Goal: Task Accomplishment & Management: Manage account settings

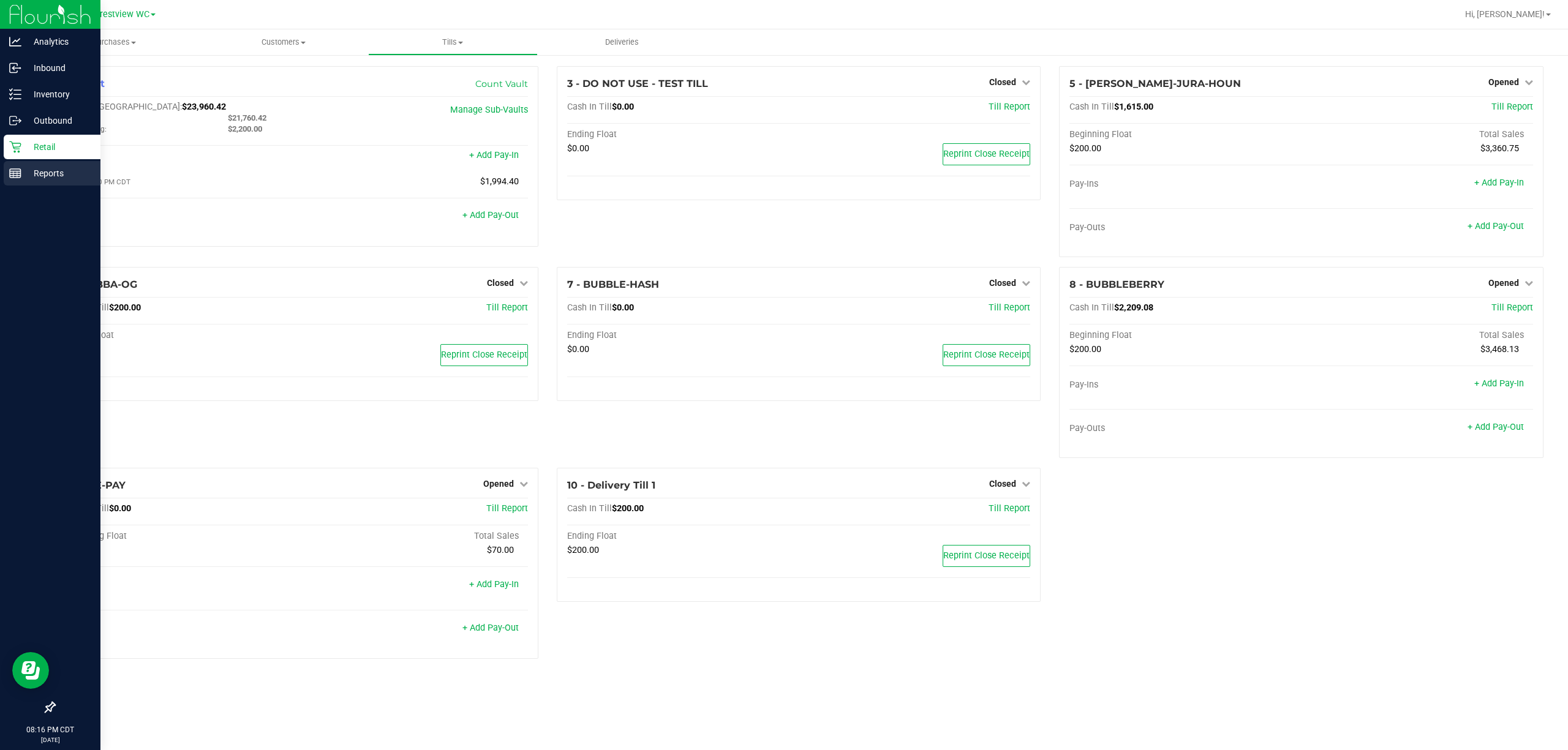
click at [16, 179] on icon at bounding box center [15, 173] width 13 height 13
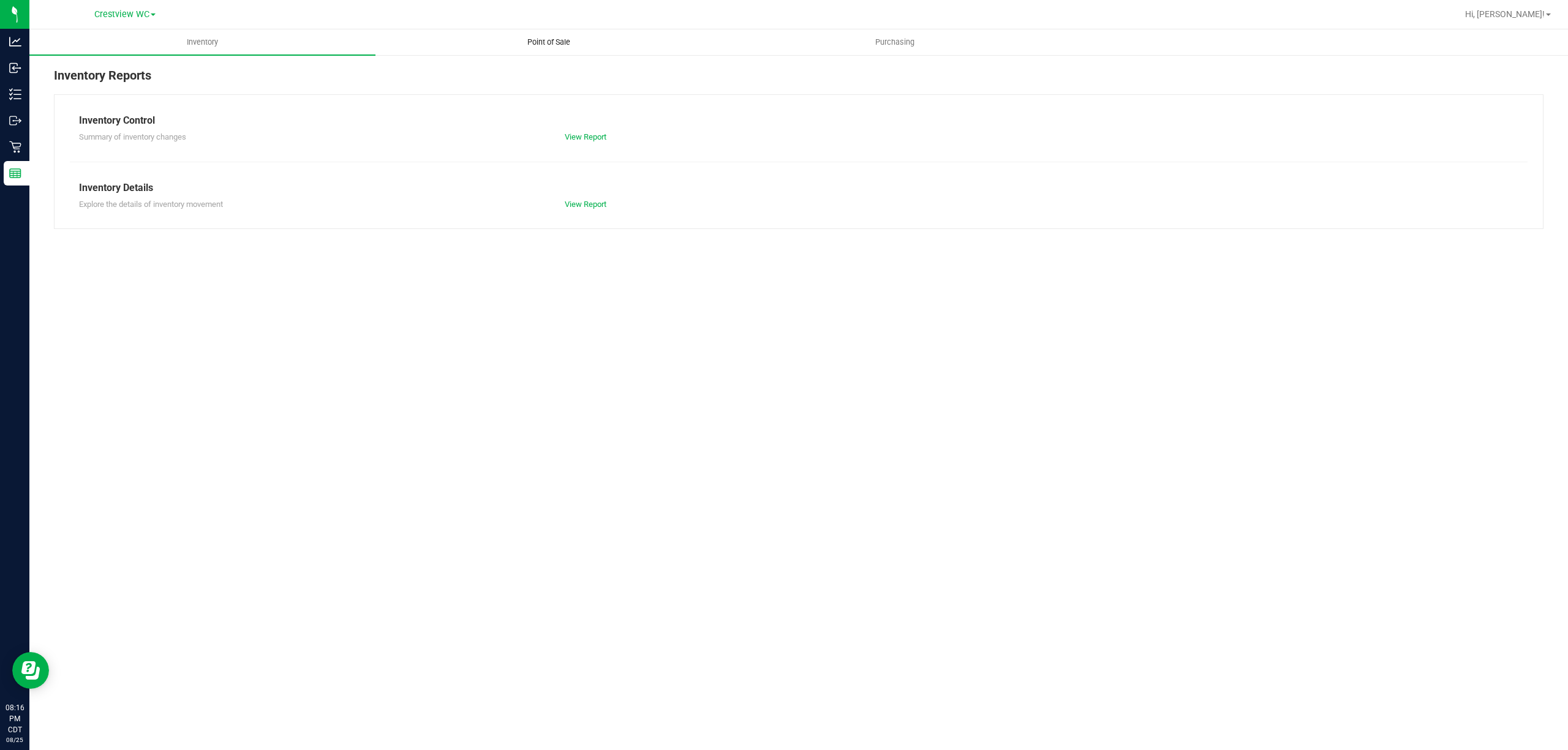
click at [527, 45] on span "Point of Sale" at bounding box center [548, 43] width 76 height 11
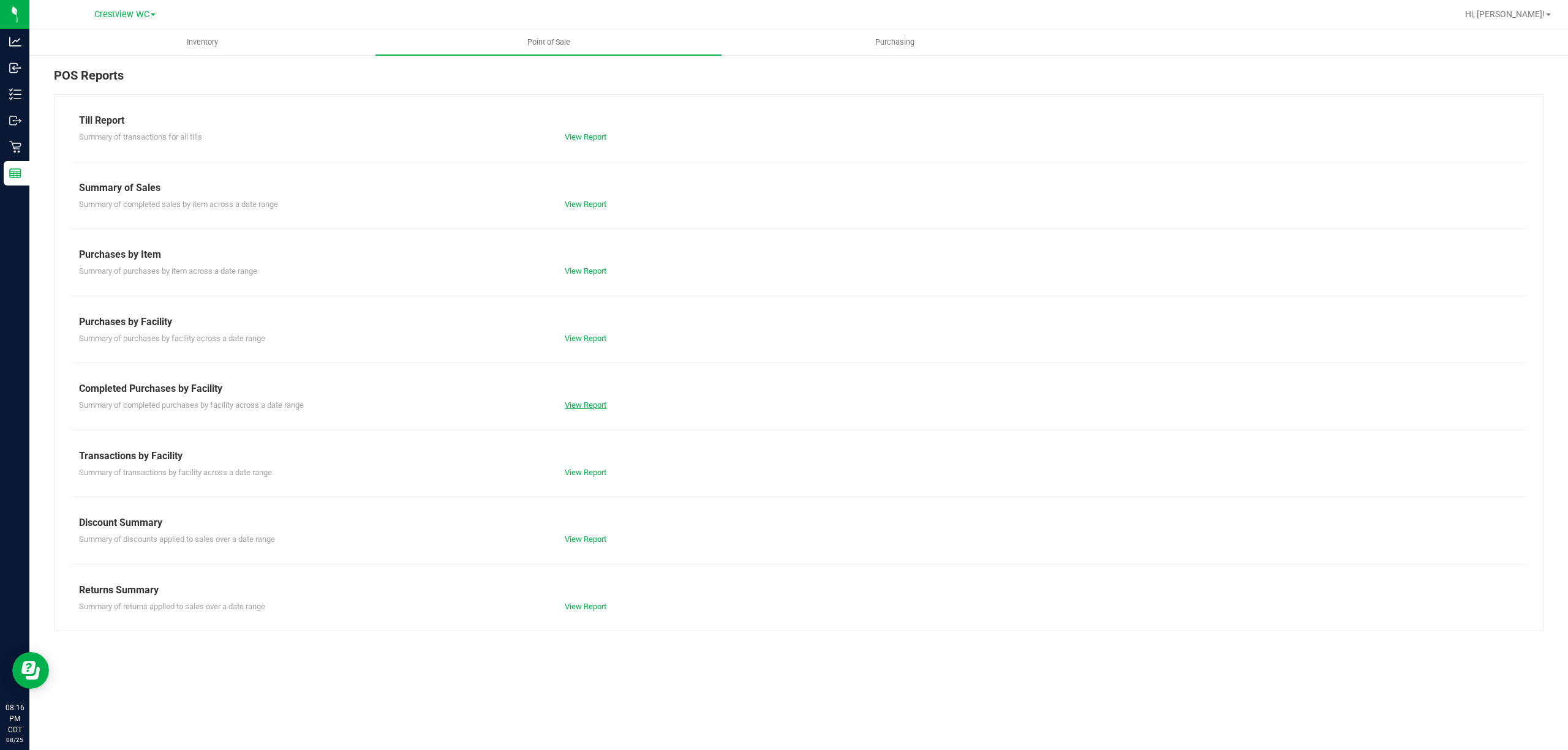
click at [596, 410] on link "View Report" at bounding box center [586, 405] width 42 height 9
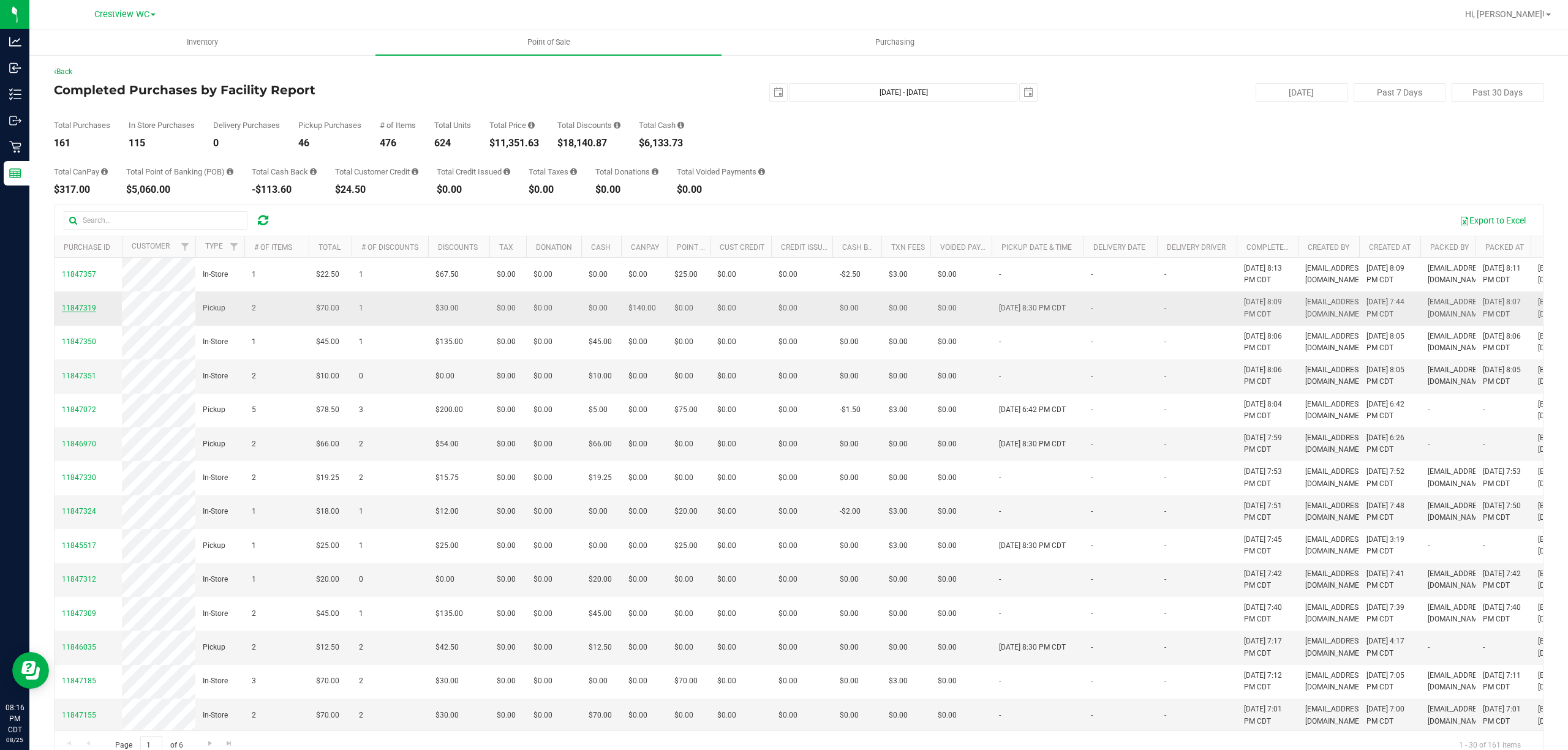
click at [88, 312] on span "11847319" at bounding box center [79, 308] width 34 height 8
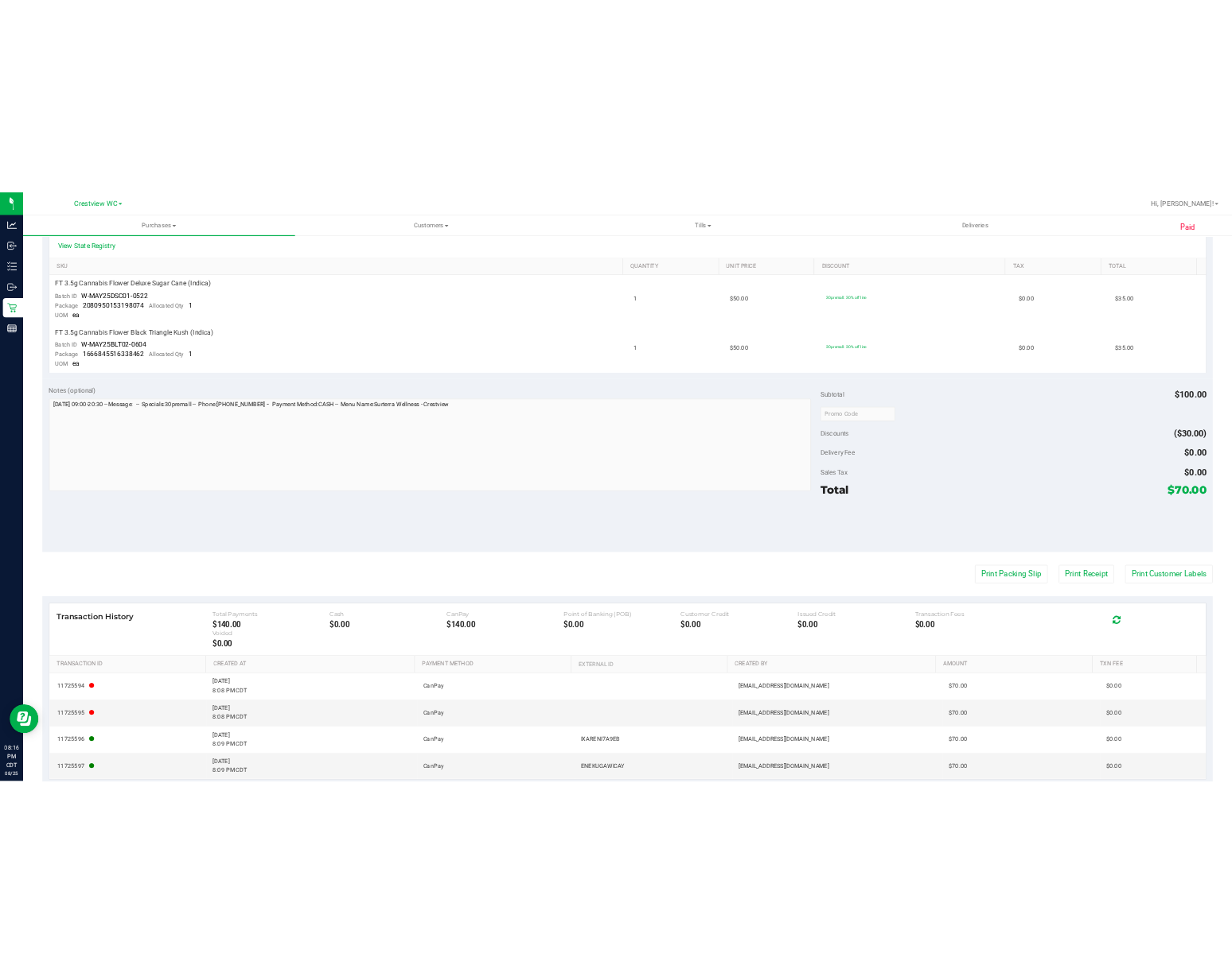
scroll to position [430, 0]
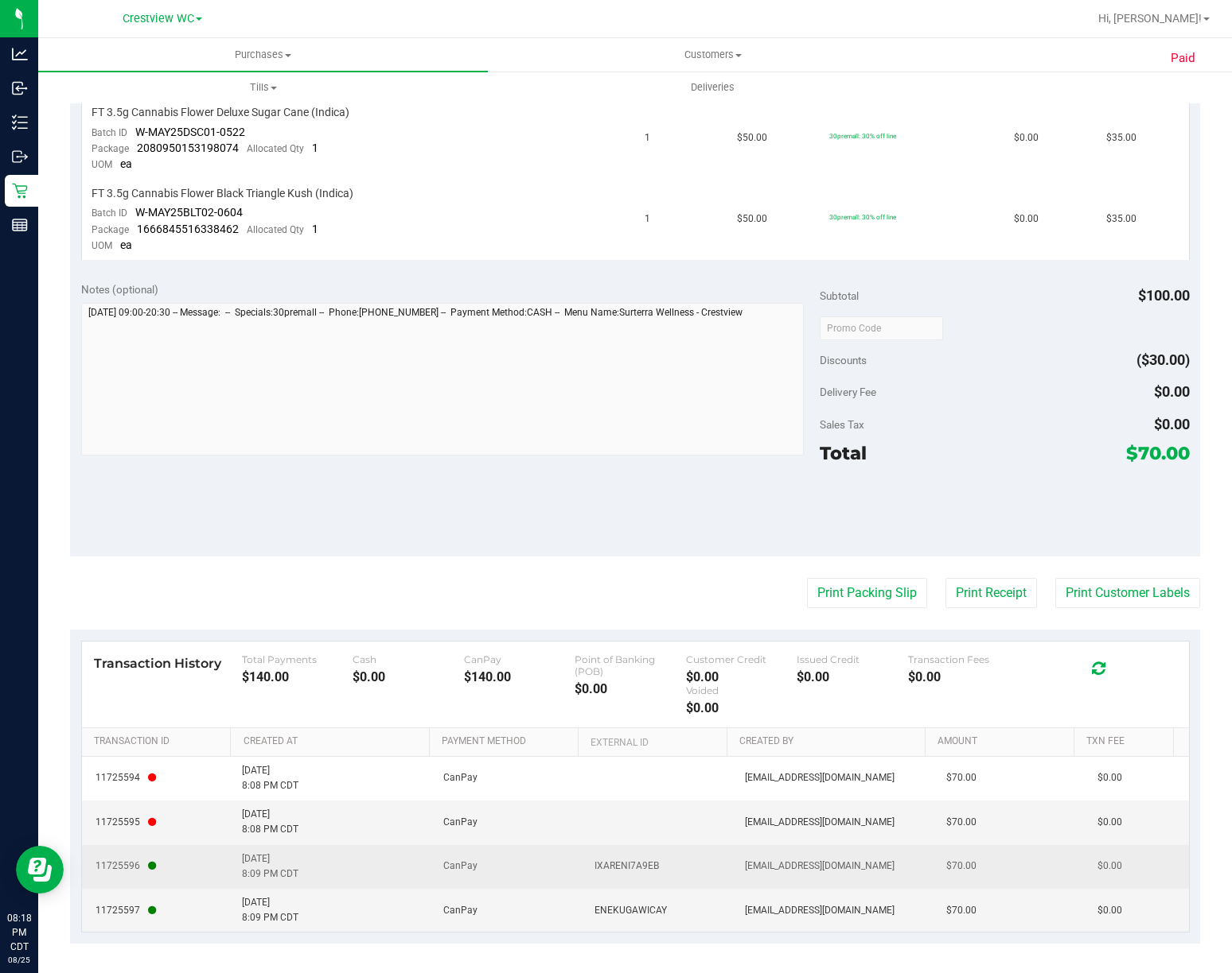
drag, startPoint x: 879, startPoint y: 852, endPoint x: 984, endPoint y: 861, distance: 105.4
click at [984, 861] on tr "11725596 [DATE] 8:09 PM CDT CanPay IXARENI7A9EB [EMAIL_ADDRESS][DOMAIN_NAME] $7…" at bounding box center [635, 867] width 1107 height 44
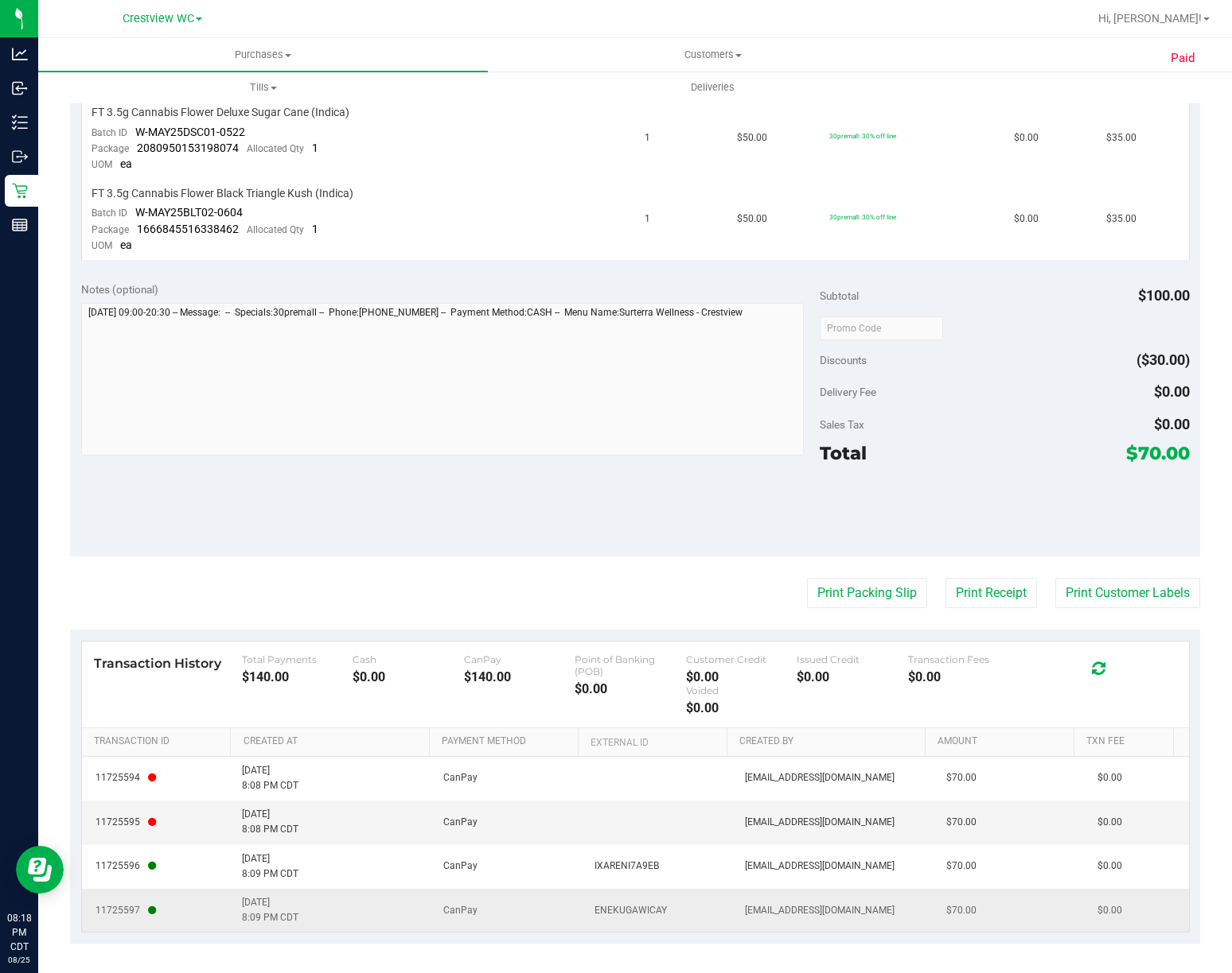
drag, startPoint x: 911, startPoint y: 891, endPoint x: 997, endPoint y: 897, distance: 86.2
click at [997, 897] on td "$70.00" at bounding box center [1012, 910] width 152 height 43
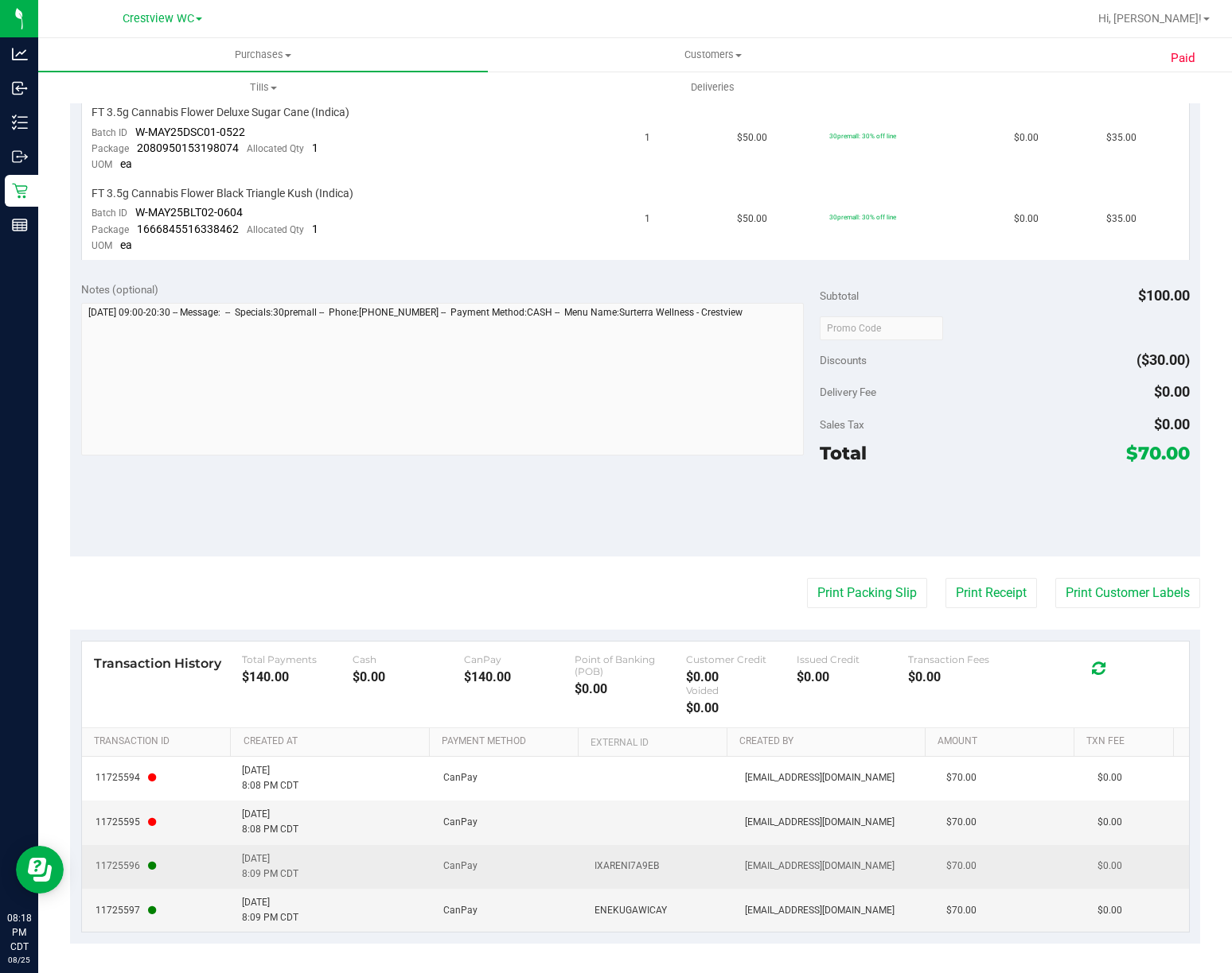
drag, startPoint x: 230, startPoint y: 848, endPoint x: 289, endPoint y: 857, distance: 59.7
click at [289, 857] on td "[DATE] 8:09 PM CDT" at bounding box center [333, 867] width 201 height 44
drag, startPoint x: 220, startPoint y: 865, endPoint x: 366, endPoint y: 882, distance: 147.0
click at [366, 882] on tr "11725596 [DATE] 8:09 PM CDT CanPay IXARENI7A9EB [EMAIL_ADDRESS][DOMAIN_NAME] $7…" at bounding box center [635, 867] width 1107 height 44
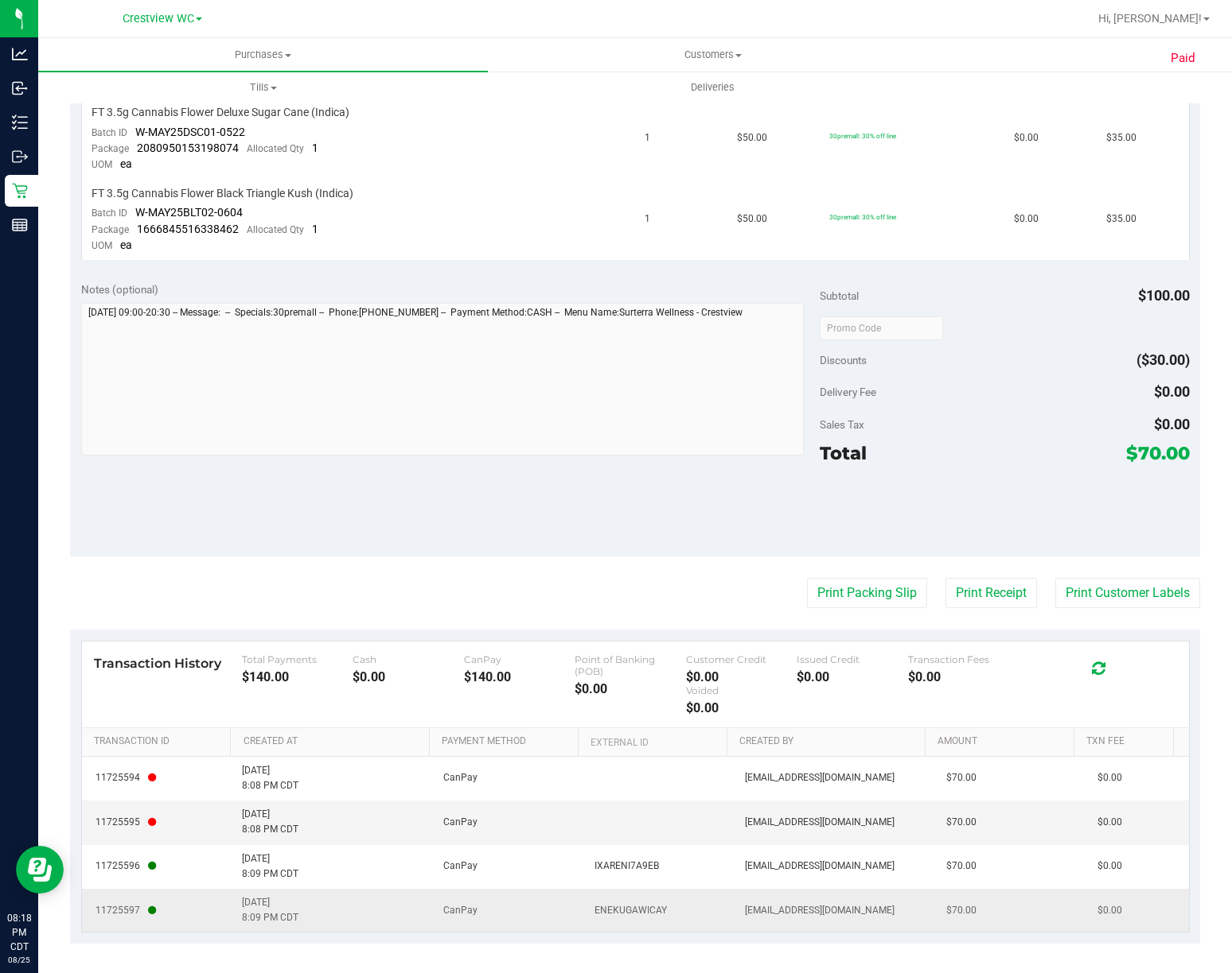
click at [301, 889] on td "[DATE] 8:09 PM CDT" at bounding box center [333, 910] width 201 height 43
drag, startPoint x: 300, startPoint y: 918, endPoint x: 201, endPoint y: 903, distance: 100.1
click at [201, 903] on tr "11725597 [DATE] 8:09 PM CDT CanPay ENEKUGAWICAY [EMAIL_ADDRESS][DOMAIN_NAME] $7…" at bounding box center [635, 910] width 1107 height 43
click at [201, 903] on span "11725597" at bounding box center [158, 910] width 132 height 15
click at [314, 902] on td "[DATE] 8:09 PM CDT" at bounding box center [333, 910] width 201 height 43
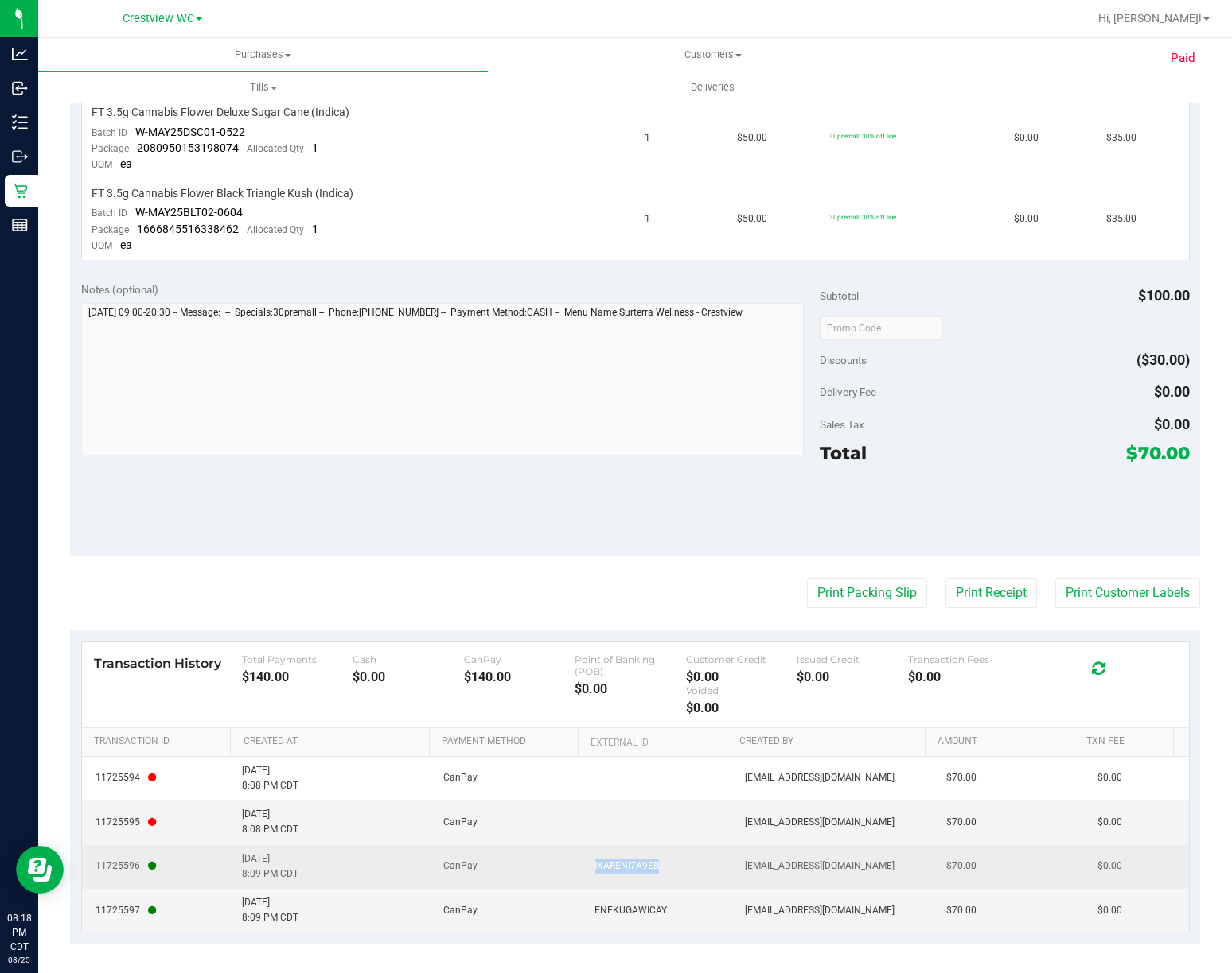
drag, startPoint x: 660, startPoint y: 859, endPoint x: 573, endPoint y: 863, distance: 87.1
click at [585, 863] on td "IXARENI7A9EB" at bounding box center [660, 867] width 152 height 44
drag, startPoint x: 573, startPoint y: 863, endPoint x: 637, endPoint y: 863, distance: 64.0
click at [637, 863] on td "IXARENI7A9EB" at bounding box center [660, 867] width 152 height 44
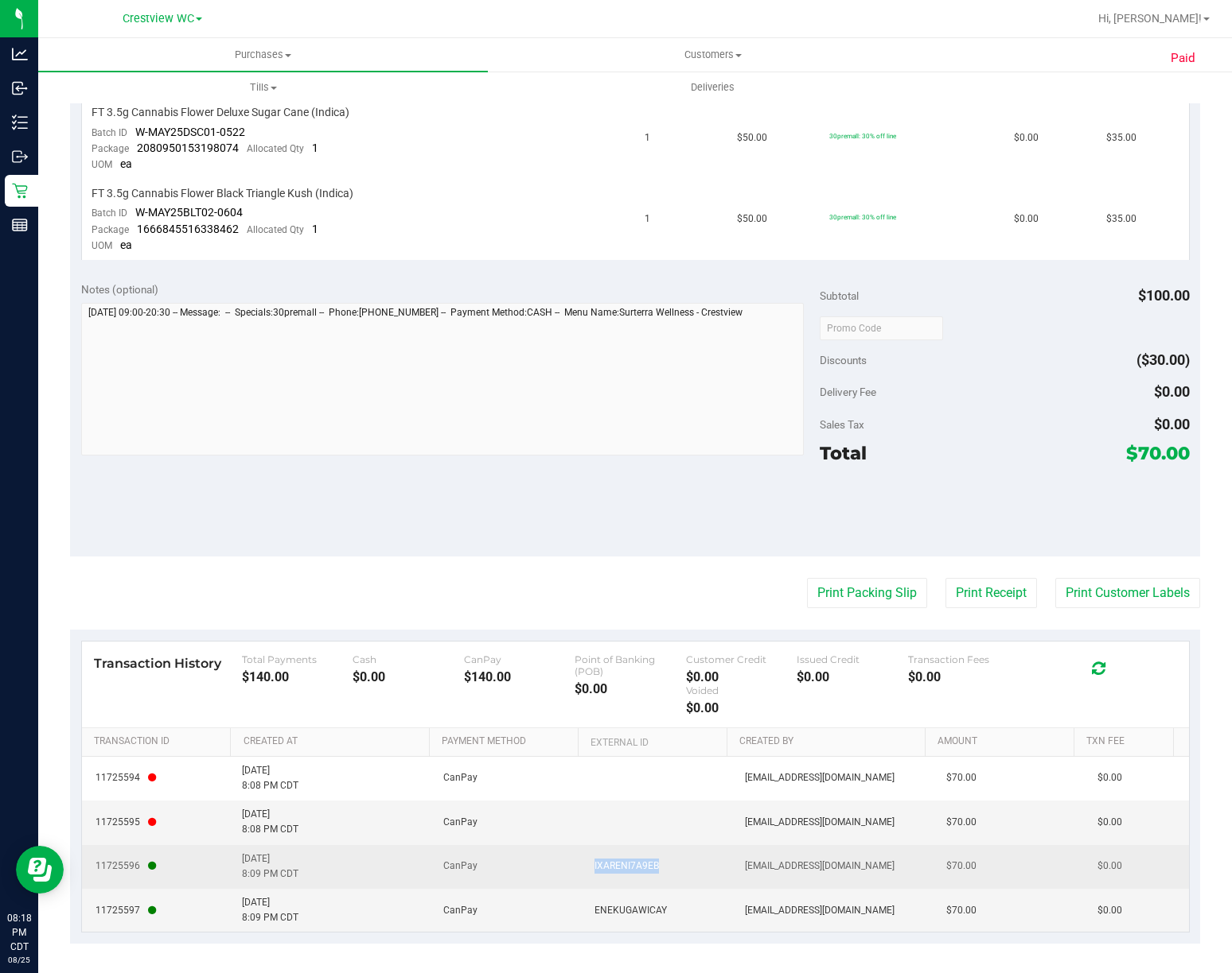
click at [637, 863] on span "IXARENI7A9EB" at bounding box center [626, 866] width 64 height 15
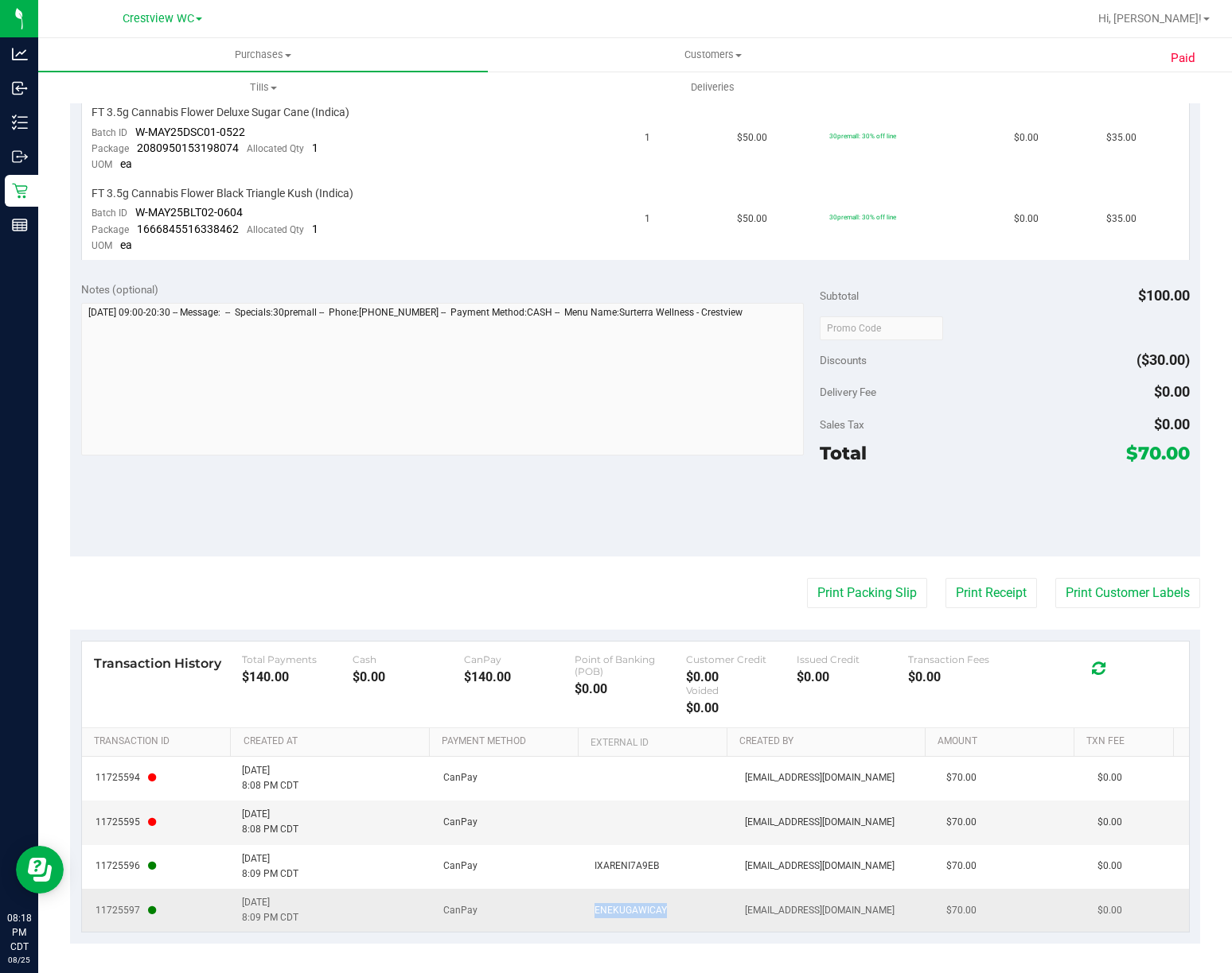
drag, startPoint x: 572, startPoint y: 910, endPoint x: 688, endPoint y: 902, distance: 116.3
click at [679, 908] on td "ENEKUGAWICAY" at bounding box center [660, 910] width 152 height 43
click at [694, 901] on td "ENEKUGAWICAY" at bounding box center [660, 910] width 152 height 43
drag, startPoint x: 685, startPoint y: 901, endPoint x: 590, endPoint y: 901, distance: 95.0
click at [590, 901] on td "ENEKUGAWICAY" at bounding box center [660, 910] width 152 height 43
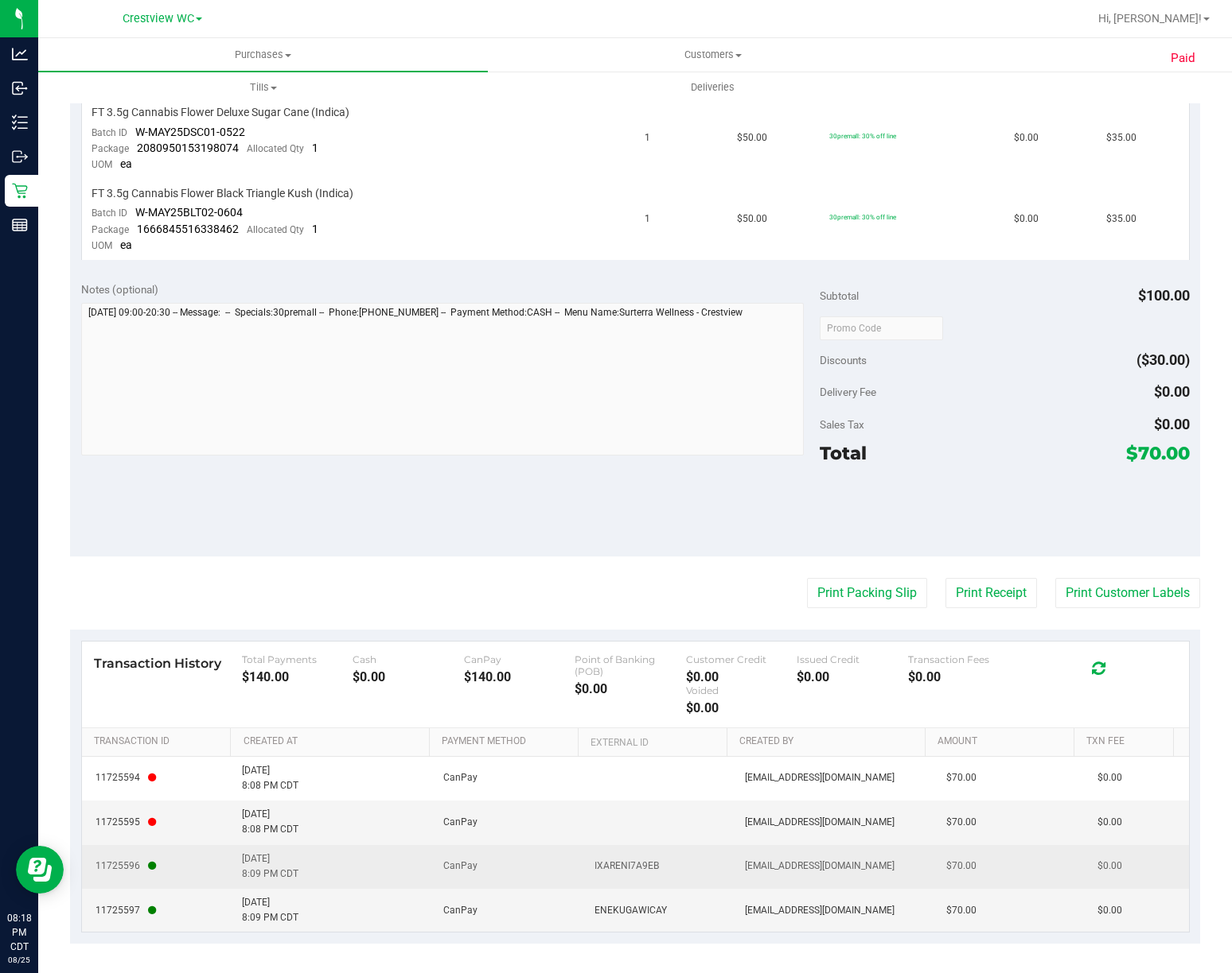
click at [622, 862] on span "IXARENI7A9EB" at bounding box center [626, 866] width 64 height 15
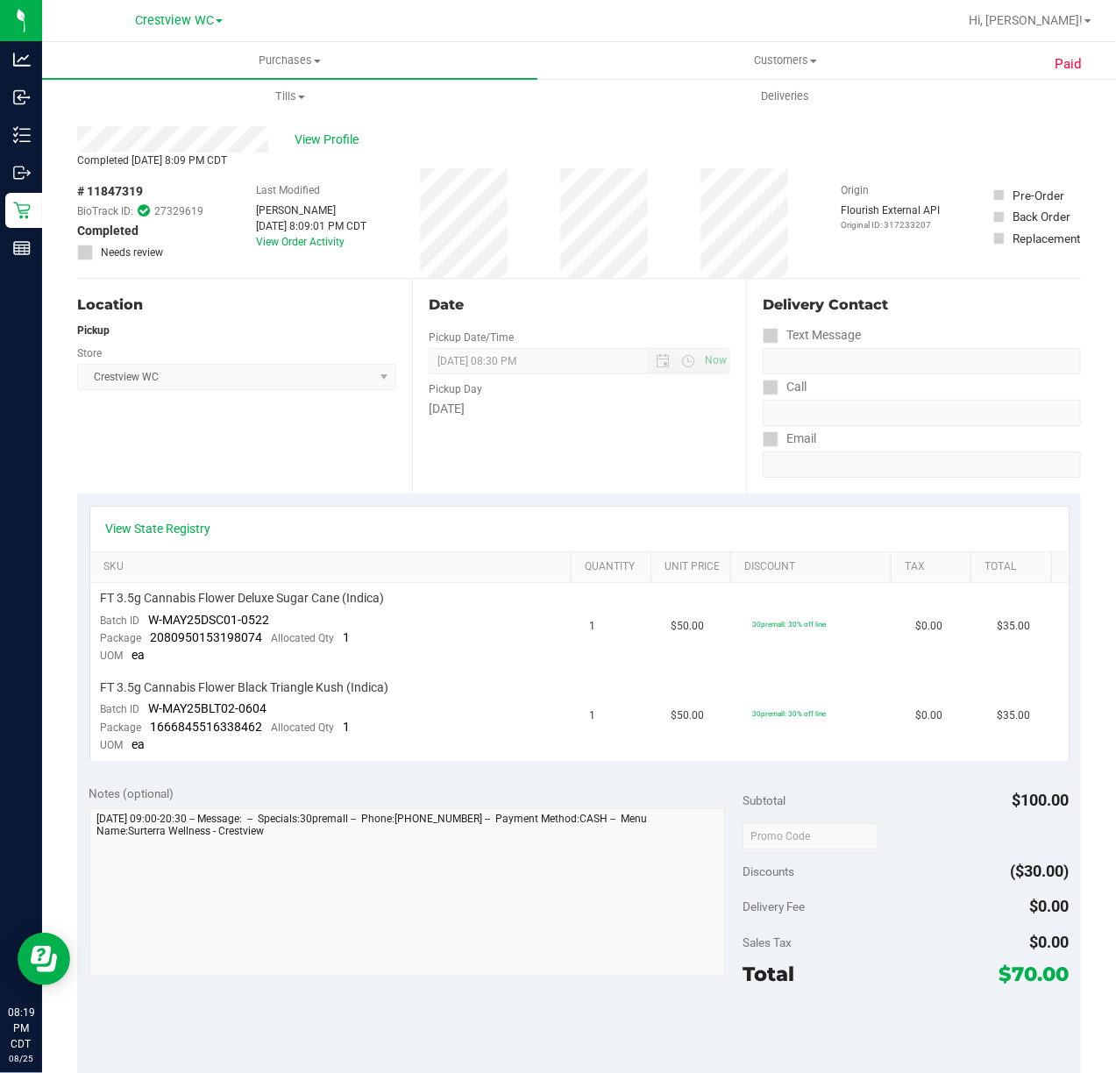
scroll to position [475, 0]
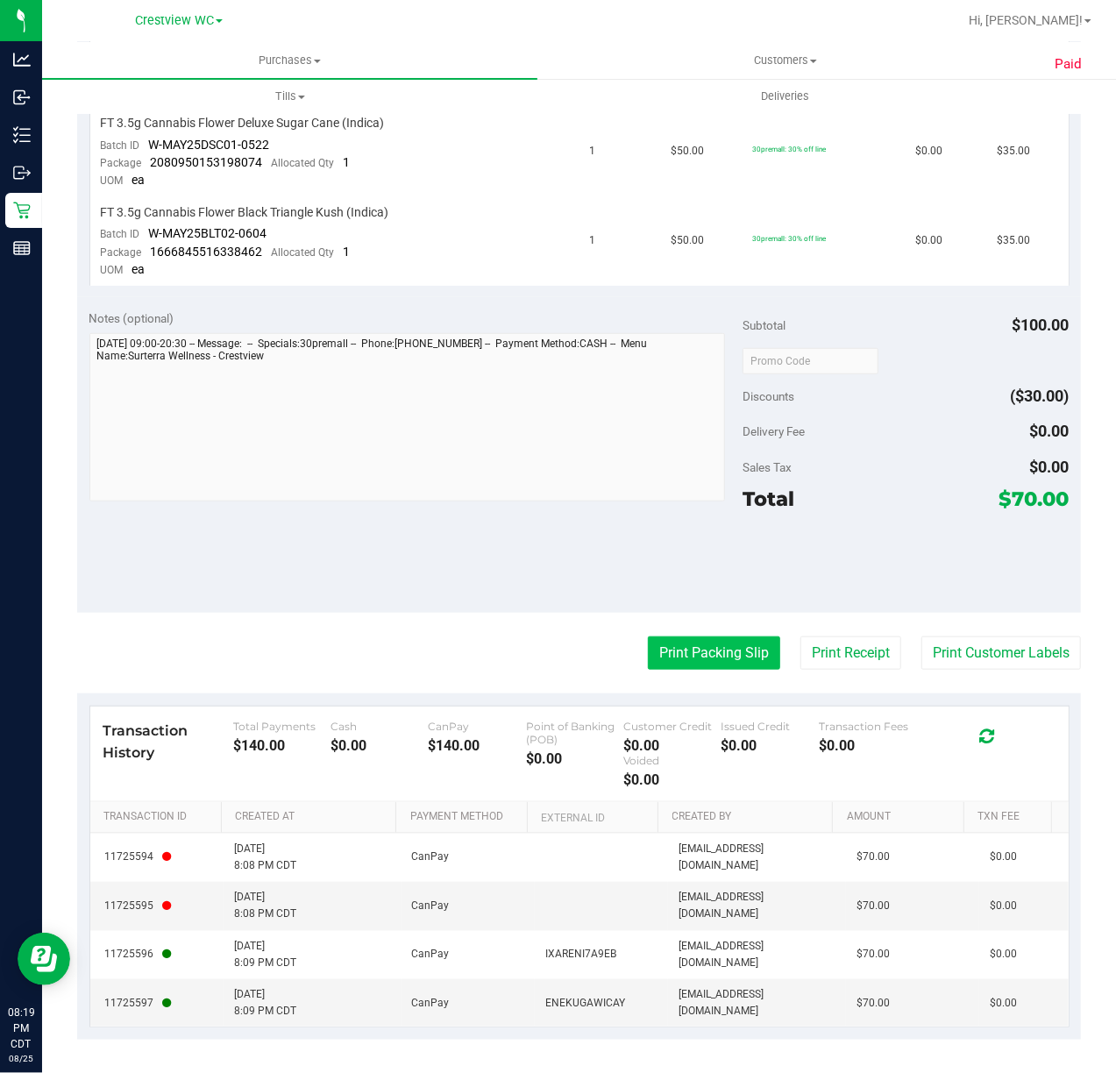
click at [648, 647] on button "Print Packing Slip" at bounding box center [714, 653] width 132 height 33
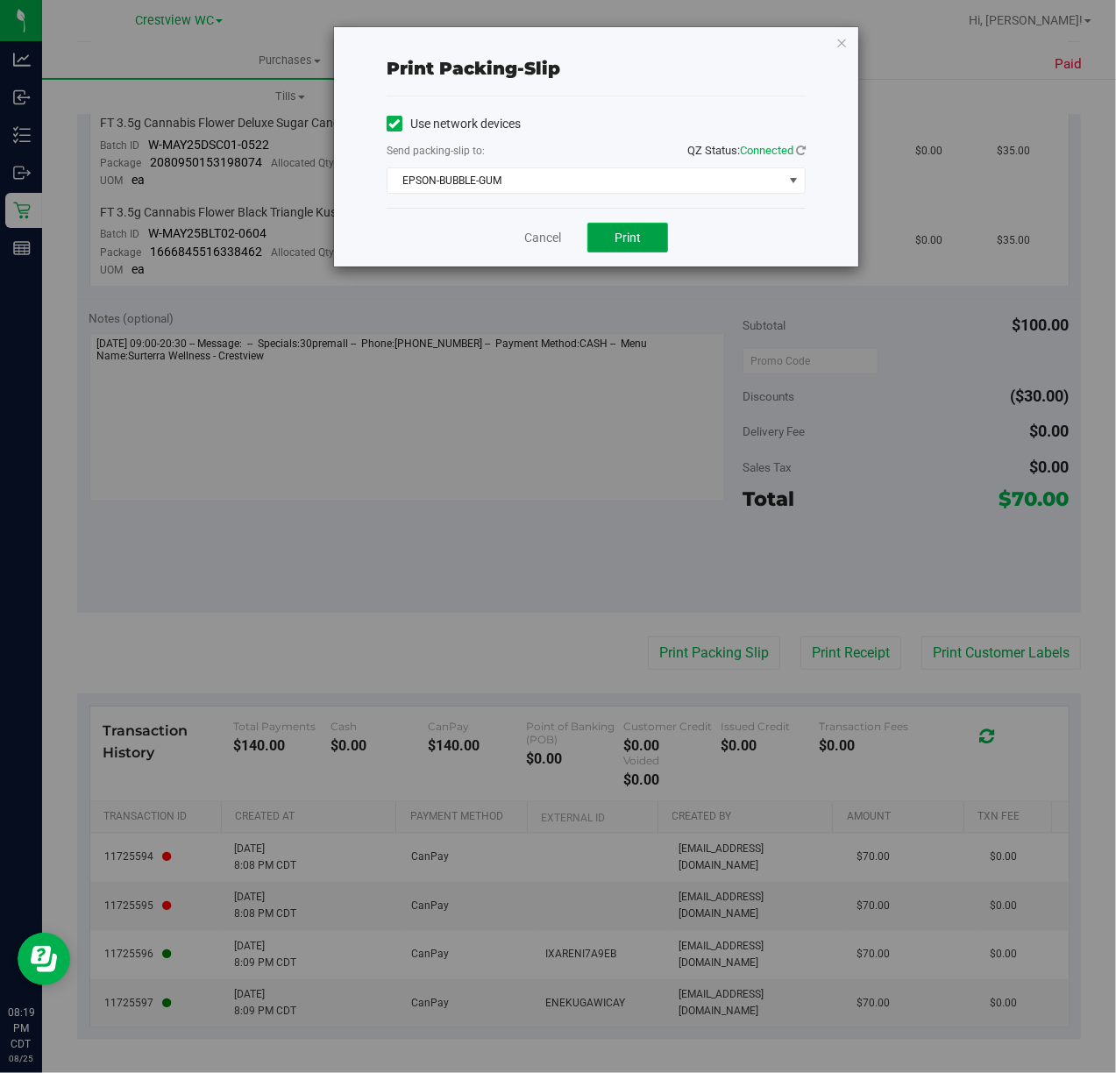
click at [629, 232] on span "Print" at bounding box center [628, 238] width 26 height 14
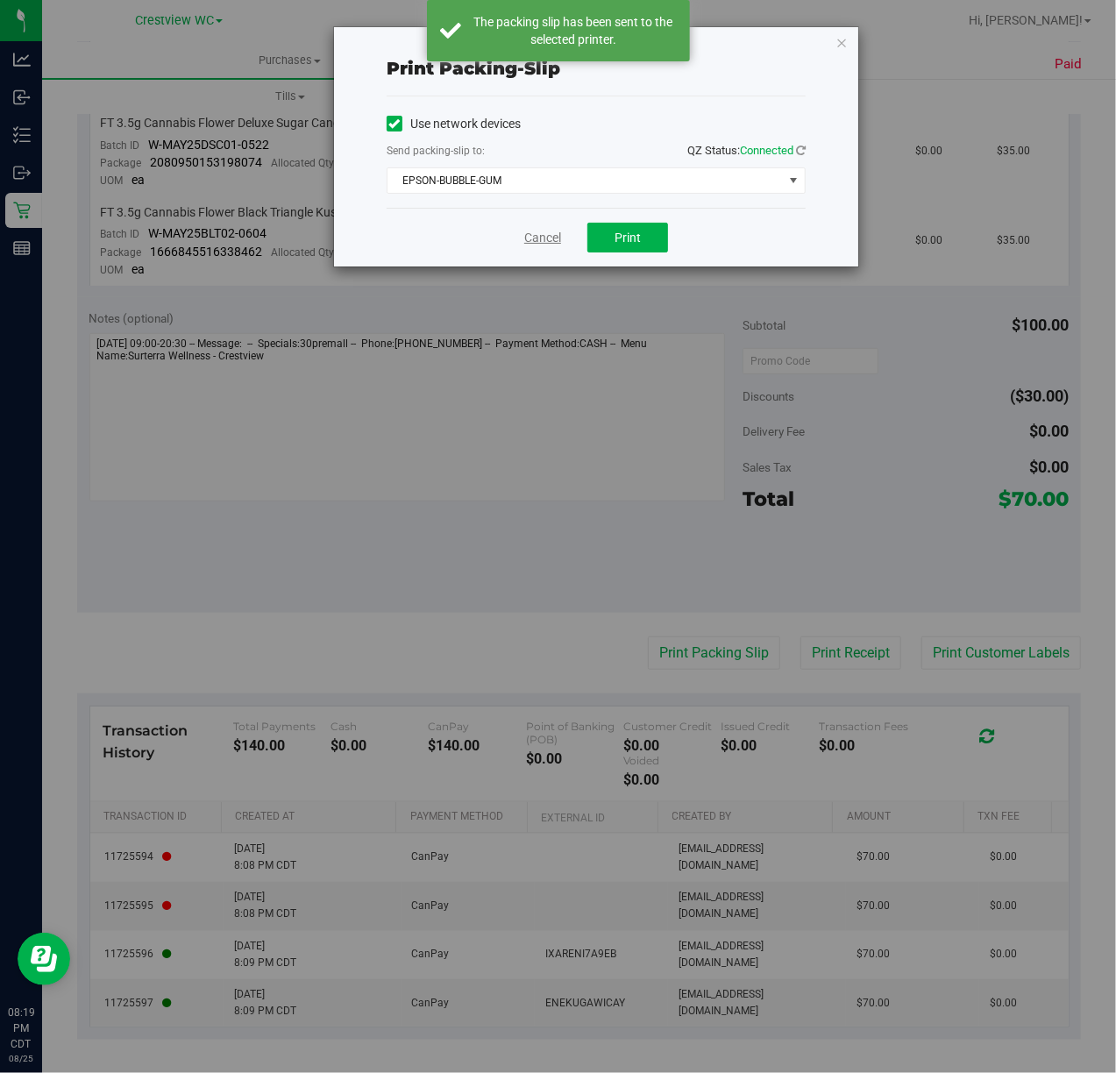
click at [533, 239] on link "Cancel" at bounding box center [542, 238] width 37 height 18
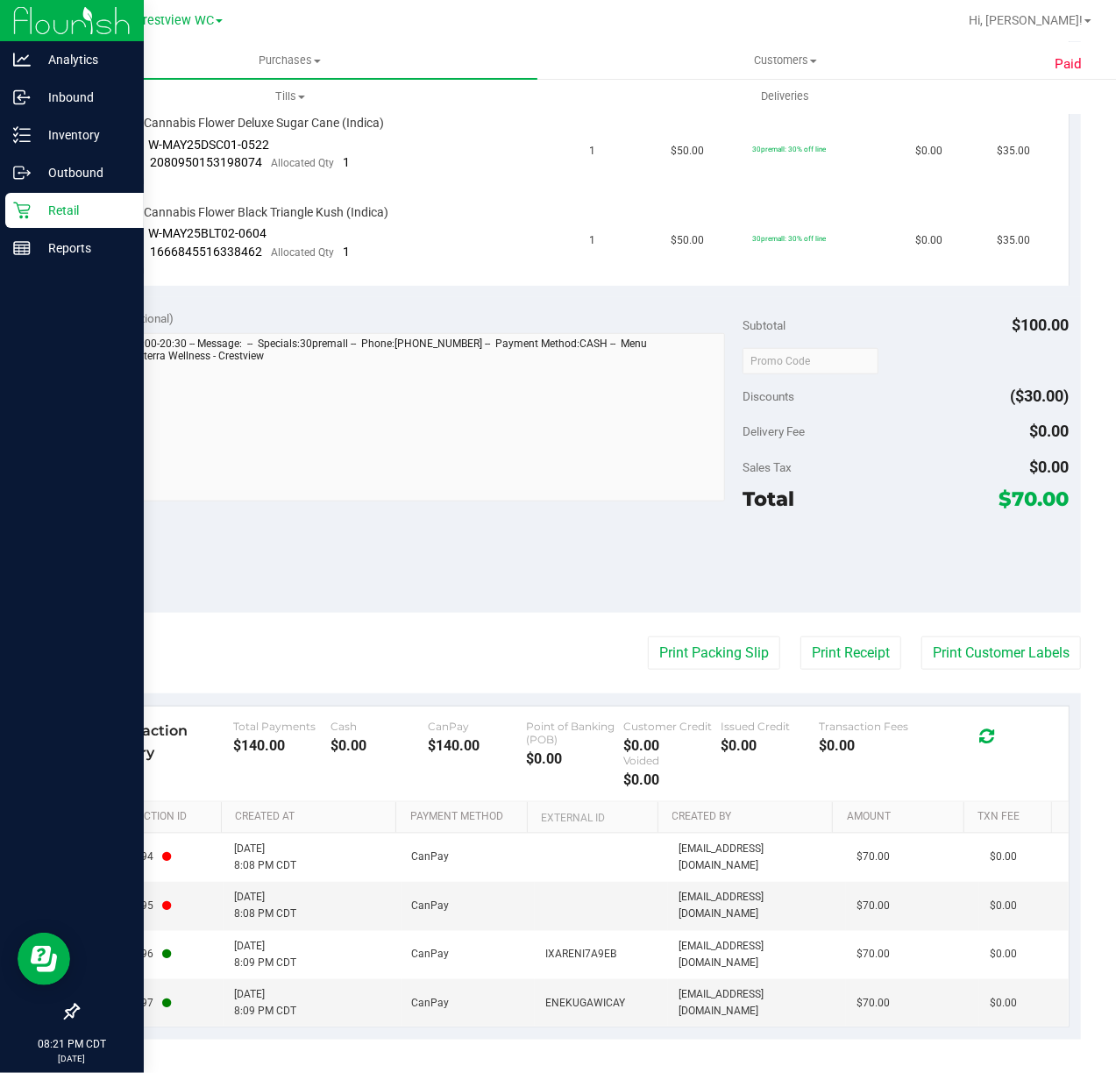
click at [39, 222] on div "Retail" at bounding box center [74, 210] width 139 height 35
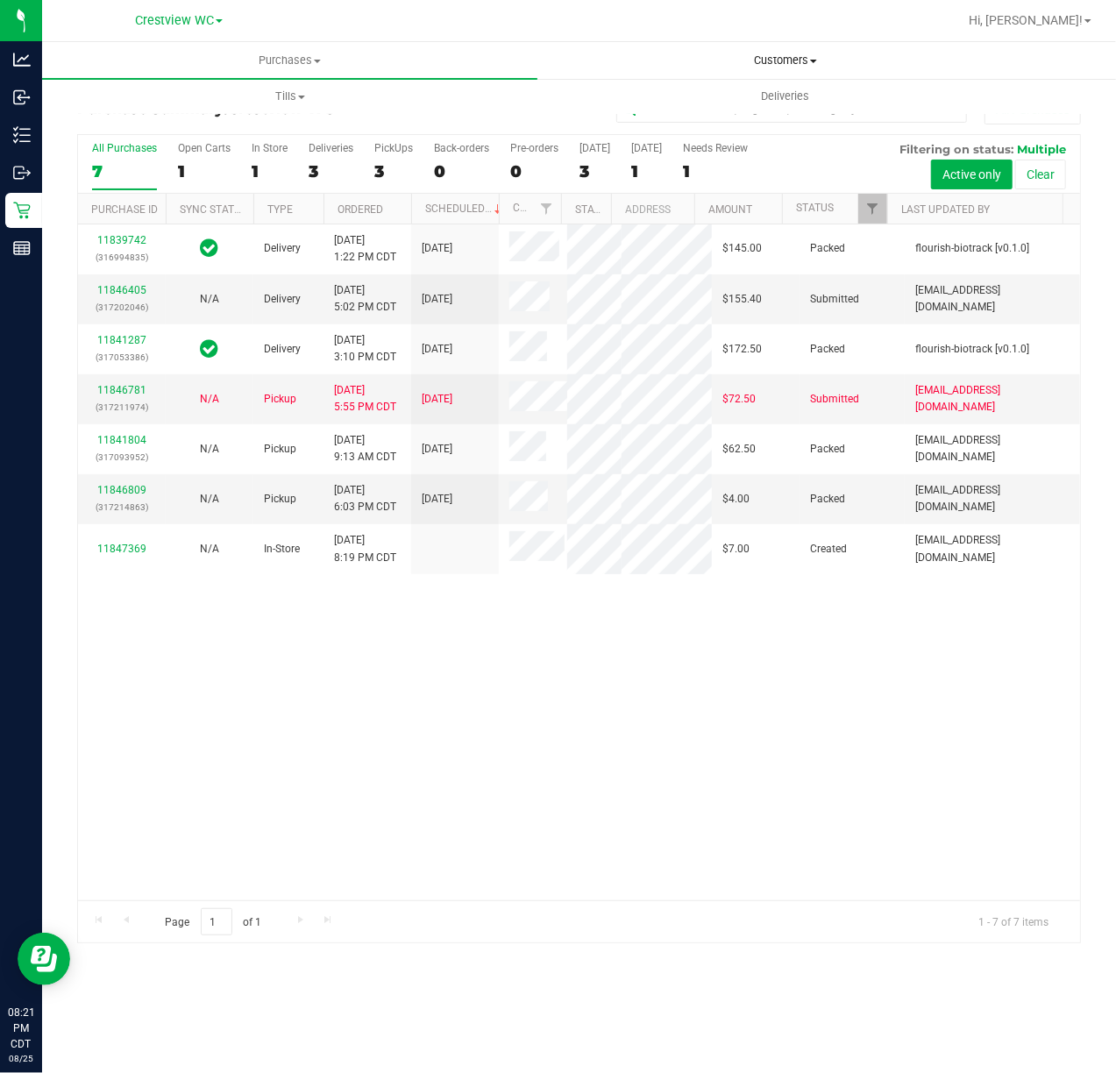
click at [766, 49] on uib-tab-heading "Customers All customers Add a new customer All physicians" at bounding box center [785, 60] width 494 height 35
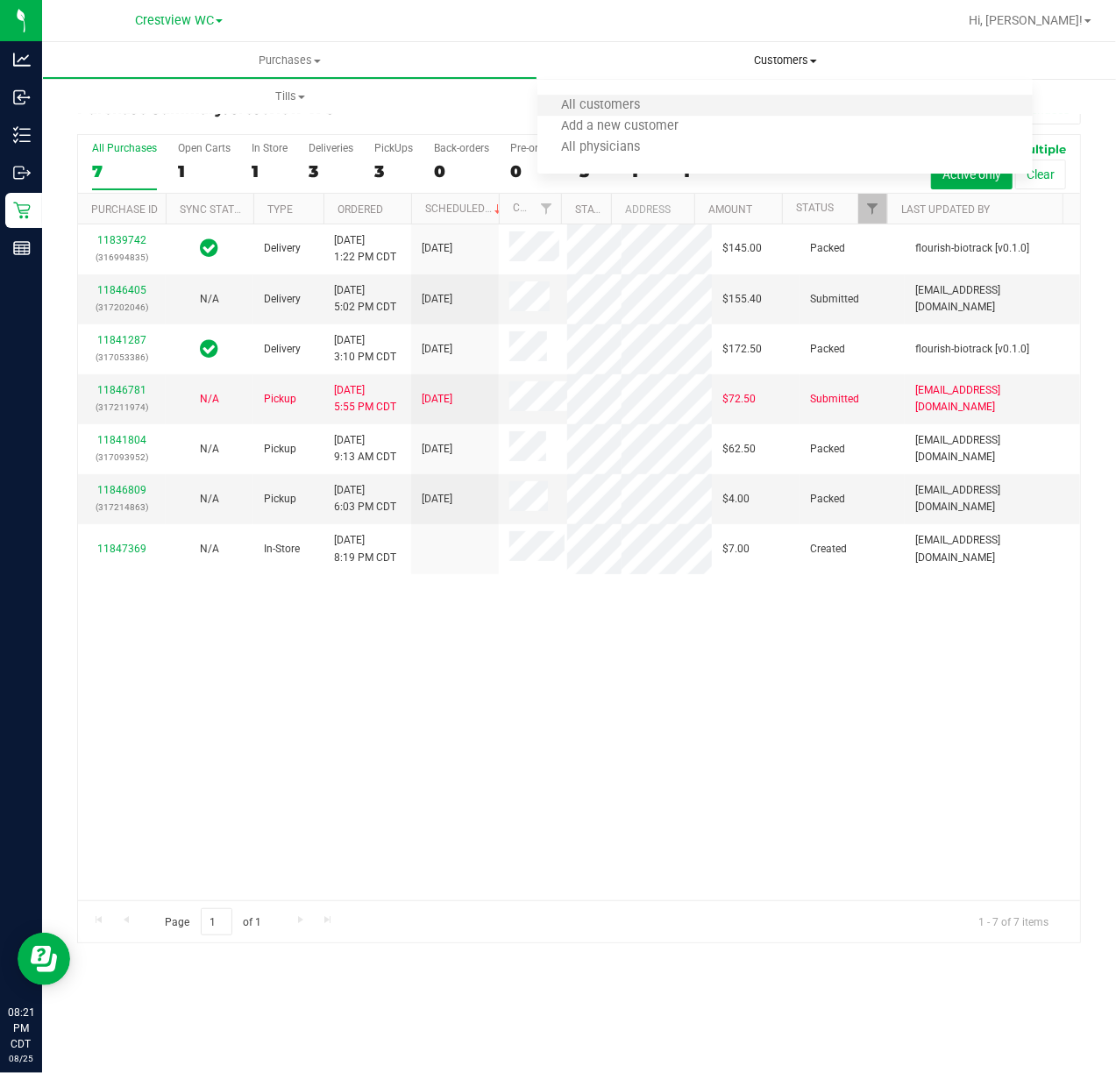
click at [765, 103] on li "All customers" at bounding box center [786, 106] width 496 height 21
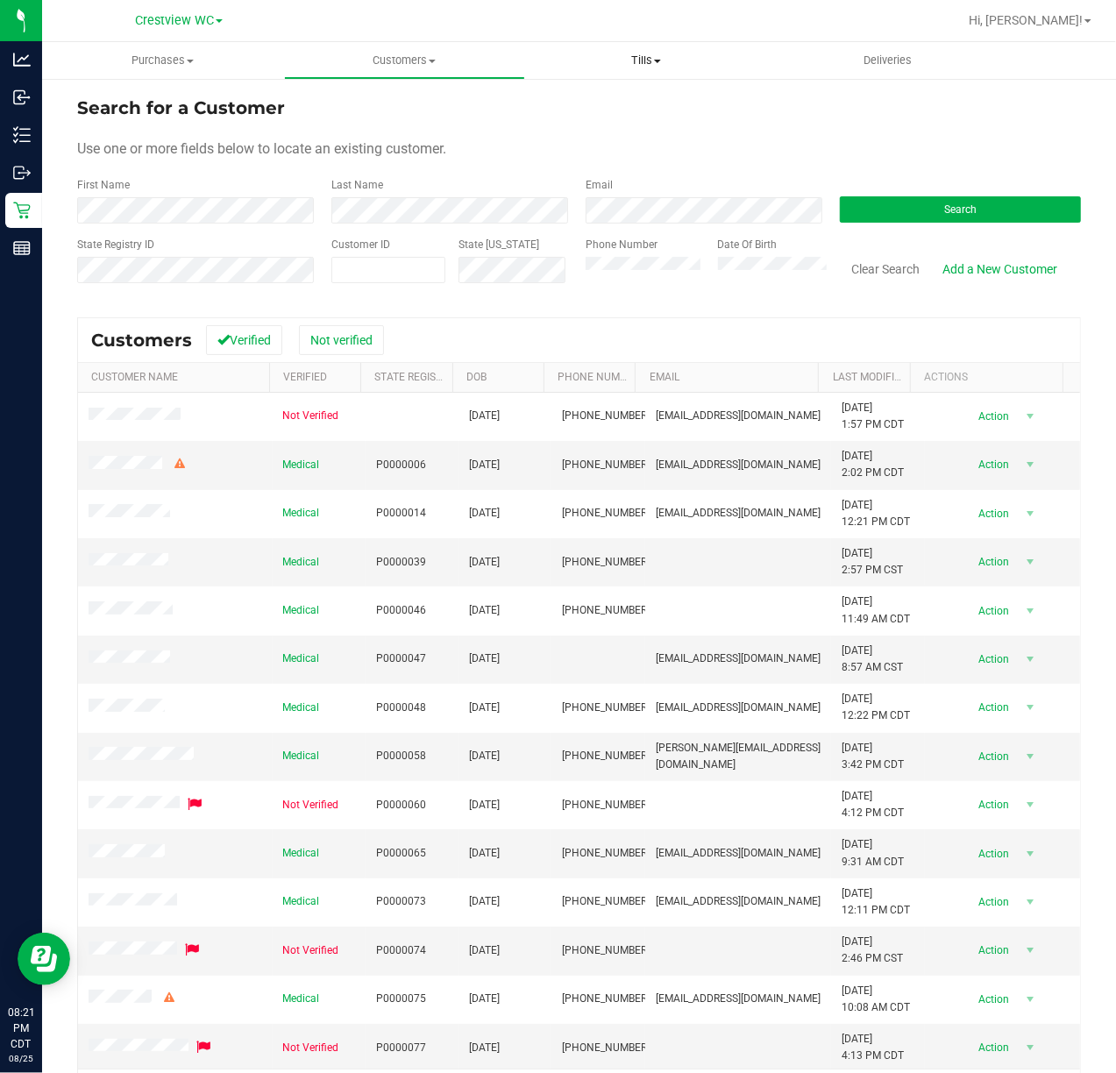
click at [678, 70] on uib-tab-heading "Tills Manage tills Reconcile e-payments" at bounding box center [646, 60] width 240 height 35
click at [601, 96] on li "Manage tills" at bounding box center [646, 106] width 242 height 21
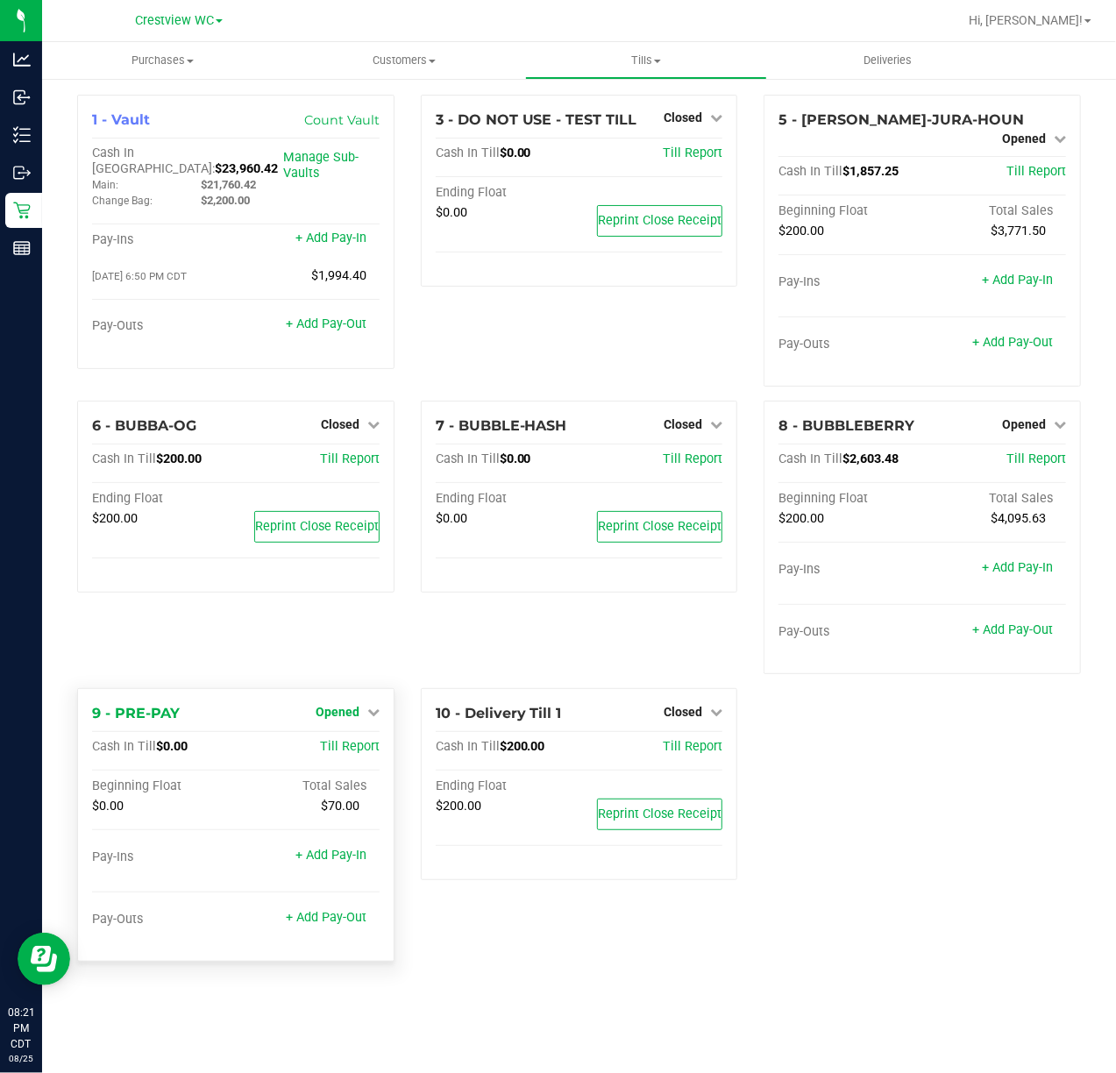
click at [337, 705] on span "Opened" at bounding box center [338, 712] width 44 height 14
click at [363, 741] on link "Close Till" at bounding box center [339, 748] width 47 height 14
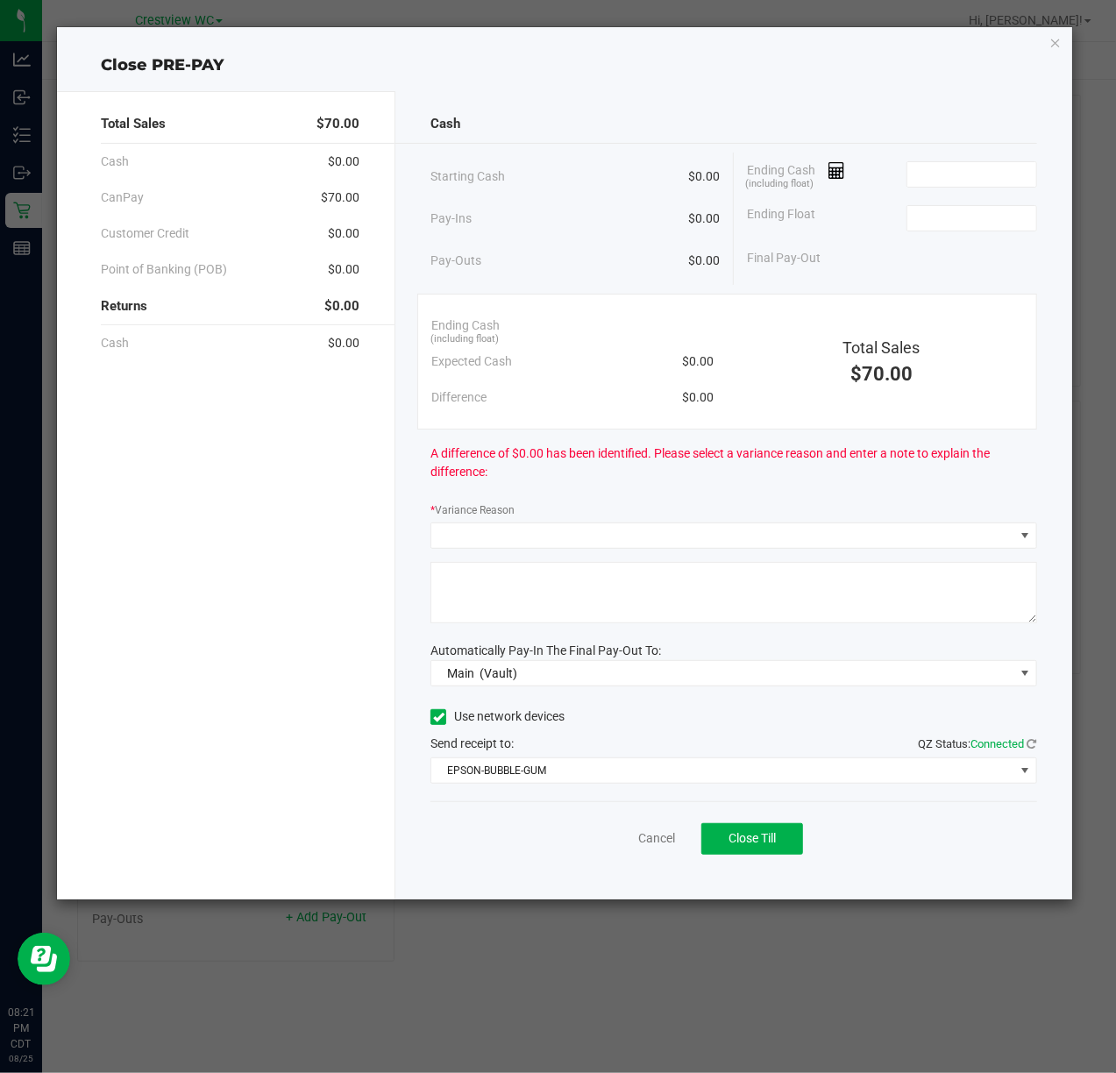
click at [945, 160] on div "Ending Cash (including float)" at bounding box center [892, 175] width 290 height 44
click at [938, 170] on input at bounding box center [972, 174] width 129 height 25
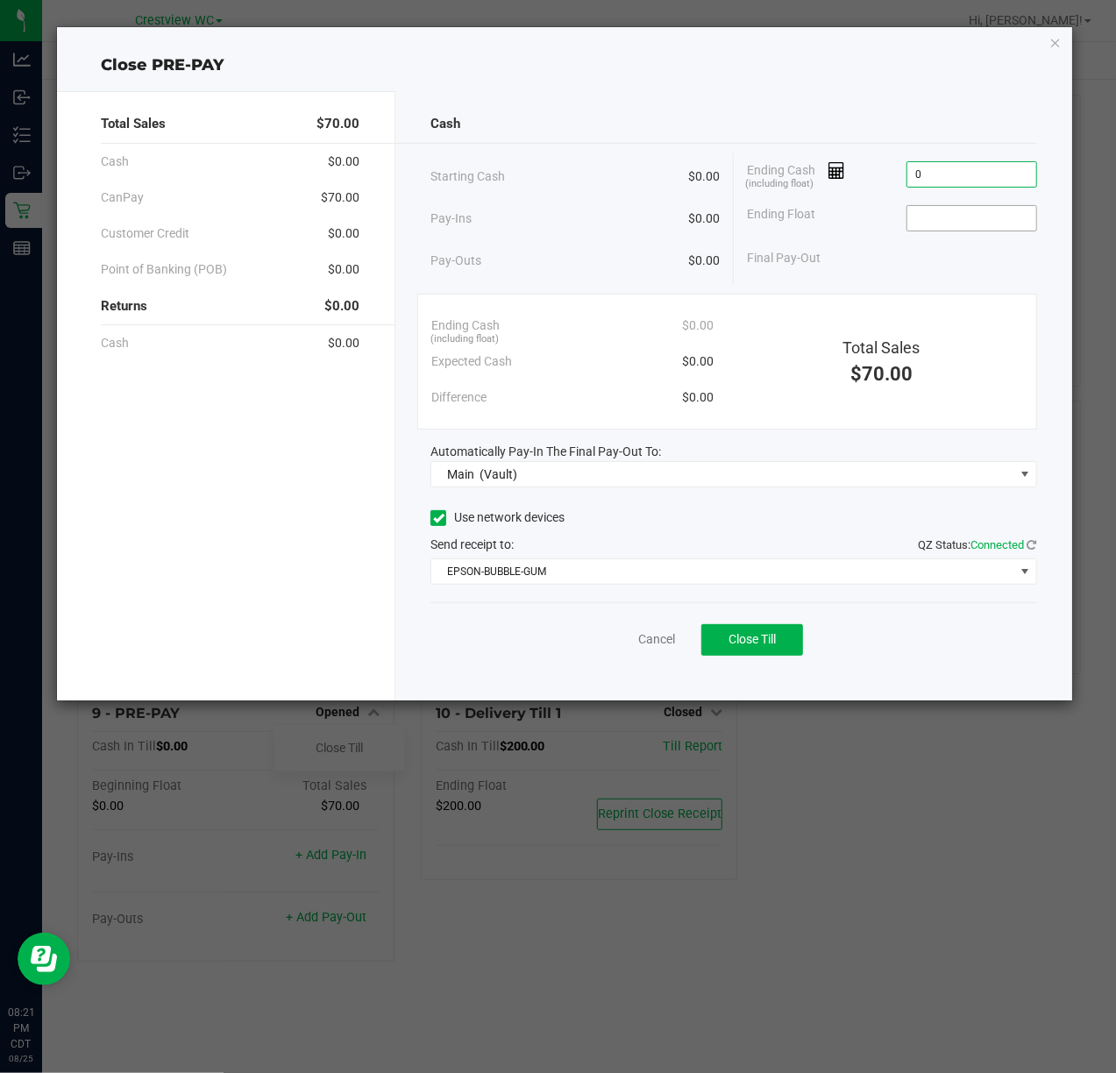
type input "$0.00"
click at [938, 232] on span at bounding box center [972, 218] width 131 height 26
click at [927, 219] on input at bounding box center [972, 218] width 129 height 25
type input "$0.00"
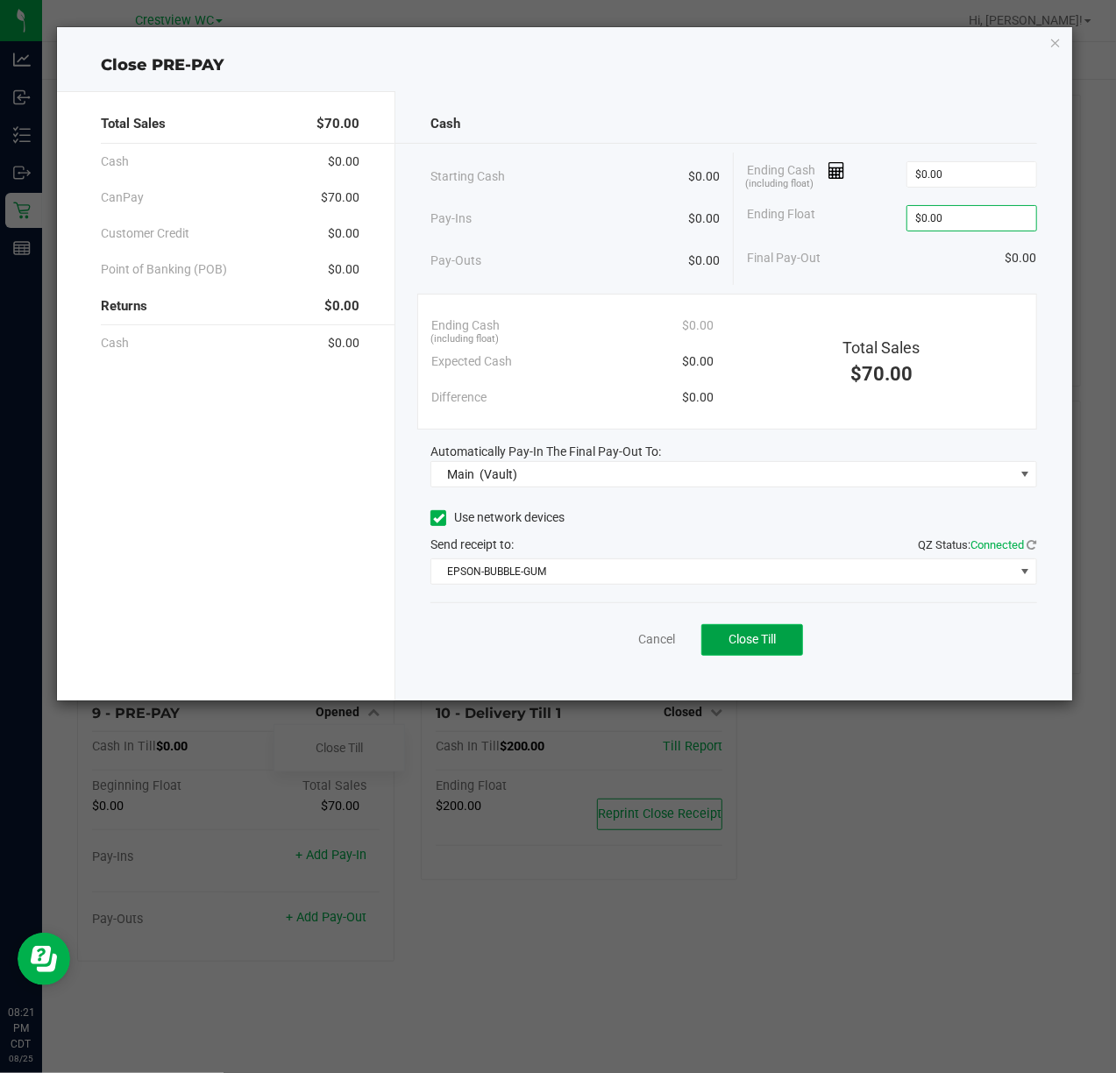
click at [755, 646] on span "Close Till" at bounding box center [752, 639] width 47 height 14
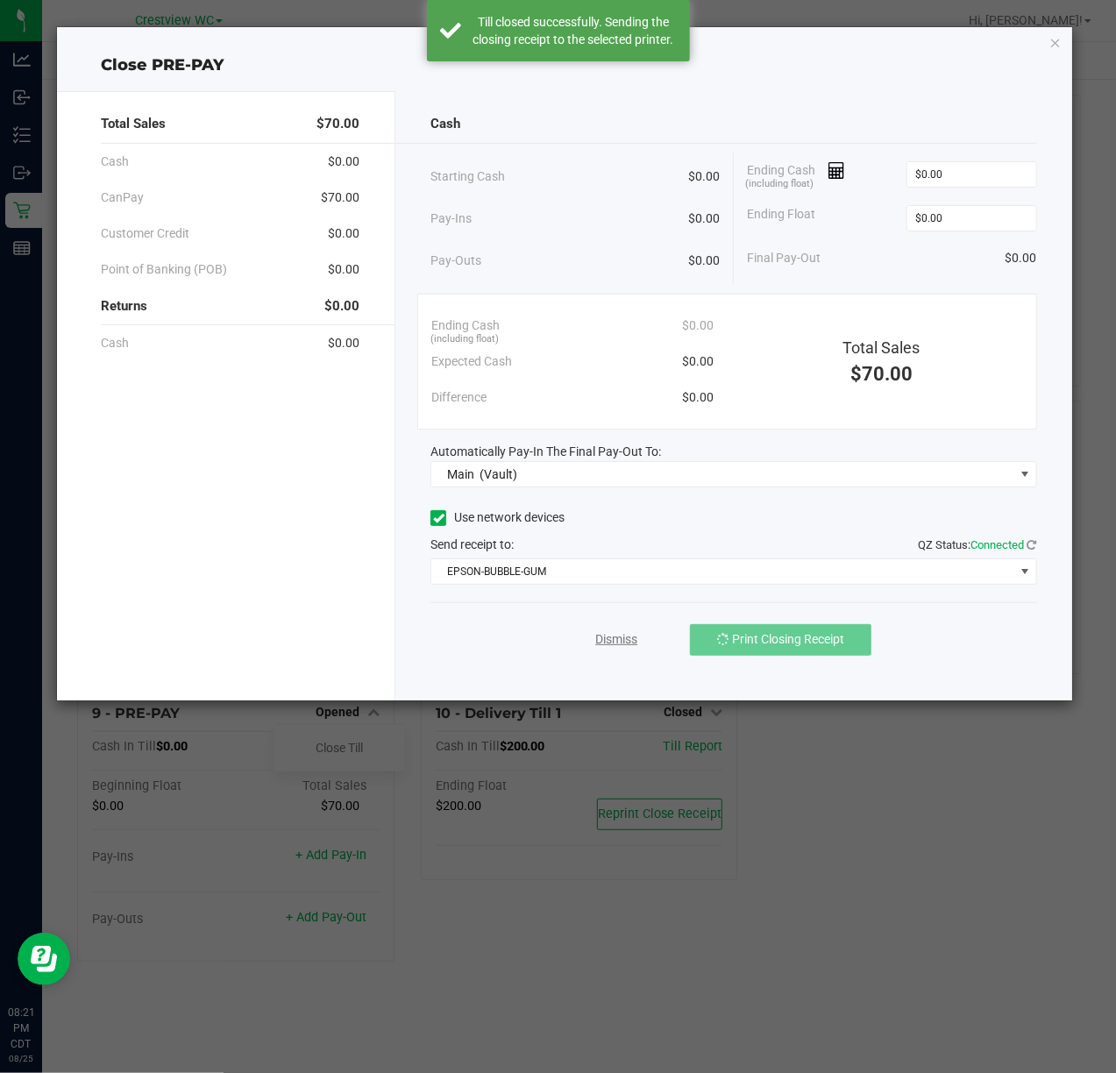
click at [603, 643] on link "Dismiss" at bounding box center [616, 640] width 42 height 18
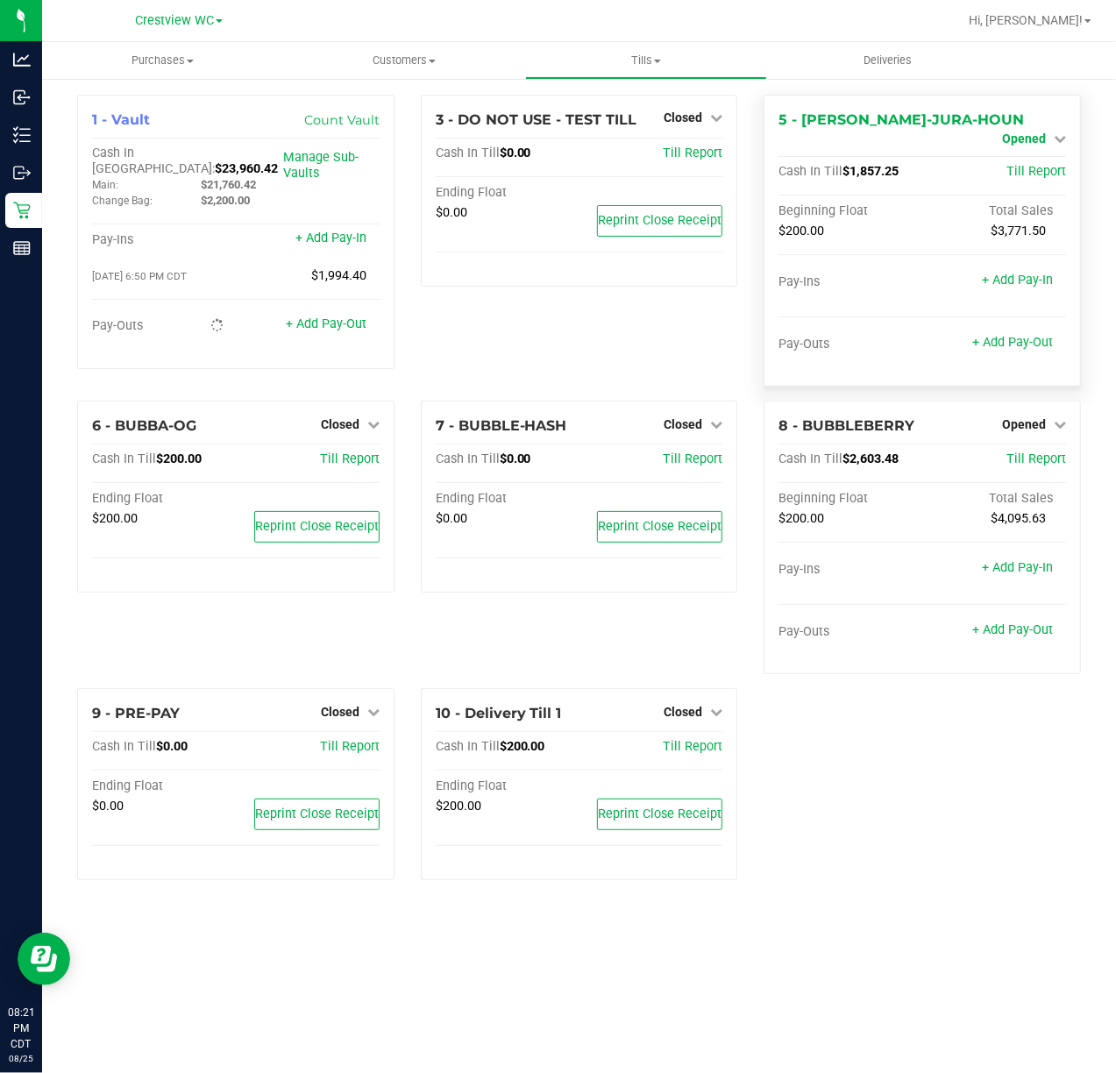
click at [1044, 132] on span "Opened" at bounding box center [1024, 139] width 44 height 14
click at [1028, 149] on link "Close Till" at bounding box center [1025, 154] width 47 height 14
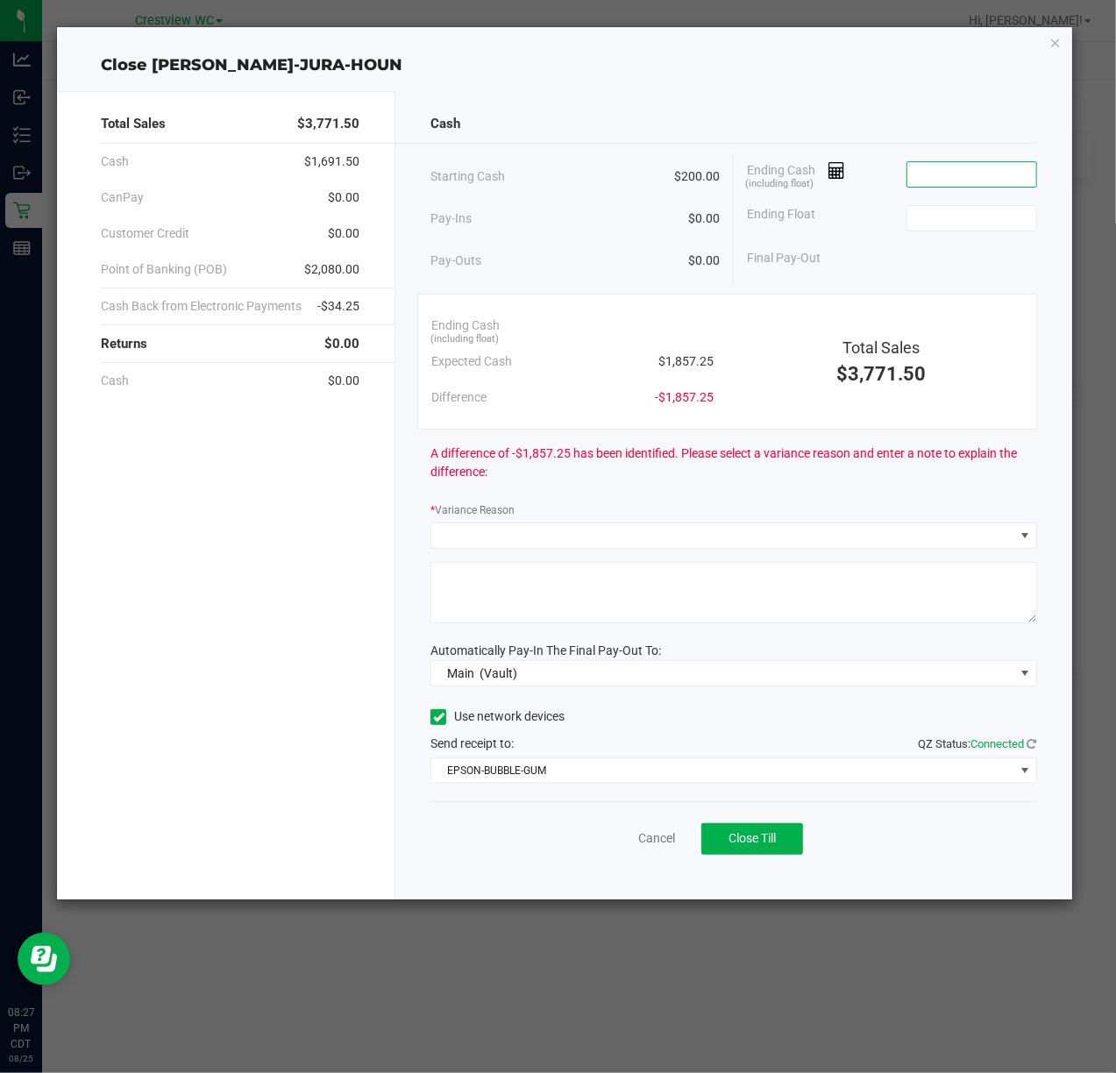
click at [931, 168] on input at bounding box center [972, 174] width 129 height 25
click at [989, 186] on input at bounding box center [972, 174] width 129 height 25
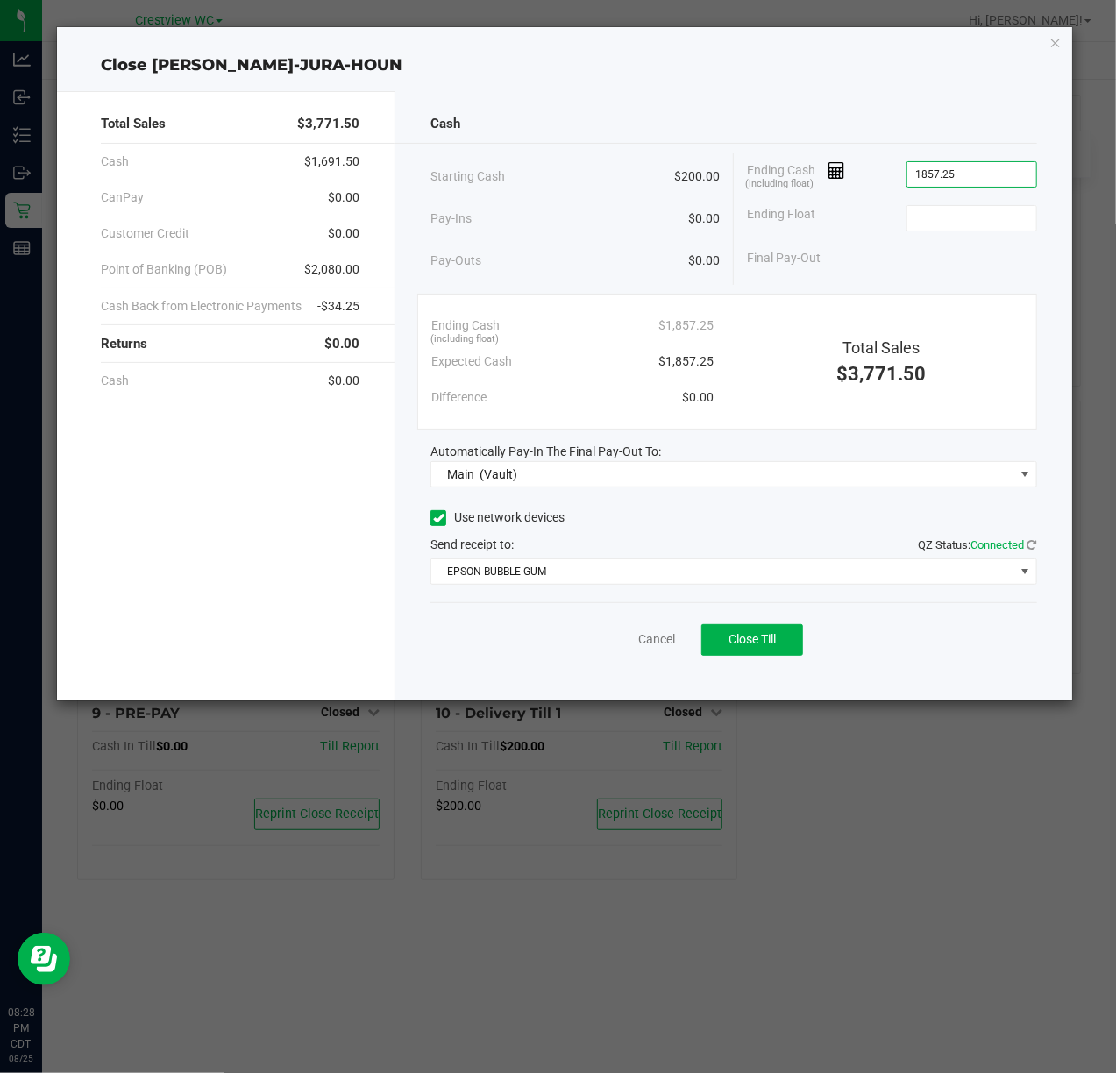
type input "$1,857.25"
click at [770, 651] on button "Close Till" at bounding box center [753, 640] width 102 height 32
type input "$200.00"
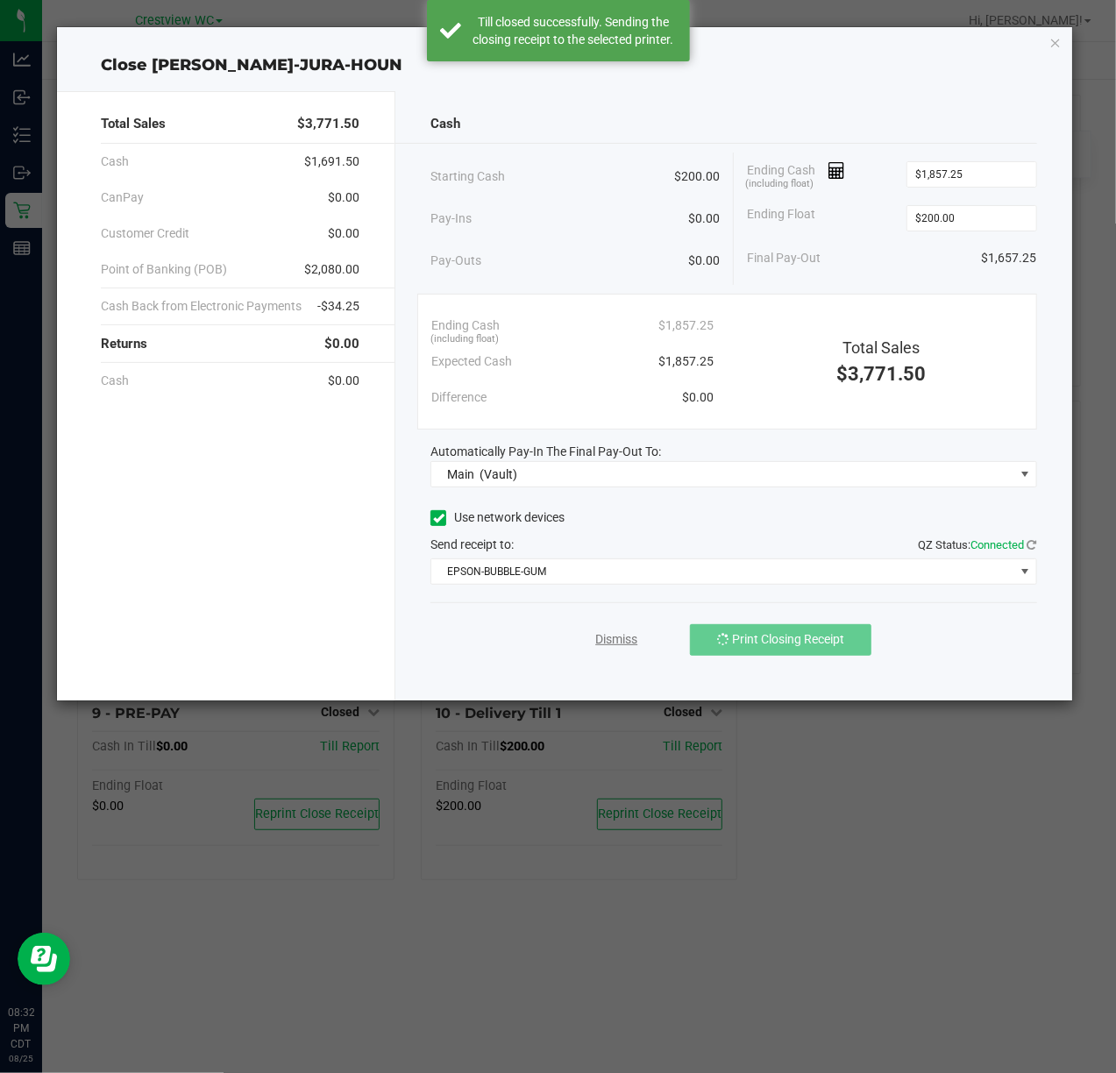
click at [618, 649] on link "Dismiss" at bounding box center [616, 640] width 42 height 18
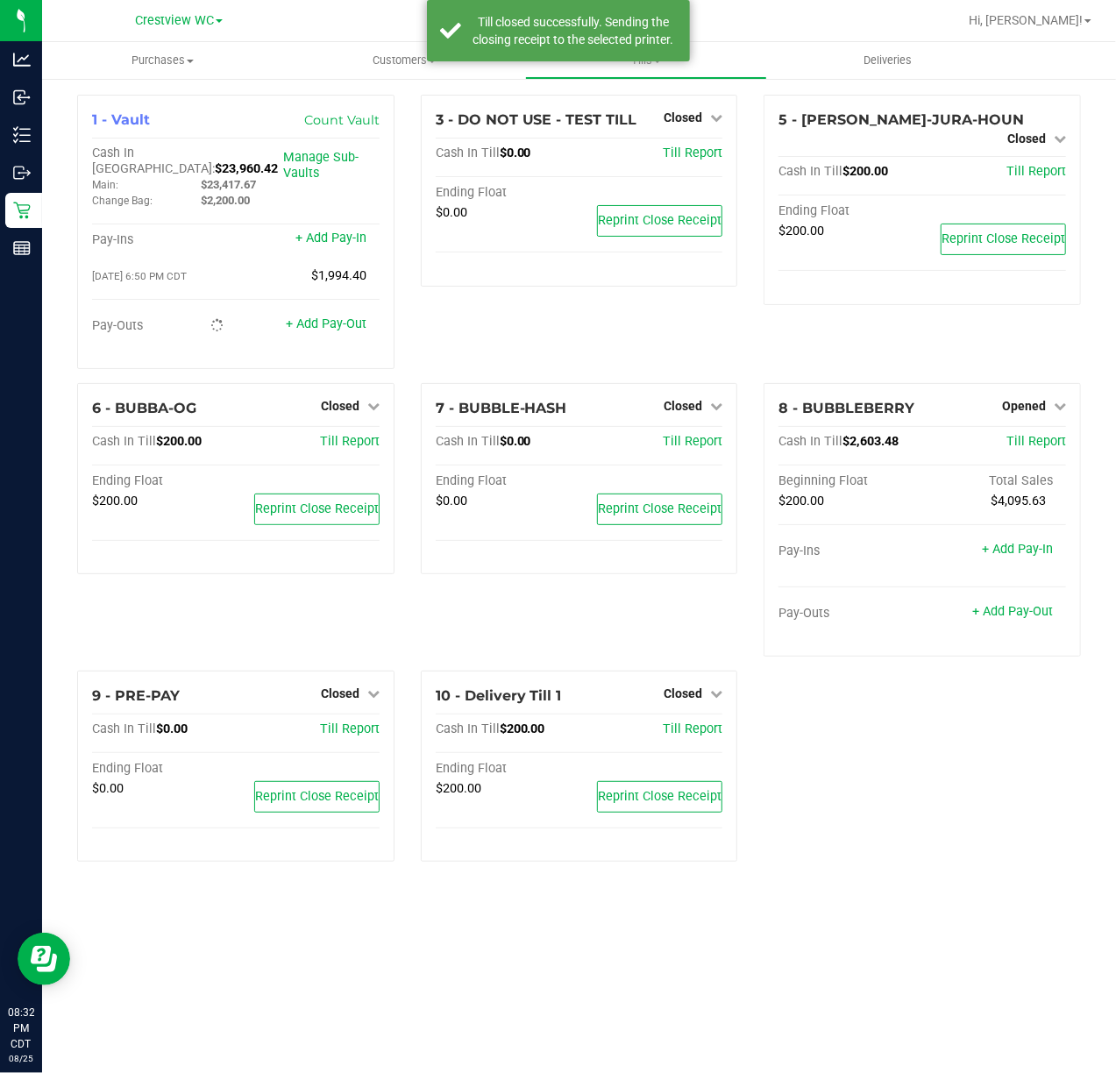
click at [1004, 232] on span "Reprint Close Receipt" at bounding box center [1004, 239] width 124 height 15
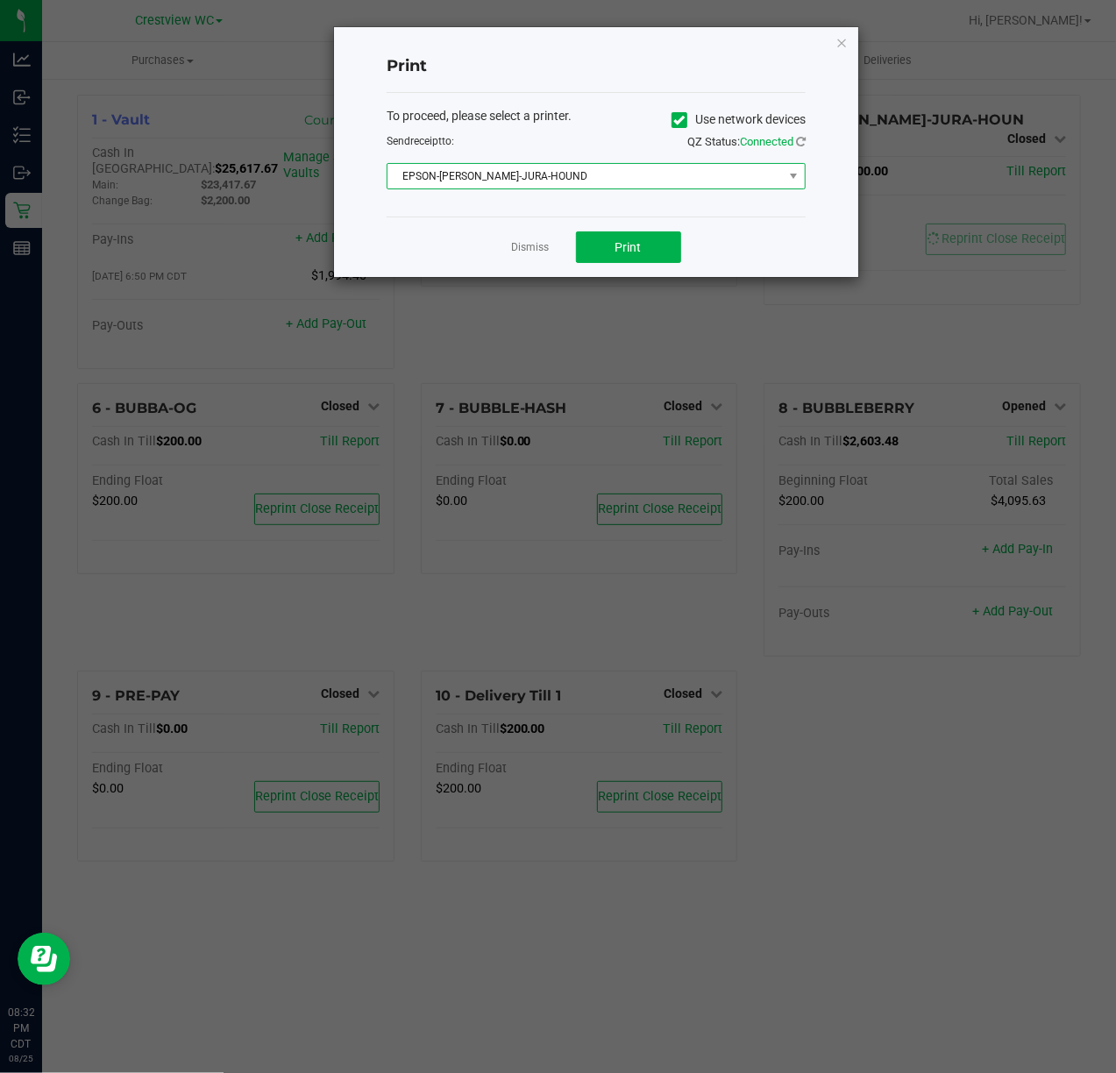
click at [614, 181] on span "EPSON-[PERSON_NAME]-JURA-HOUND" at bounding box center [586, 176] width 396 height 25
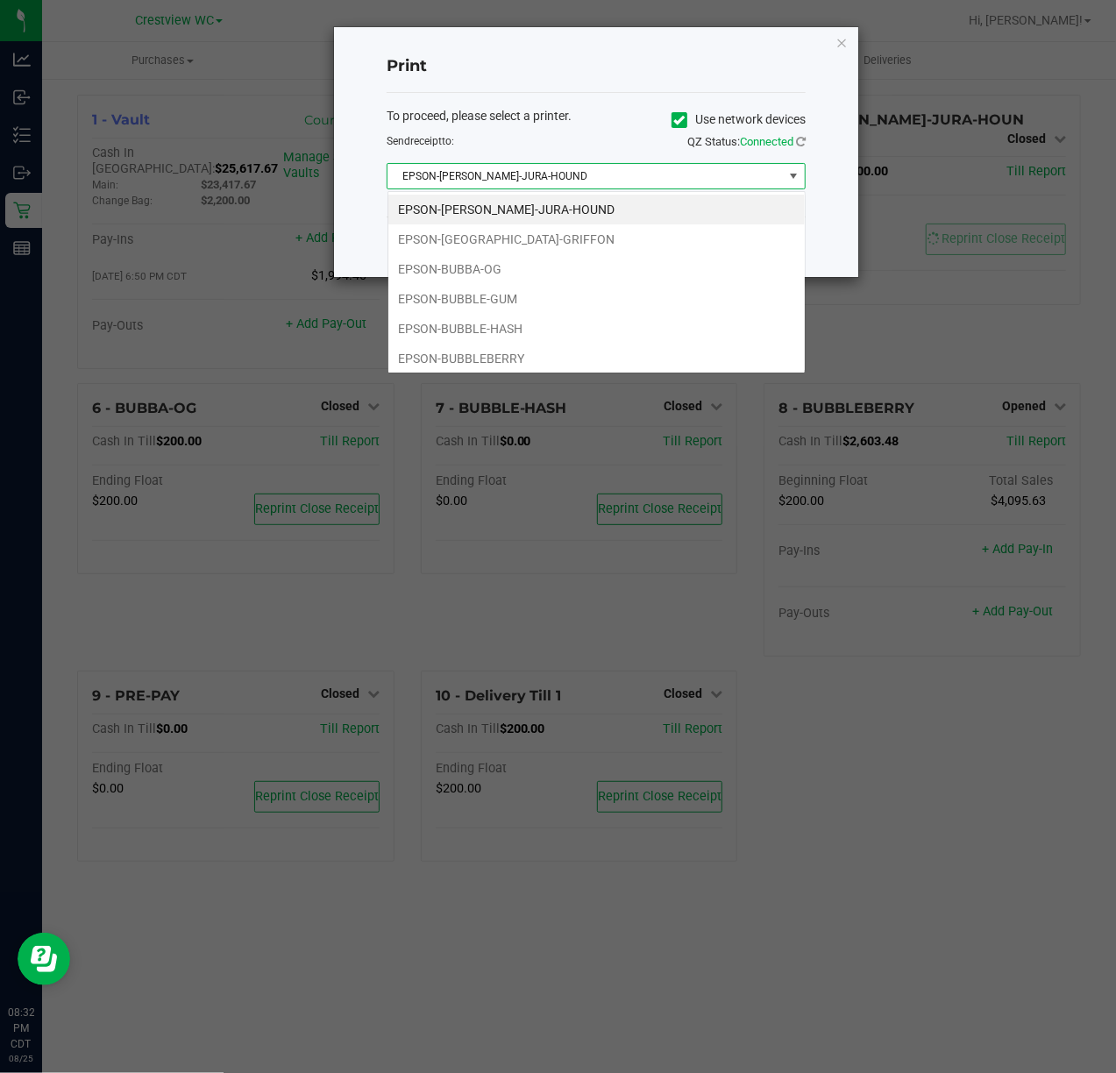
scroll to position [26, 418]
click at [530, 302] on li "EPSON-BUBBLE-GUM" at bounding box center [597, 299] width 417 height 30
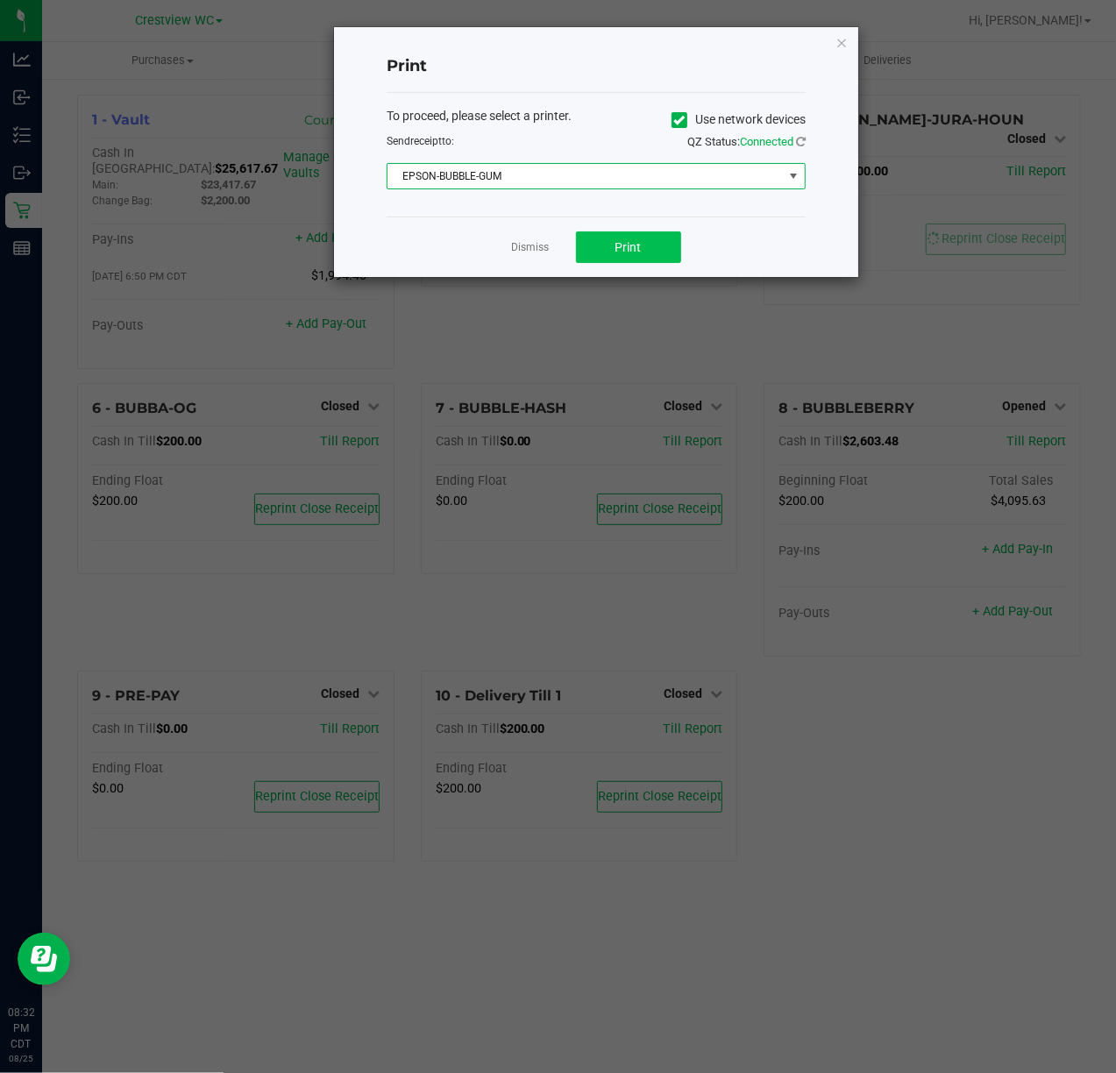
click at [600, 237] on button "Print" at bounding box center [628, 248] width 105 height 32
click at [512, 247] on link "Dismiss" at bounding box center [531, 247] width 38 height 15
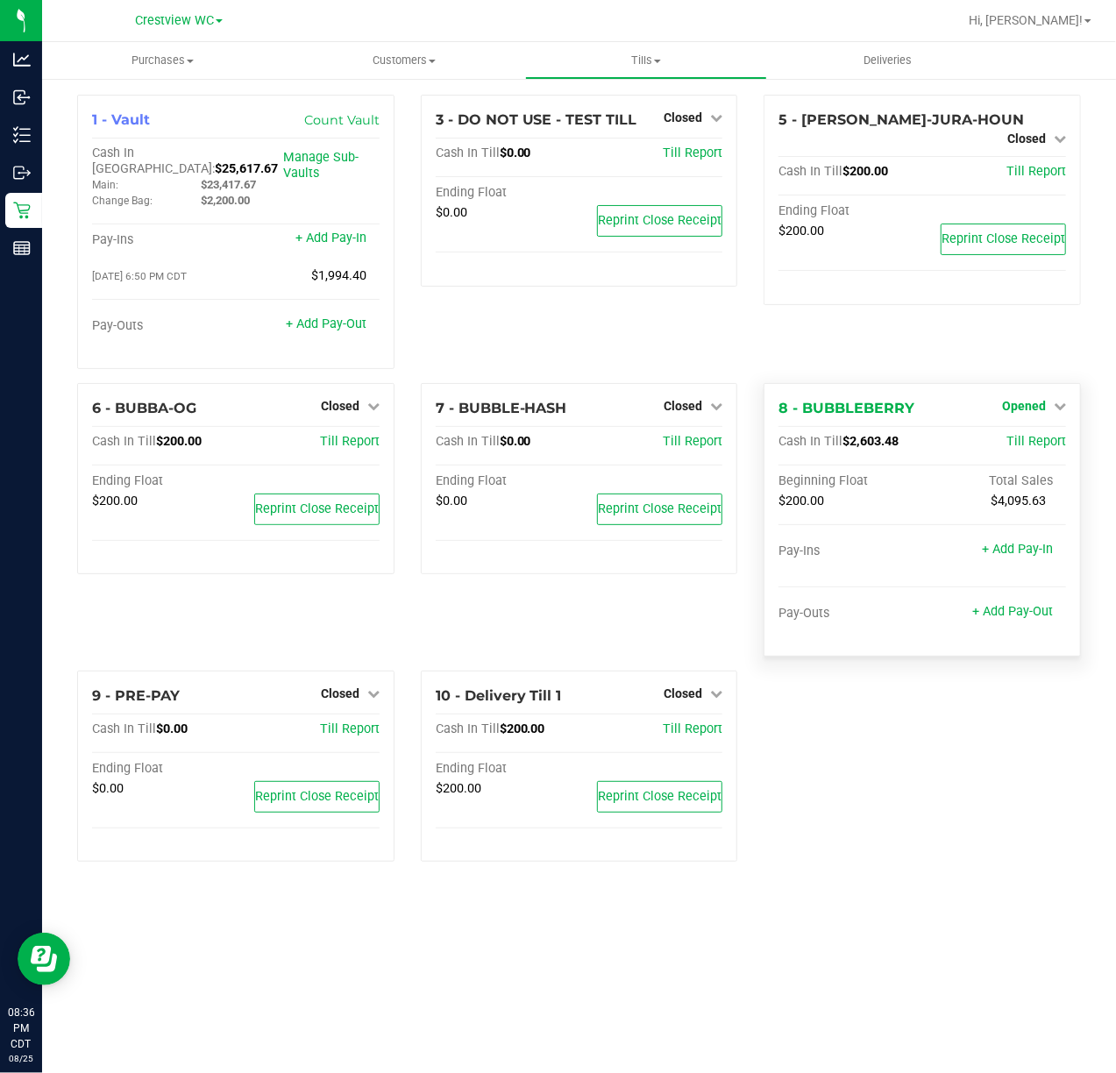
click at [1052, 399] on link "Opened" at bounding box center [1034, 406] width 64 height 14
click at [1033, 435] on link "Close Till" at bounding box center [1025, 442] width 47 height 14
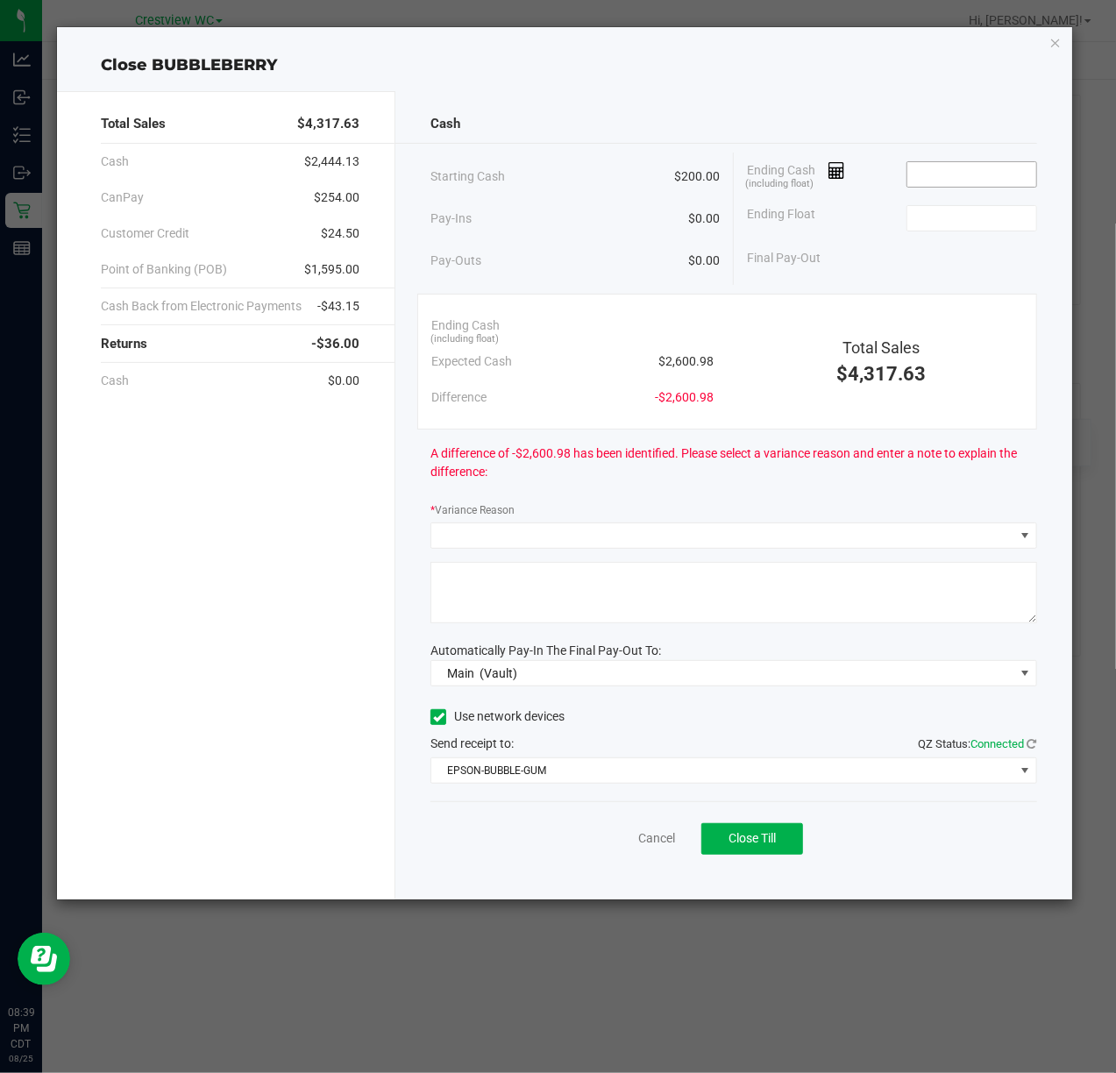
click at [1007, 173] on input at bounding box center [972, 174] width 129 height 25
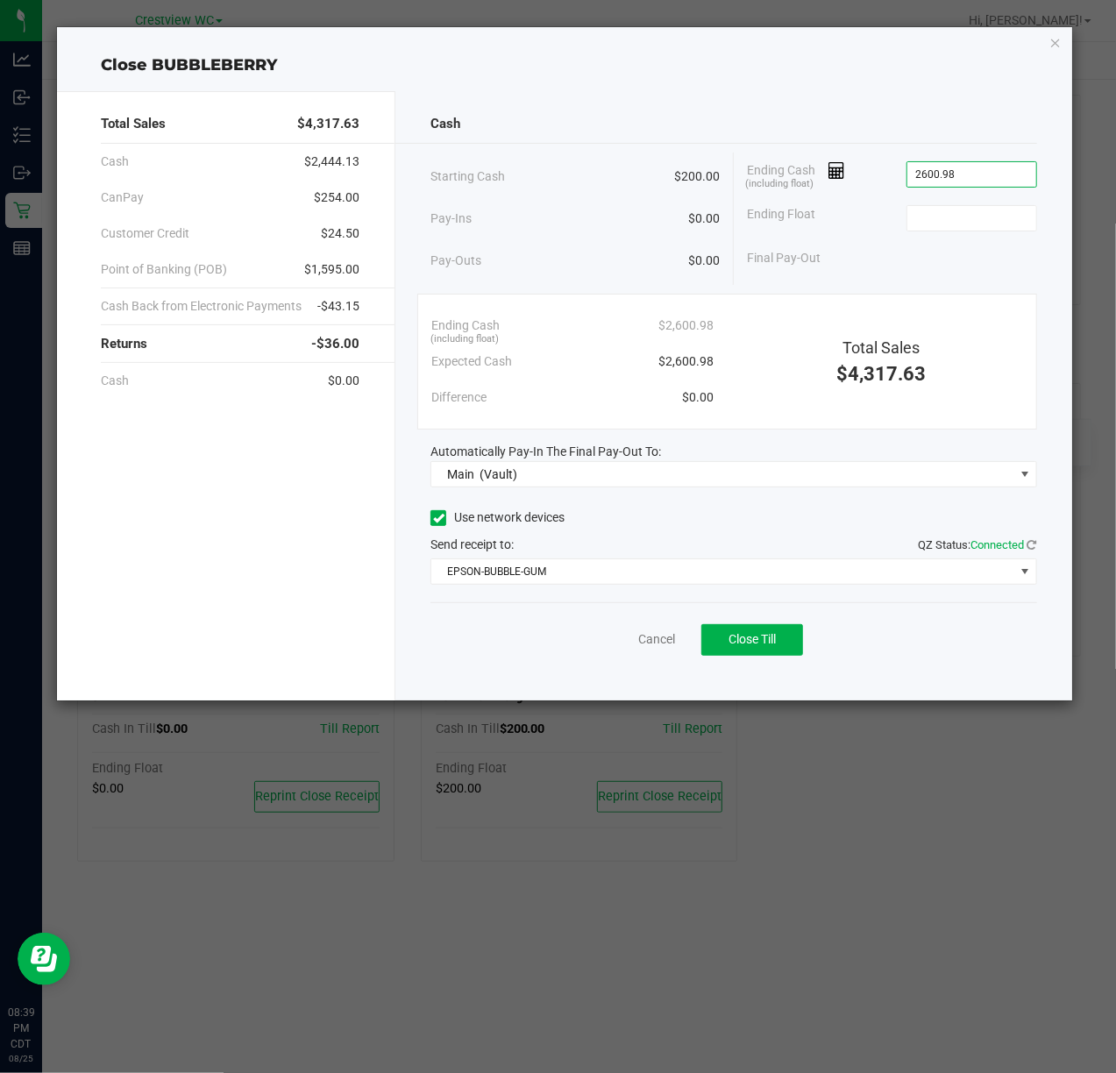
type input "$2,600.98"
type input "$200.00"
click at [752, 633] on span "Close Till" at bounding box center [752, 639] width 47 height 14
click at [623, 649] on link "Dismiss" at bounding box center [617, 640] width 42 height 18
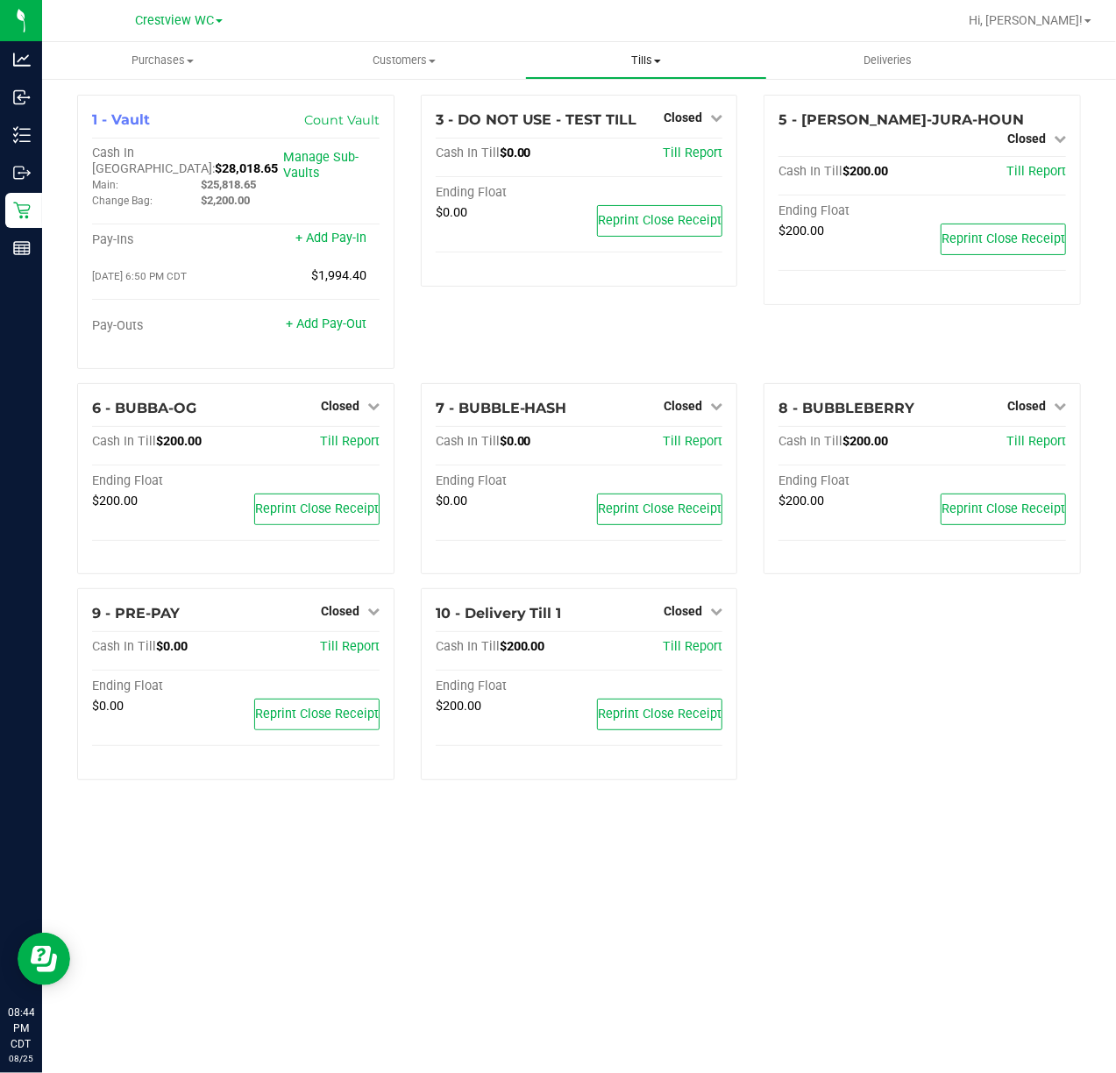
click at [625, 58] on span "Tills" at bounding box center [646, 61] width 240 height 16
click at [644, 135] on li "Reconcile e-payments" at bounding box center [646, 127] width 242 height 21
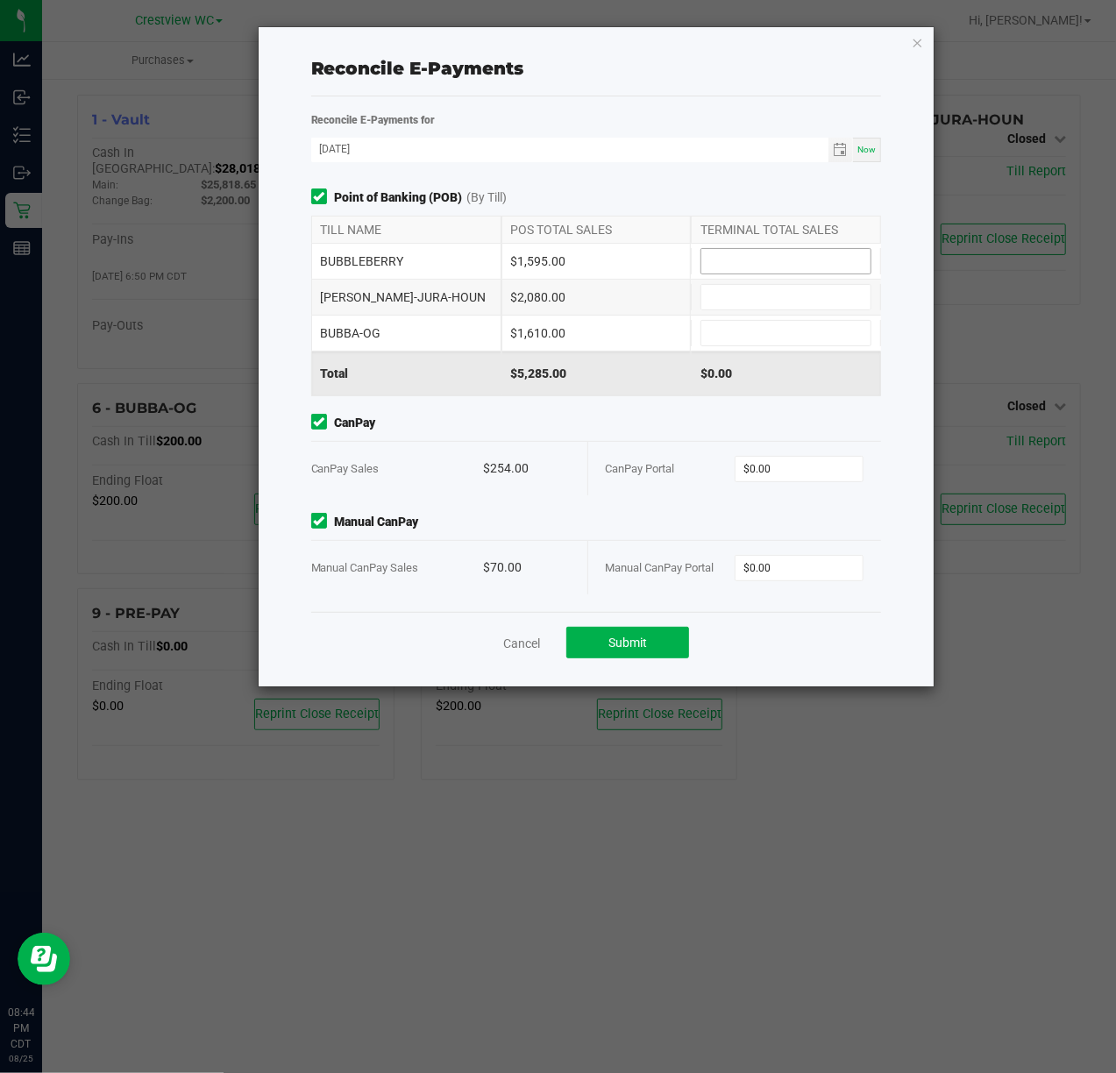
click at [744, 260] on input at bounding box center [786, 261] width 169 height 25
type input "$1,595.00"
type input "$2,080.00"
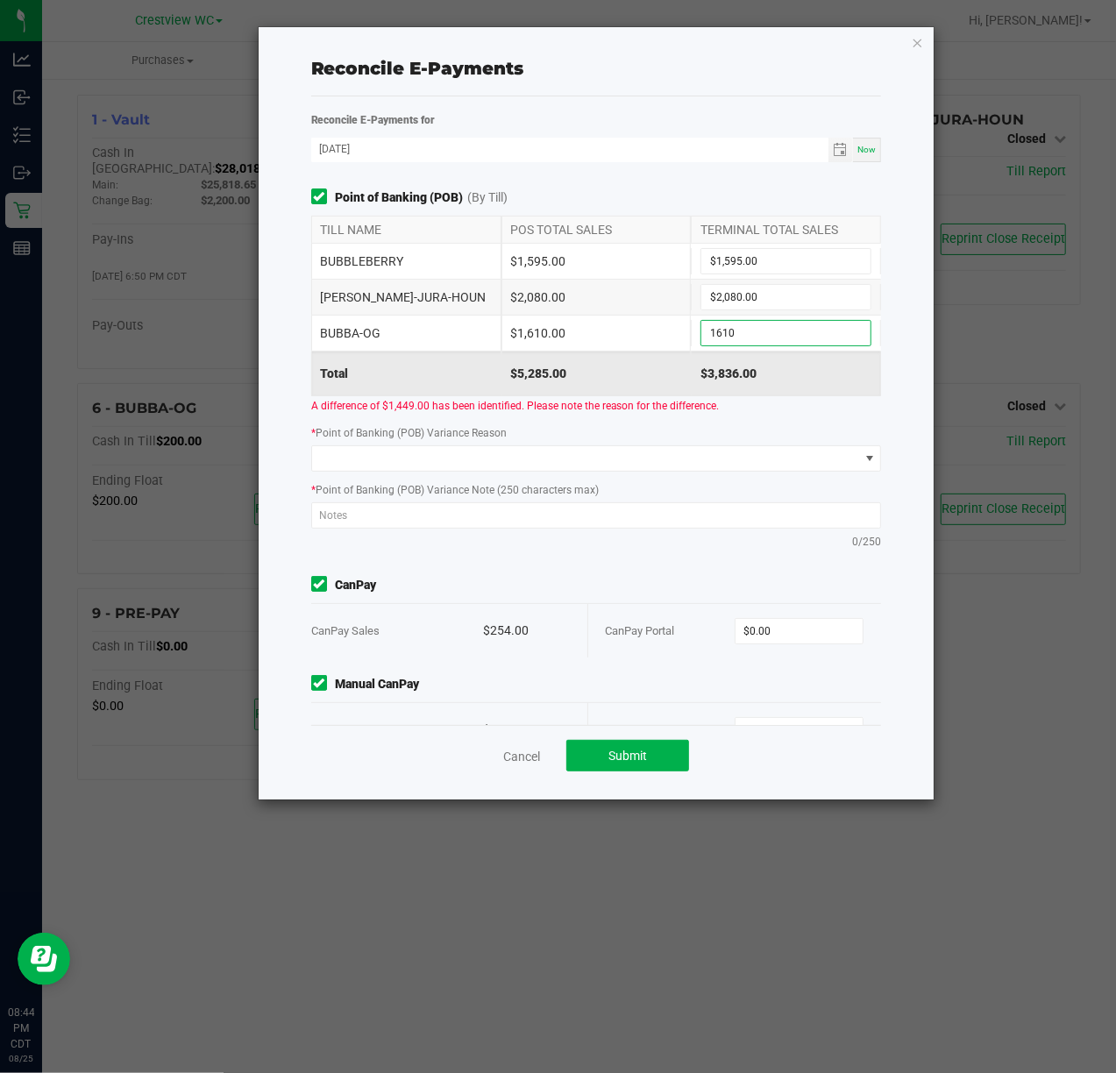
type input "$1,610.00"
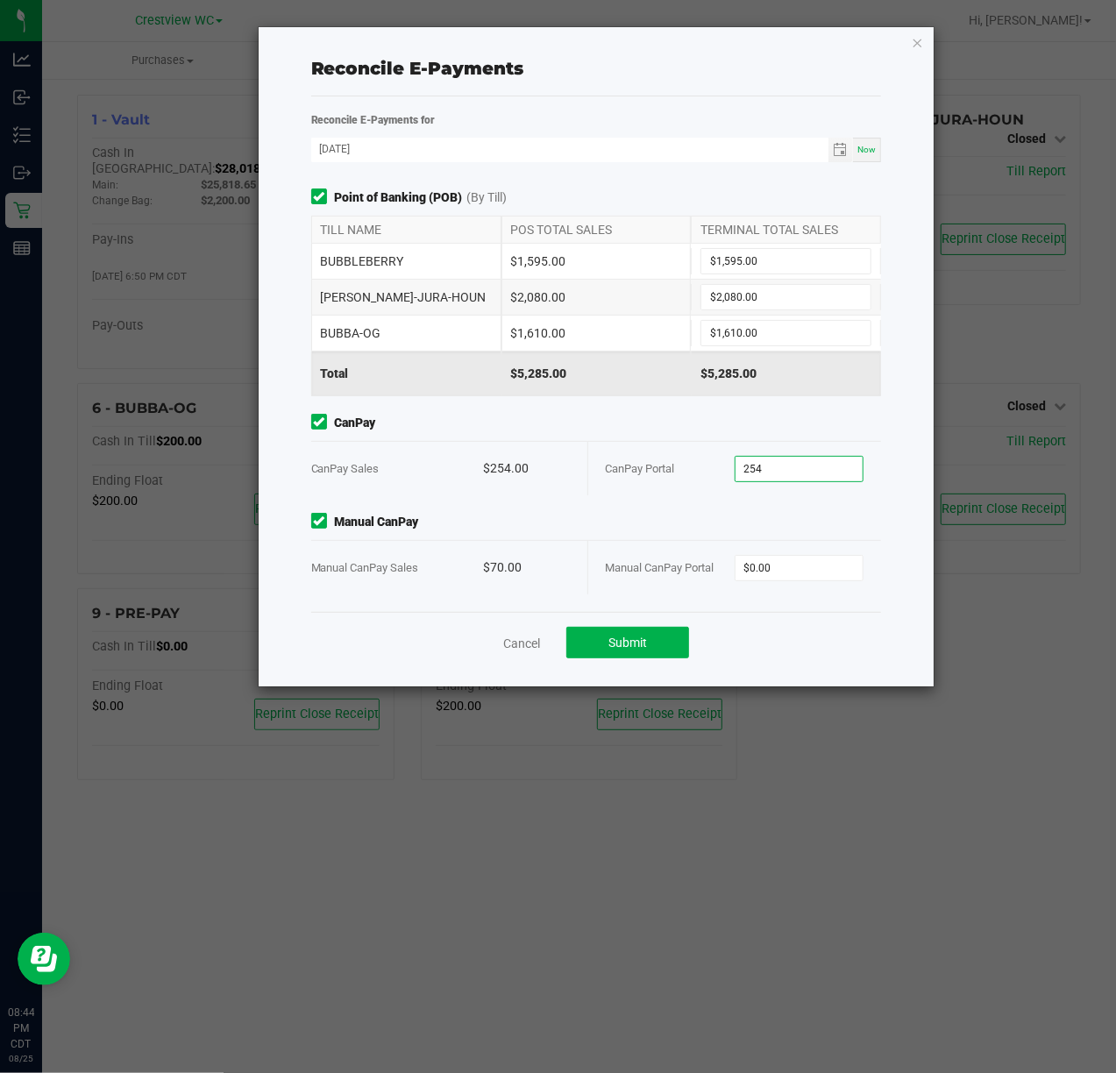
type input "$254.00"
type input "$70.00"
click at [642, 647] on span "Submit" at bounding box center [628, 643] width 39 height 14
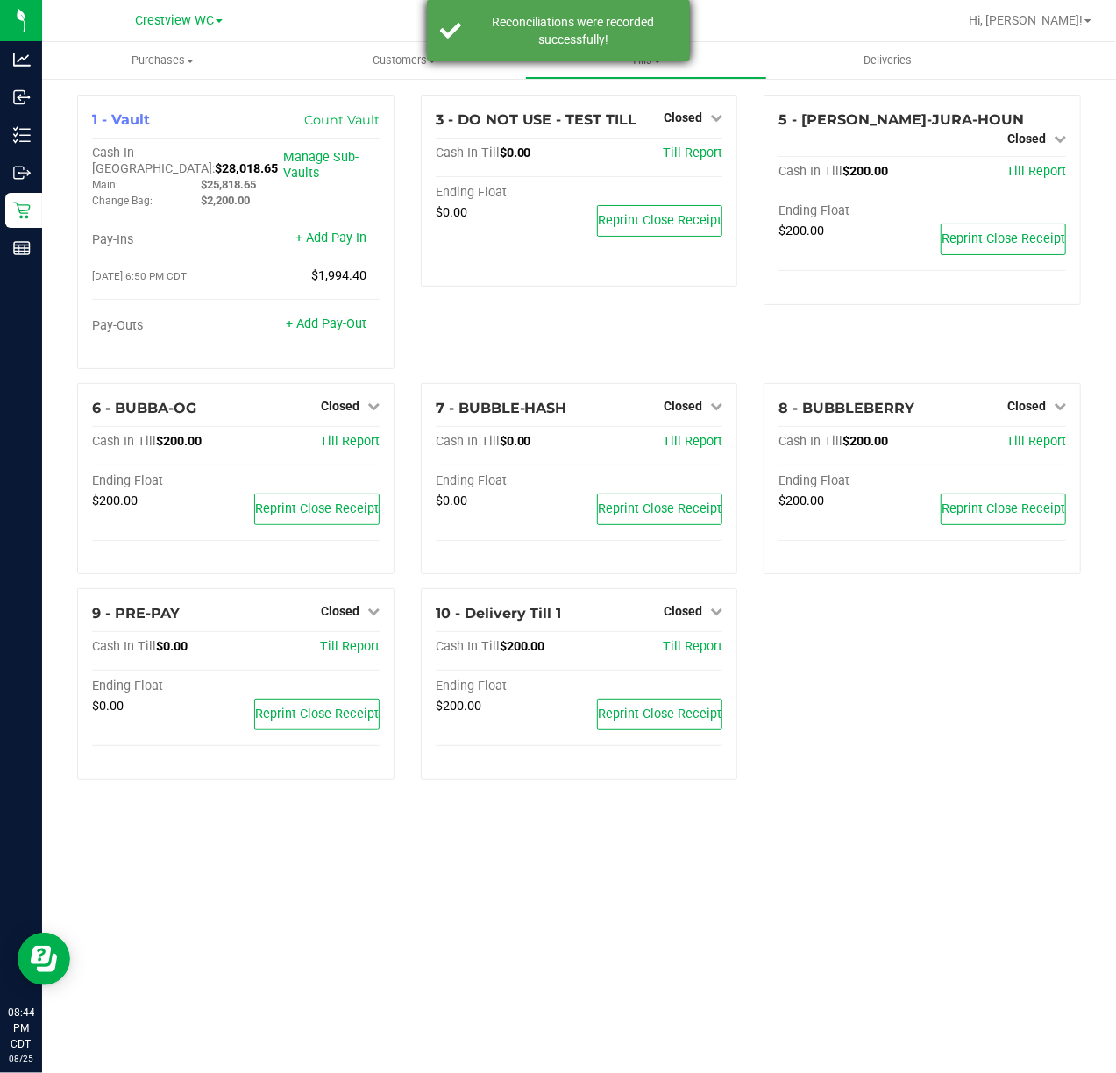
click at [609, 36] on div "Reconciliations were recorded successfully!" at bounding box center [574, 30] width 206 height 35
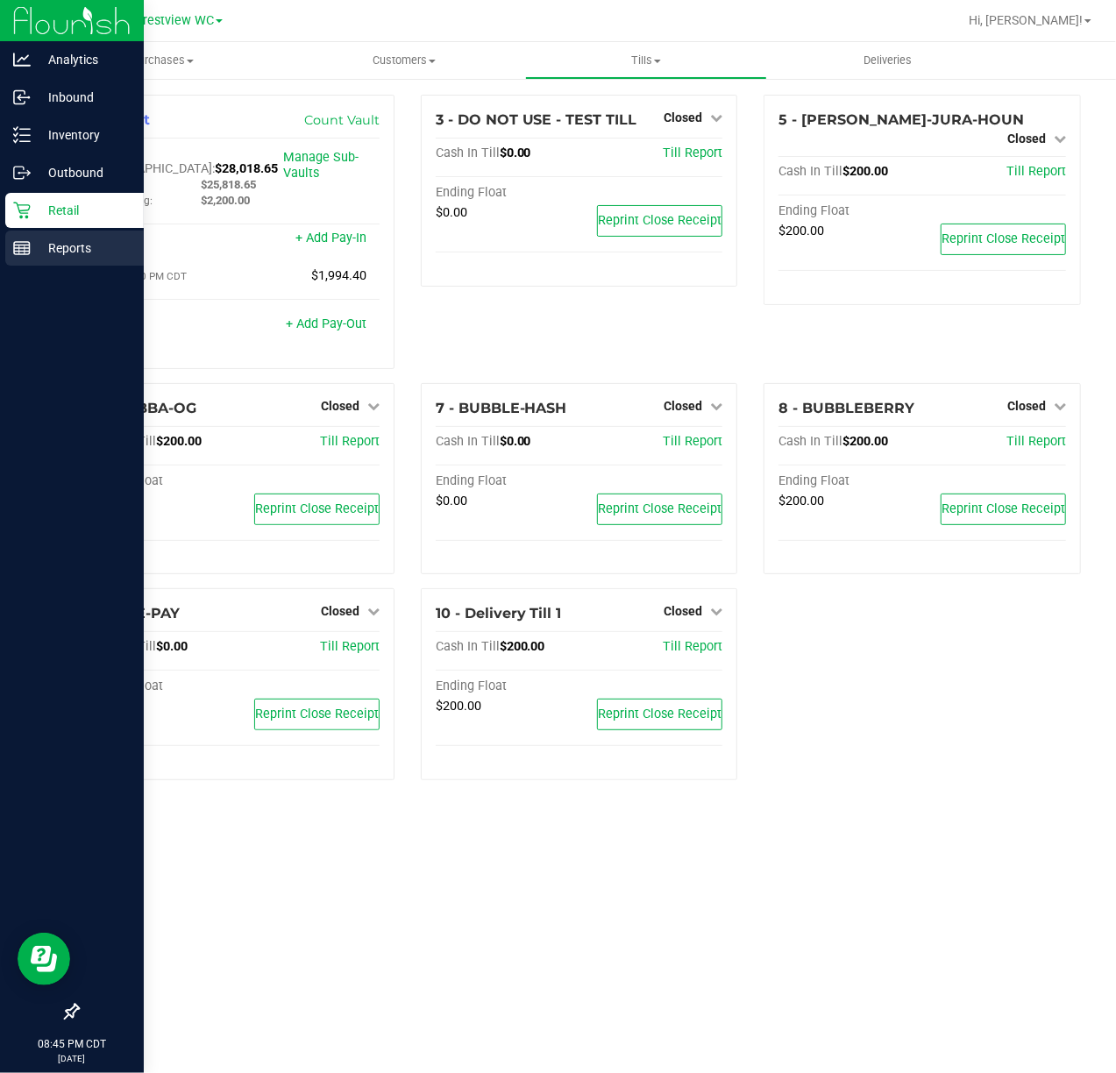
click at [37, 254] on p "Reports" at bounding box center [83, 248] width 105 height 21
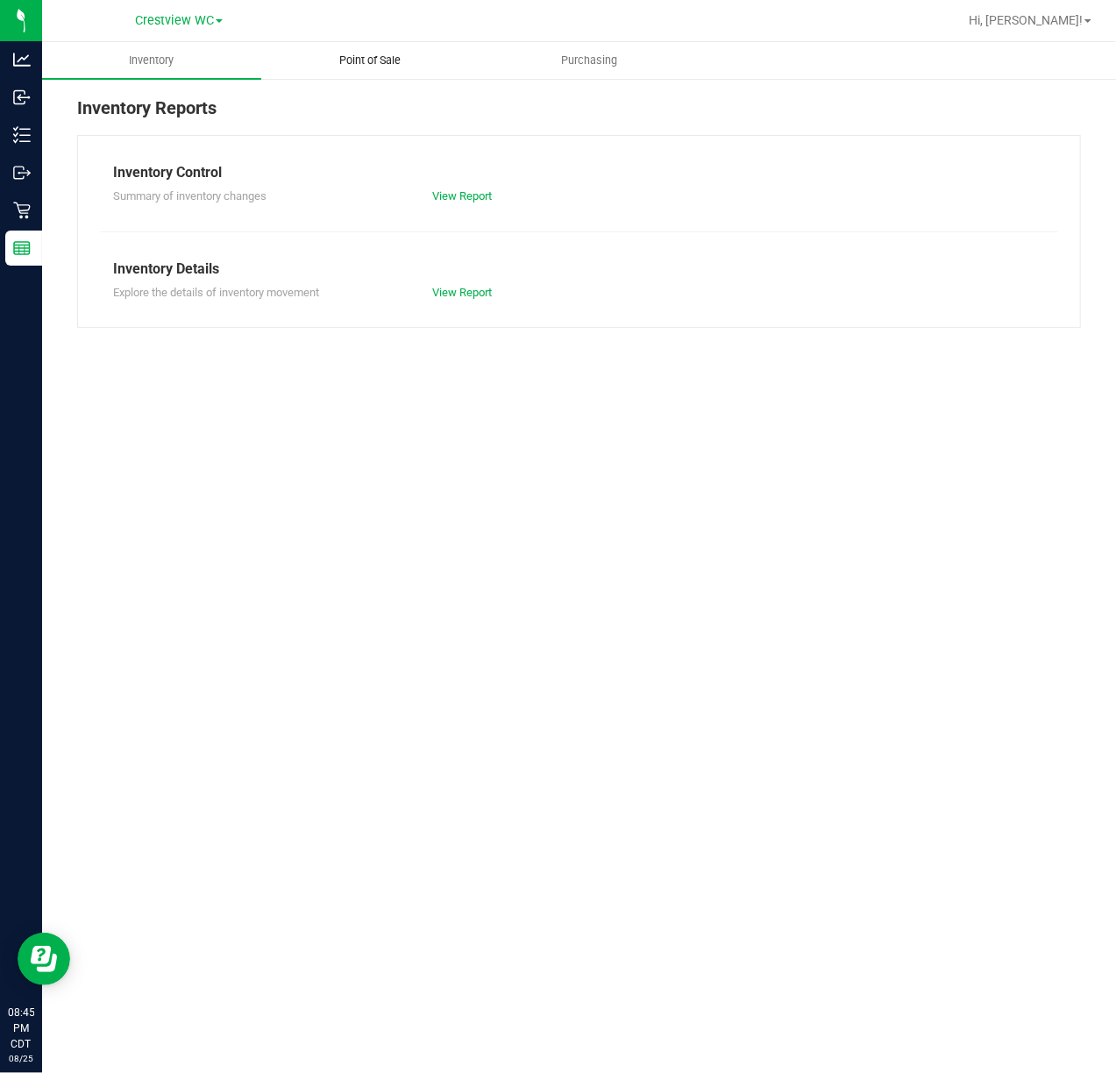
click at [443, 58] on uib-tab-heading "Point of Sale" at bounding box center [370, 60] width 217 height 35
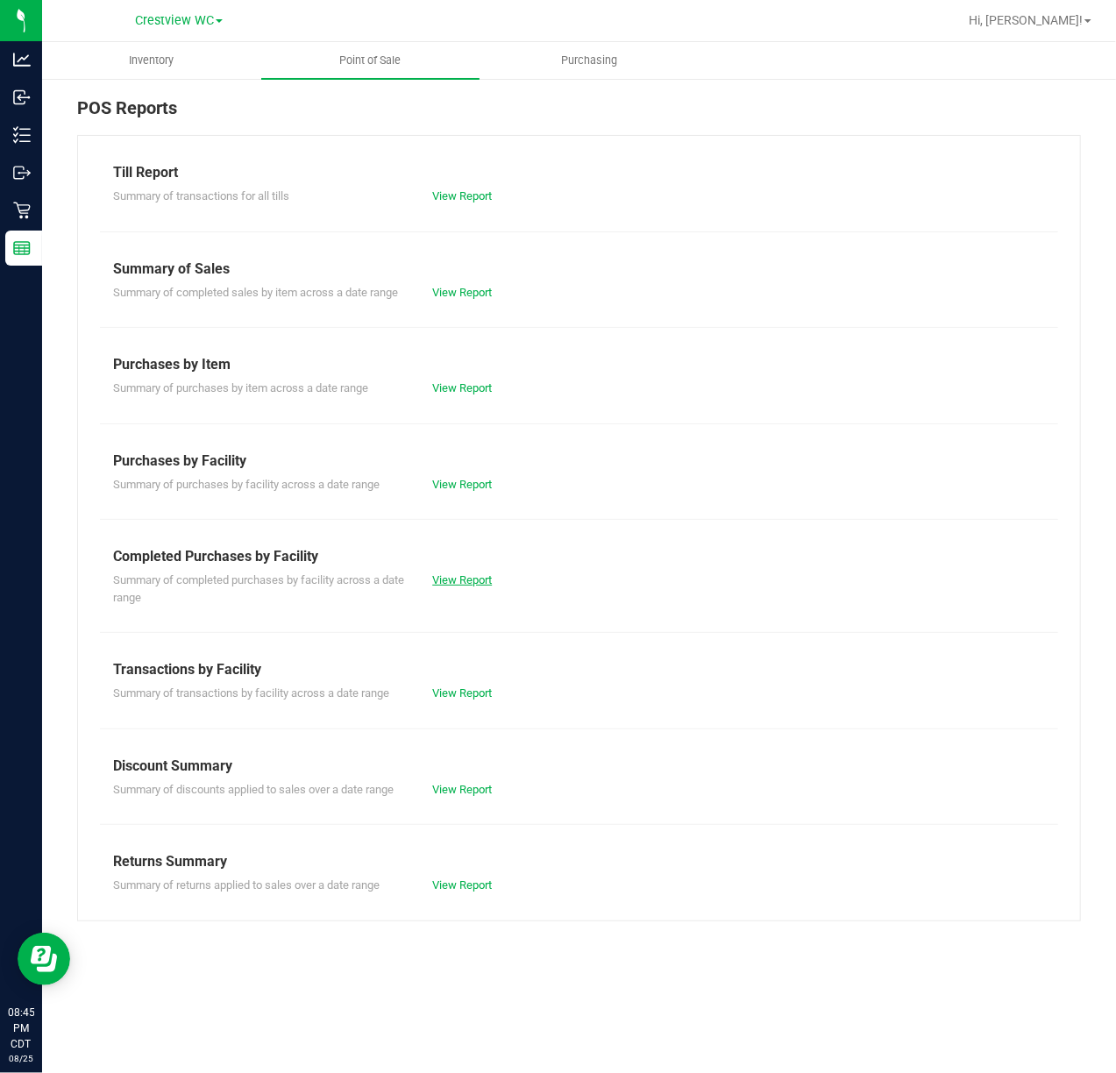
click at [481, 577] on link "View Report" at bounding box center [462, 580] width 60 height 13
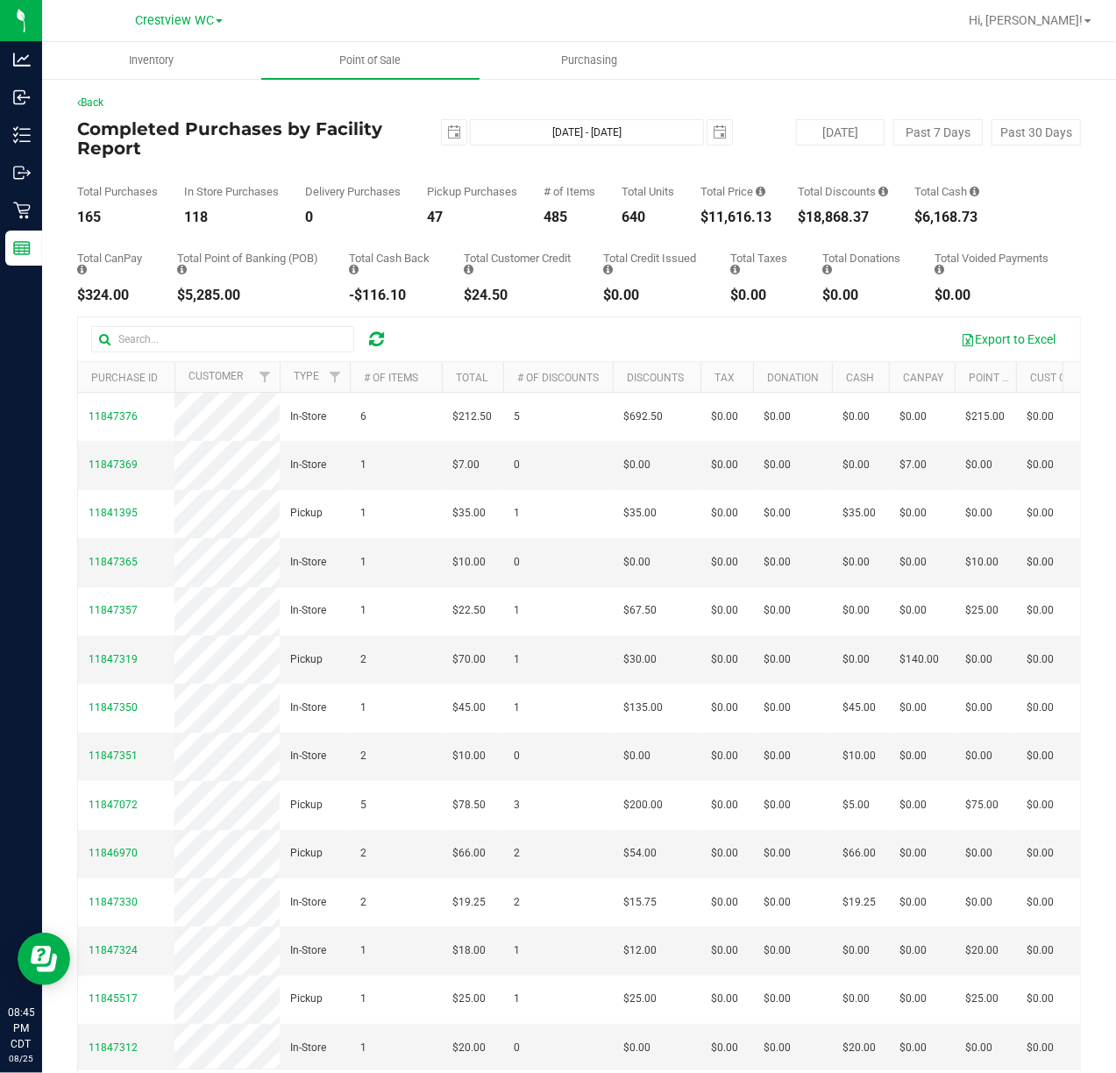
drag, startPoint x: 695, startPoint y: 217, endPoint x: 788, endPoint y: 221, distance: 93.0
click at [782, 219] on div "Total Purchases 165 In Store Purchases 118 Delivery Purchases 0 Pickup Purchase…" at bounding box center [579, 191] width 1004 height 67
click at [781, 221] on div "Total Purchases 165 In Store Purchases 118 Delivery Purchases 0 Pickup Purchase…" at bounding box center [579, 191] width 1004 height 67
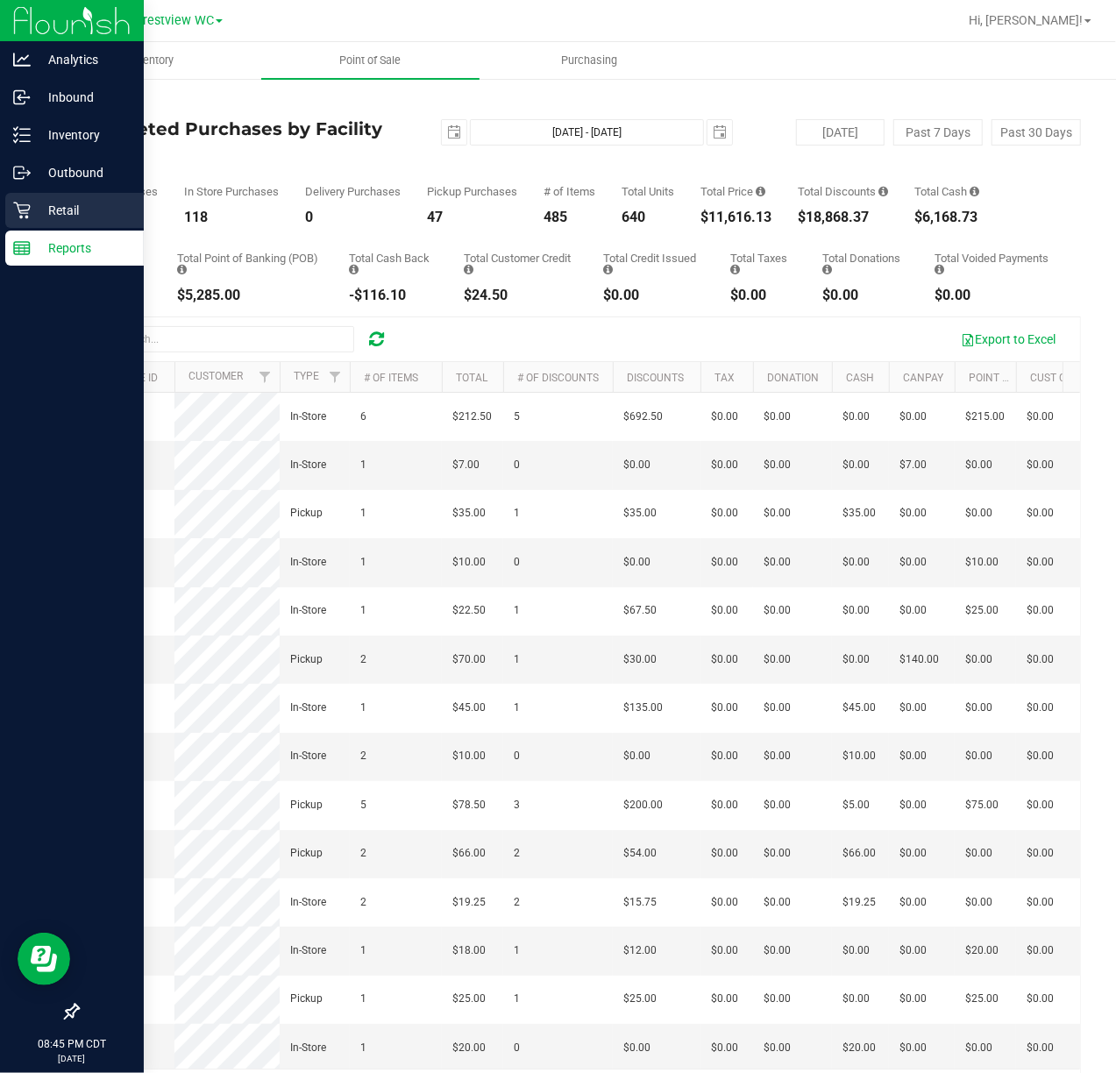
click at [16, 219] on div "Retail" at bounding box center [74, 210] width 139 height 35
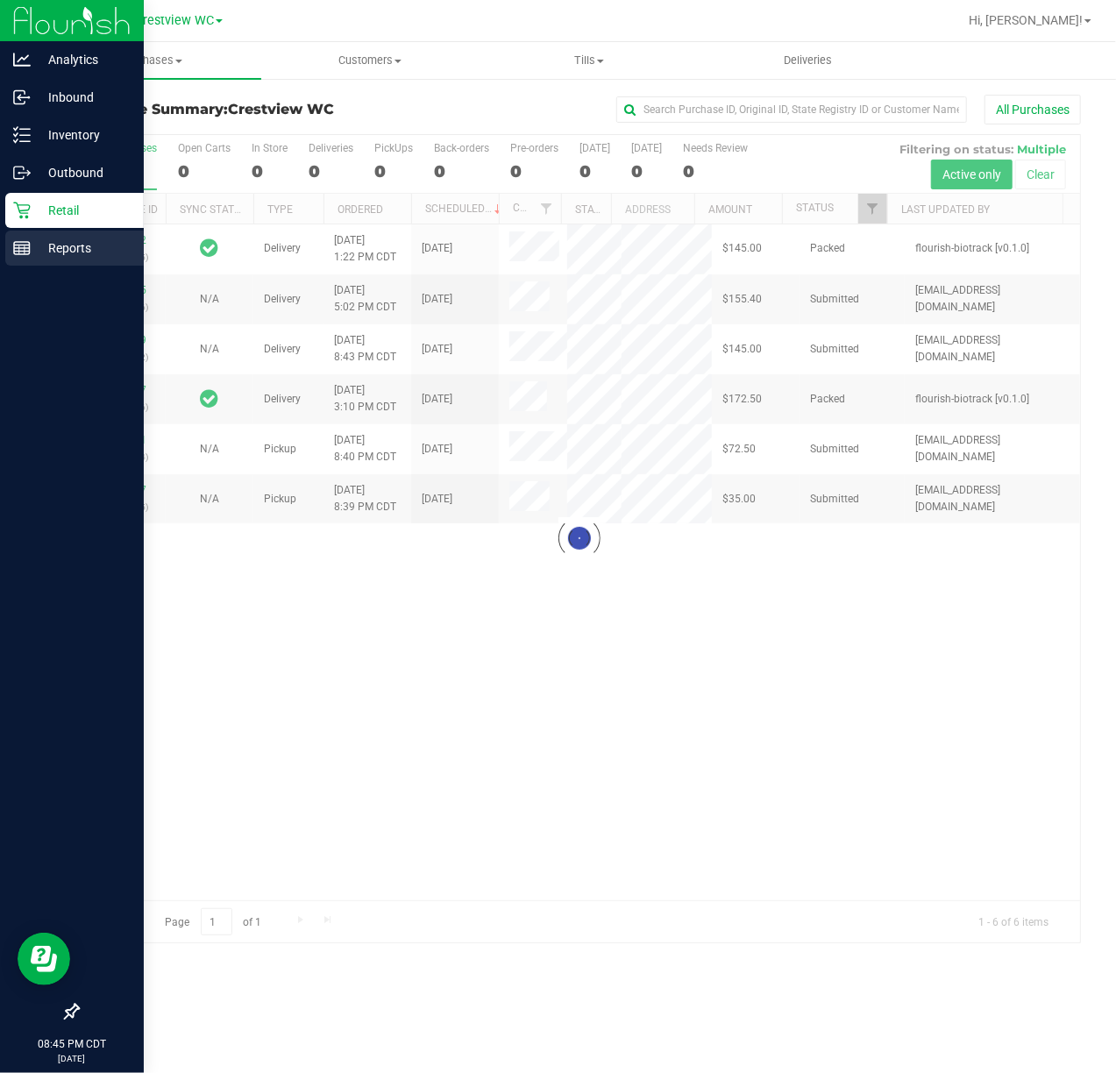
click at [36, 258] on p "Reports" at bounding box center [83, 248] width 105 height 21
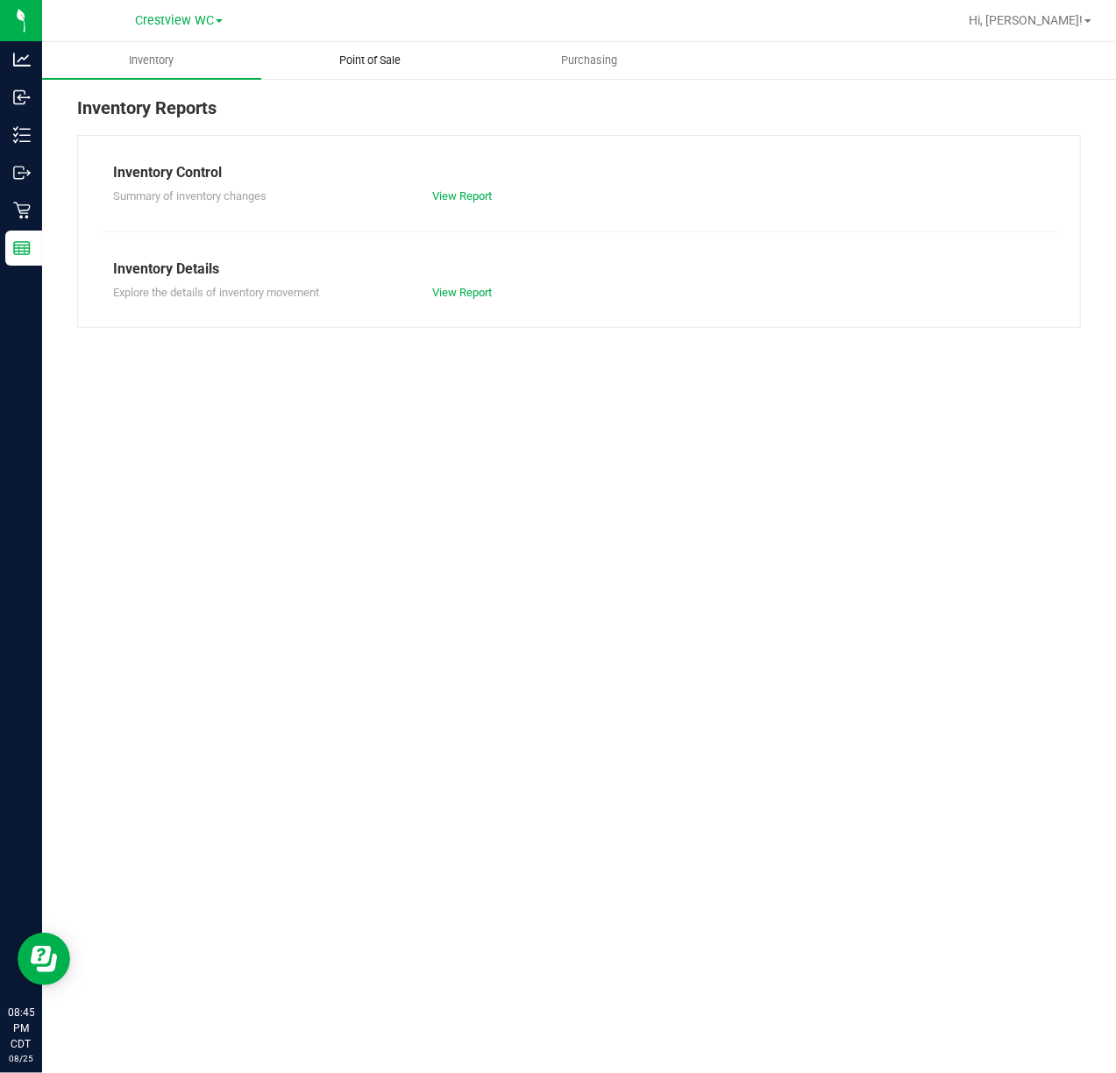
click at [389, 56] on span "Point of Sale" at bounding box center [370, 61] width 109 height 16
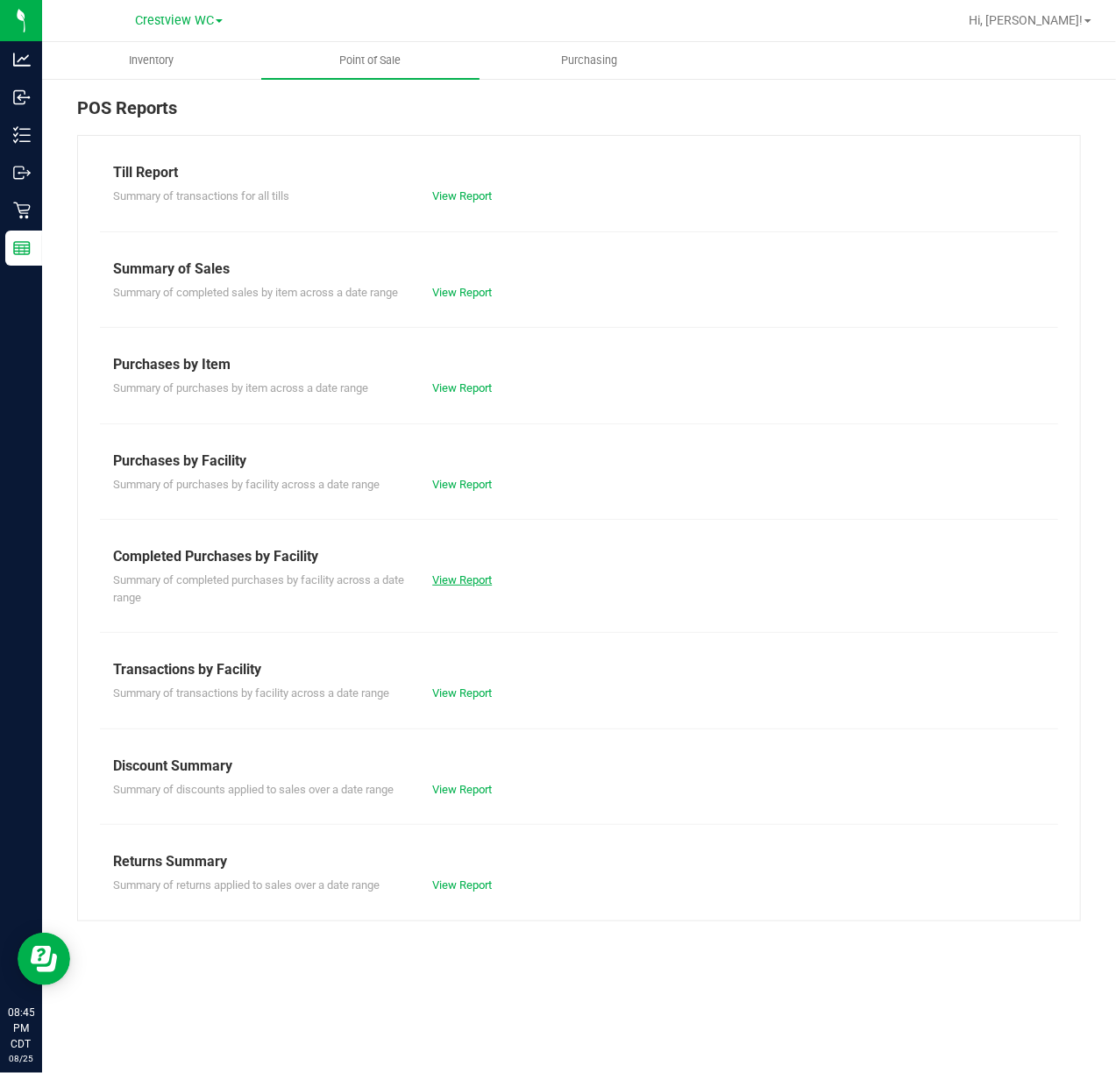
click at [444, 575] on link "View Report" at bounding box center [462, 580] width 60 height 13
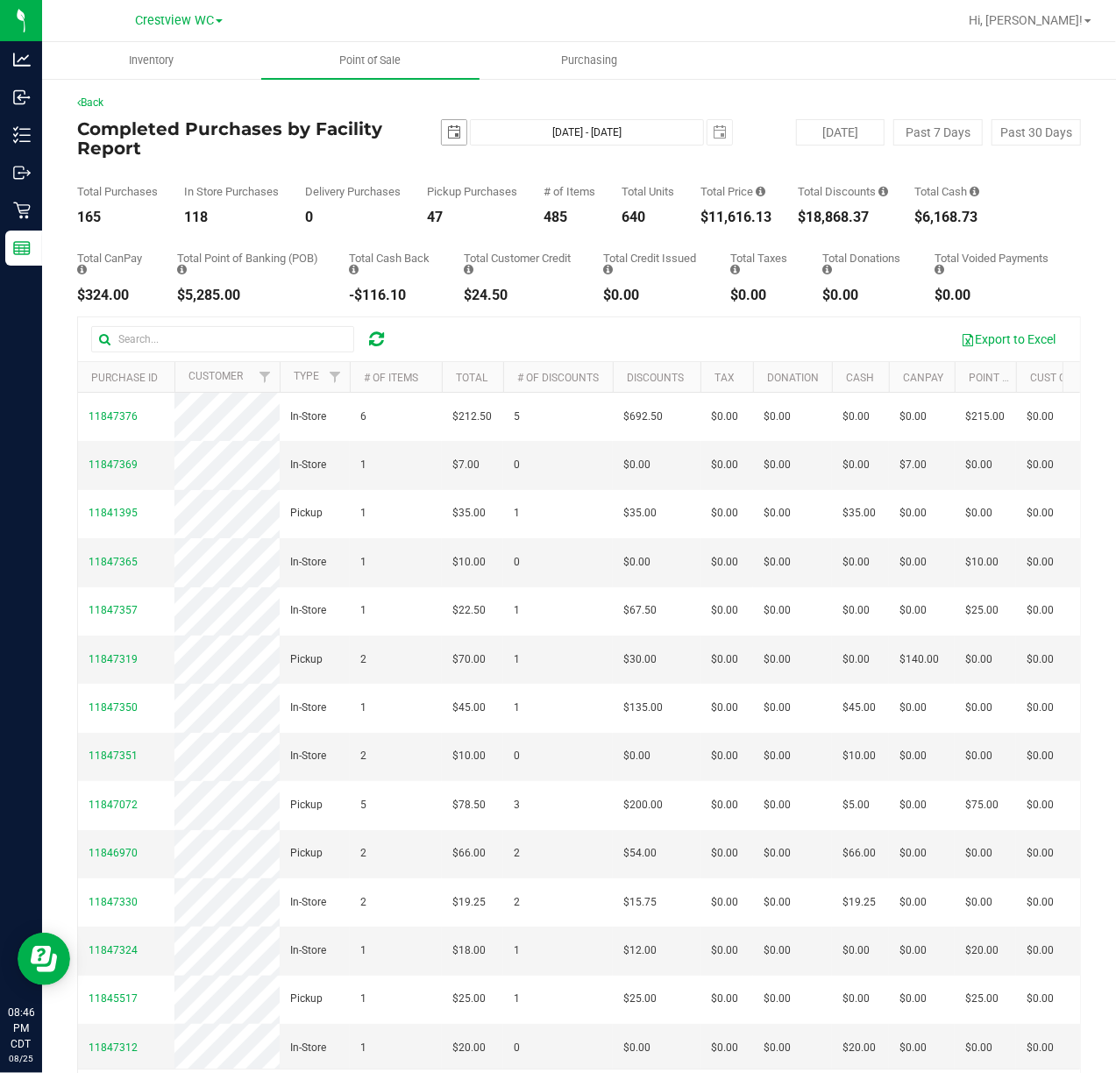
click at [442, 142] on span "select" at bounding box center [454, 132] width 25 height 25
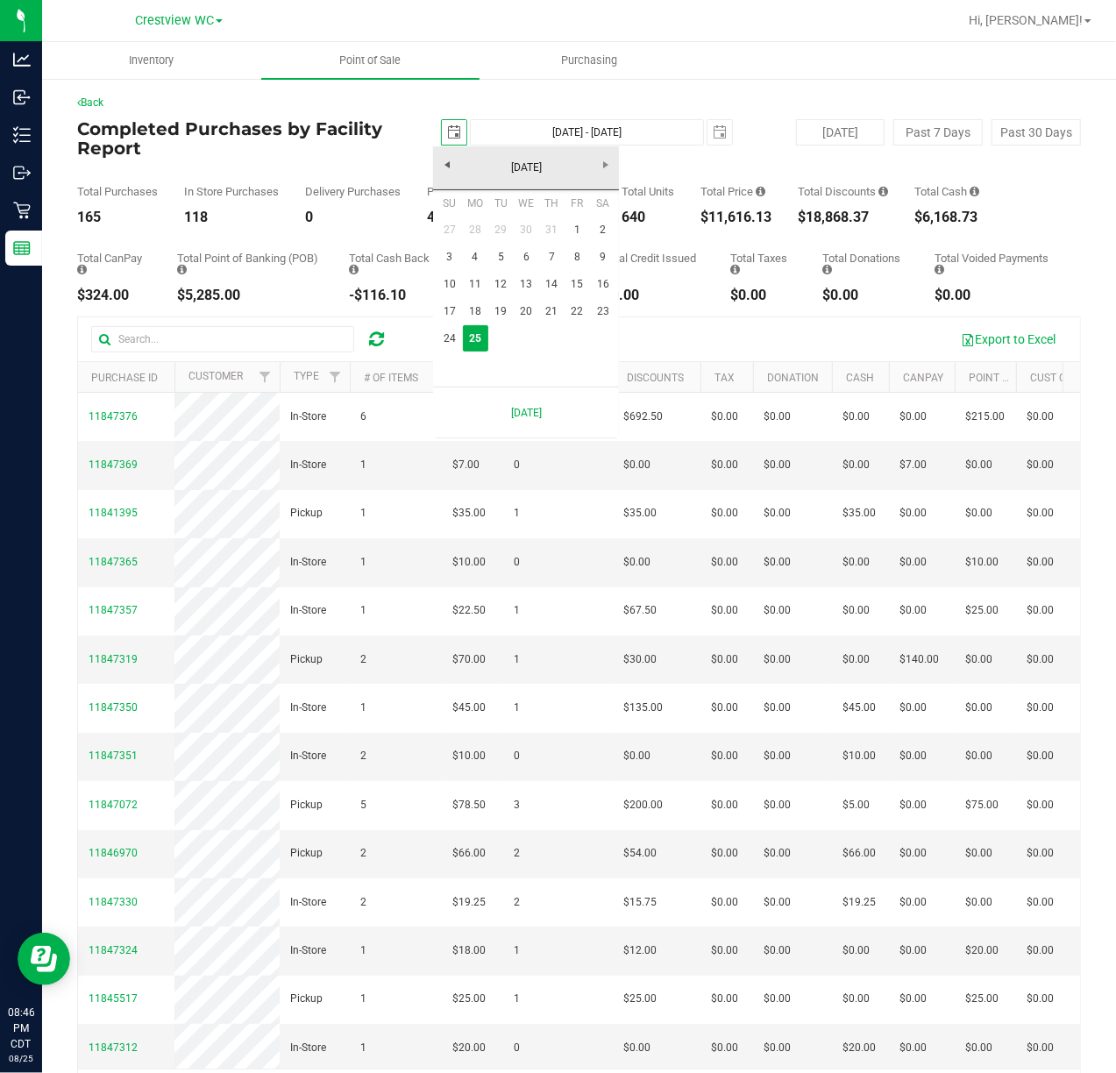
scroll to position [0, 44]
click at [574, 223] on link "1" at bounding box center [577, 230] width 25 height 27
type input "[DATE]"
type input "[DATE] - [DATE]"
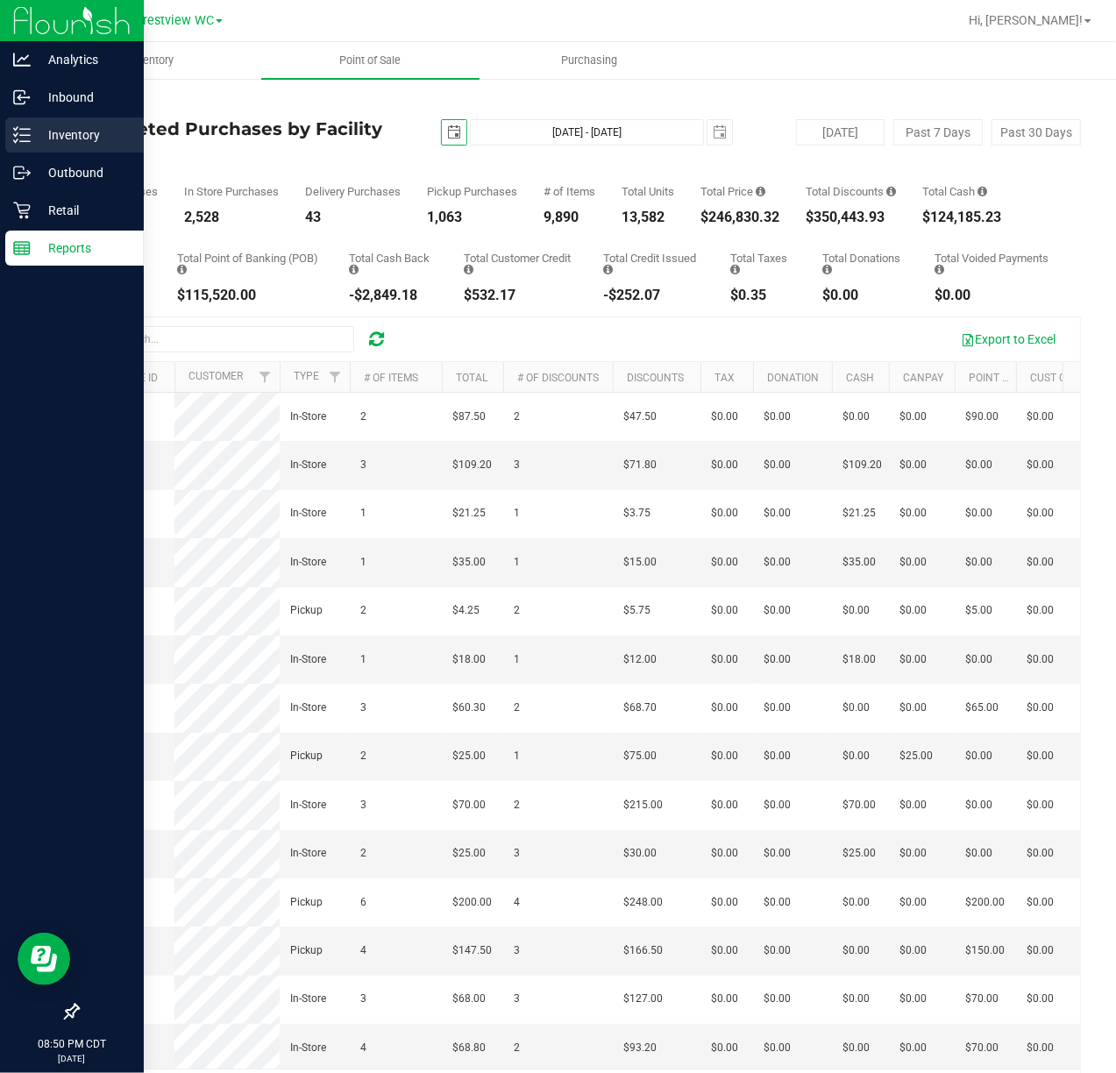
click at [32, 134] on p "Inventory" at bounding box center [83, 135] width 105 height 21
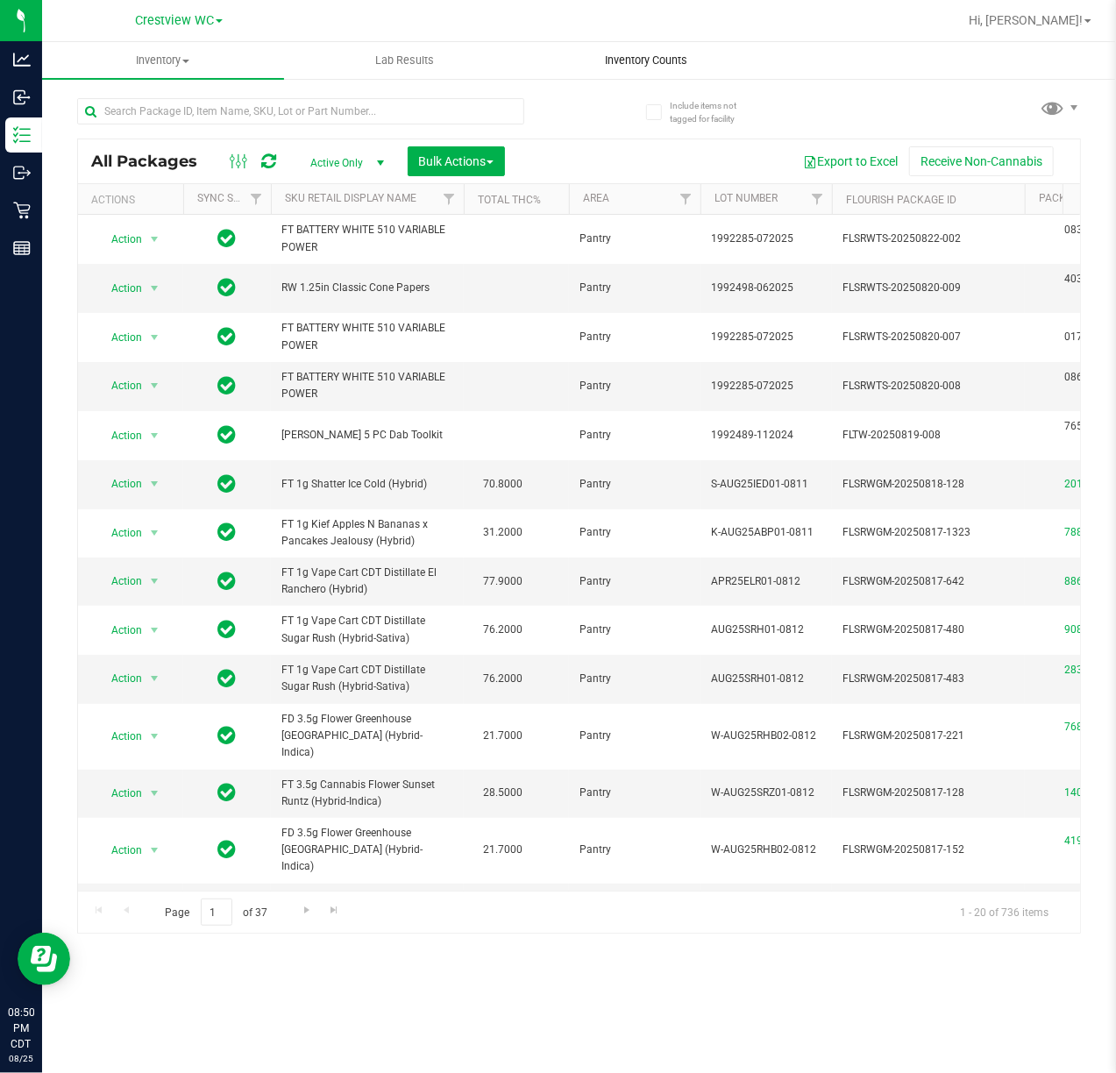
click at [651, 63] on span "Inventory Counts" at bounding box center [646, 61] width 130 height 16
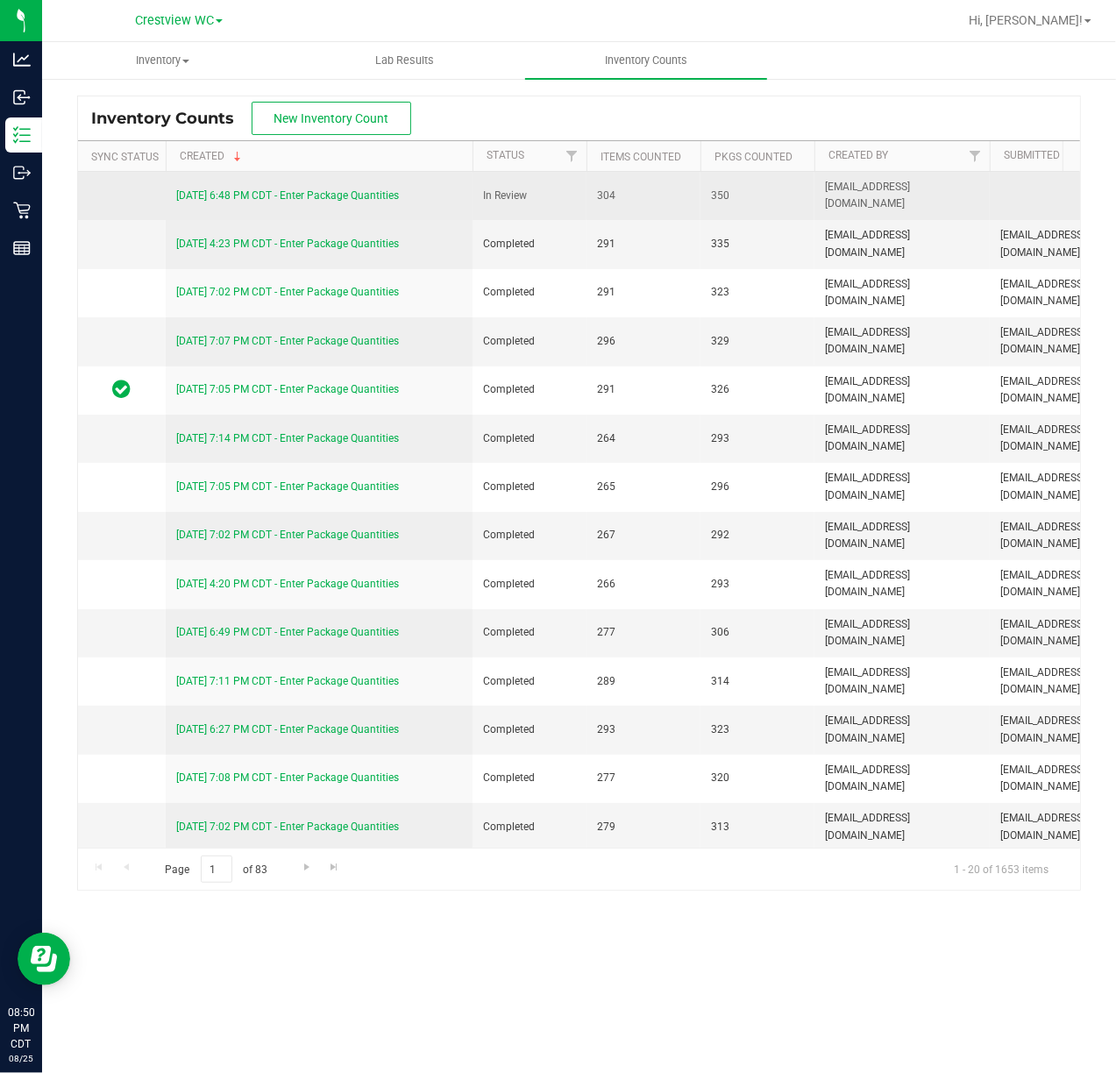
click at [314, 197] on link "[DATE] 6:48 PM CDT - Enter Package Quantities" at bounding box center [287, 195] width 223 height 12
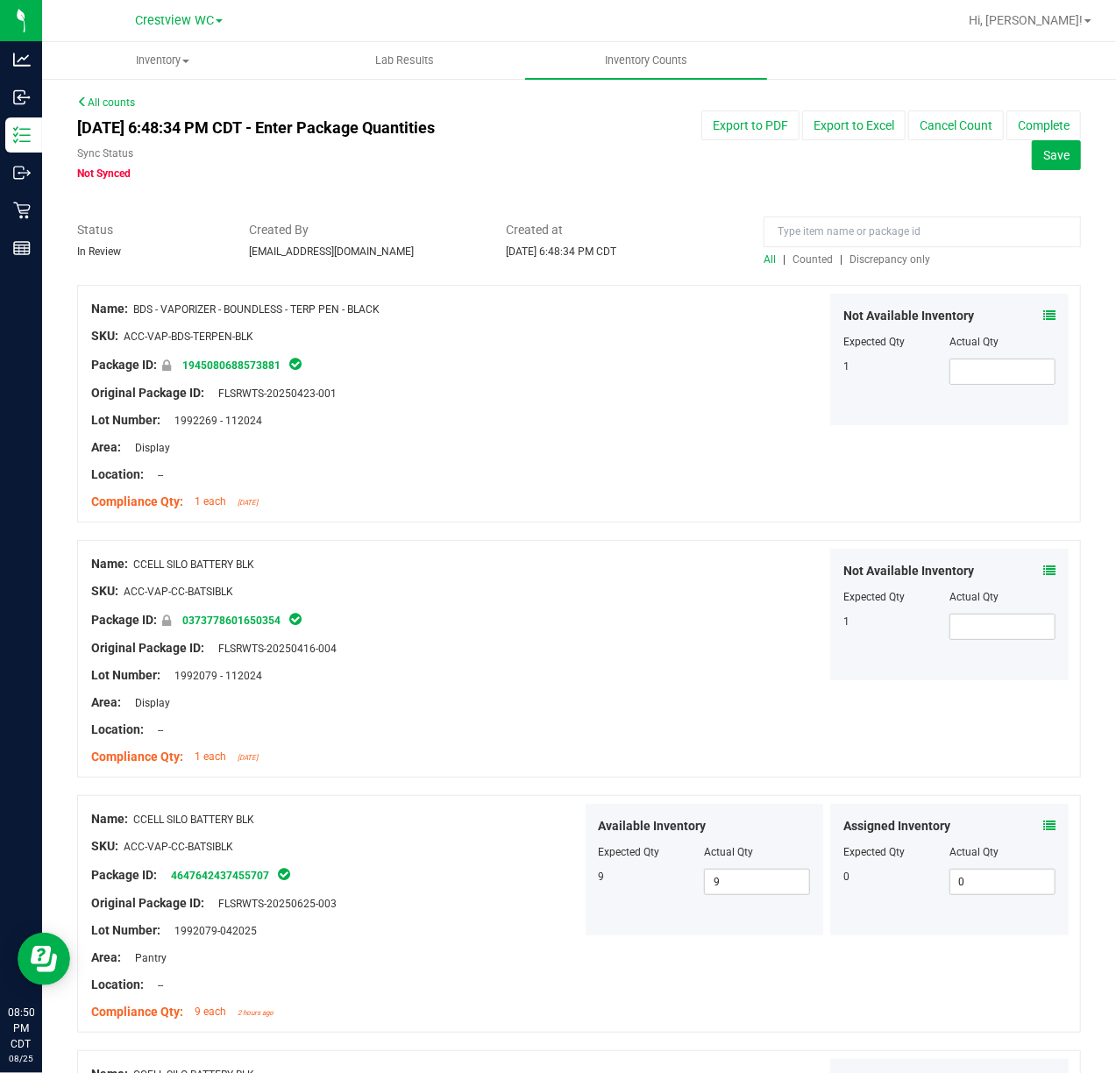
click at [892, 249] on div at bounding box center [922, 236] width 317 height 31
click at [893, 261] on span "Discrepancy only" at bounding box center [890, 259] width 81 height 12
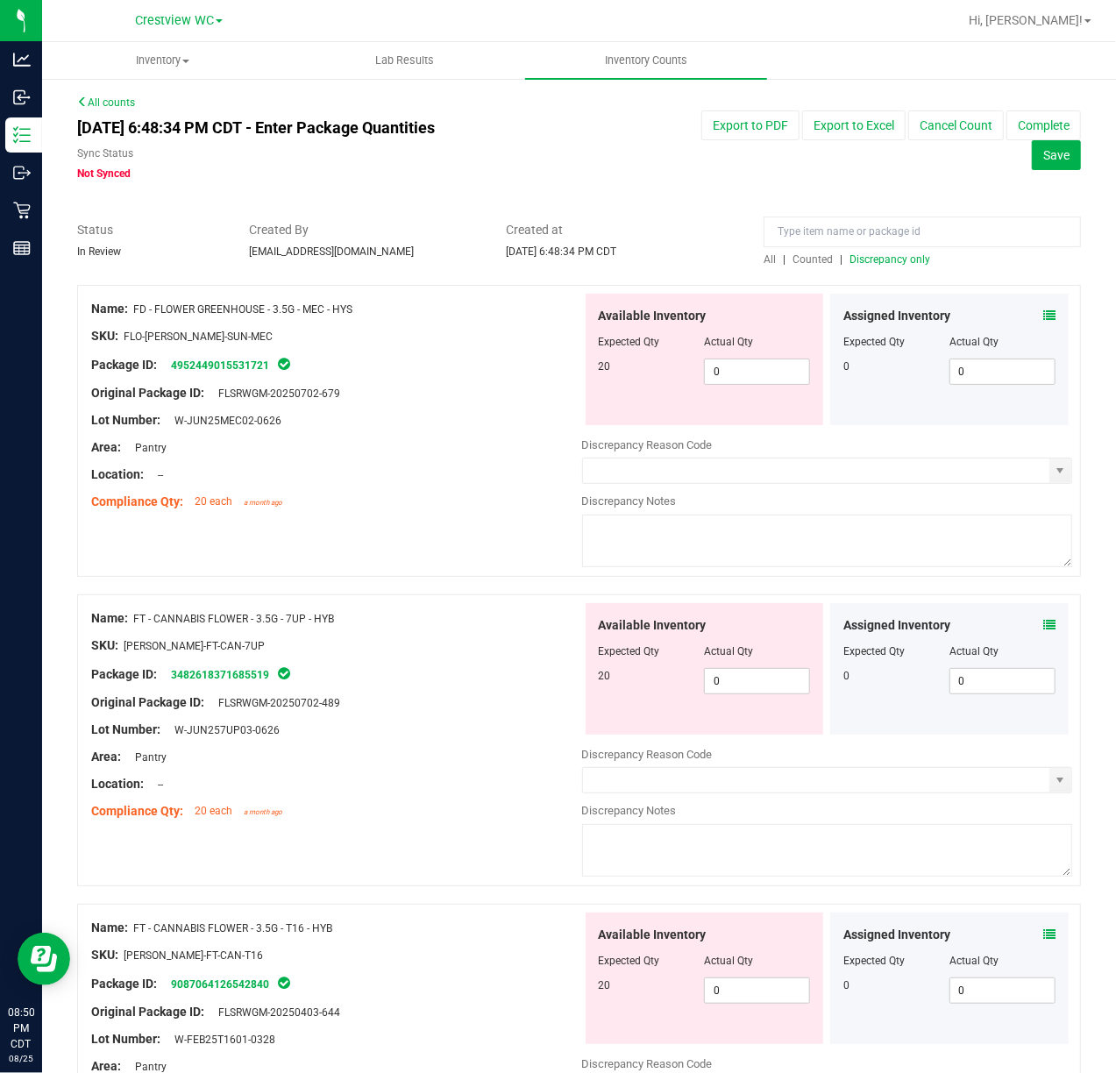
drag, startPoint x: 167, startPoint y: 367, endPoint x: 274, endPoint y: 366, distance: 107.0
click at [274, 366] on div "Package ID: 4952449015531721" at bounding box center [336, 364] width 491 height 21
copy link "4952449015531721"
drag, startPoint x: 168, startPoint y: 681, endPoint x: 271, endPoint y: 685, distance: 102.7
click at [271, 685] on div "Package ID: 3482618371685519" at bounding box center [336, 674] width 491 height 21
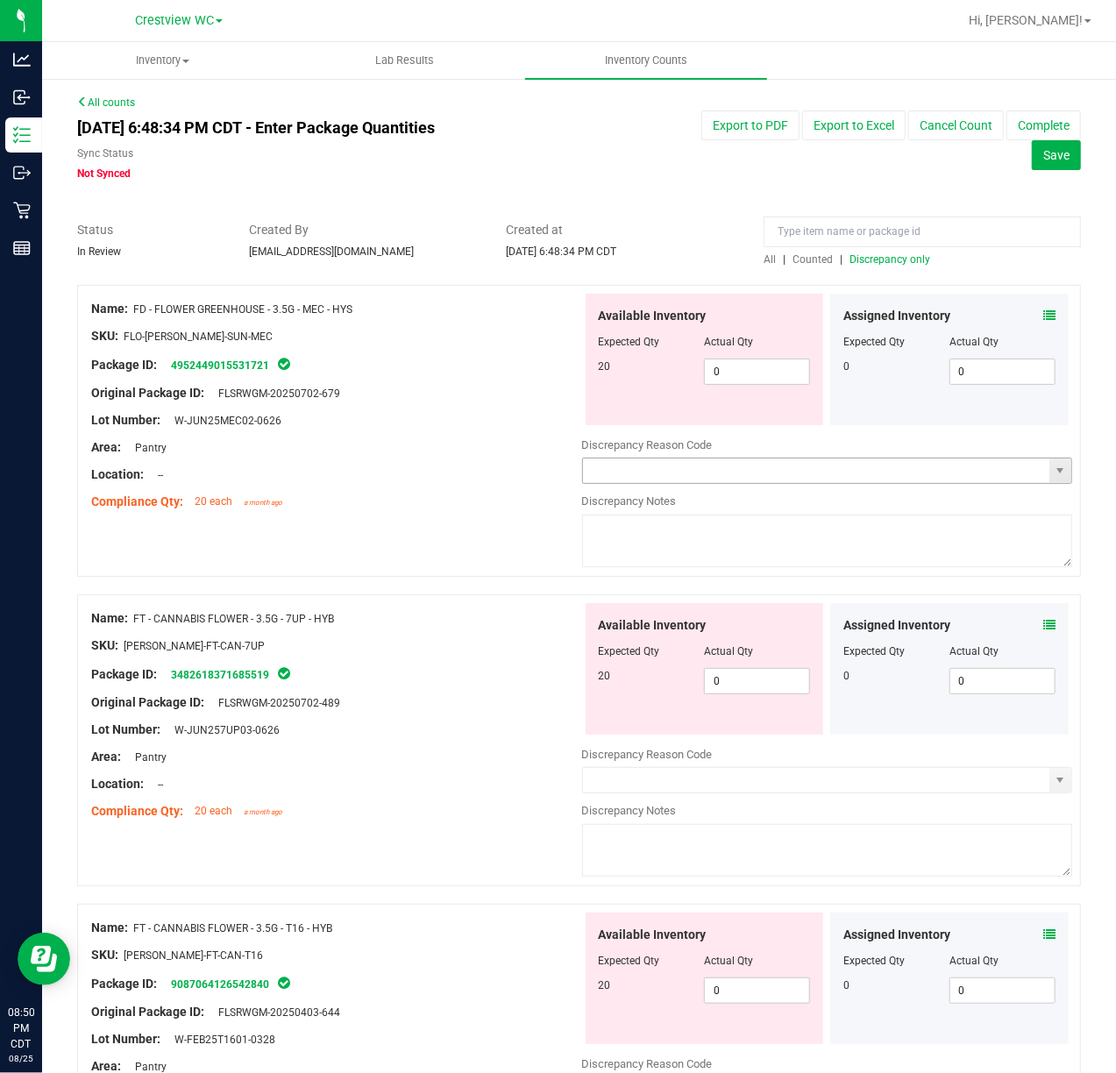
copy link "3482618371685519"
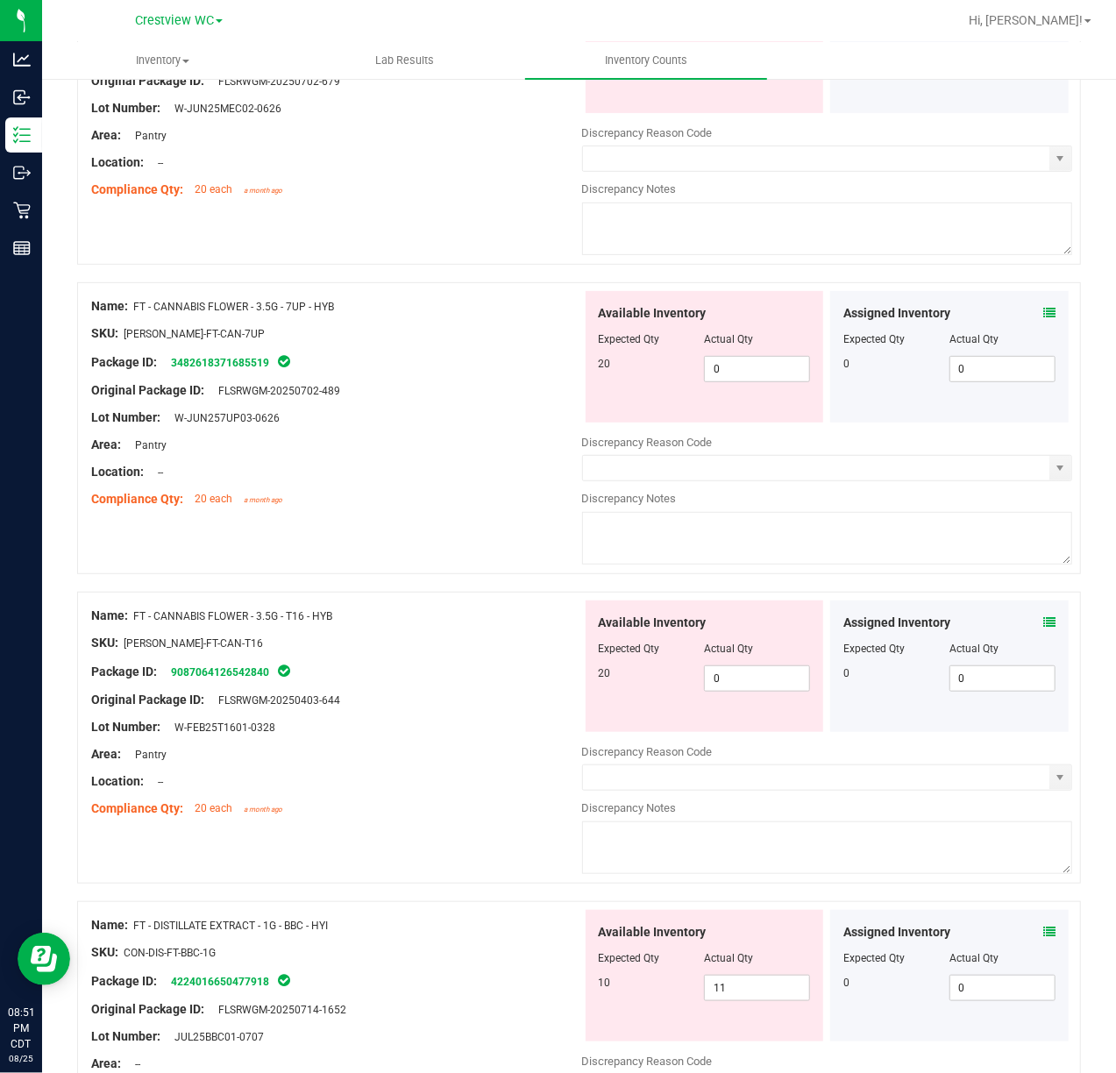
scroll to position [351, 0]
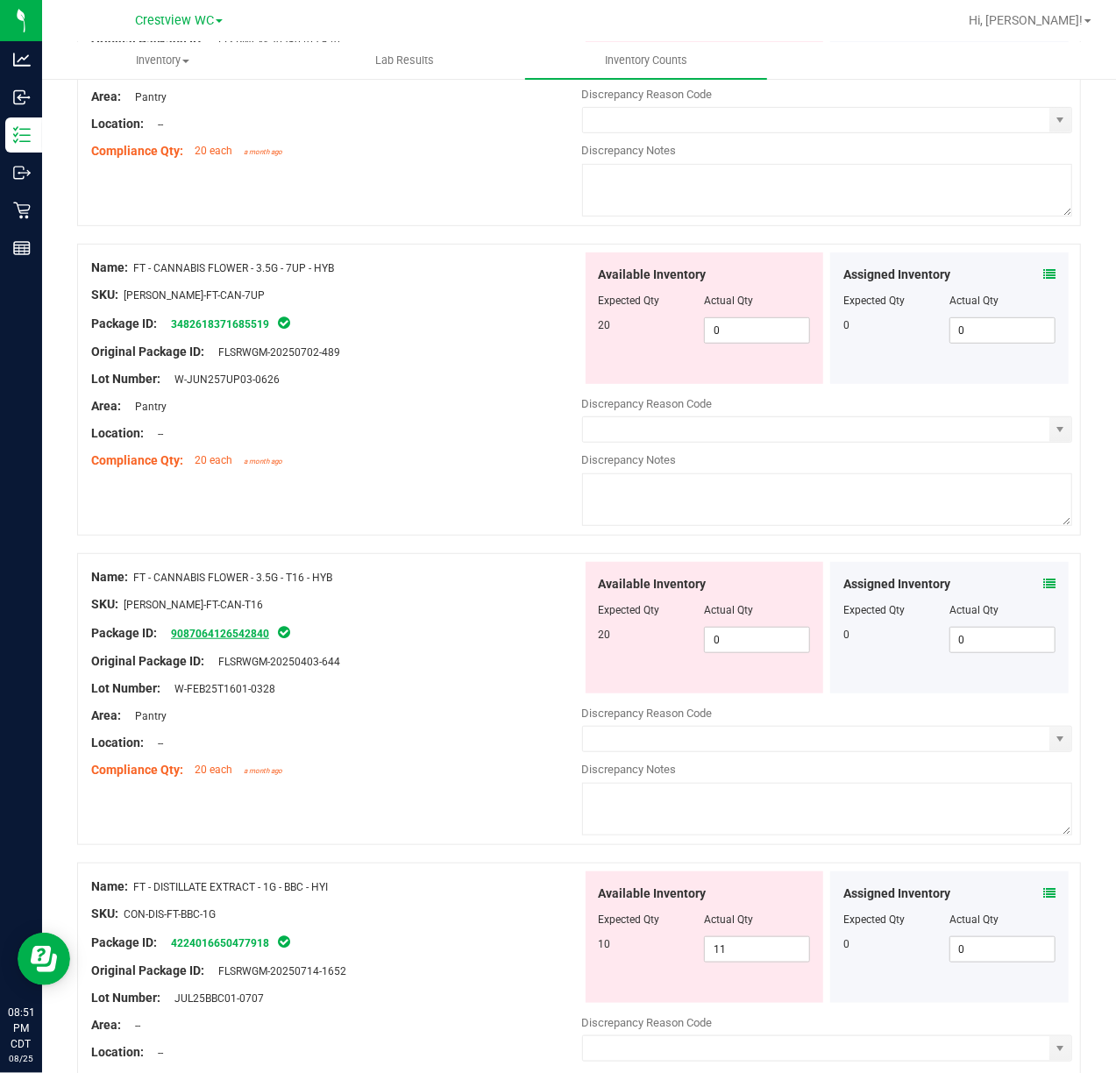
drag, startPoint x: 170, startPoint y: 639, endPoint x: 271, endPoint y: 642, distance: 100.9
click at [271, 640] on span "9087064126542840" at bounding box center [217, 634] width 110 height 12
copy link "9087064126542840"
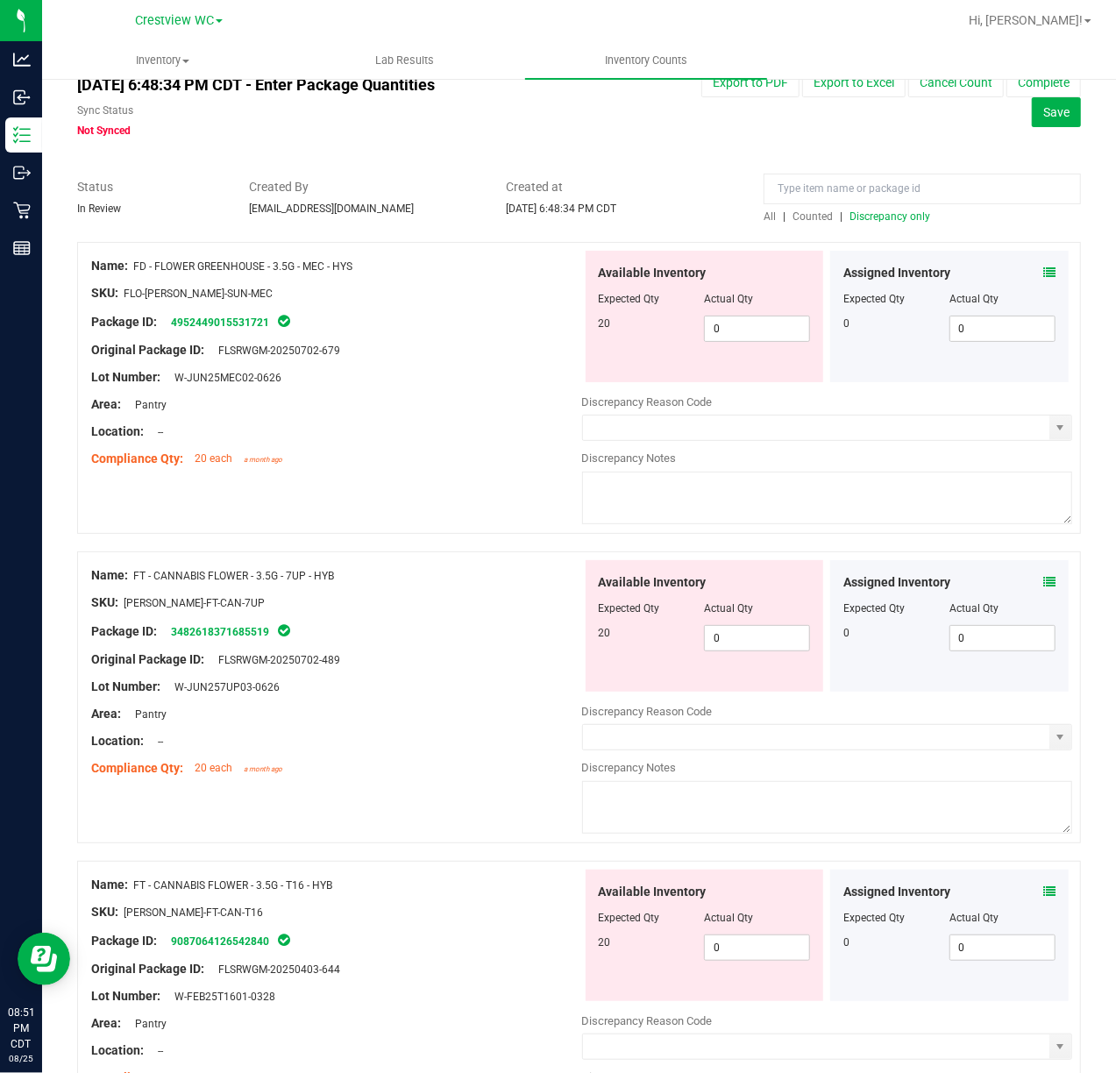
scroll to position [0, 0]
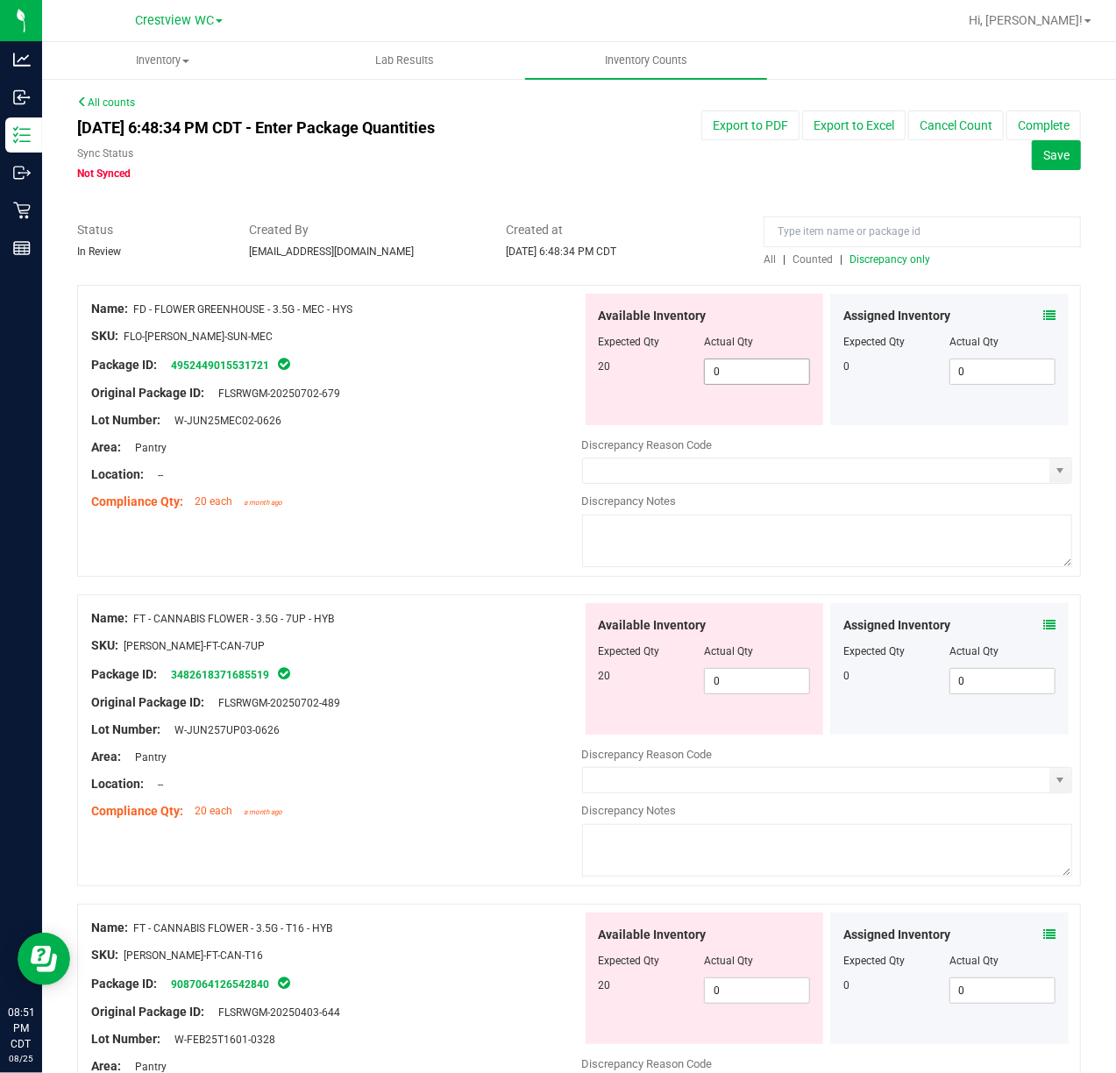
click at [745, 376] on input "0" at bounding box center [757, 372] width 104 height 25
type input "20"
click at [719, 670] on div "Available Inventory Expected Qty Actual Qty 20 0 0" at bounding box center [705, 669] width 239 height 132
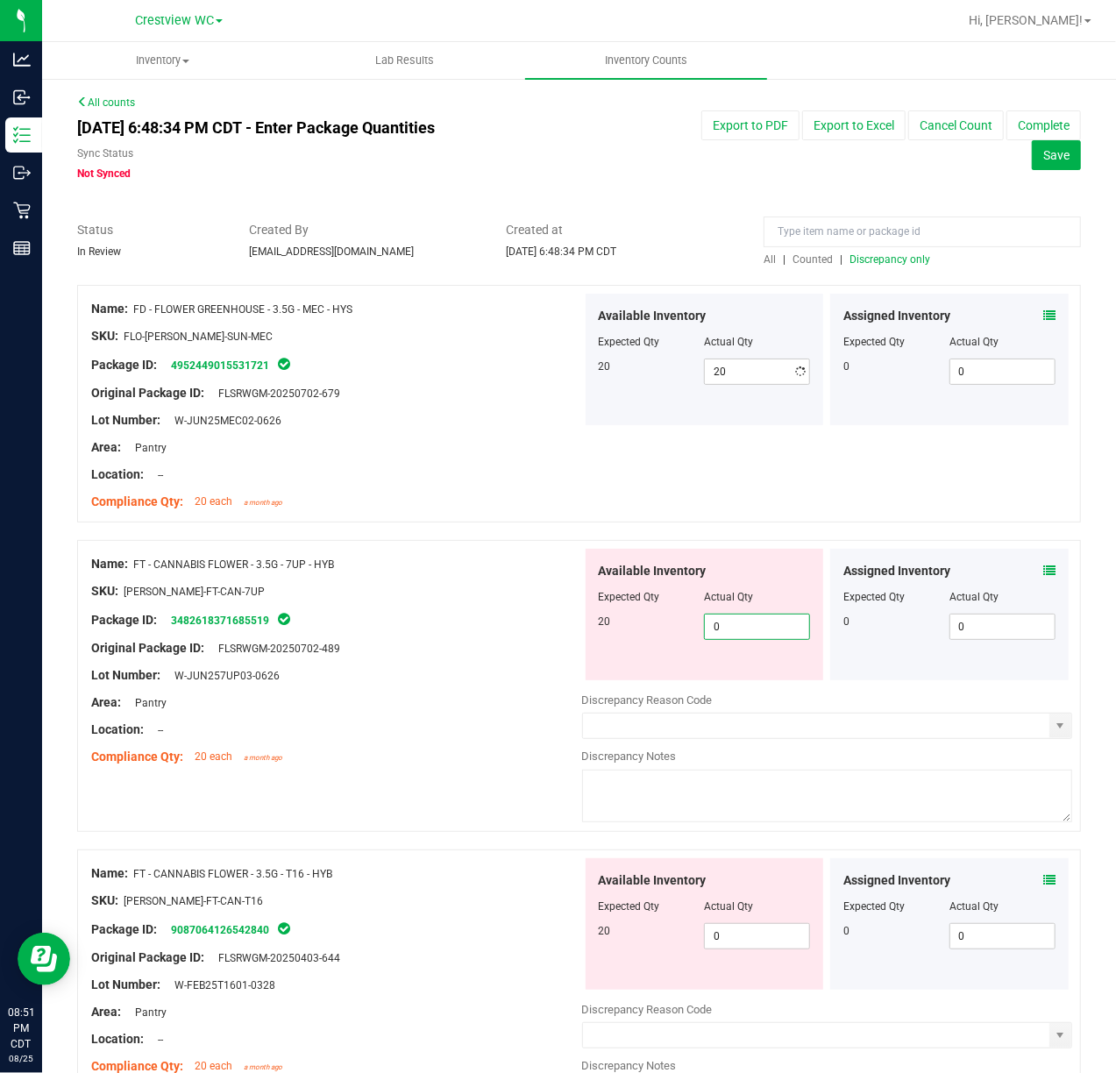
click at [731, 615] on input "0" at bounding box center [757, 627] width 104 height 25
type input "20"
click at [545, 679] on div "Lot Number: W-JUN257UP03-0626" at bounding box center [336, 676] width 491 height 18
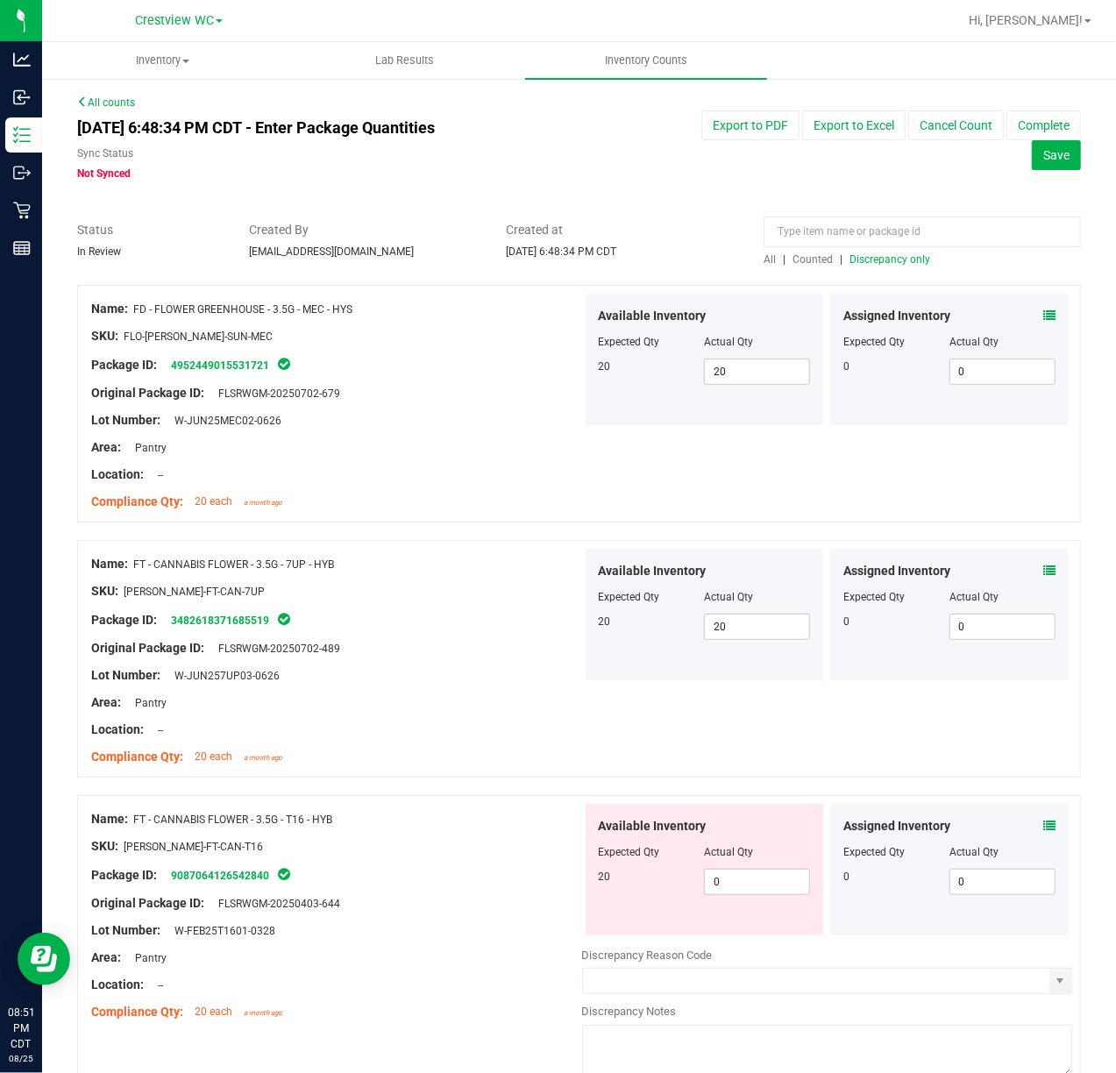
click at [730, 866] on div at bounding box center [705, 864] width 212 height 9
click at [730, 875] on span "0 0" at bounding box center [757, 882] width 106 height 26
click at [730, 875] on input "0" at bounding box center [757, 882] width 104 height 25
type input "20"
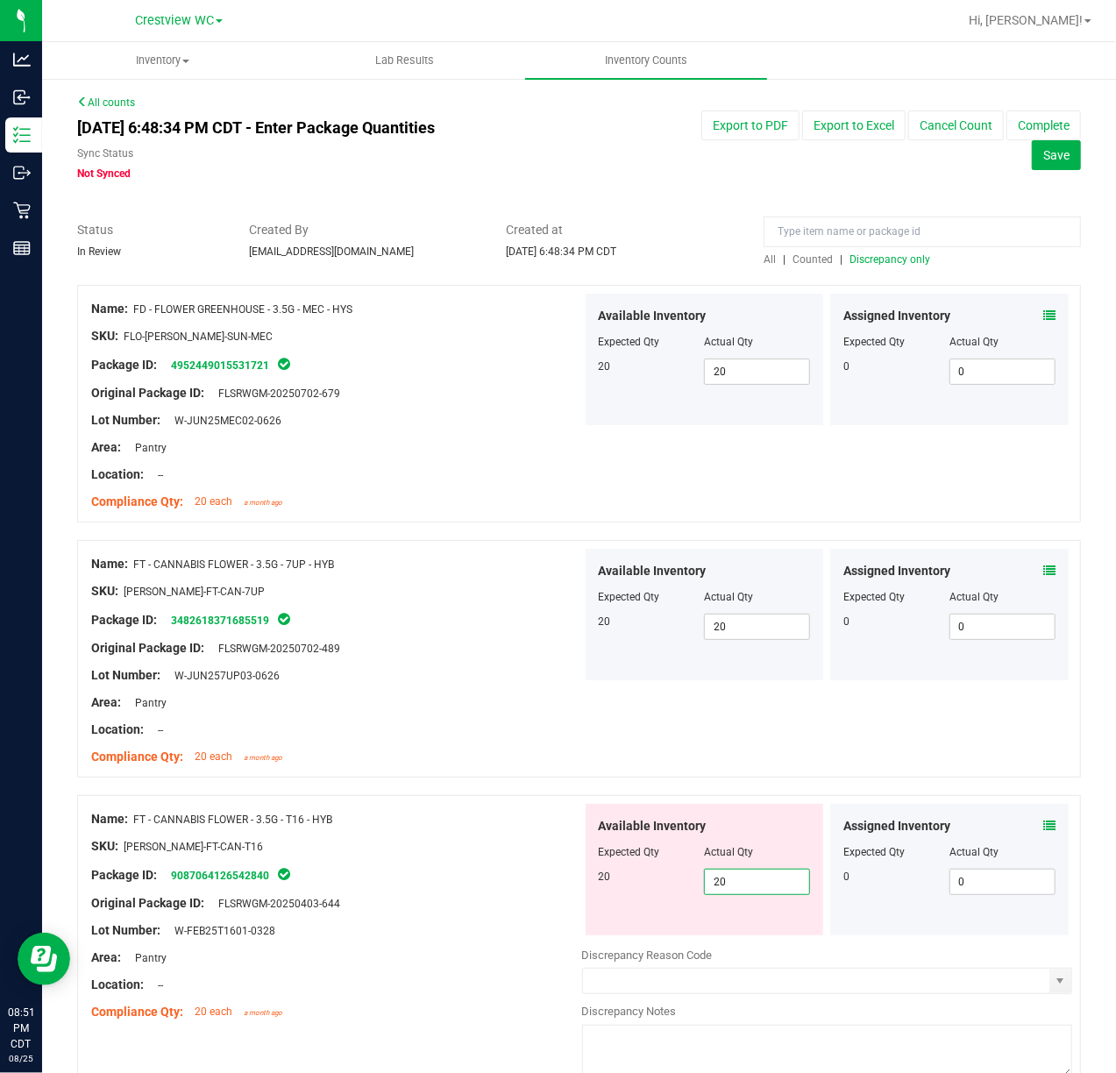
click at [484, 824] on div "Name: FT - CANNABIS FLOWER - 3.5G - T16 - HYB" at bounding box center [336, 819] width 491 height 18
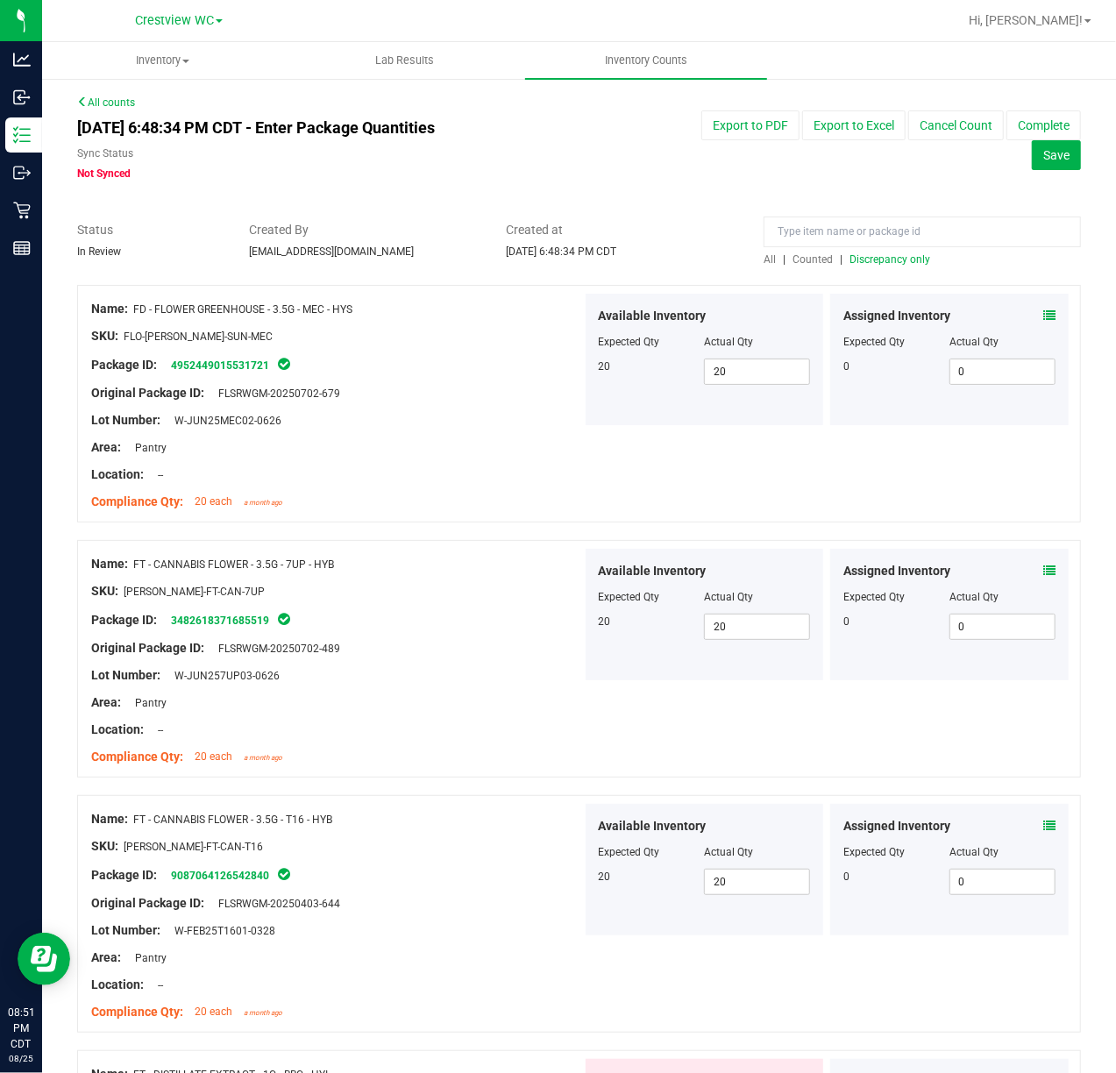
click at [882, 253] on span "Discrepancy only" at bounding box center [890, 259] width 81 height 12
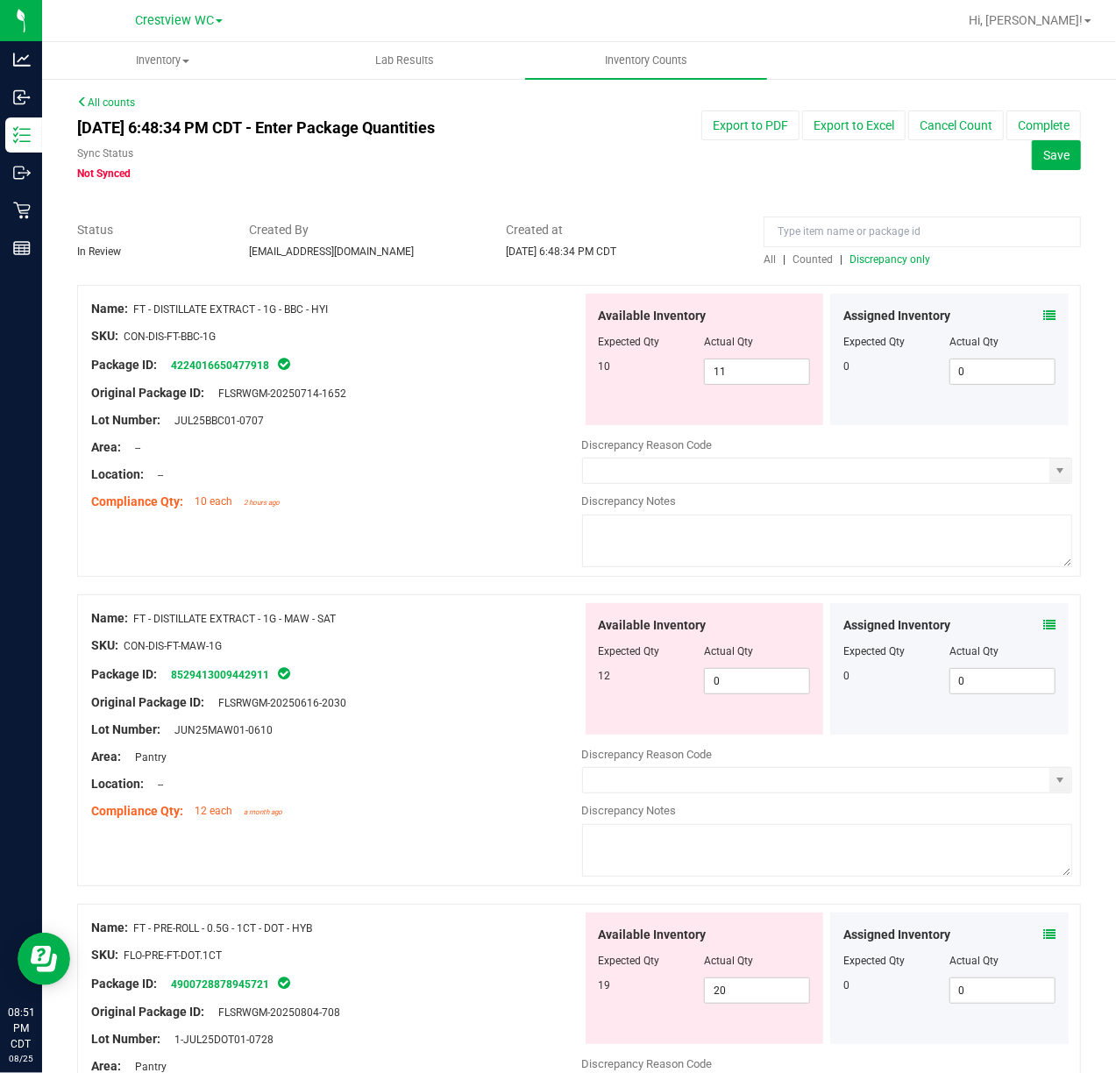
click at [891, 263] on span "Discrepancy only" at bounding box center [890, 259] width 81 height 12
click at [1022, 310] on div "Assigned Inventory" at bounding box center [950, 316] width 212 height 18
click at [1044, 314] on icon at bounding box center [1050, 316] width 12 height 12
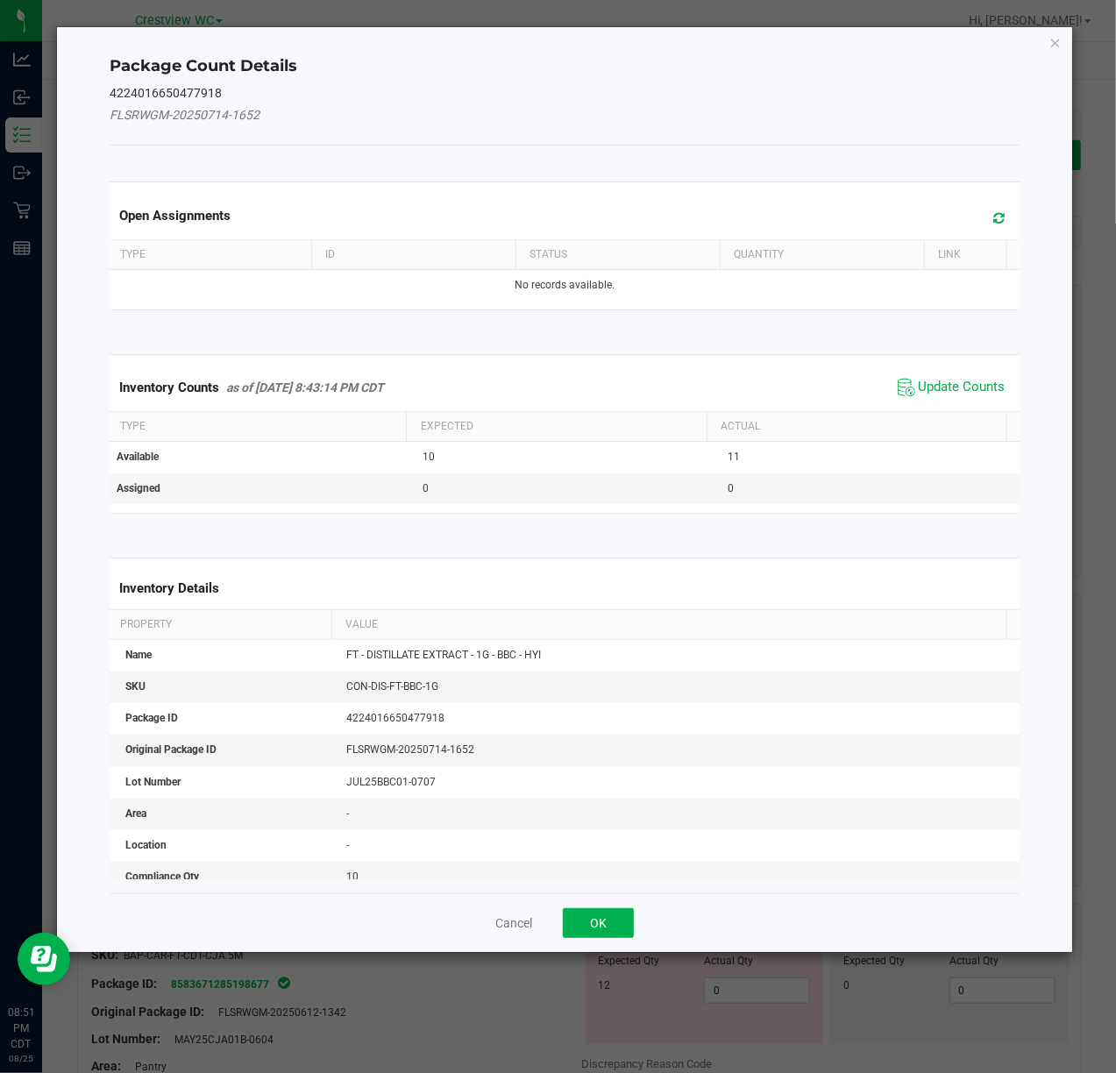
click at [952, 379] on span "Update Counts" at bounding box center [952, 387] width 117 height 26
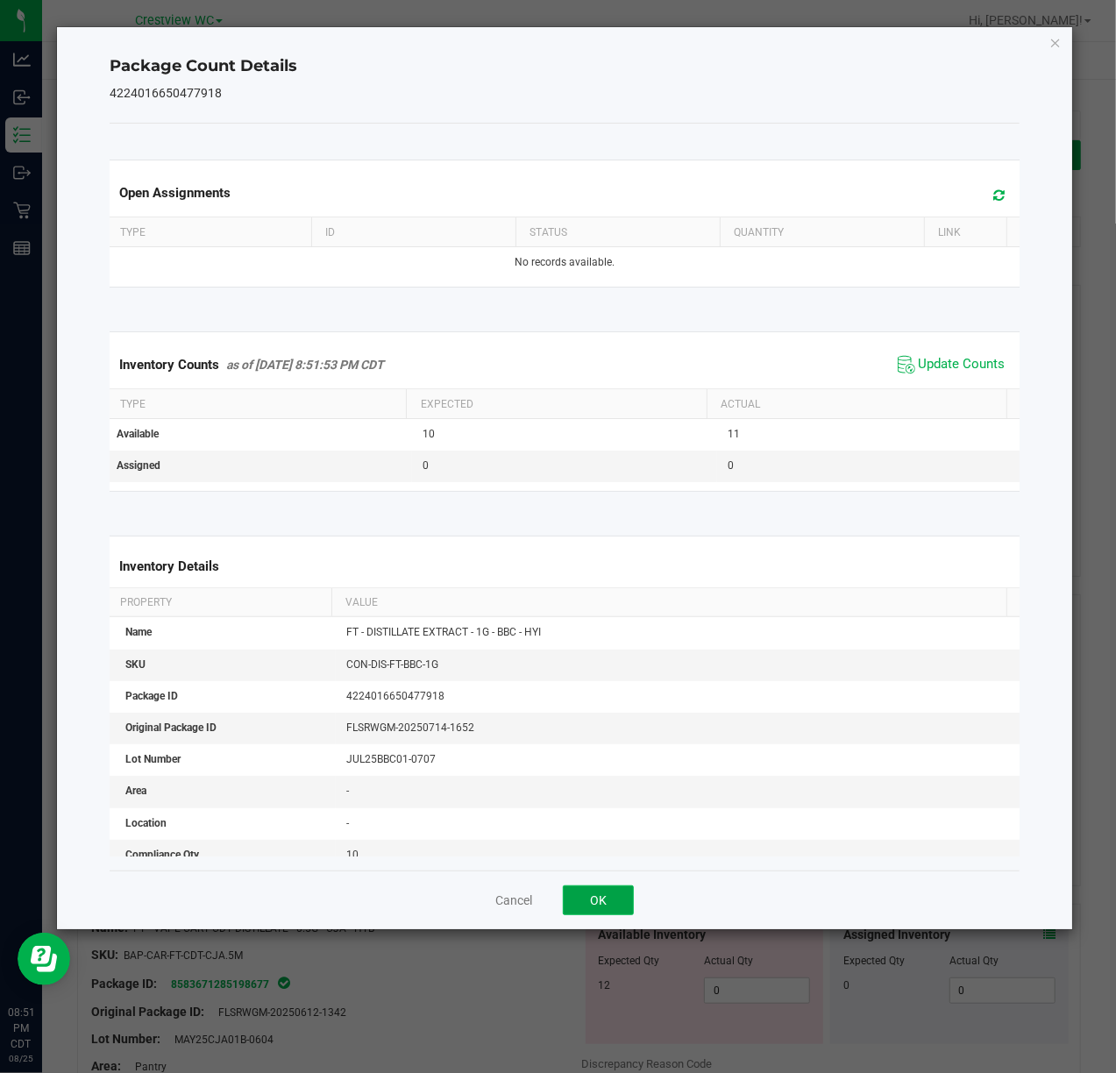
click at [605, 909] on button "OK" at bounding box center [598, 901] width 71 height 30
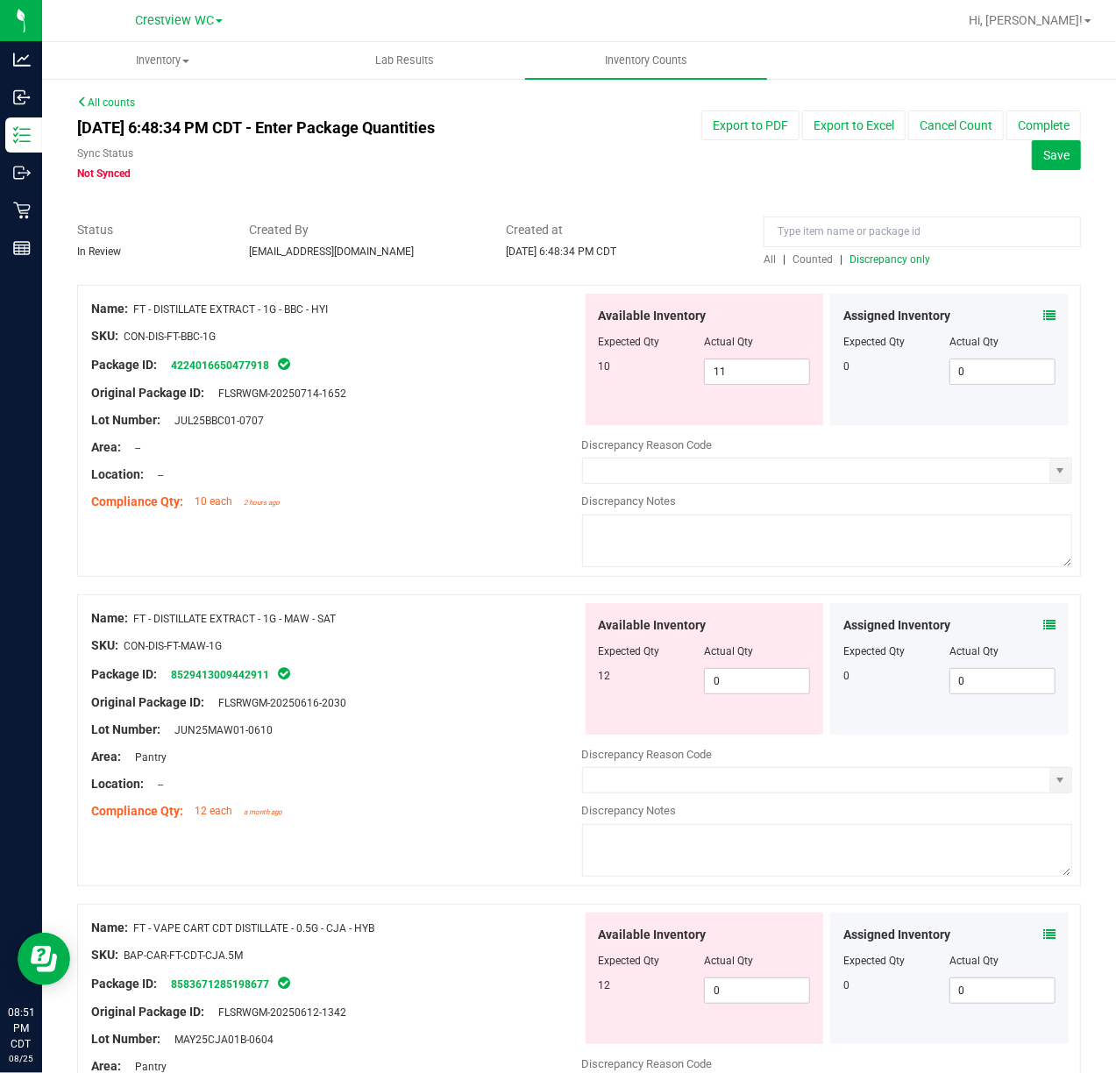
click at [888, 254] on span "Discrepancy only" at bounding box center [890, 259] width 81 height 12
click at [900, 260] on span "Discrepancy only" at bounding box center [890, 259] width 81 height 12
click at [758, 380] on span "11 11" at bounding box center [757, 372] width 106 height 26
click at [758, 380] on input "11" at bounding box center [757, 372] width 104 height 25
type input "10"
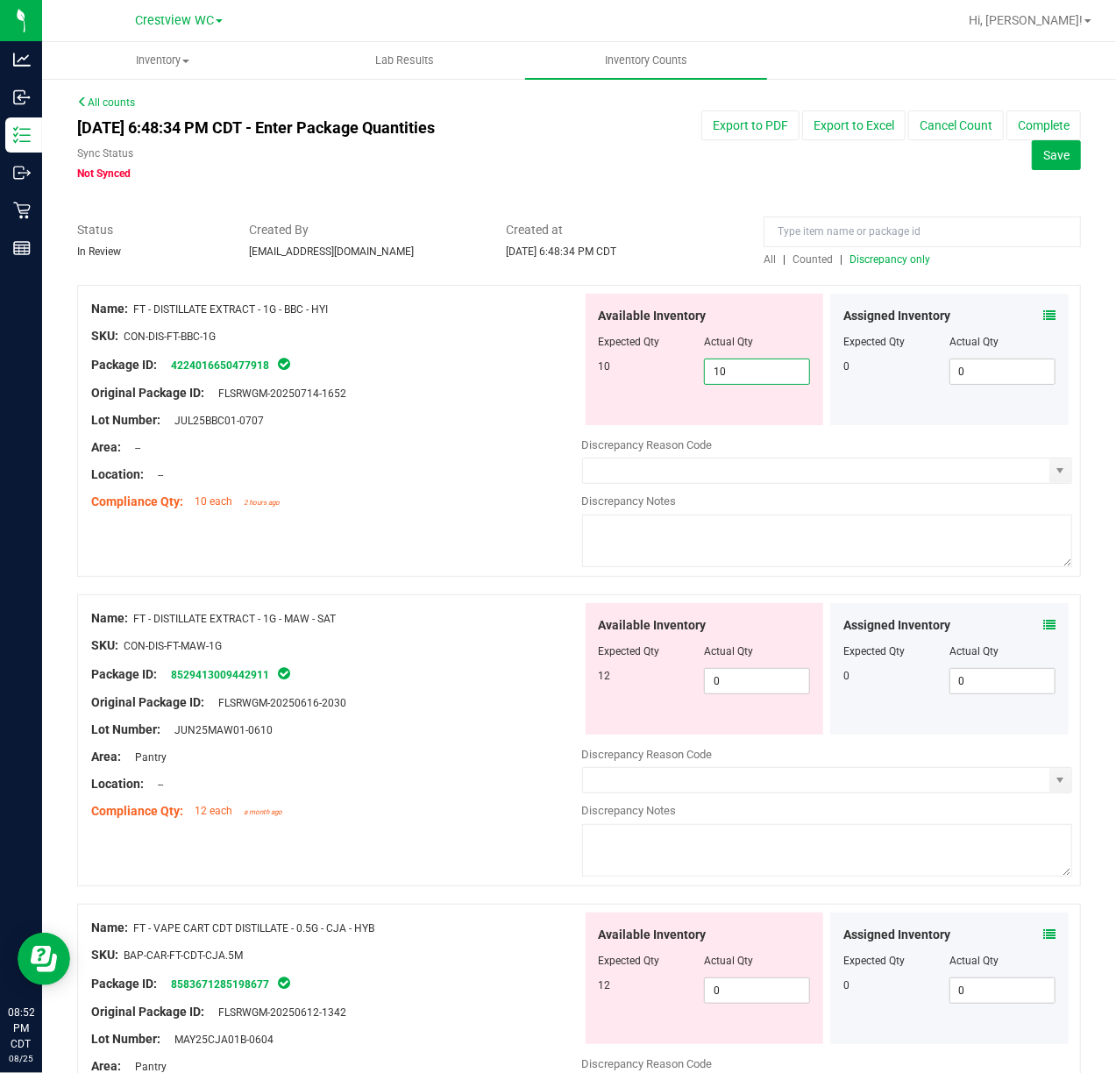
type input "10"
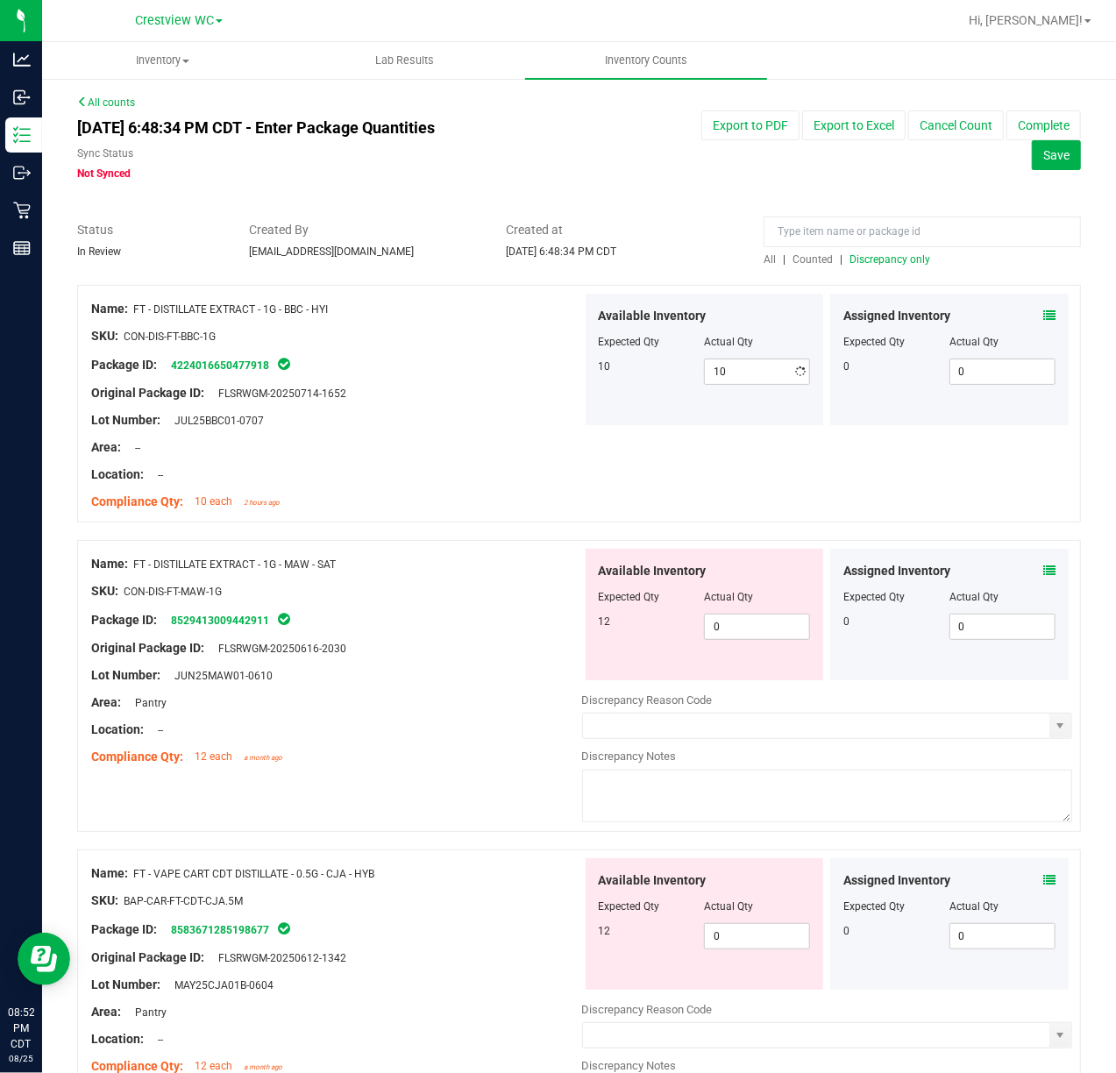
click at [429, 488] on div at bounding box center [336, 488] width 491 height 9
click at [724, 635] on span "0 0" at bounding box center [757, 627] width 106 height 26
click at [721, 635] on input "0" at bounding box center [757, 627] width 104 height 25
drag, startPoint x: 776, startPoint y: 642, endPoint x: 766, endPoint y: 629, distance: 16.3
click at [776, 642] on div "Available Inventory Expected Qty Actual Qty 12 0 0" at bounding box center [705, 615] width 239 height 132
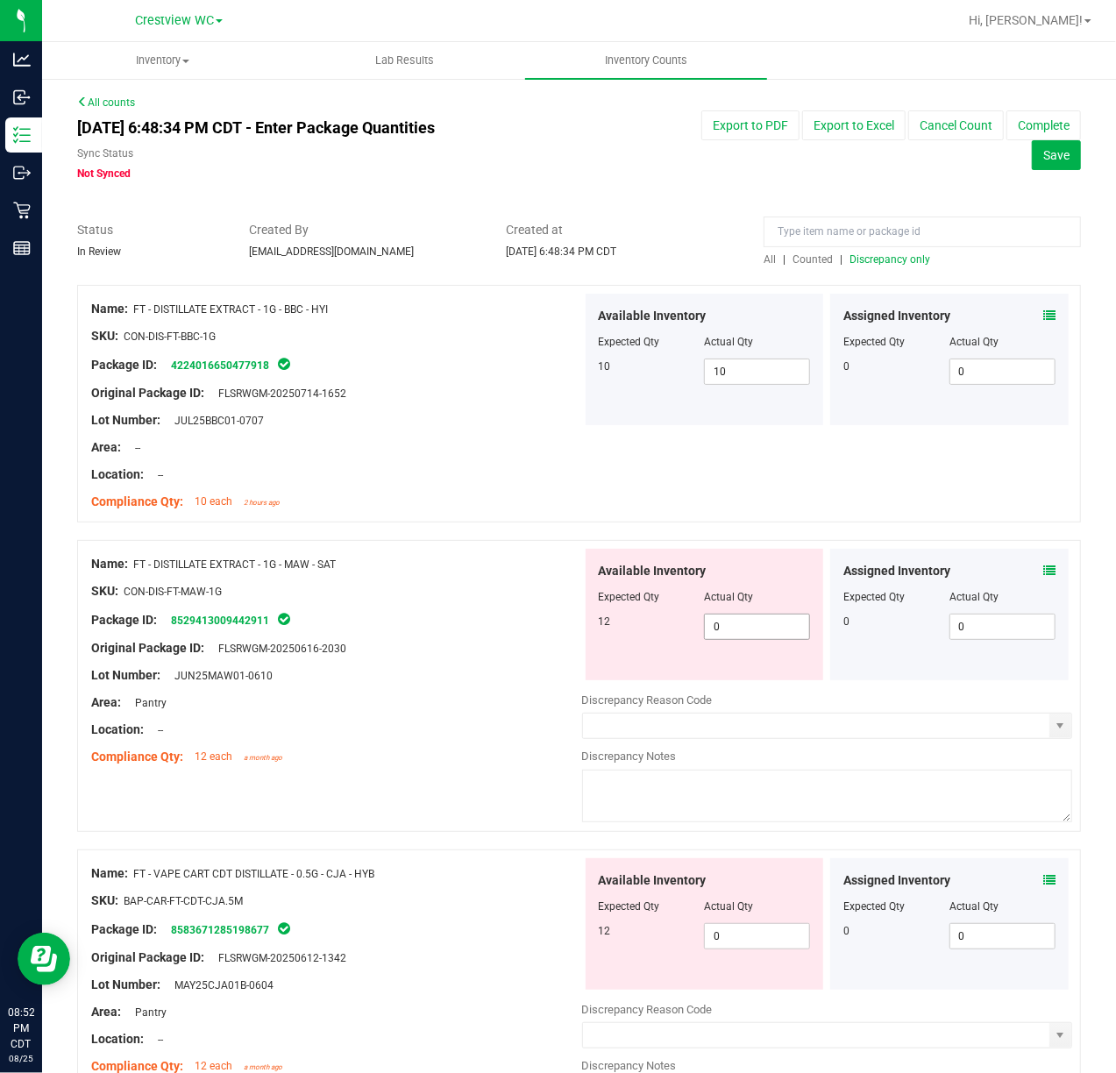
click at [766, 628] on span "0 0" at bounding box center [757, 627] width 106 height 26
click at [766, 628] on input "0" at bounding box center [757, 627] width 104 height 25
type input "12"
click at [474, 619] on div "Package ID: 8529413009442911" at bounding box center [336, 620] width 491 height 21
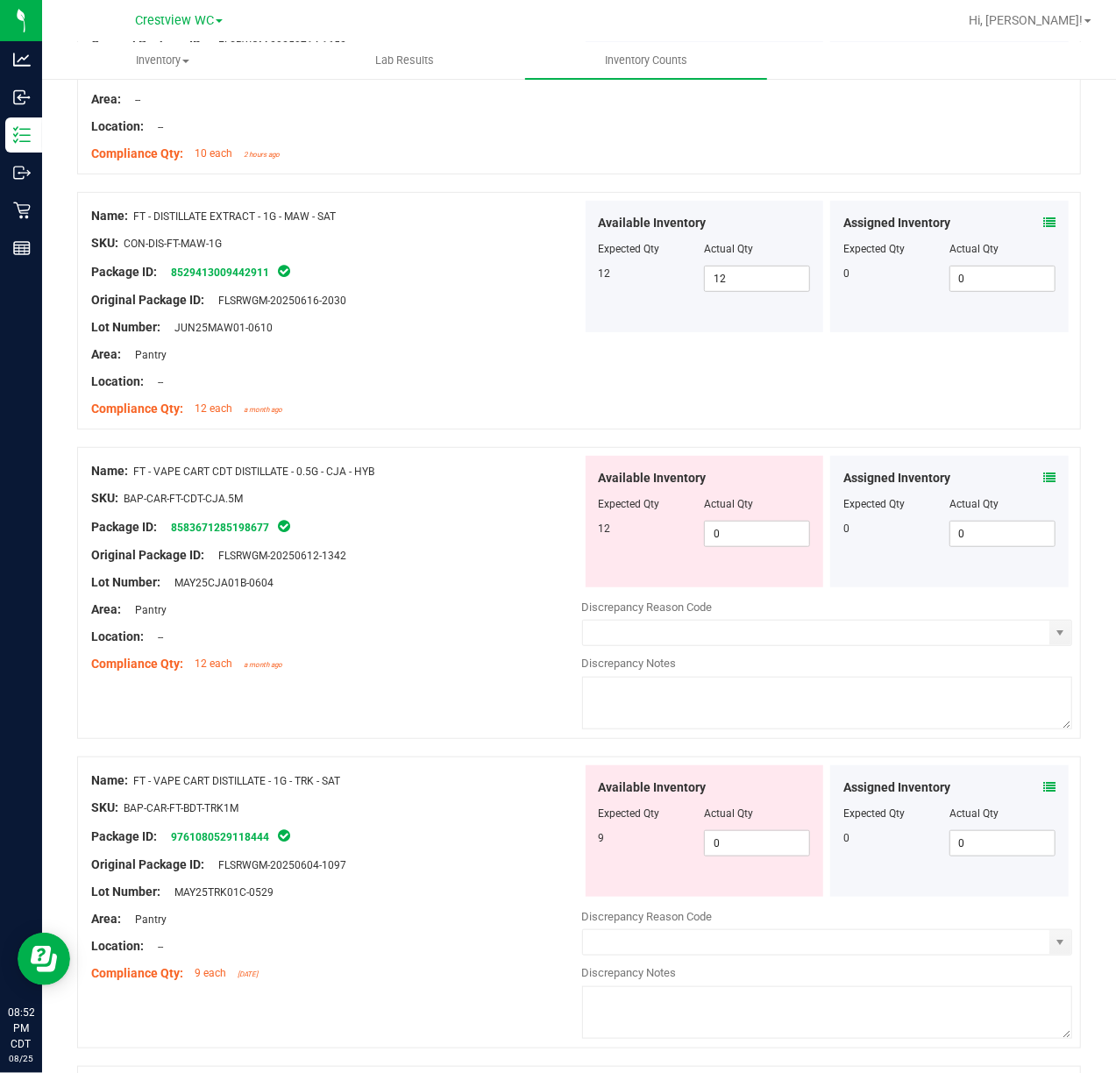
scroll to position [351, 0]
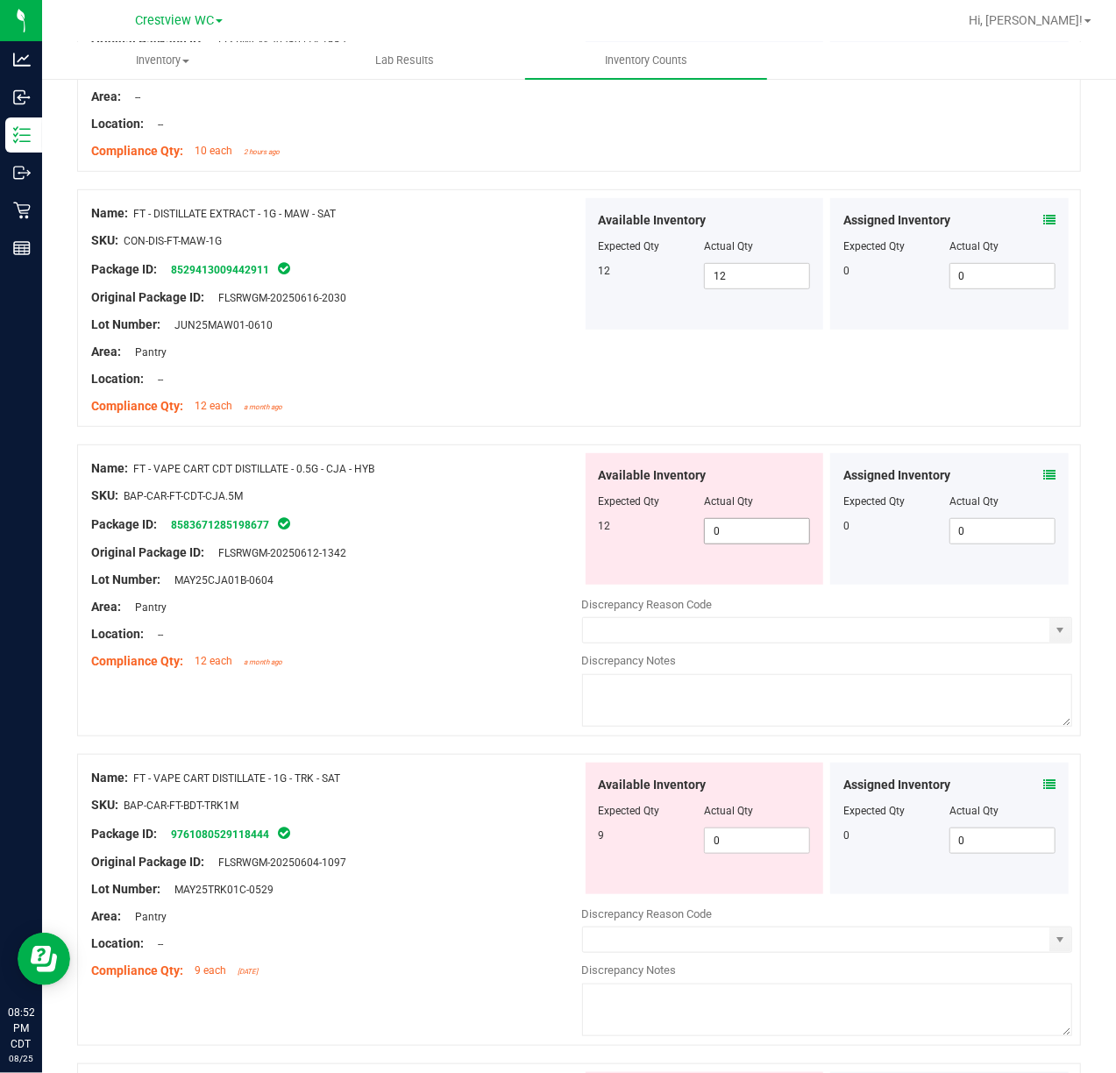
click at [741, 531] on span "0 0" at bounding box center [757, 531] width 106 height 26
click at [741, 531] on input "0" at bounding box center [757, 531] width 104 height 25
type input "12"
click at [586, 575] on div "Available Inventory Expected Qty Actual Qty 12 12 12" at bounding box center [705, 519] width 239 height 132
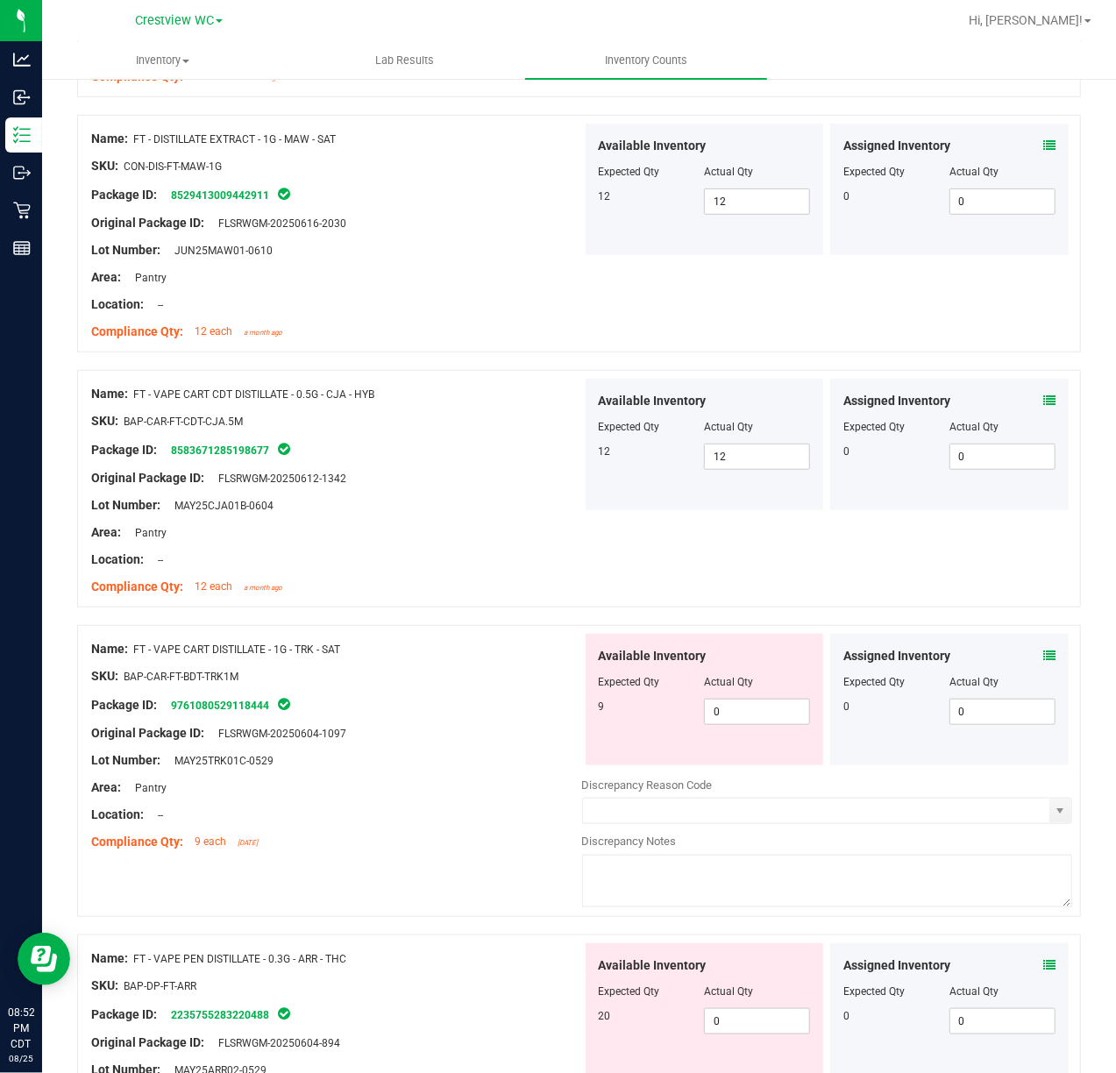
scroll to position [467, 0]
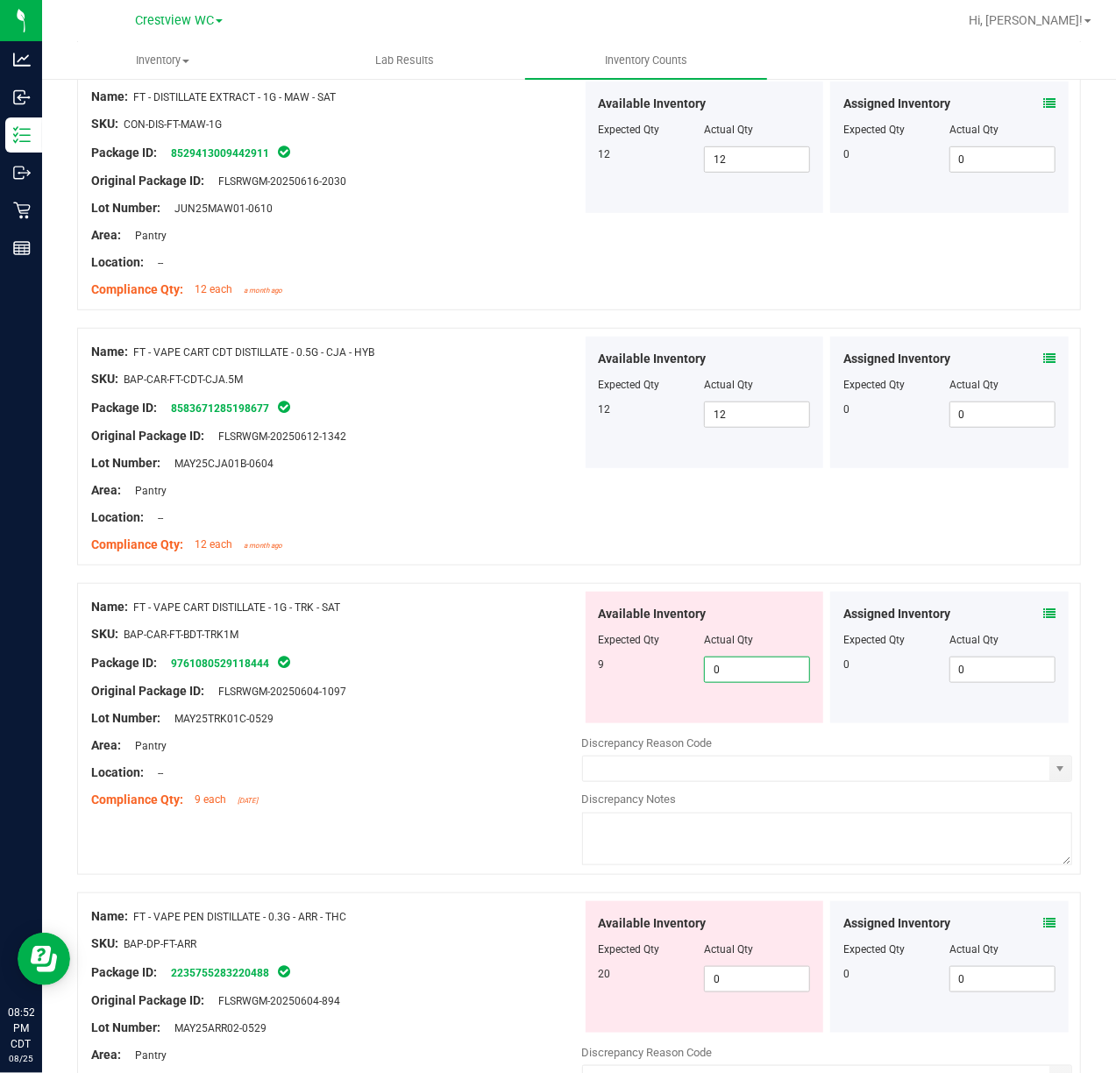
click at [731, 668] on span "0 0" at bounding box center [757, 670] width 106 height 26
click at [731, 668] on input "0" at bounding box center [757, 670] width 104 height 25
type input "9"
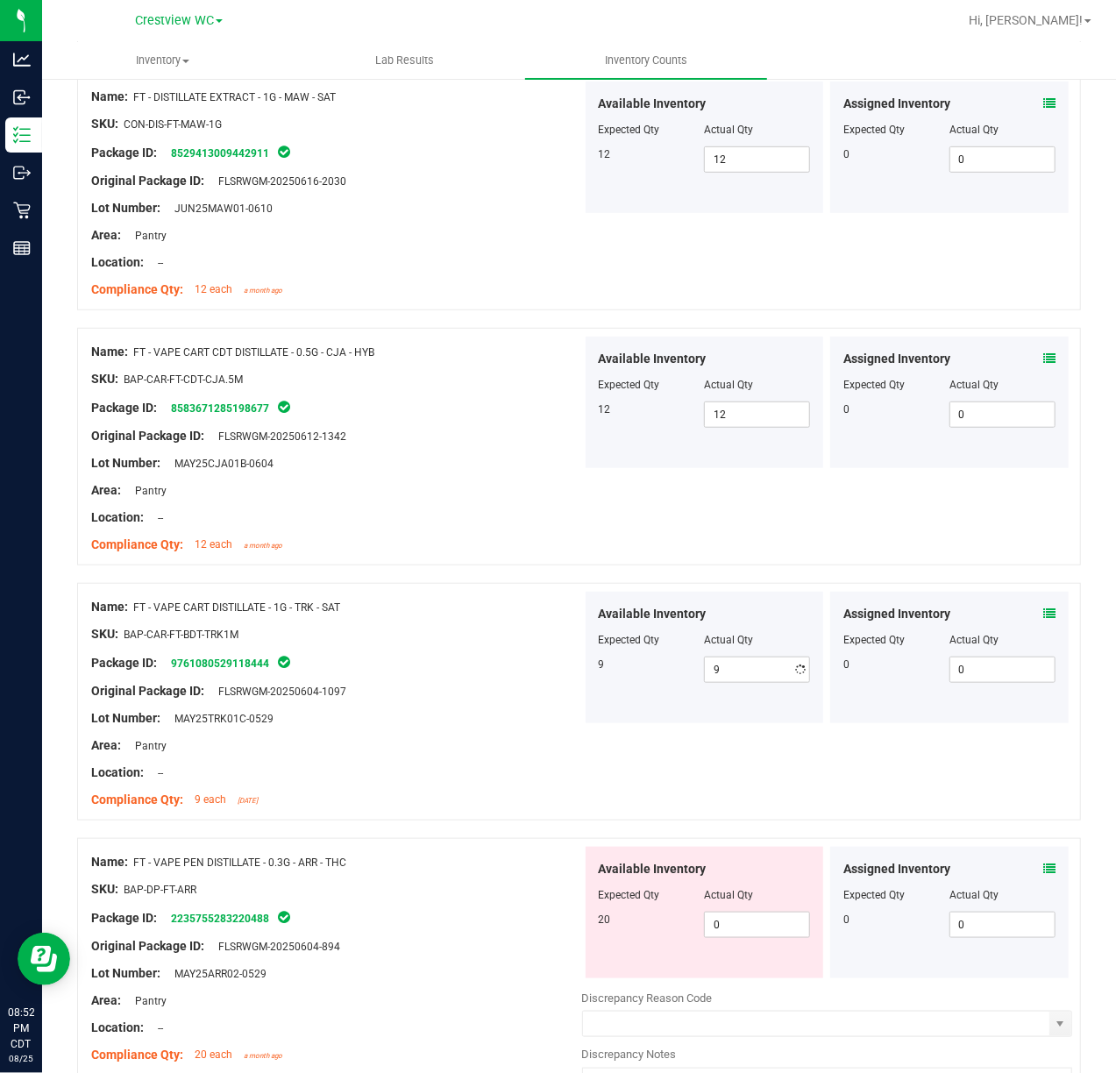
click at [407, 709] on div at bounding box center [336, 705] width 491 height 9
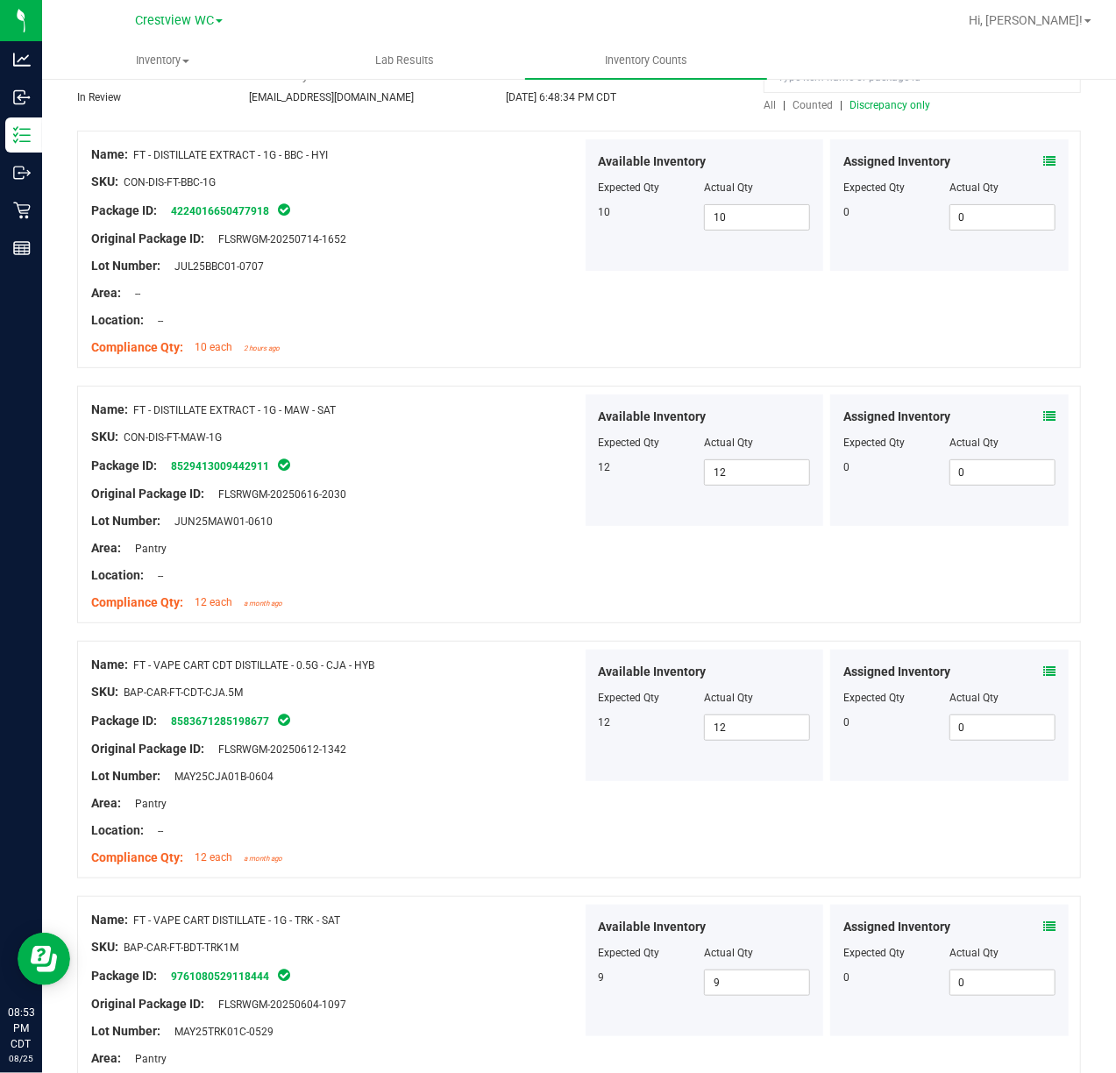
scroll to position [0, 0]
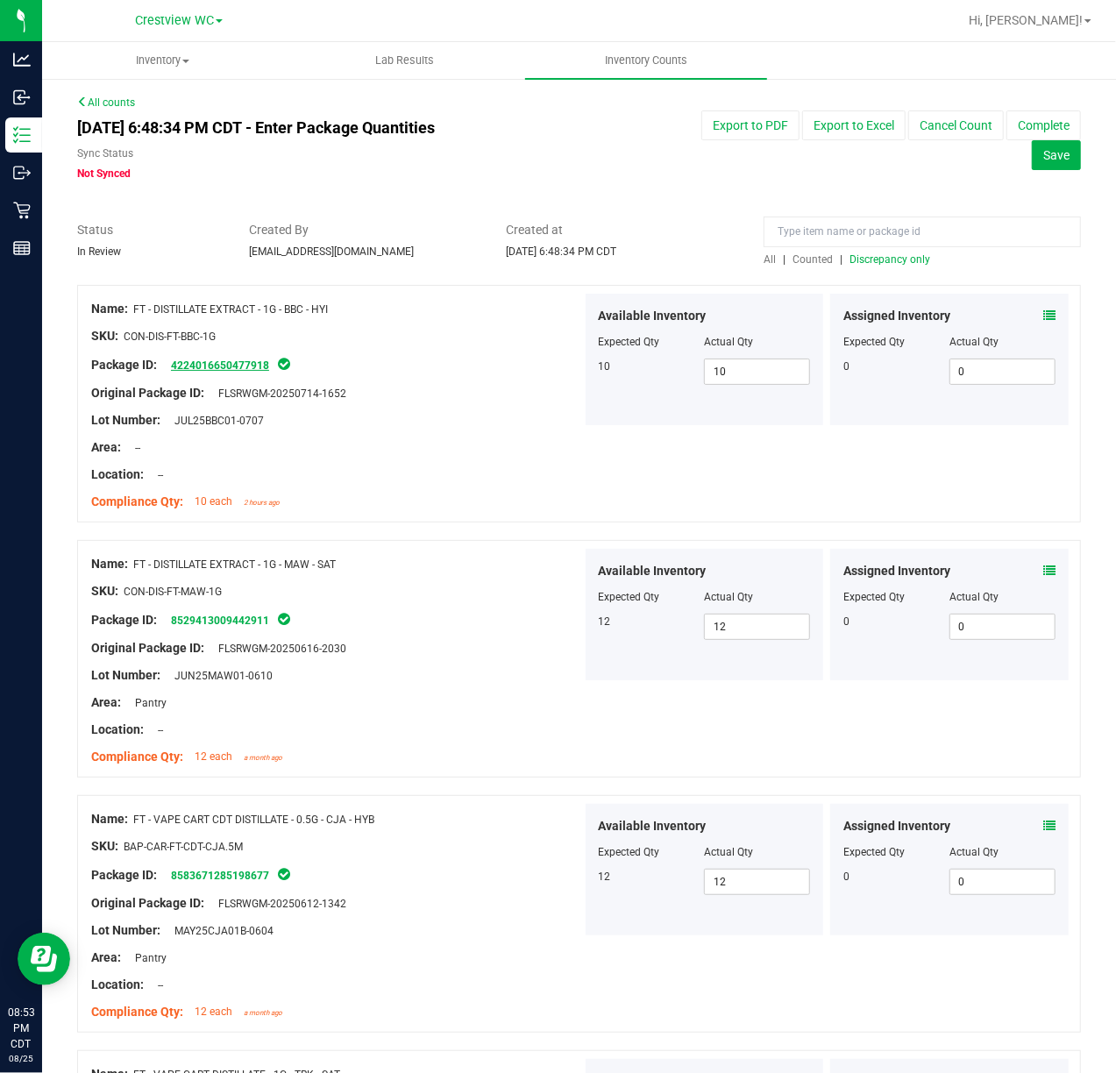
drag, startPoint x: 163, startPoint y: 363, endPoint x: 243, endPoint y: 360, distance: 79.9
click at [243, 360] on div "Package ID: 4224016650477918" at bounding box center [336, 364] width 491 height 21
click at [352, 344] on div "SKU: CON-DIS-FT-BBC-1G" at bounding box center [336, 336] width 491 height 18
drag, startPoint x: 271, startPoint y: 629, endPoint x: 172, endPoint y: 619, distance: 99.6
click at [172, 619] on div "Package ID: 8529413009442911" at bounding box center [336, 620] width 491 height 21
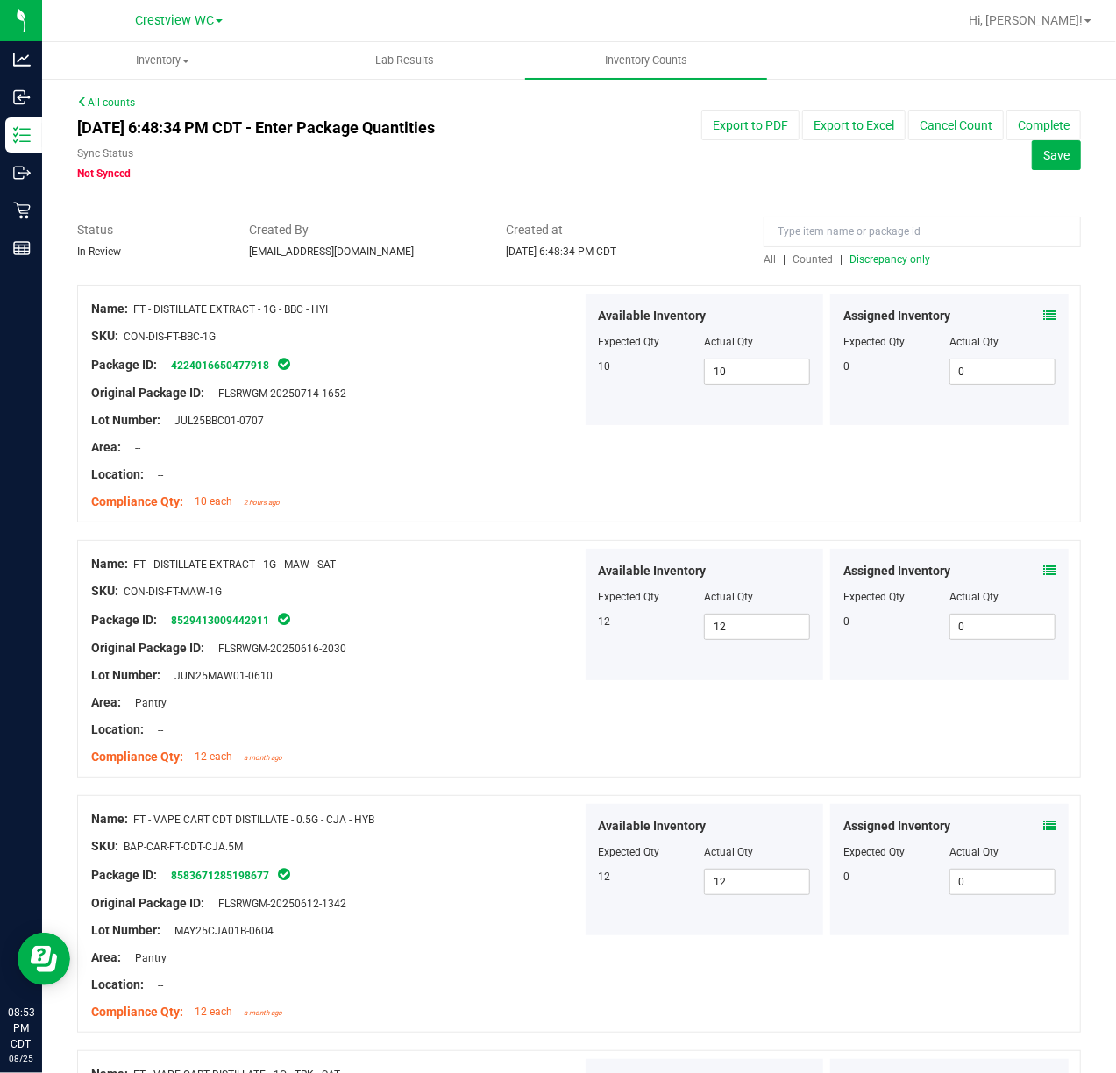
copy link "8529413009442911"
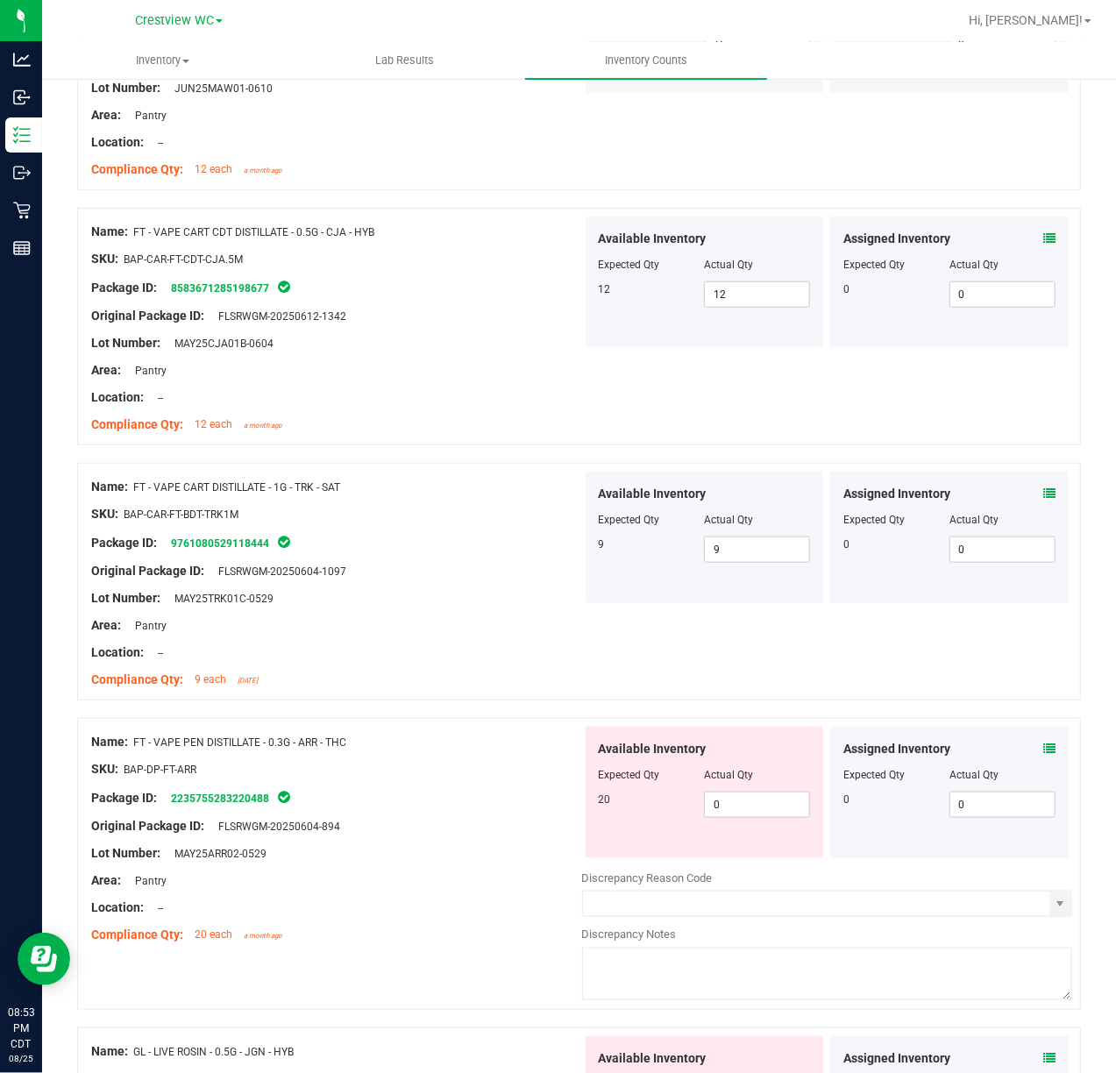
scroll to position [467, 0]
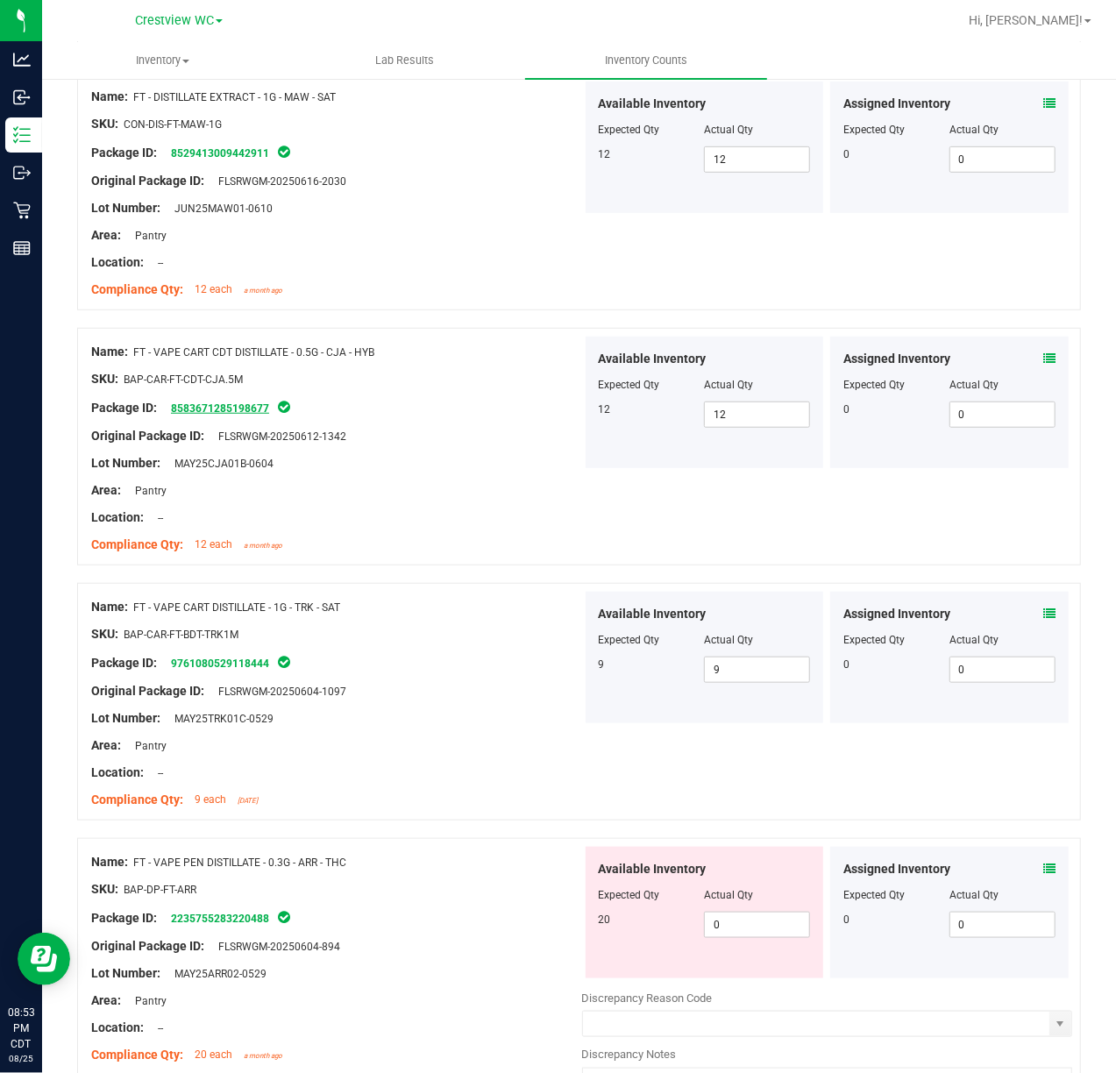
drag, startPoint x: 169, startPoint y: 405, endPoint x: 271, endPoint y: 409, distance: 101.8
click at [271, 409] on span "8583671285198677" at bounding box center [217, 409] width 110 height 12
copy link "8583671285198677"
click at [730, 899] on span "Actual Qty" at bounding box center [728, 895] width 49 height 12
click at [735, 913] on span "0 0" at bounding box center [757, 925] width 106 height 26
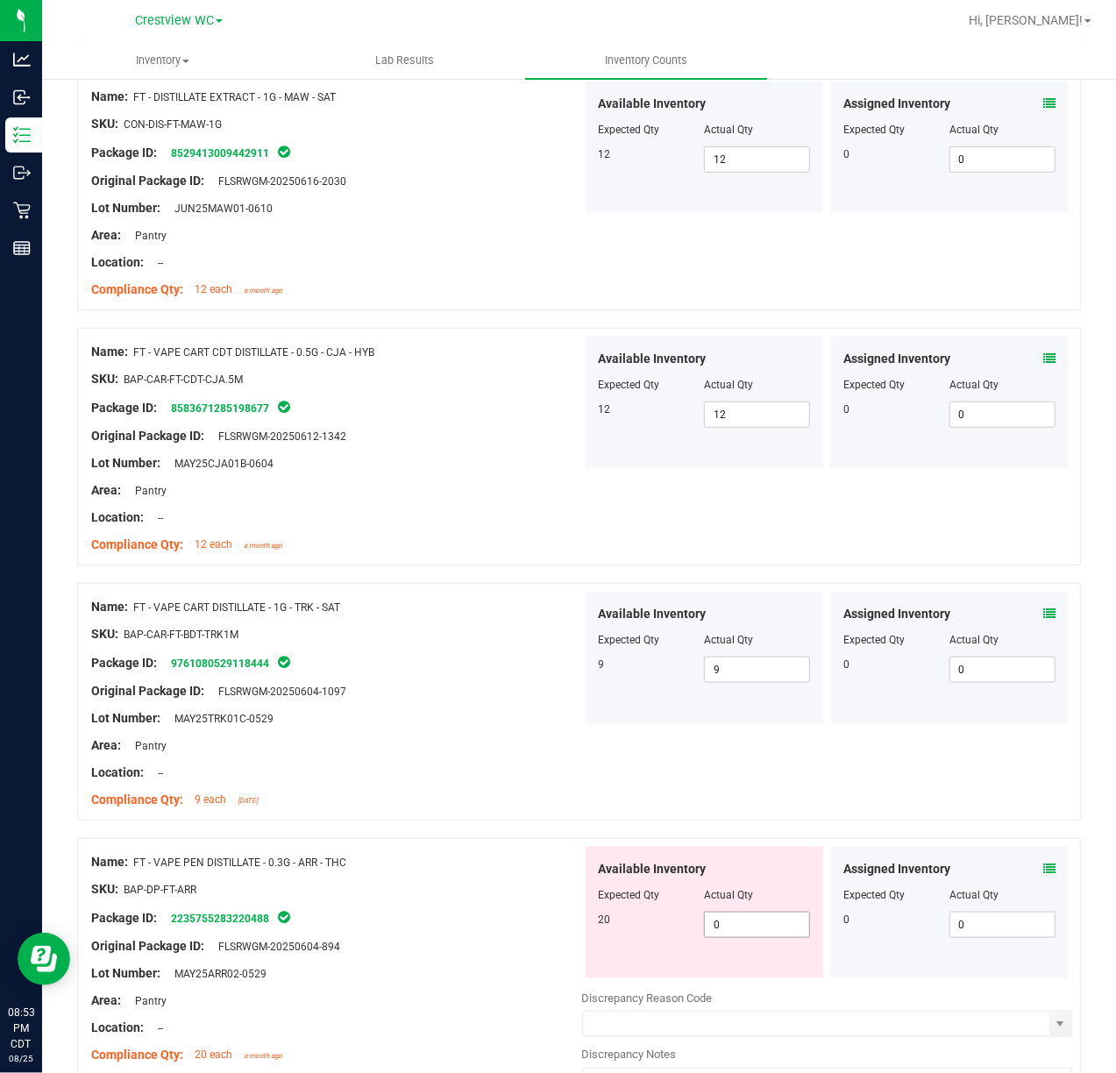
click at [737, 914] on span "0 0" at bounding box center [757, 925] width 106 height 26
click at [740, 927] on input "0" at bounding box center [757, 925] width 104 height 25
type input "20"
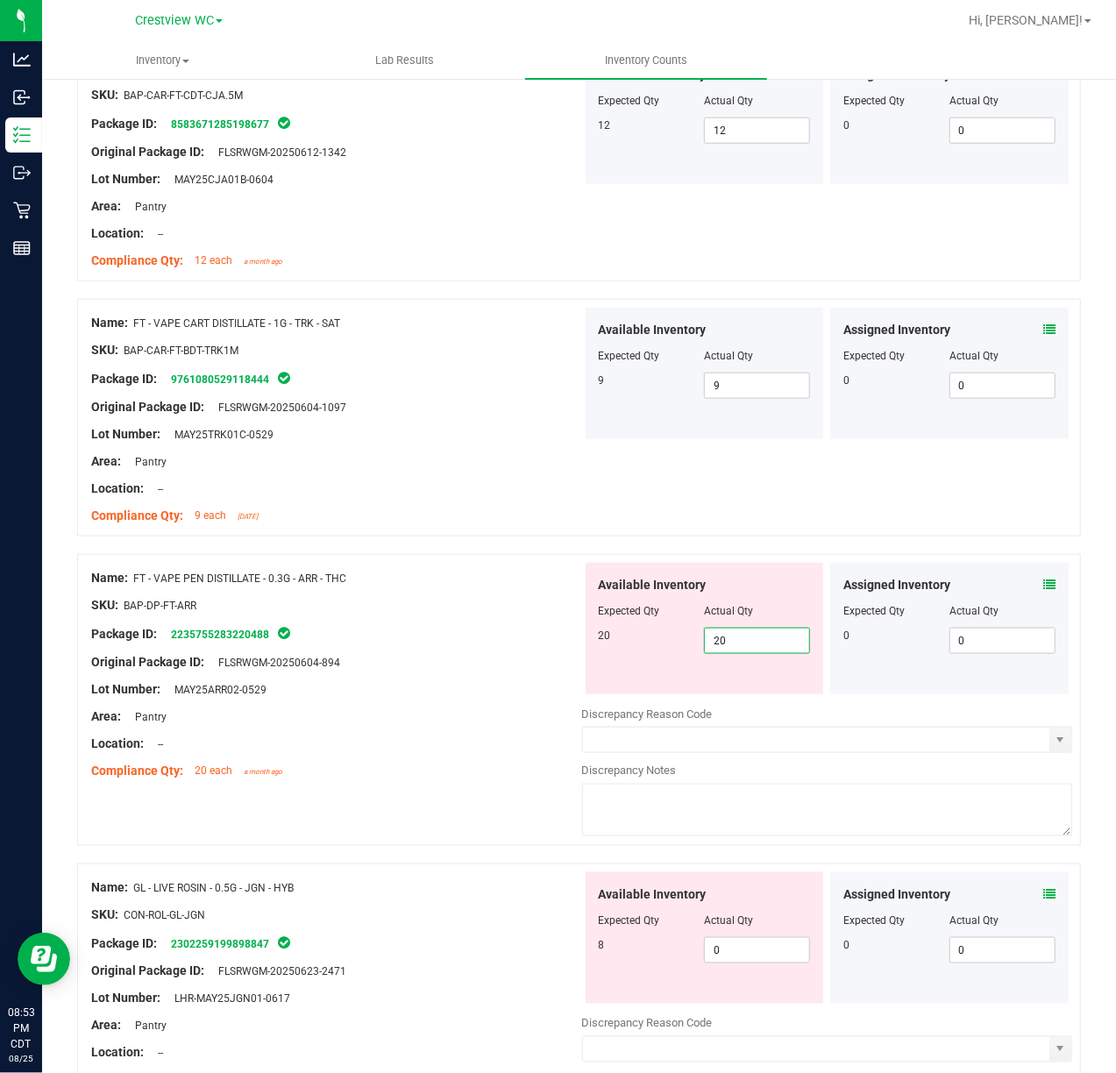
scroll to position [916, 0]
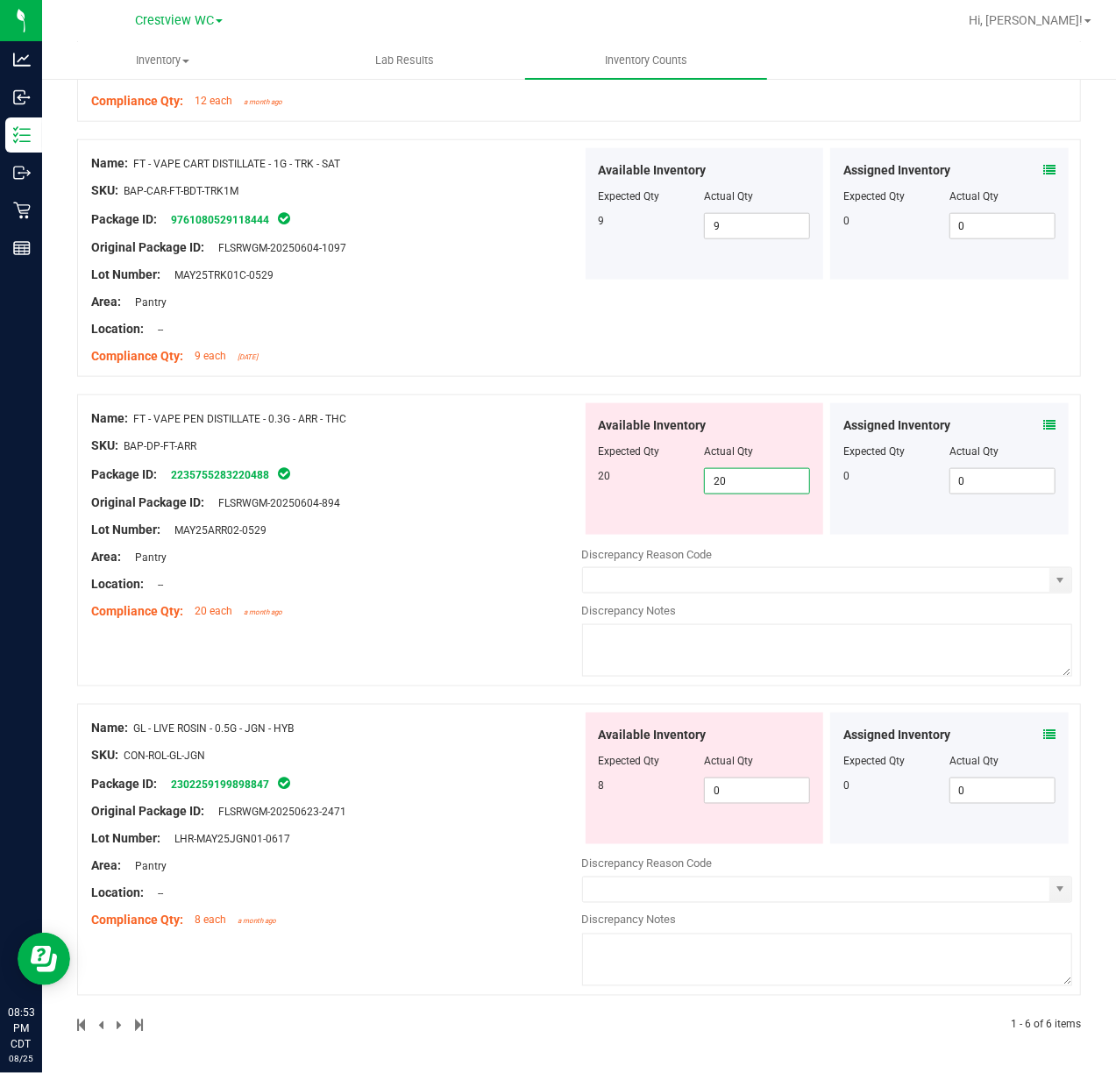
type input "20"
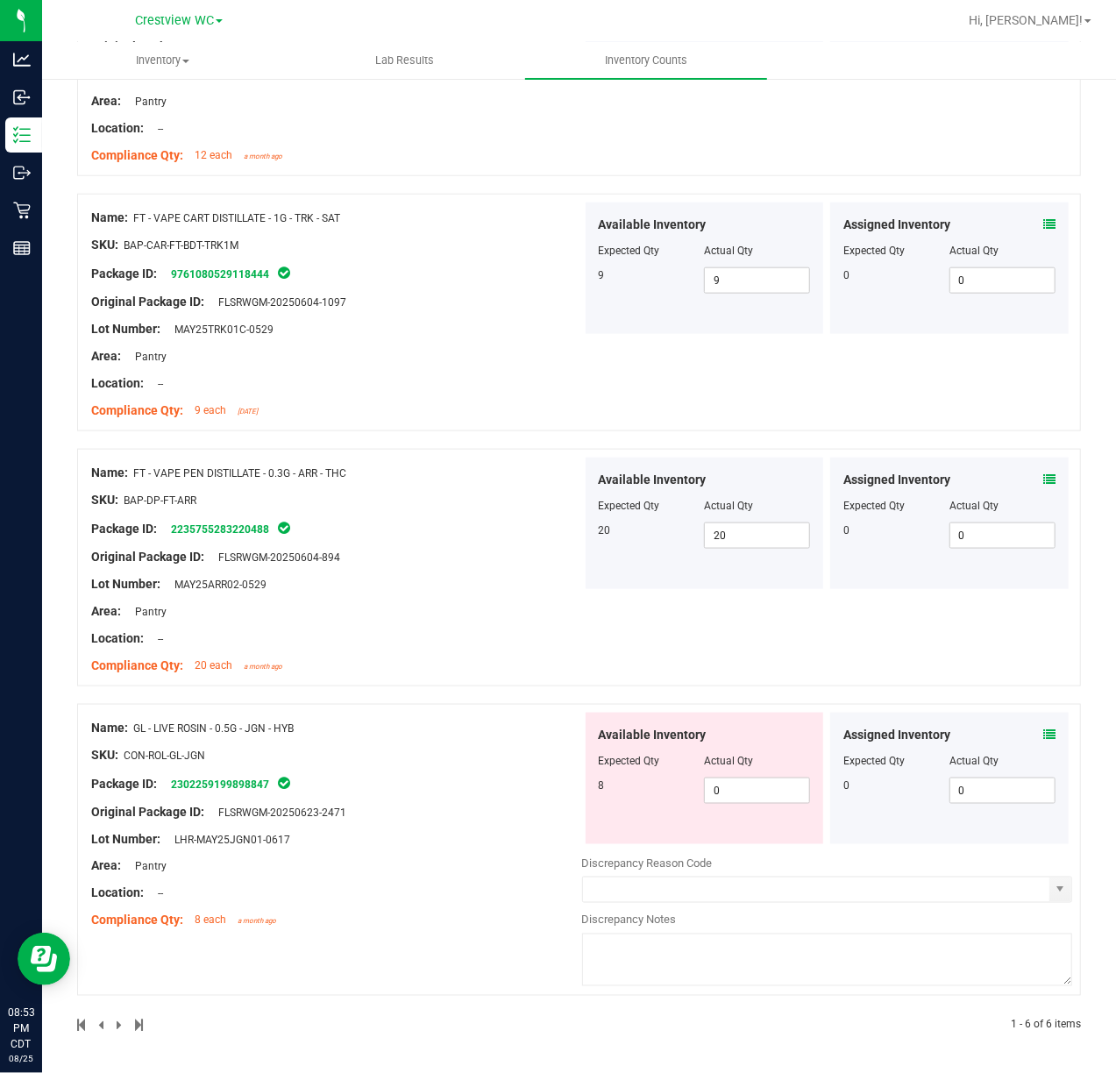
scroll to position [744, 0]
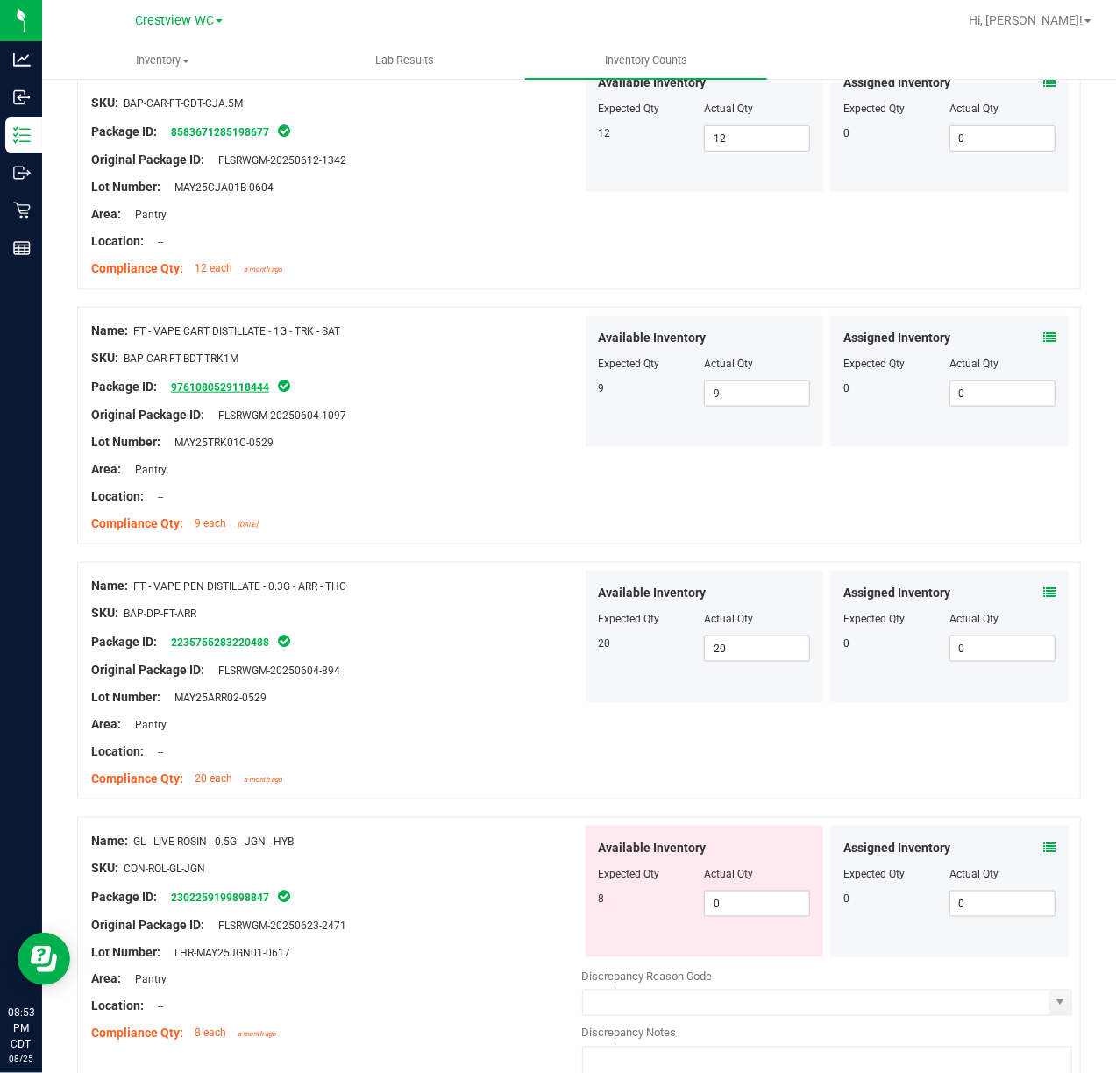
drag, startPoint x: 169, startPoint y: 386, endPoint x: 271, endPoint y: 387, distance: 101.7
click at [271, 387] on span "9761080529118444" at bounding box center [217, 387] width 110 height 12
copy link "9761080529118444"
click at [754, 909] on span "0 0" at bounding box center [757, 904] width 106 height 26
click at [752, 909] on input "0" at bounding box center [757, 904] width 104 height 25
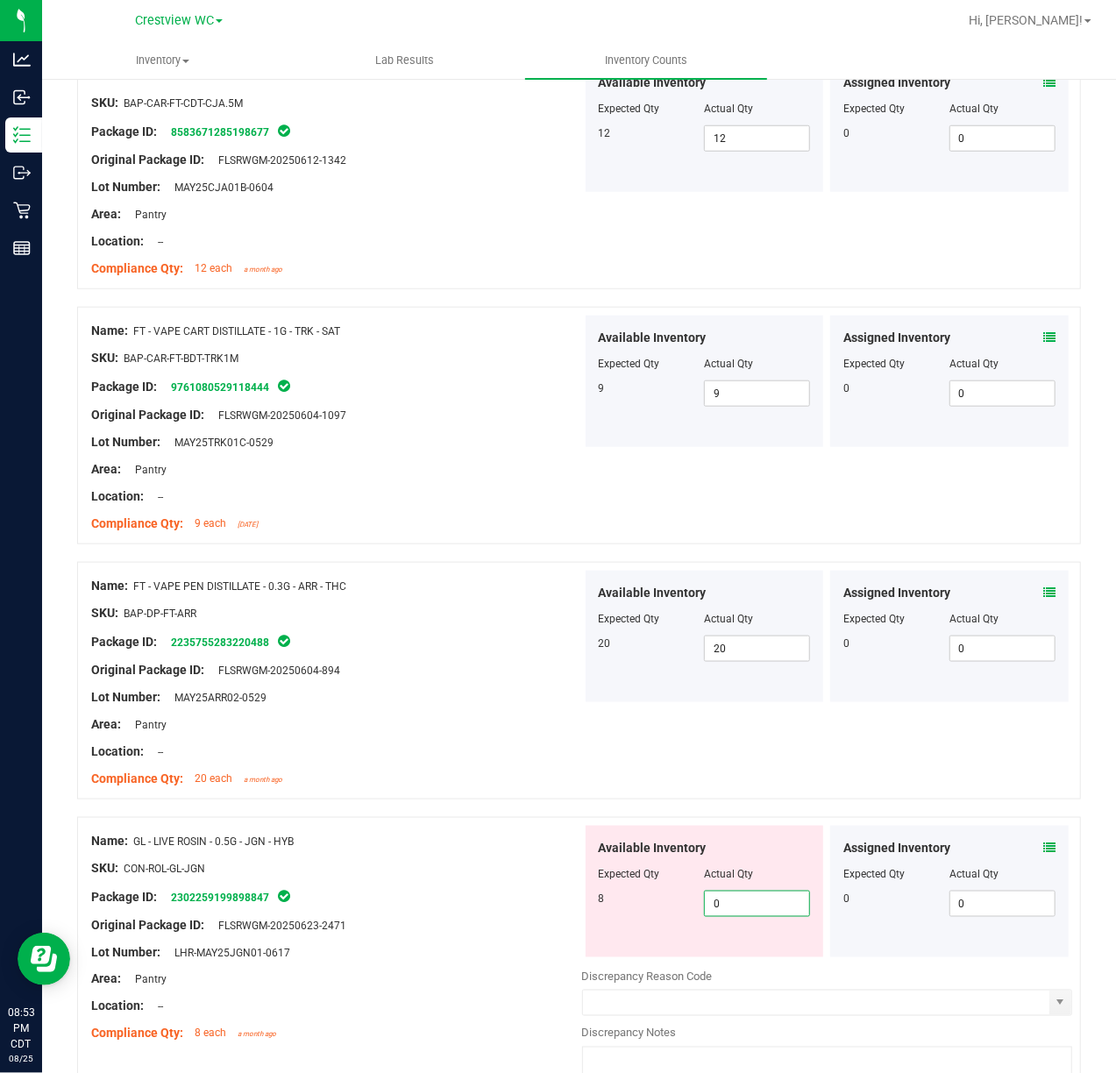
type input "8"
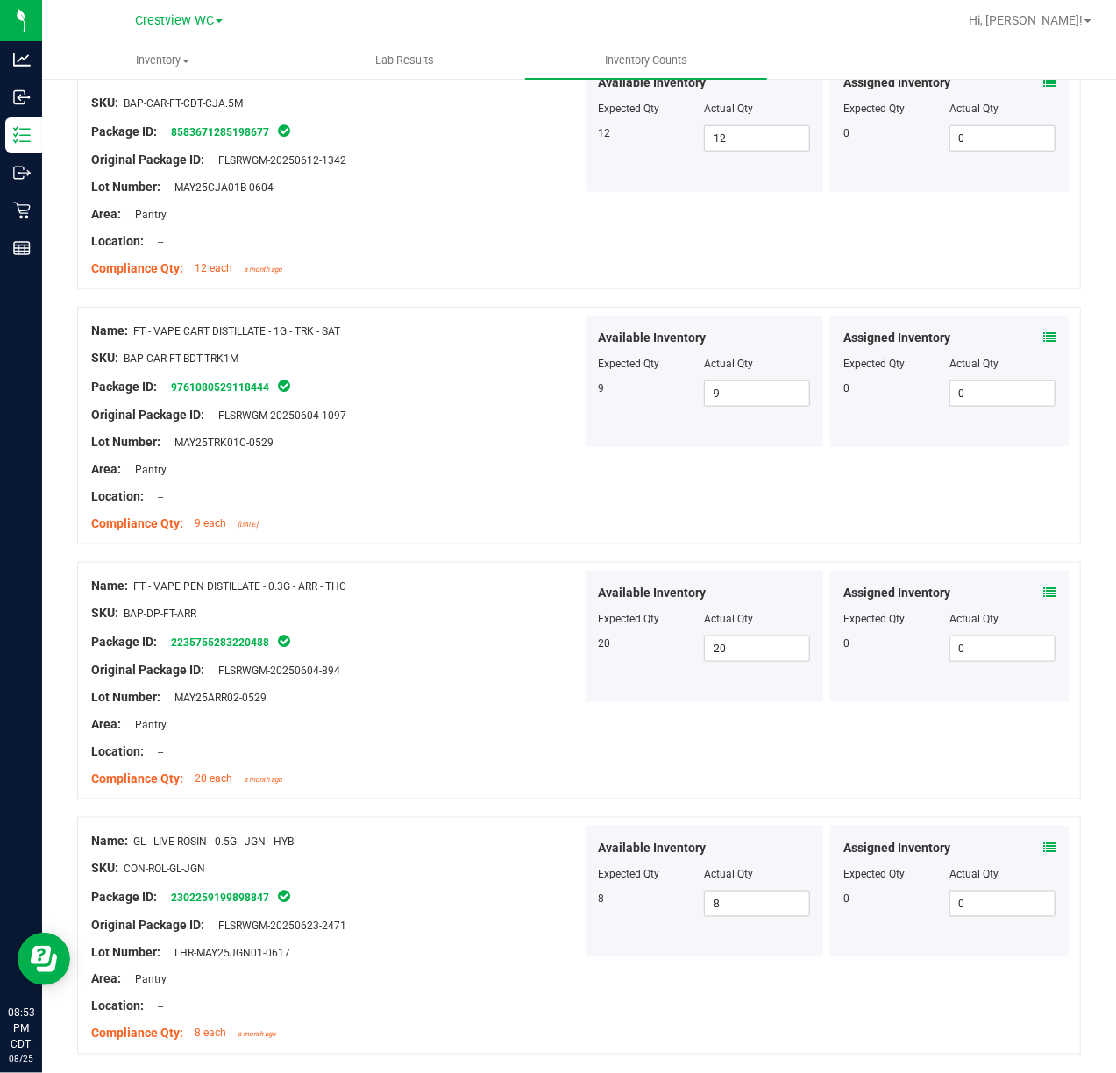
click at [446, 674] on div "Original Package ID: FLSRWGM-20250604-894" at bounding box center [336, 670] width 491 height 18
drag, startPoint x: 167, startPoint y: 646, endPoint x: 270, endPoint y: 640, distance: 103.7
click at [270, 640] on span "2235755283220488" at bounding box center [217, 643] width 110 height 12
copy link "2235755283220488"
drag, startPoint x: 168, startPoint y: 903, endPoint x: 271, endPoint y: 891, distance: 103.3
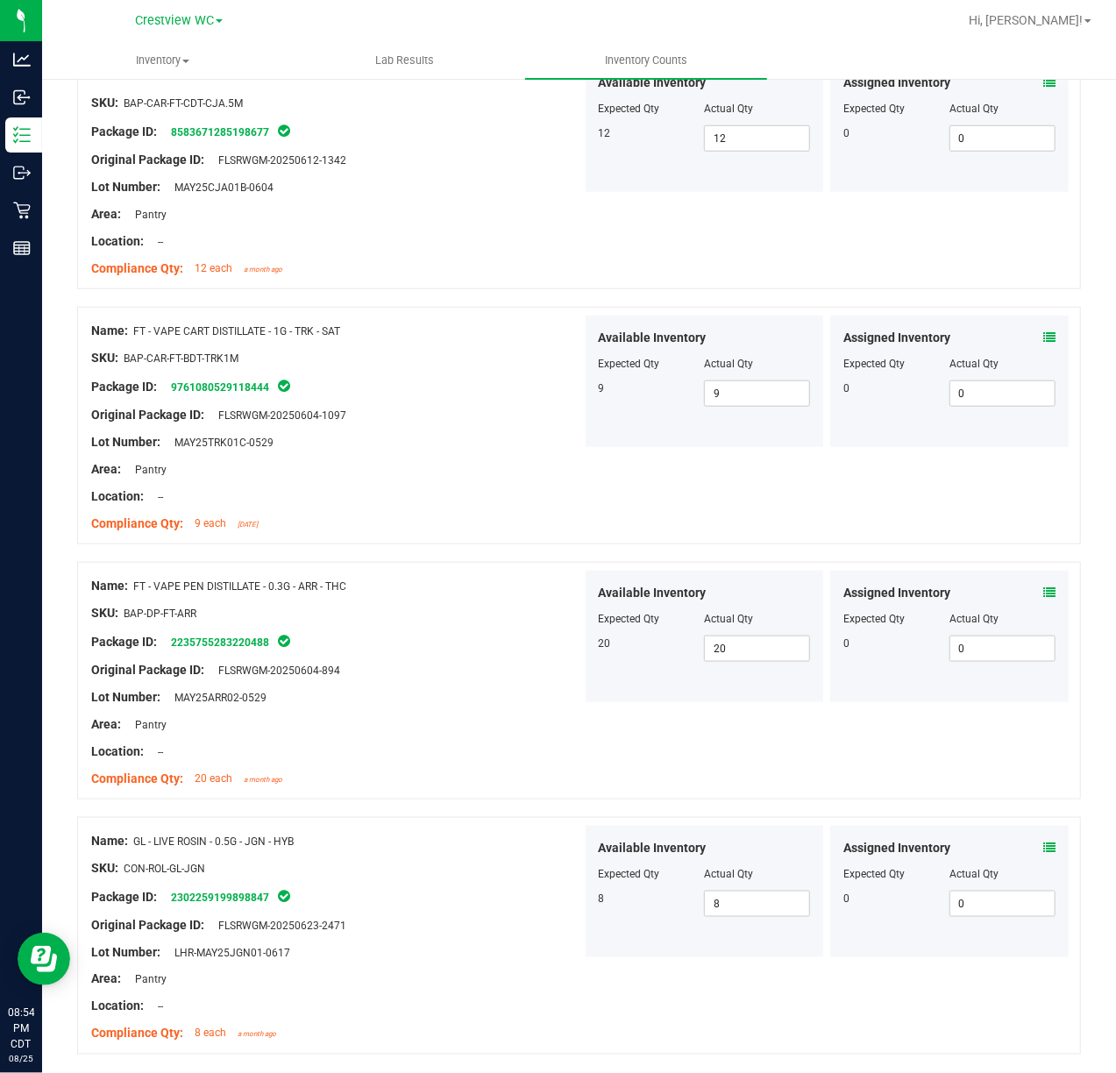
click at [271, 891] on div "Package ID: 2302259199898847" at bounding box center [336, 897] width 491 height 21
copy link "2302259199898847"
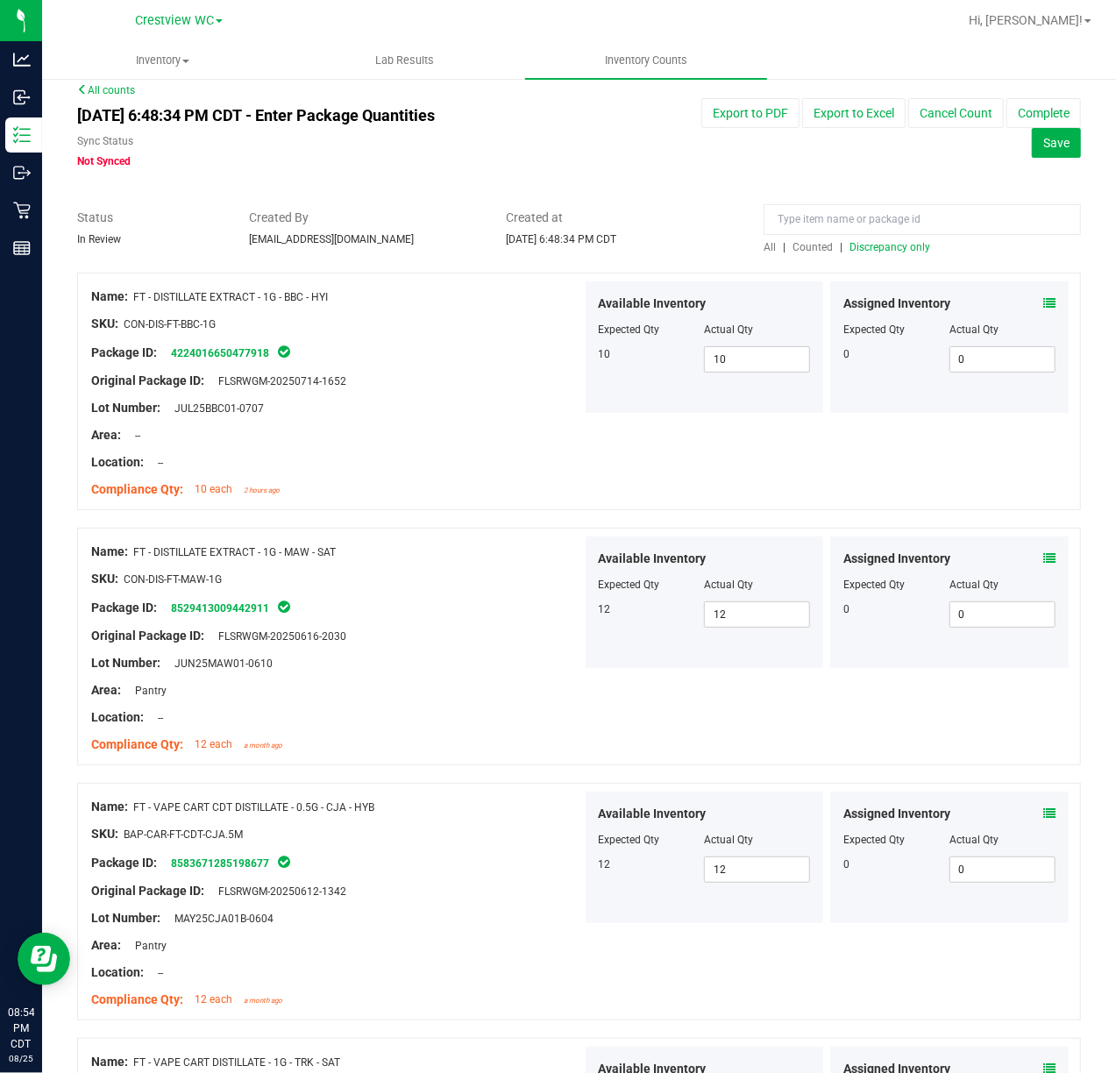
scroll to position [0, 0]
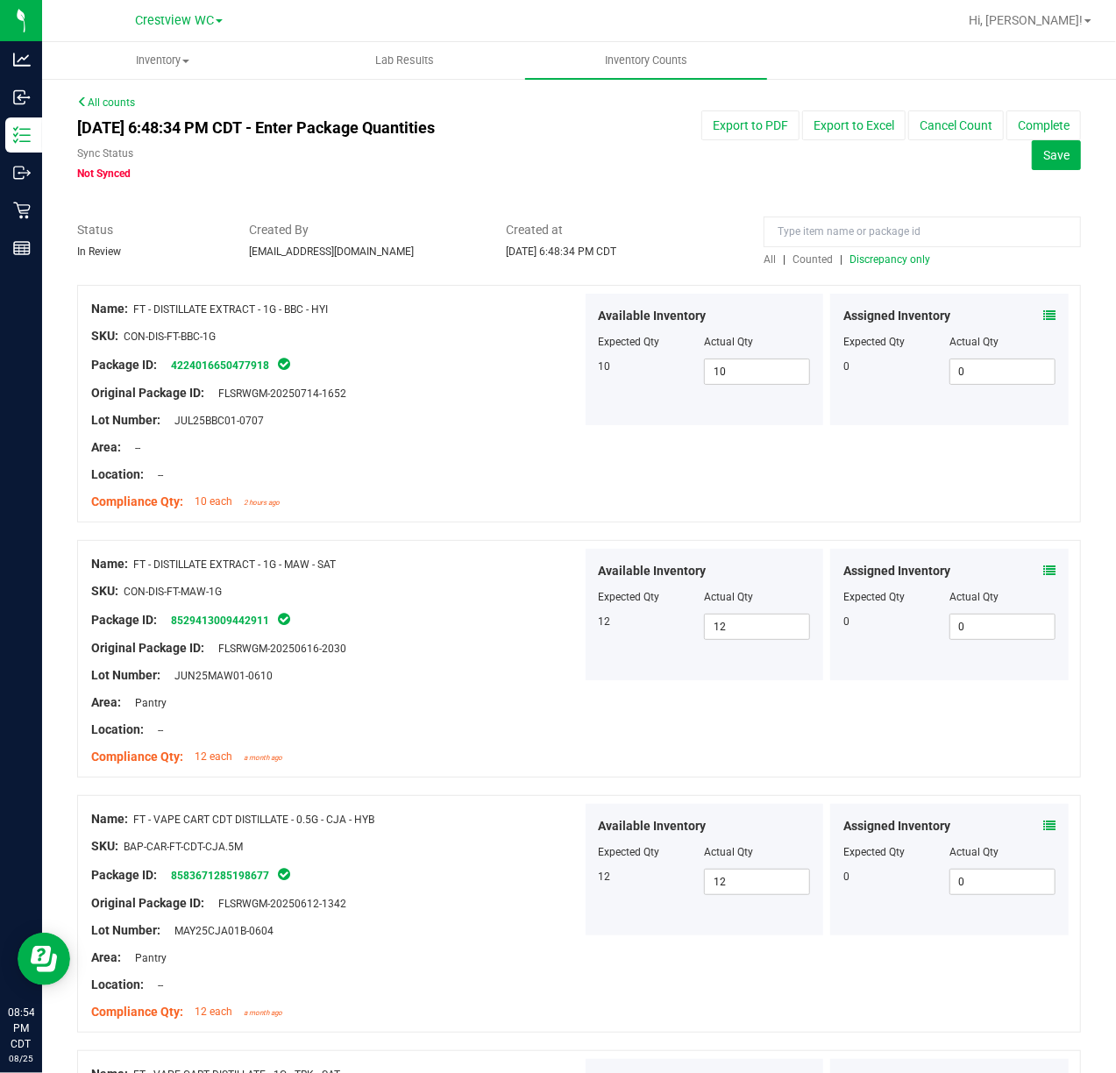
click at [891, 263] on span "Discrepancy only" at bounding box center [890, 259] width 81 height 12
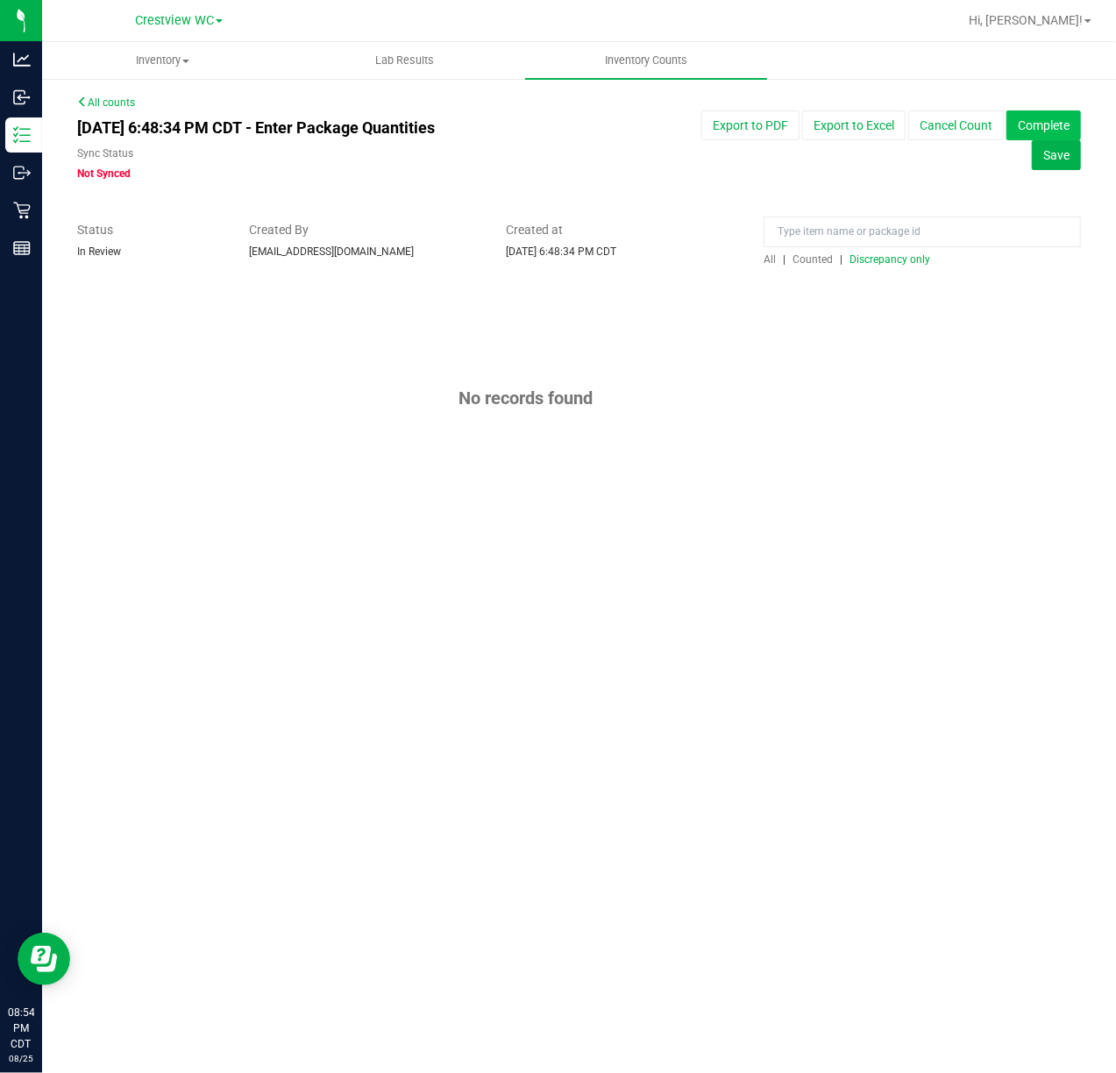
click at [1032, 127] on button "Complete" at bounding box center [1044, 126] width 75 height 30
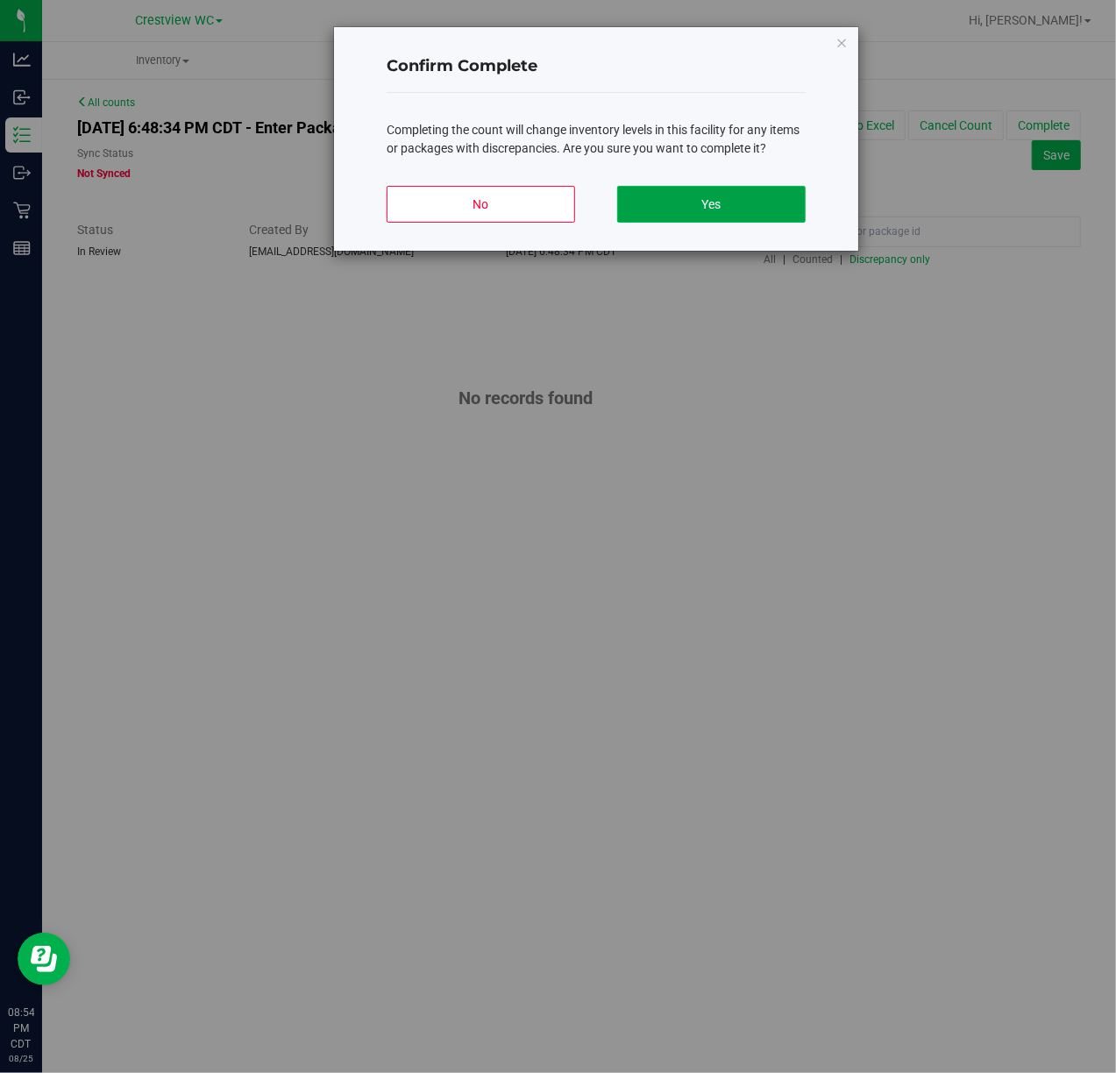
click at [741, 211] on button "Yes" at bounding box center [711, 204] width 189 height 37
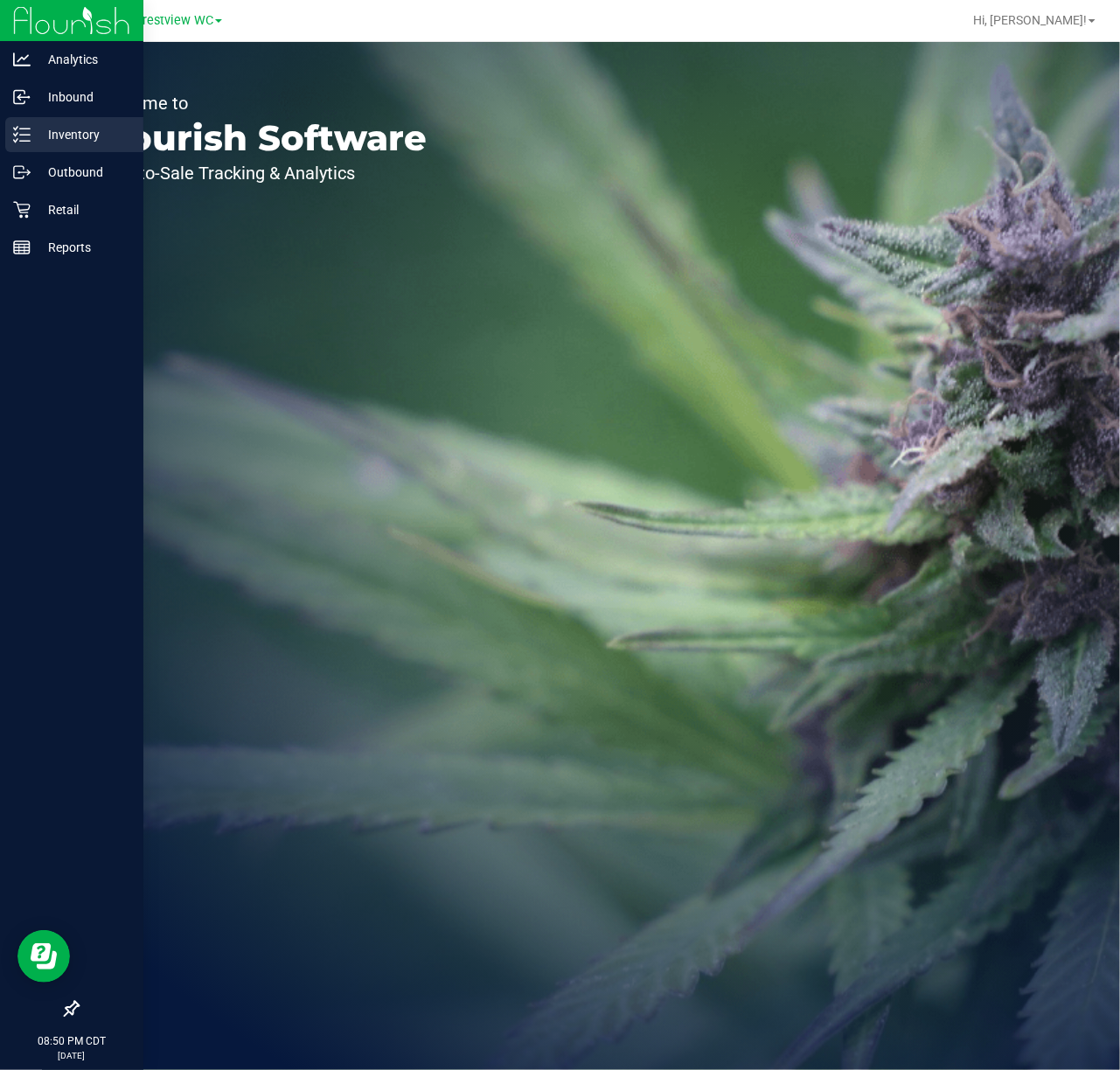
click at [18, 135] on icon at bounding box center [22, 135] width 18 height 18
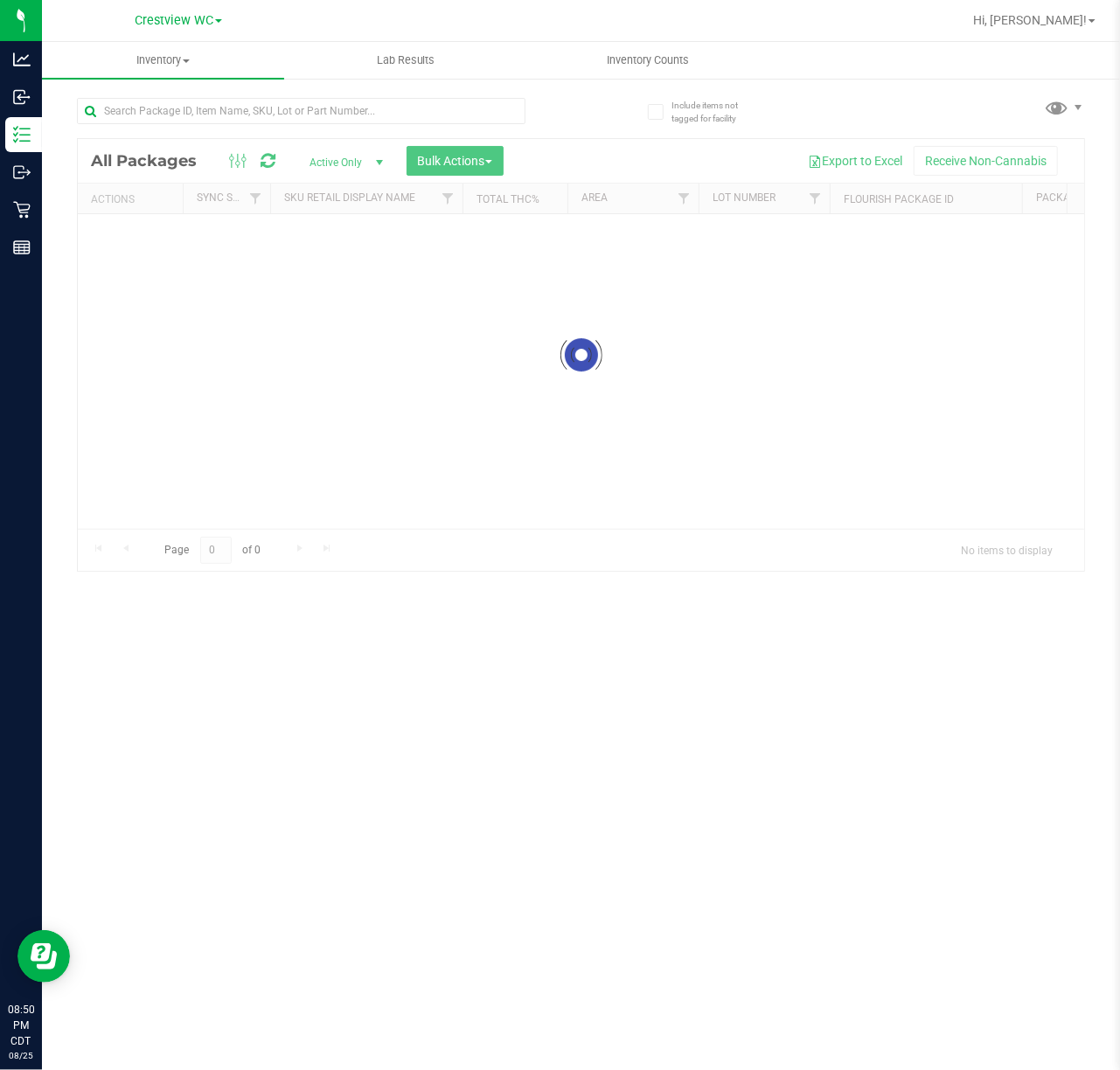
click at [287, 85] on div at bounding box center [329, 110] width 505 height 56
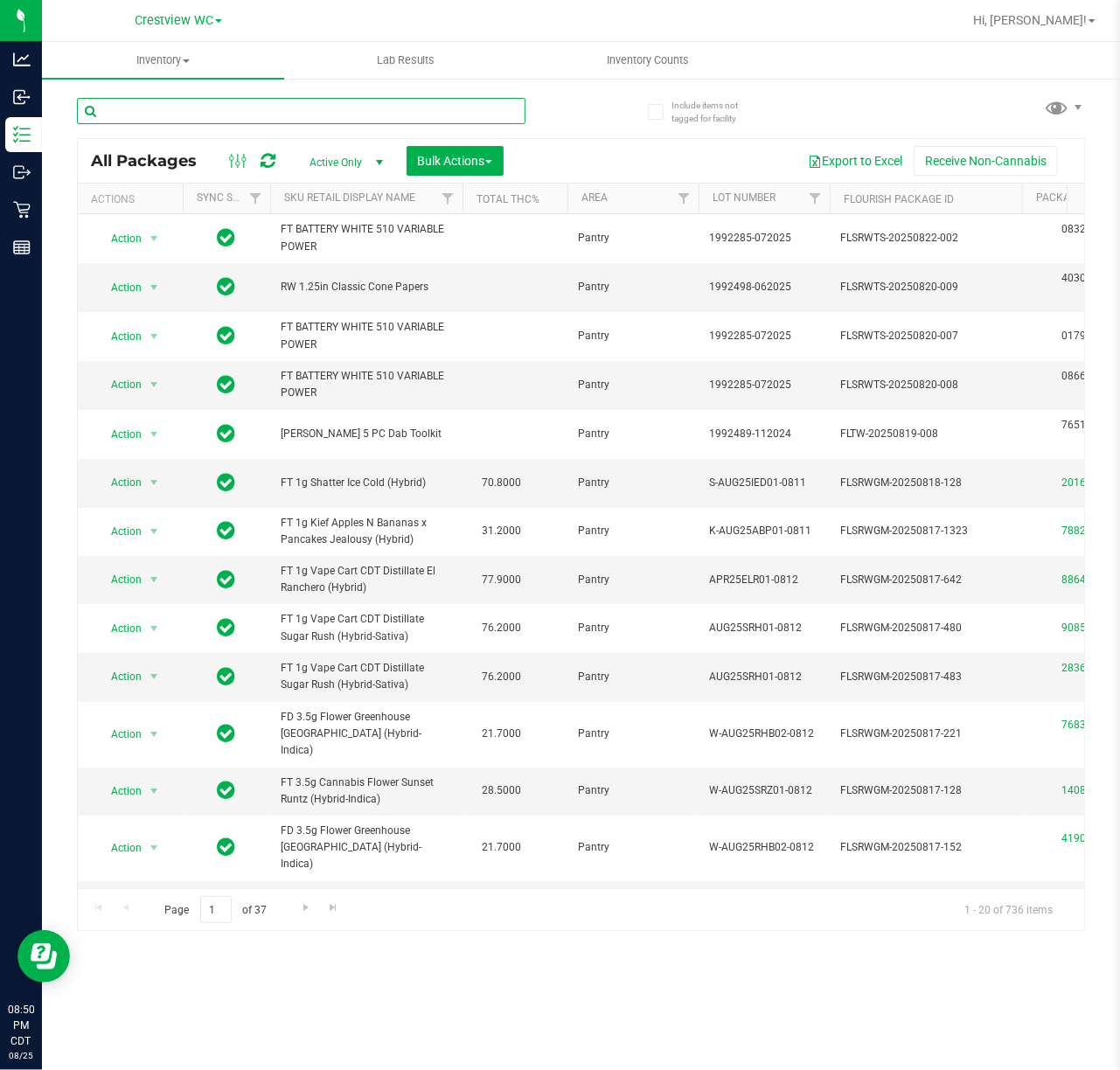
click at [264, 113] on input "text" at bounding box center [301, 111] width 449 height 26
paste input "4952449015531721"
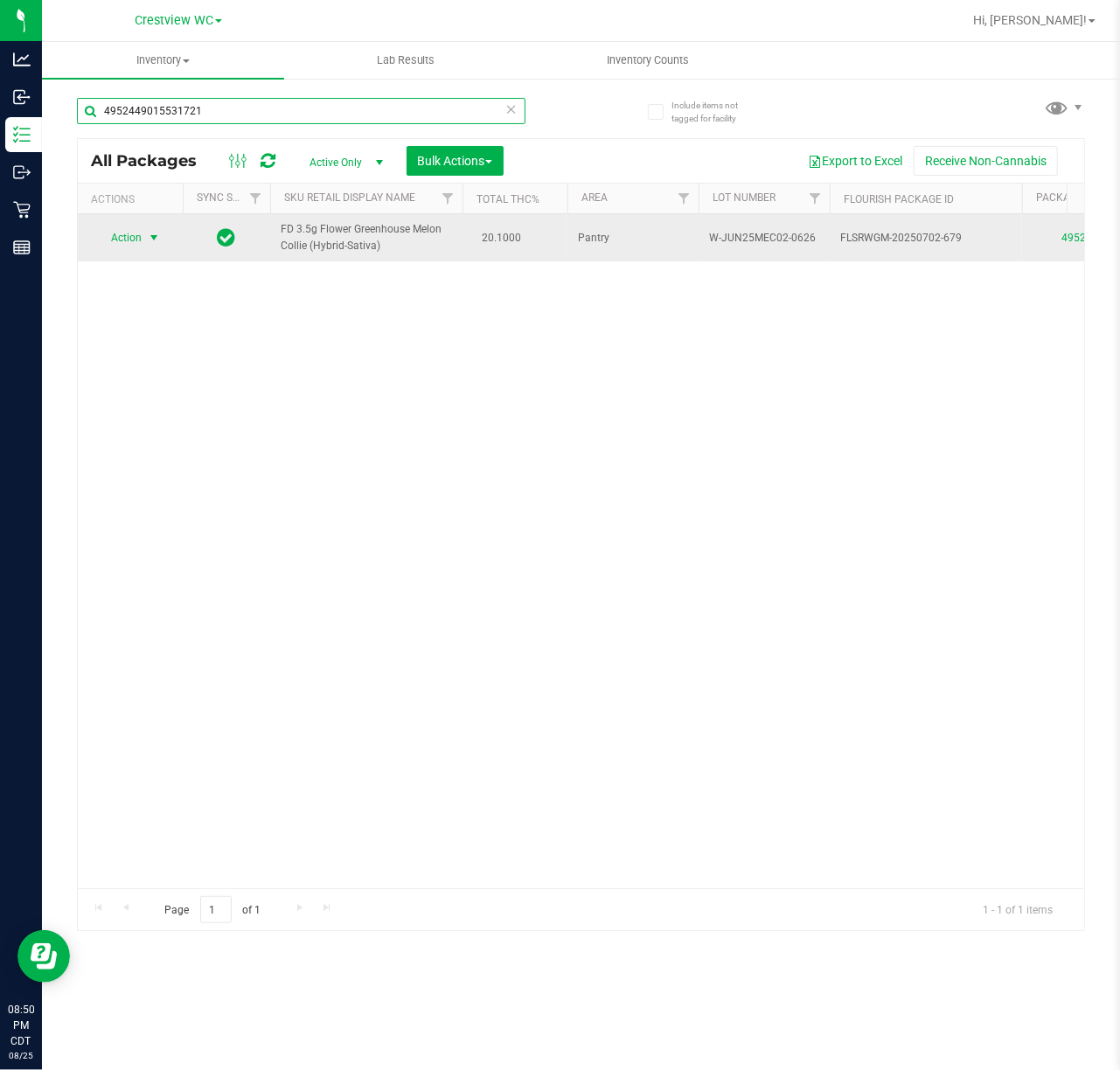
type input "4952449015531721"
click at [128, 245] on span "Action" at bounding box center [119, 237] width 47 height 25
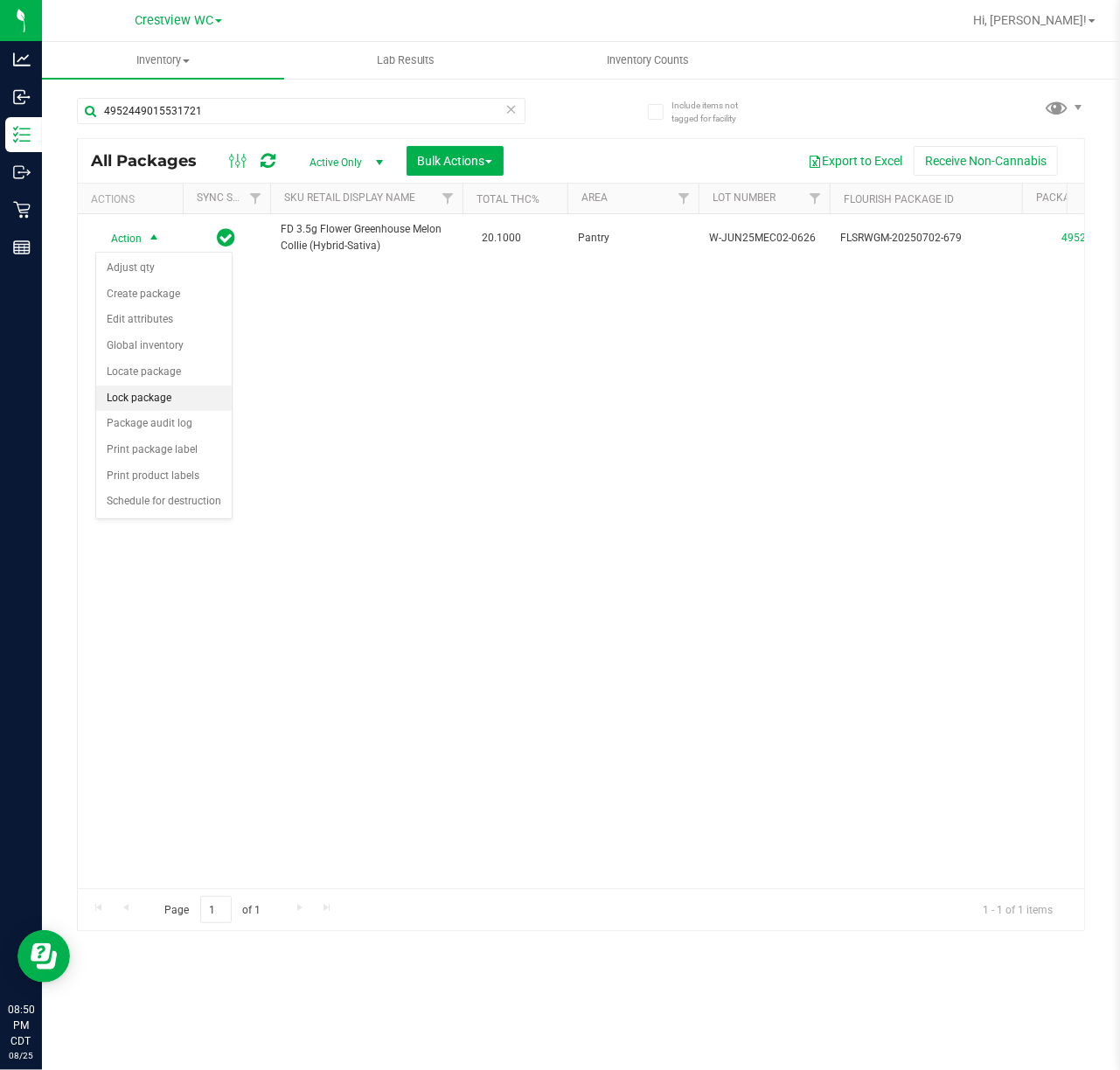
click at [142, 396] on li "Lock package" at bounding box center [164, 399] width 136 height 26
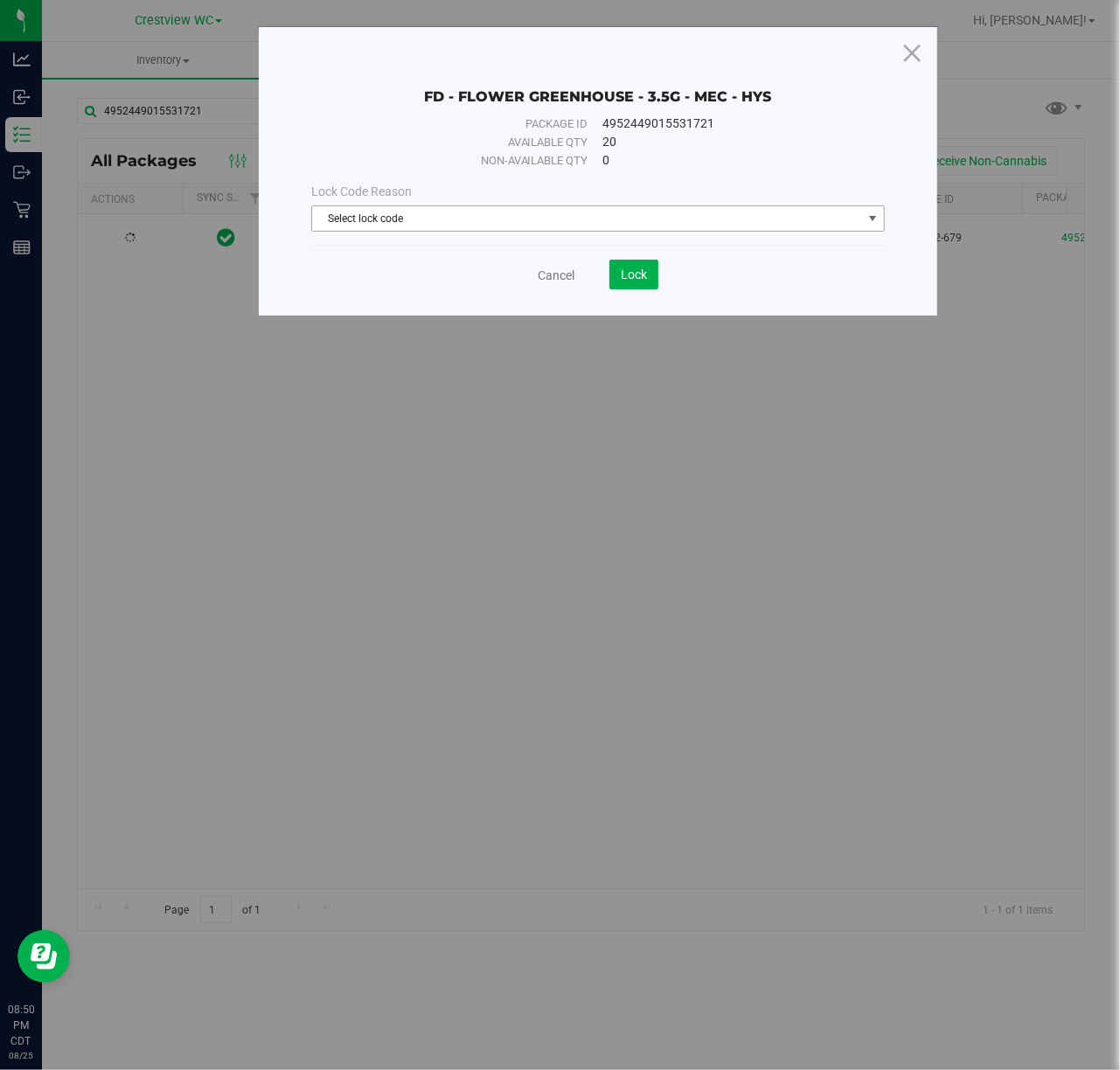
click at [417, 218] on span "Select lock code" at bounding box center [587, 218] width 551 height 25
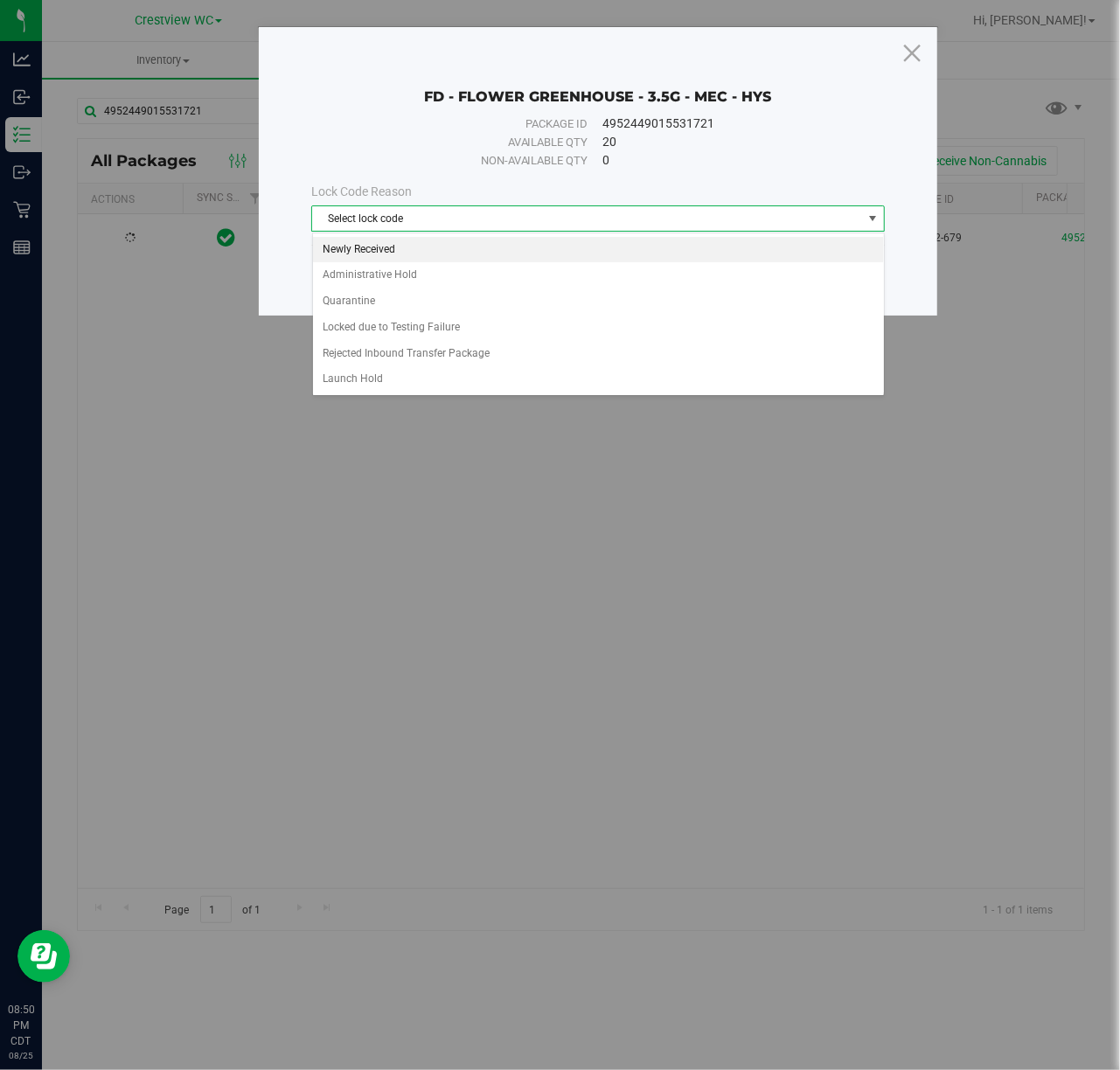
click at [390, 241] on li "Newly Received" at bounding box center [598, 250] width 571 height 26
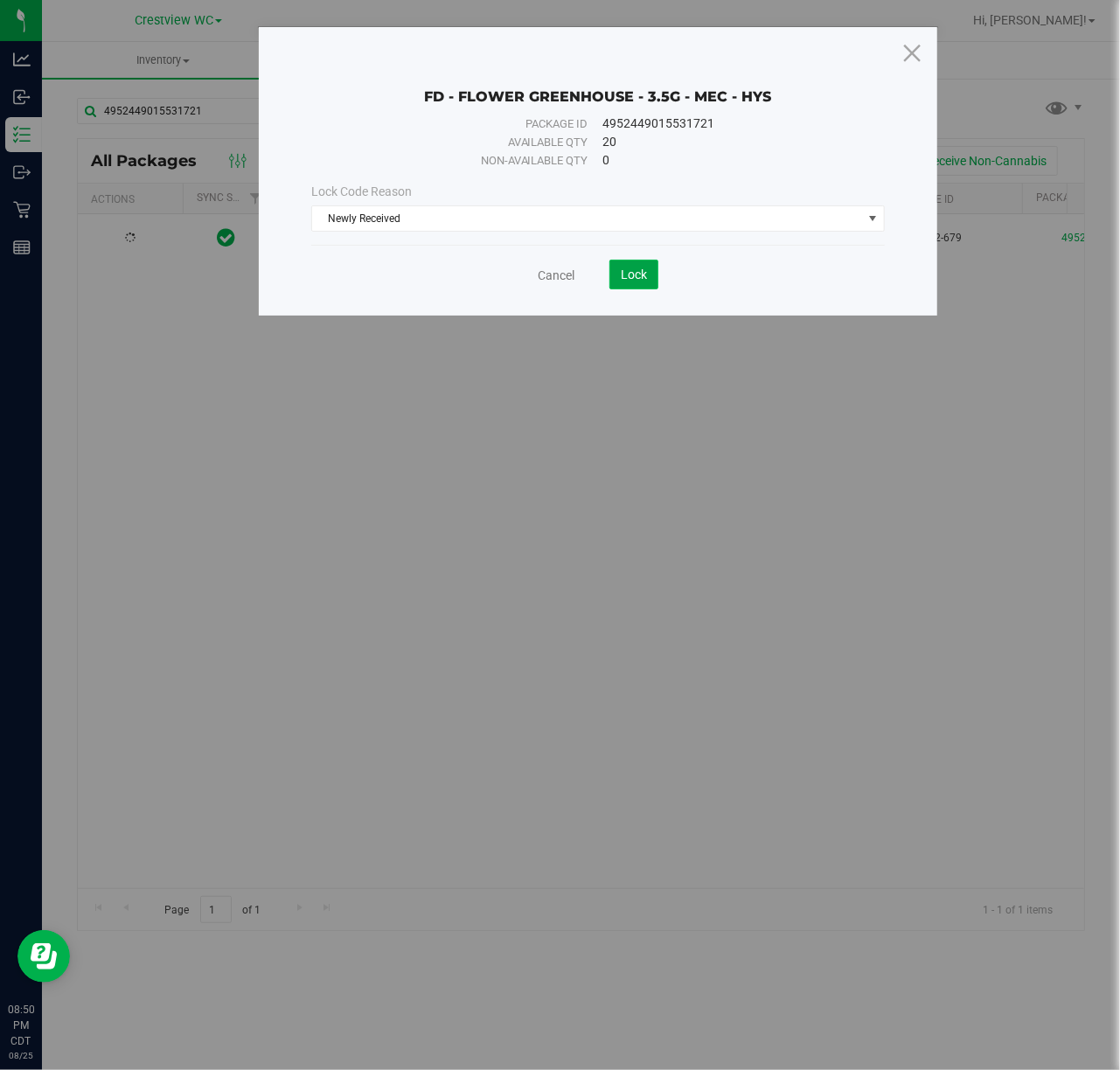
click at [617, 274] on button "Lock" at bounding box center [633, 274] width 49 height 30
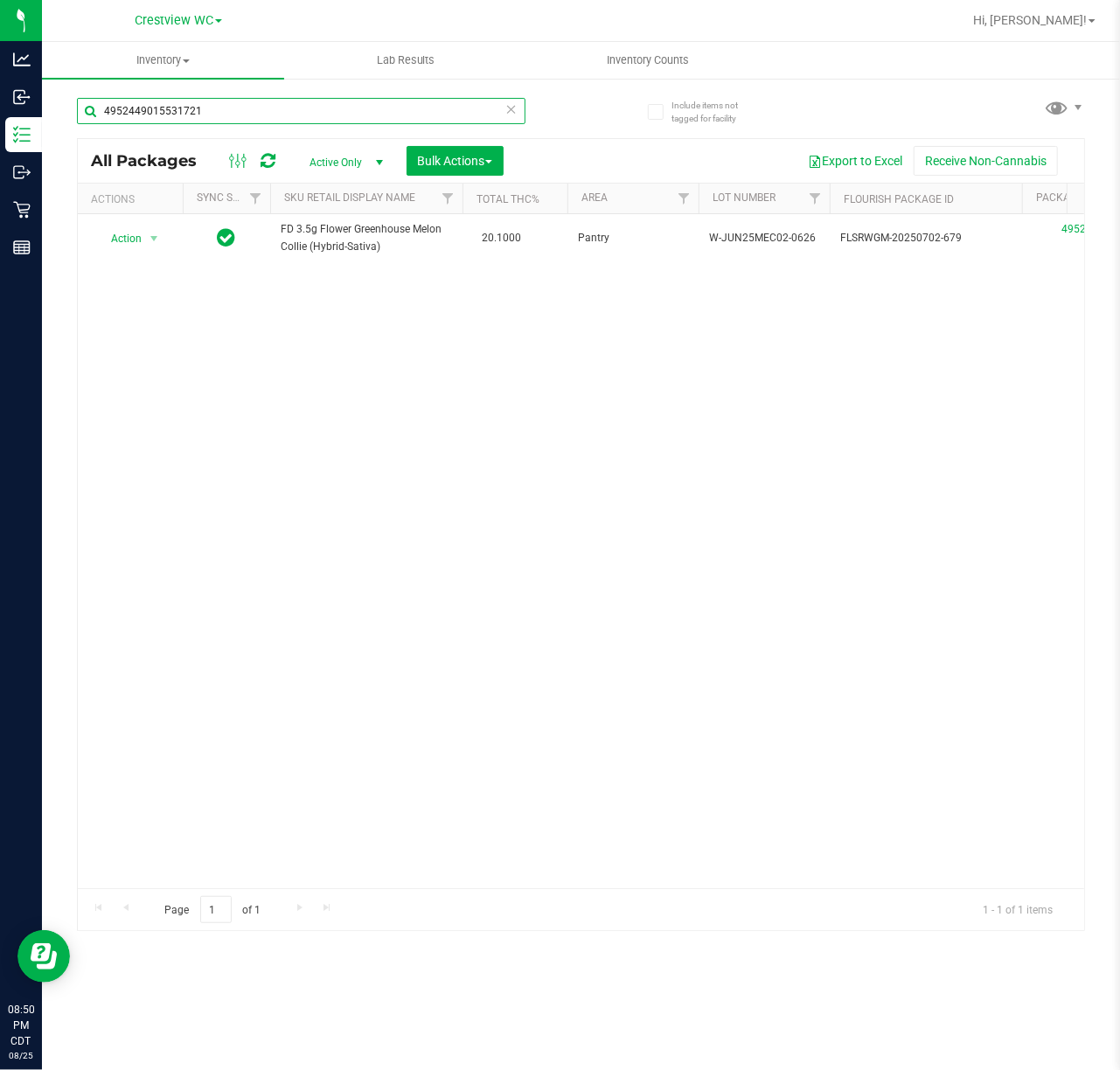
drag, startPoint x: 232, startPoint y: 114, endPoint x: -199, endPoint y: 113, distance: 431.0
click at [0, 113] on html "Analytics Inbound Inventory Outbound Retail Reports 08:50 PM CDT 08/25/2025 08/…" at bounding box center [560, 535] width 1120 height 1070
paste input "3482618371685519"
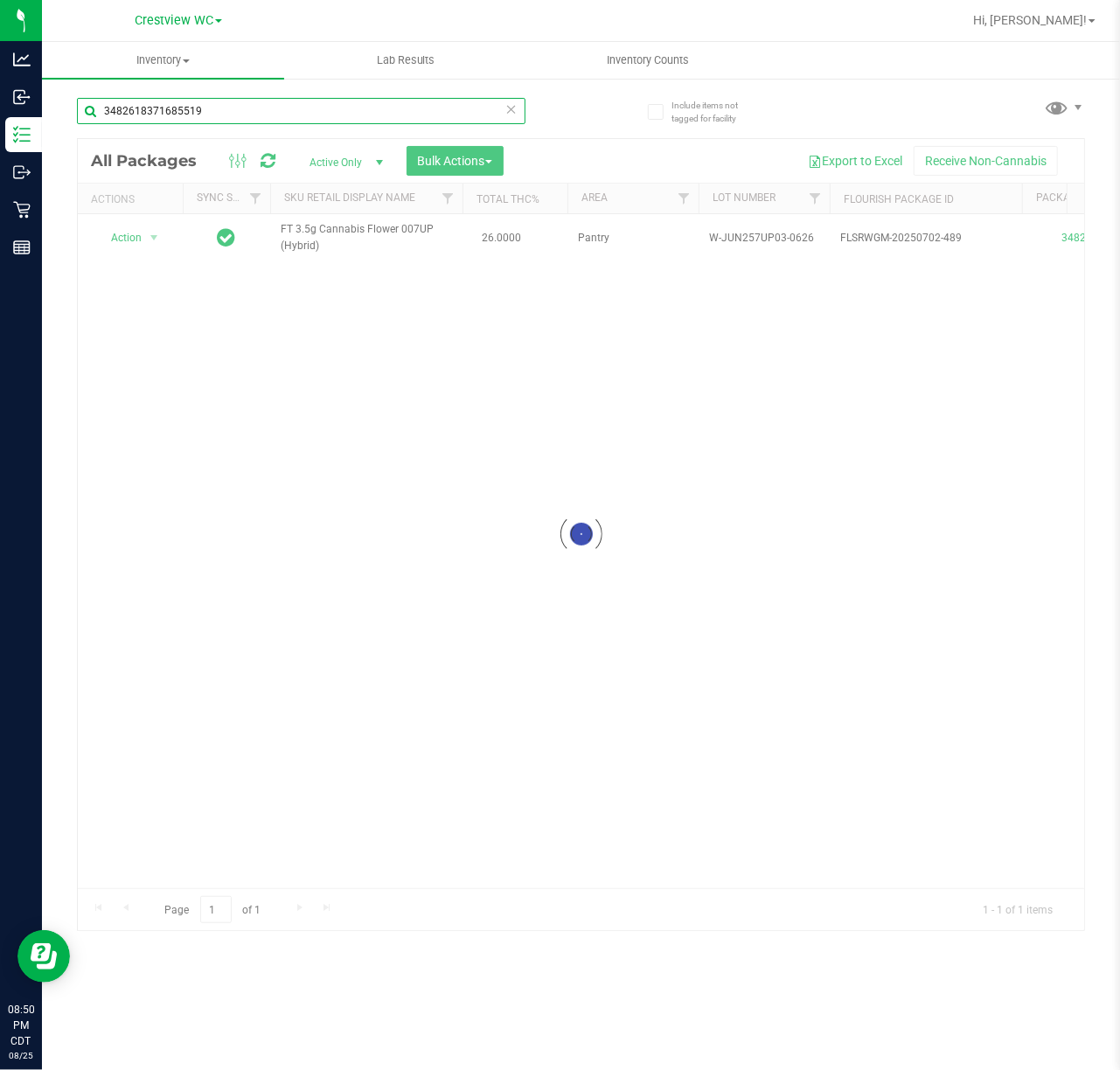
type input "3482618371685519"
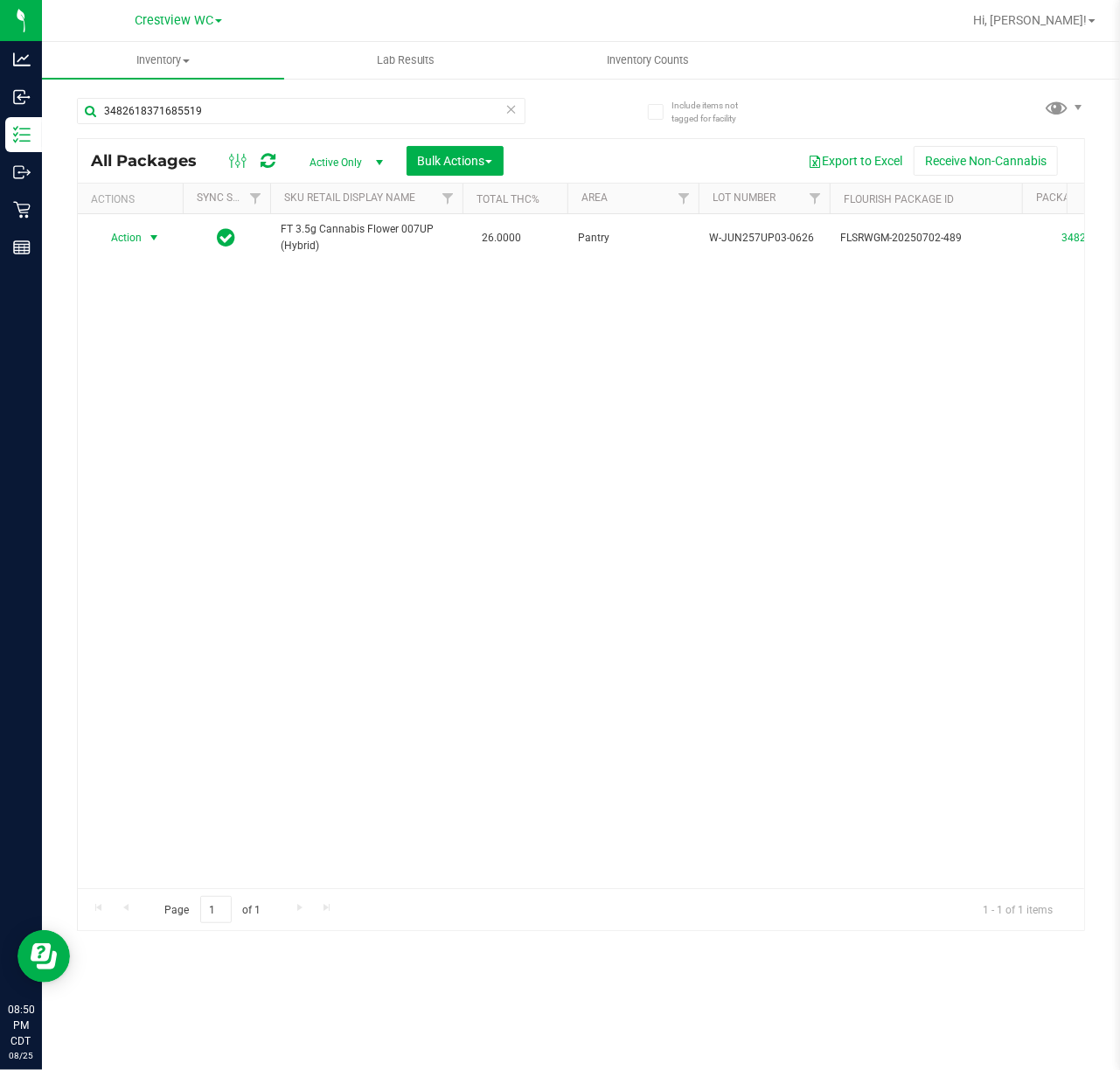
click at [158, 238] on span "select" at bounding box center [154, 238] width 14 height 14
click at [173, 402] on li "Lock package" at bounding box center [164, 399] width 136 height 26
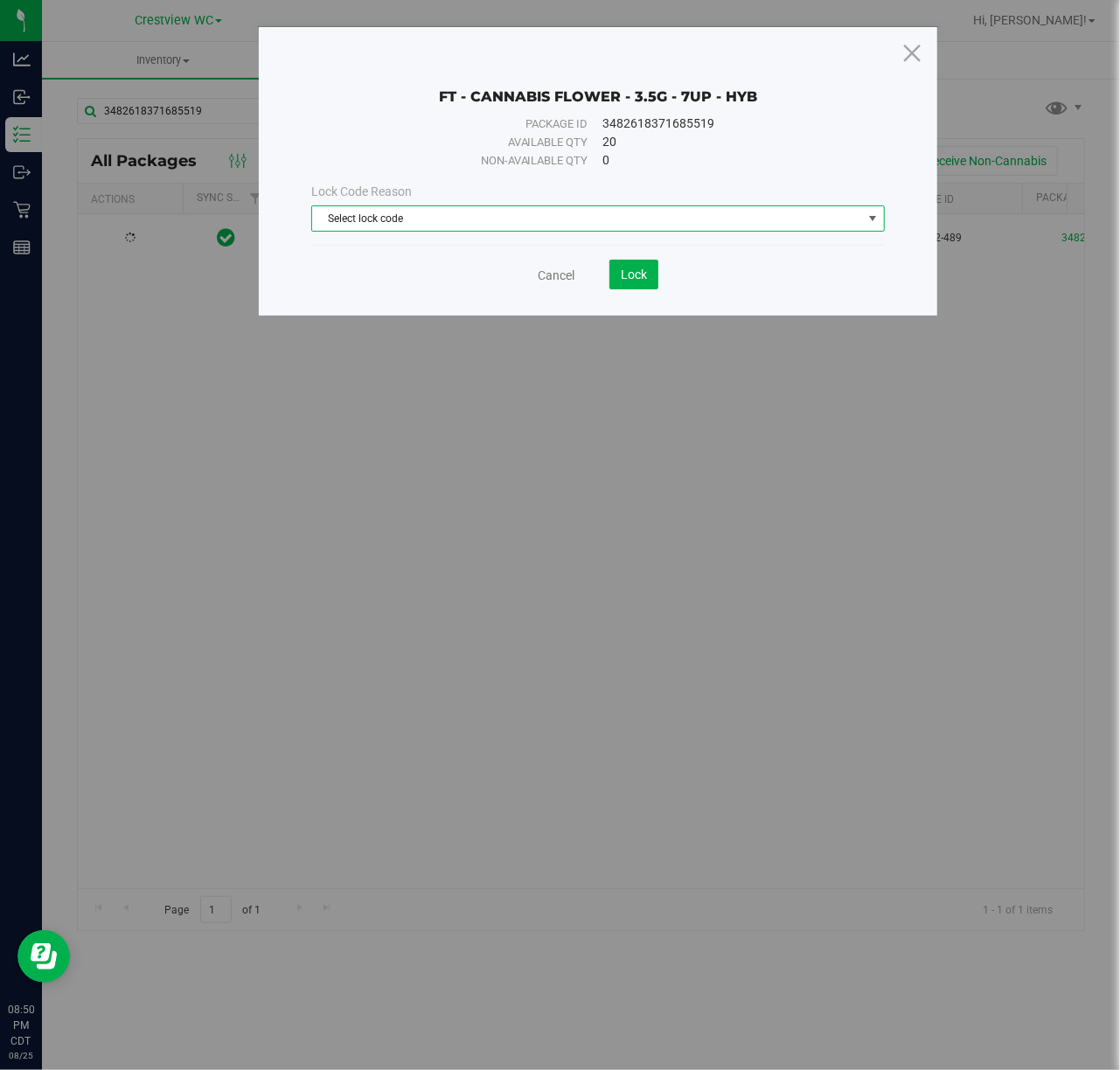
click at [382, 229] on span "Select lock code" at bounding box center [587, 218] width 551 height 25
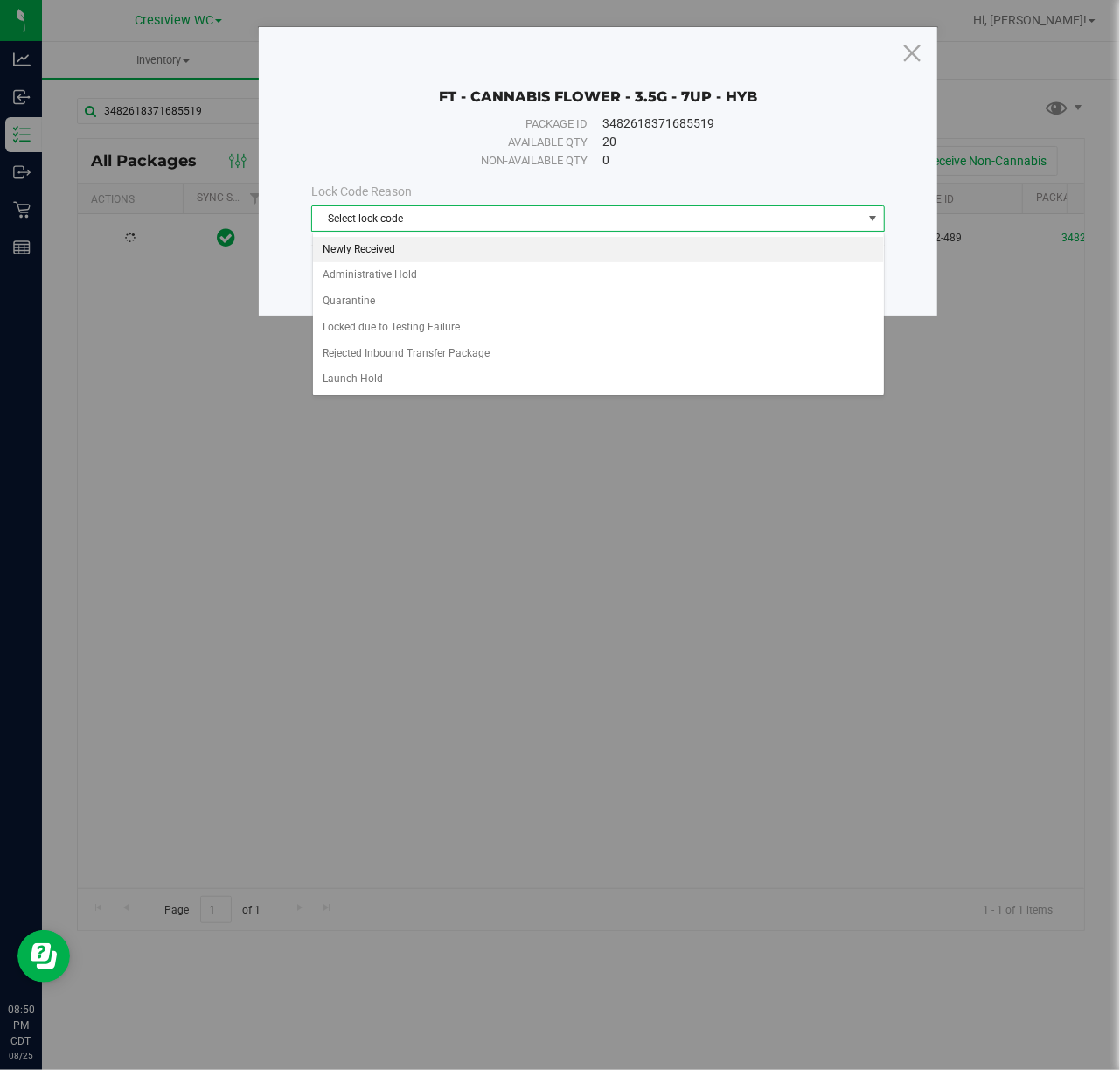
click at [382, 246] on li "Newly Received" at bounding box center [598, 250] width 571 height 26
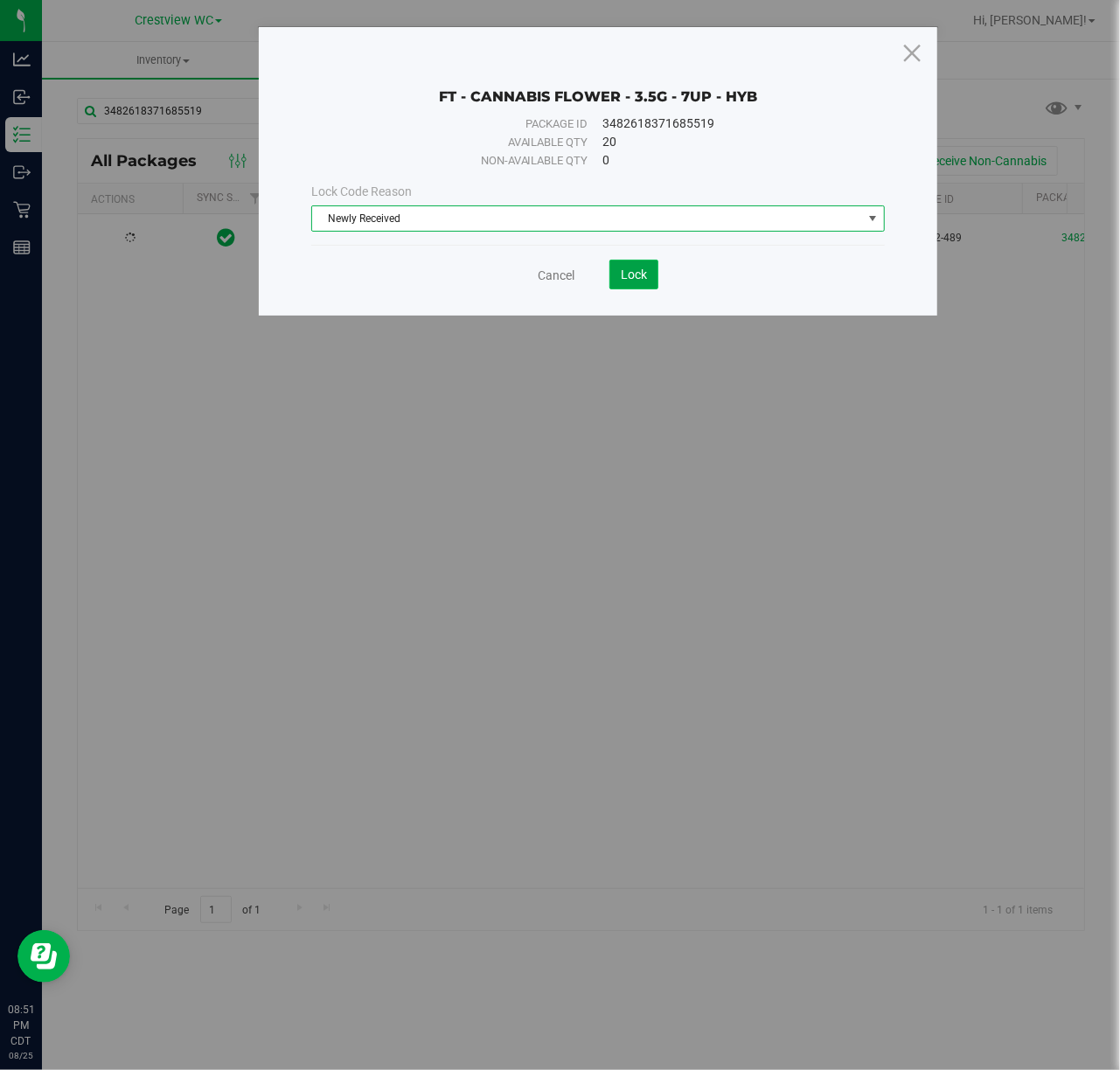
click at [628, 270] on span "Lock" at bounding box center [634, 274] width 26 height 14
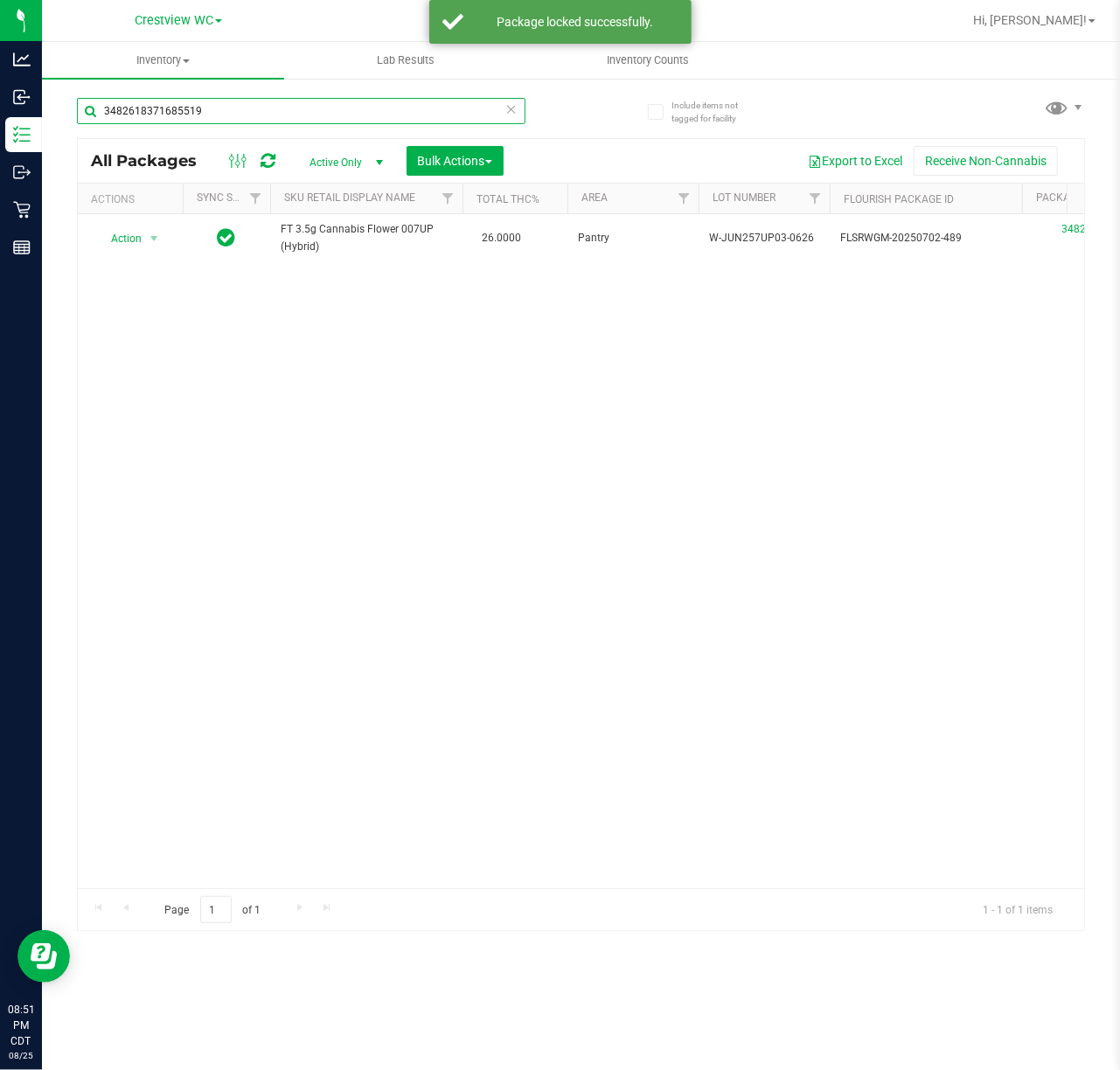
drag, startPoint x: 264, startPoint y: 109, endPoint x: -370, endPoint y: 145, distance: 635.0
click at [0, 145] on html "Analytics Inbound Inventory Outbound Retail Reports 08:51 PM CDT 08/25/2025 08/…" at bounding box center [560, 535] width 1120 height 1070
paste input "9087064126542840"
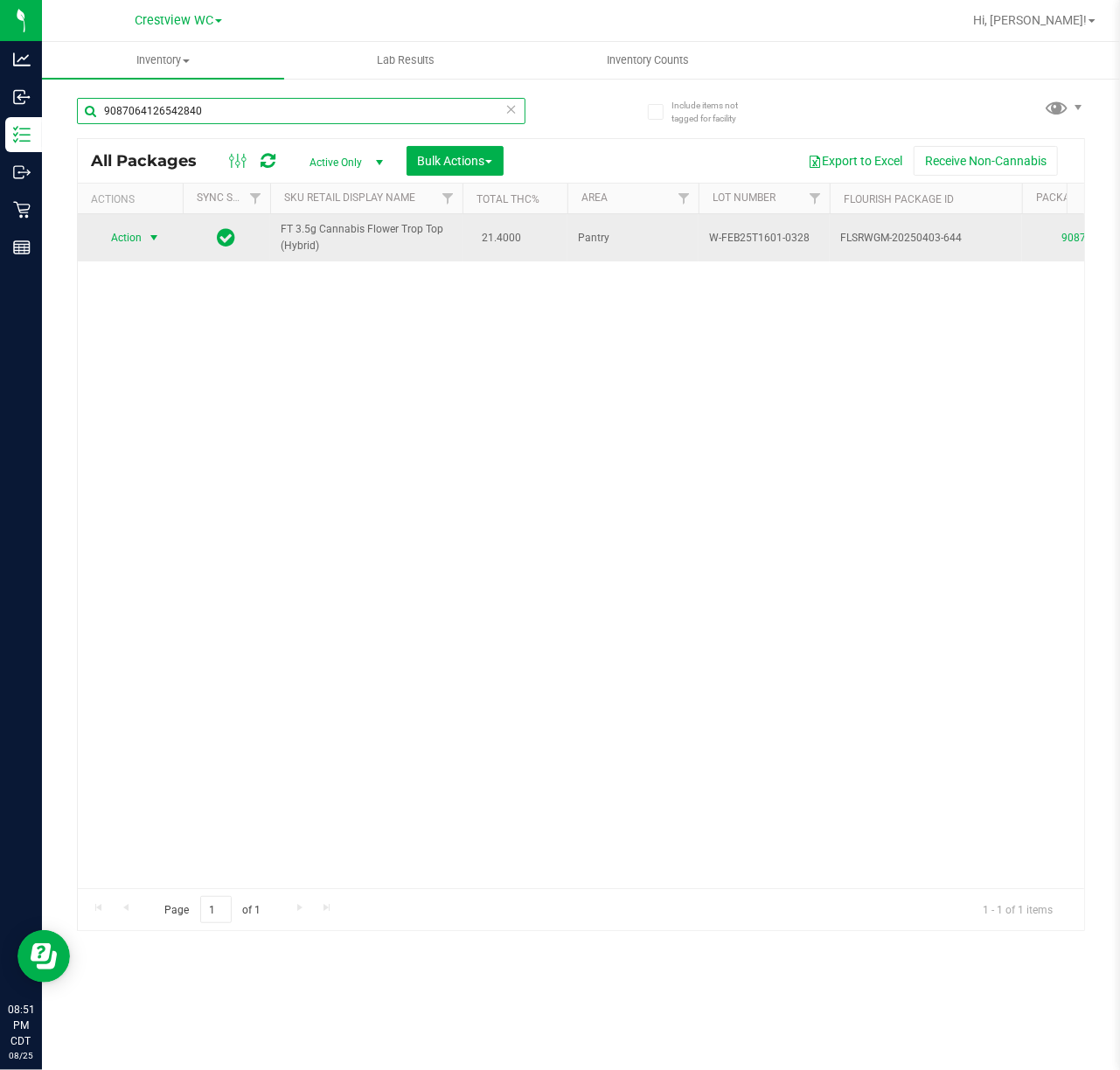
type input "9087064126542840"
click at [161, 241] on span "select" at bounding box center [154, 238] width 14 height 14
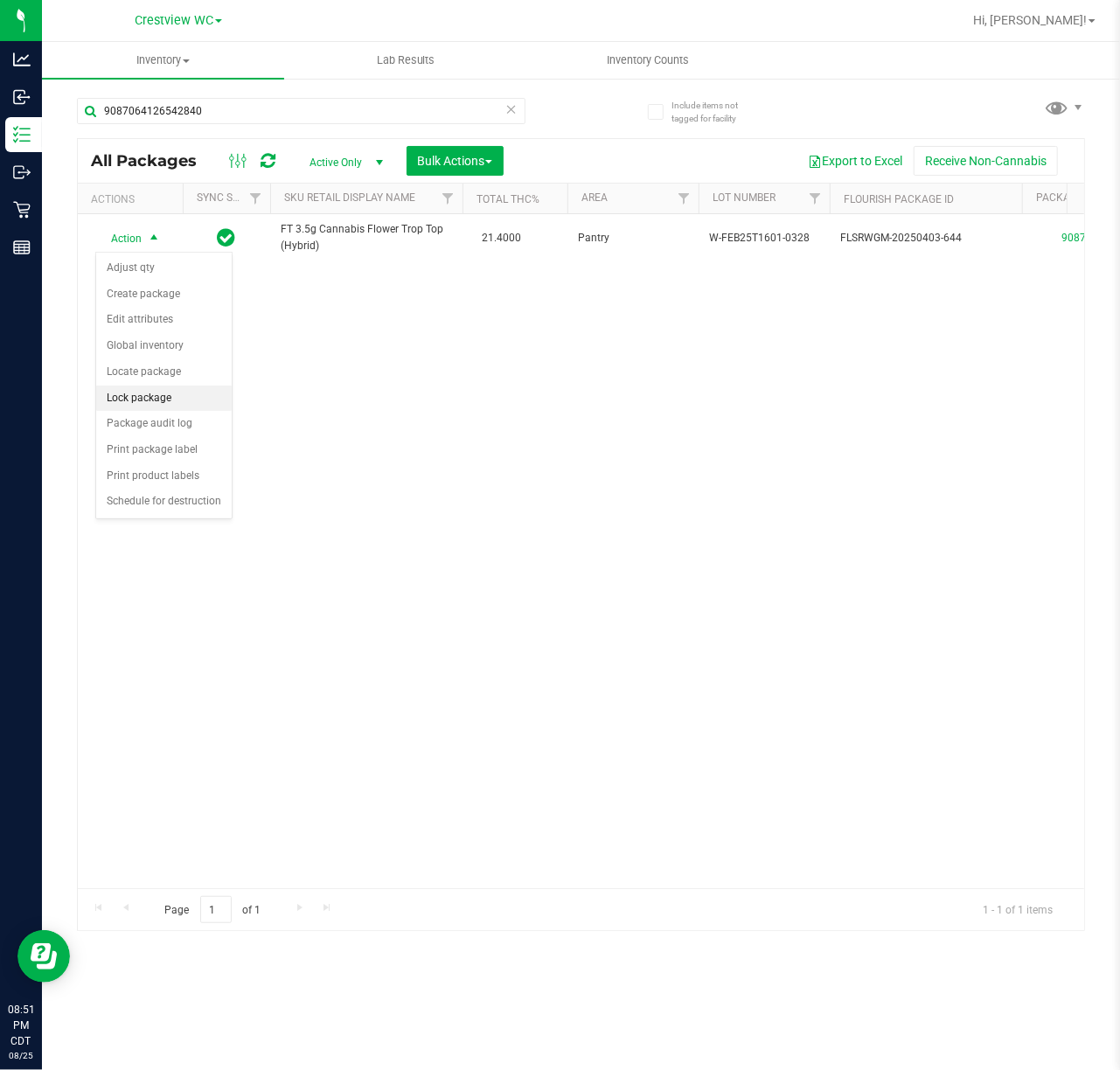
click at [168, 389] on li "Lock package" at bounding box center [164, 399] width 136 height 26
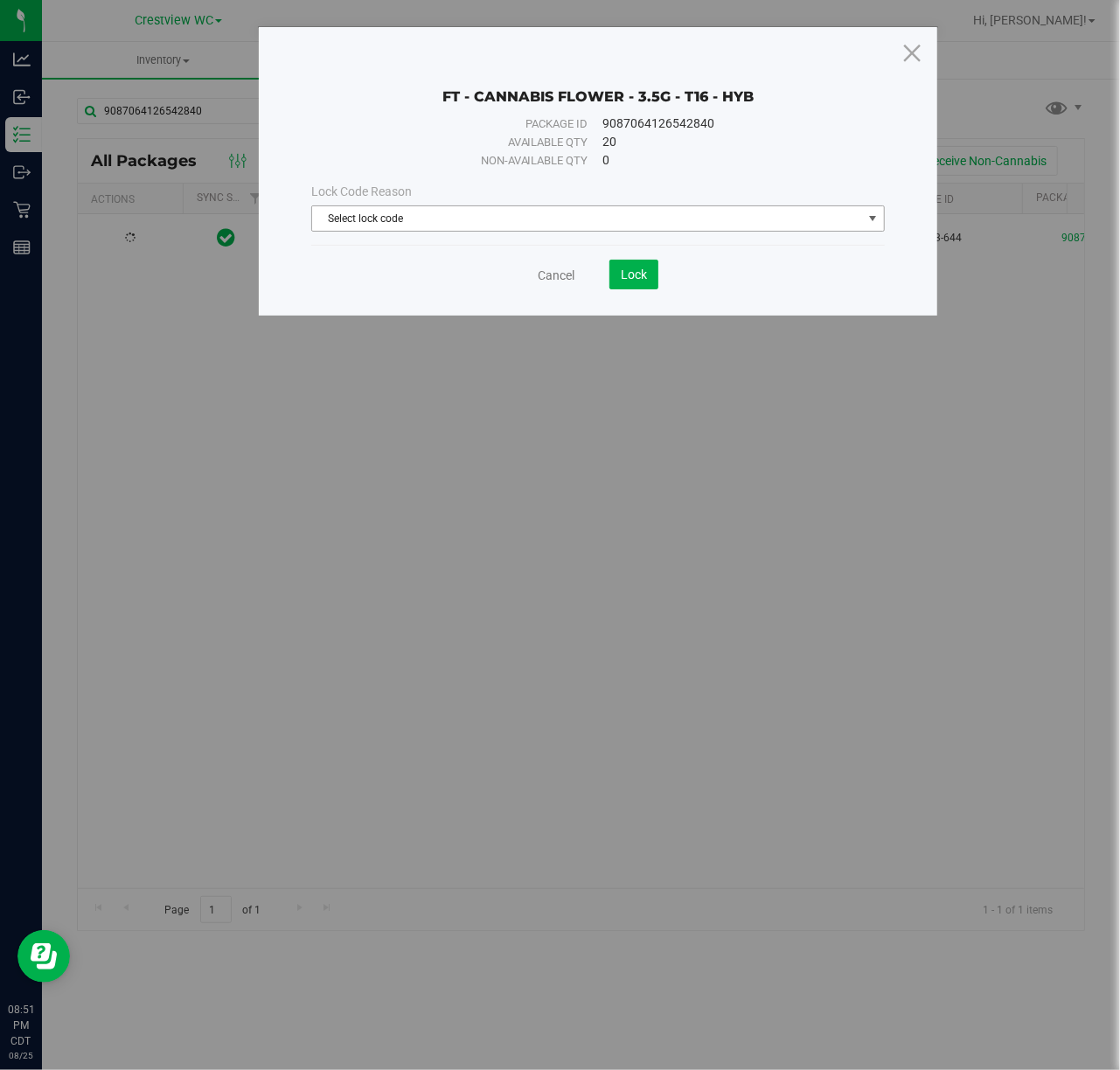
click at [369, 217] on span "Select lock code" at bounding box center [587, 218] width 551 height 25
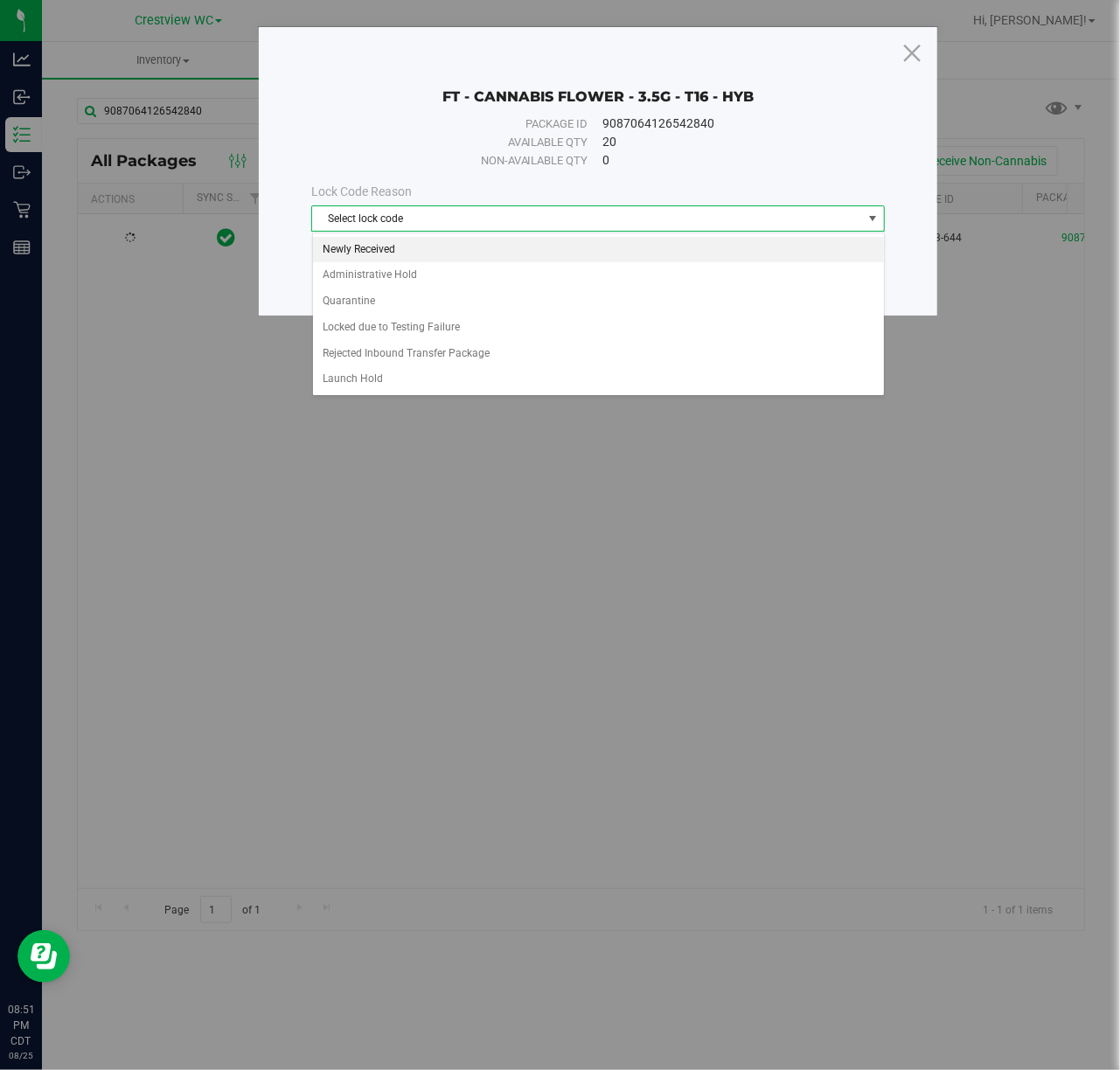
click at [369, 238] on li "Newly Received" at bounding box center [598, 250] width 571 height 26
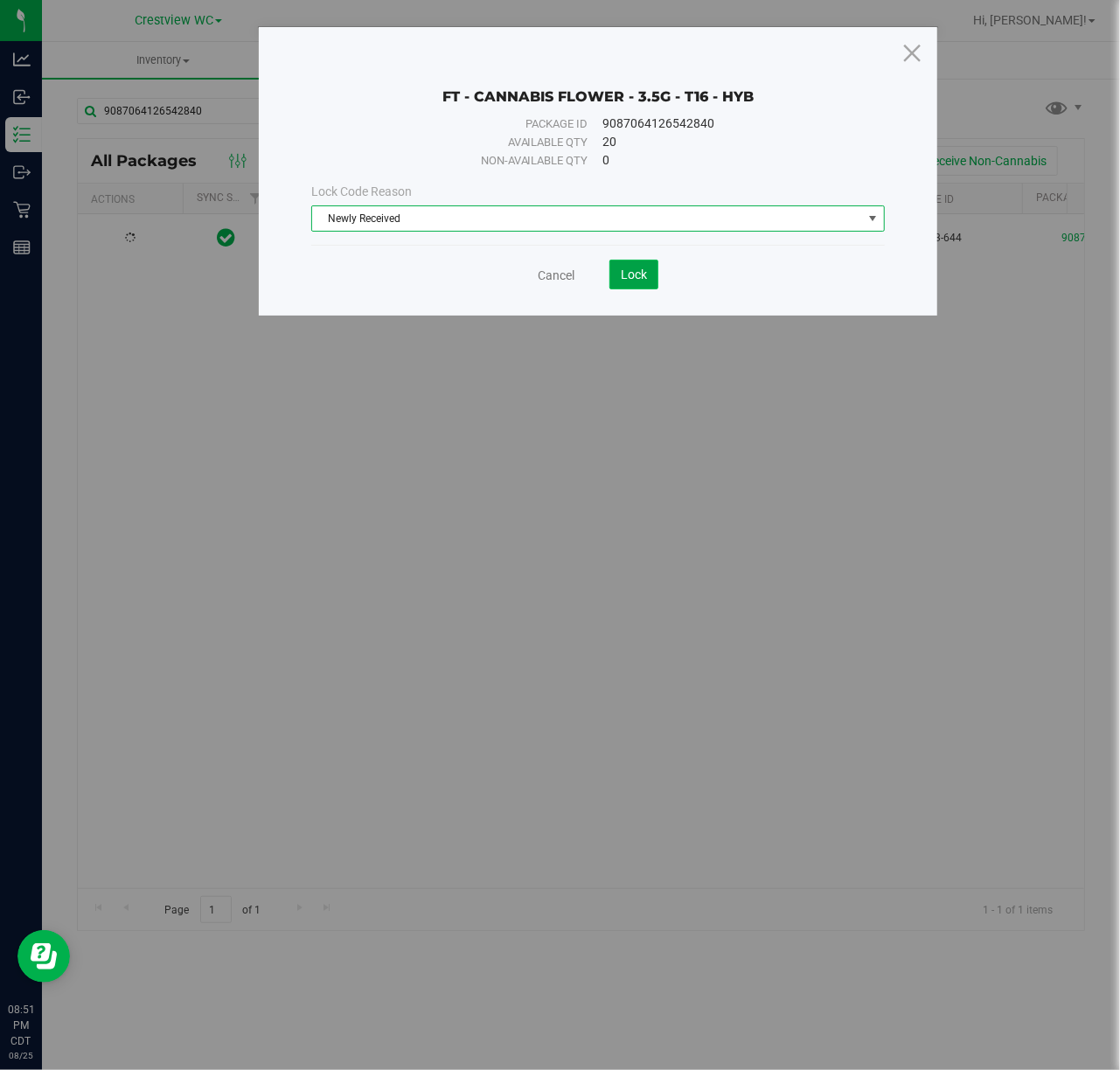
click at [627, 266] on button "Lock" at bounding box center [633, 274] width 49 height 30
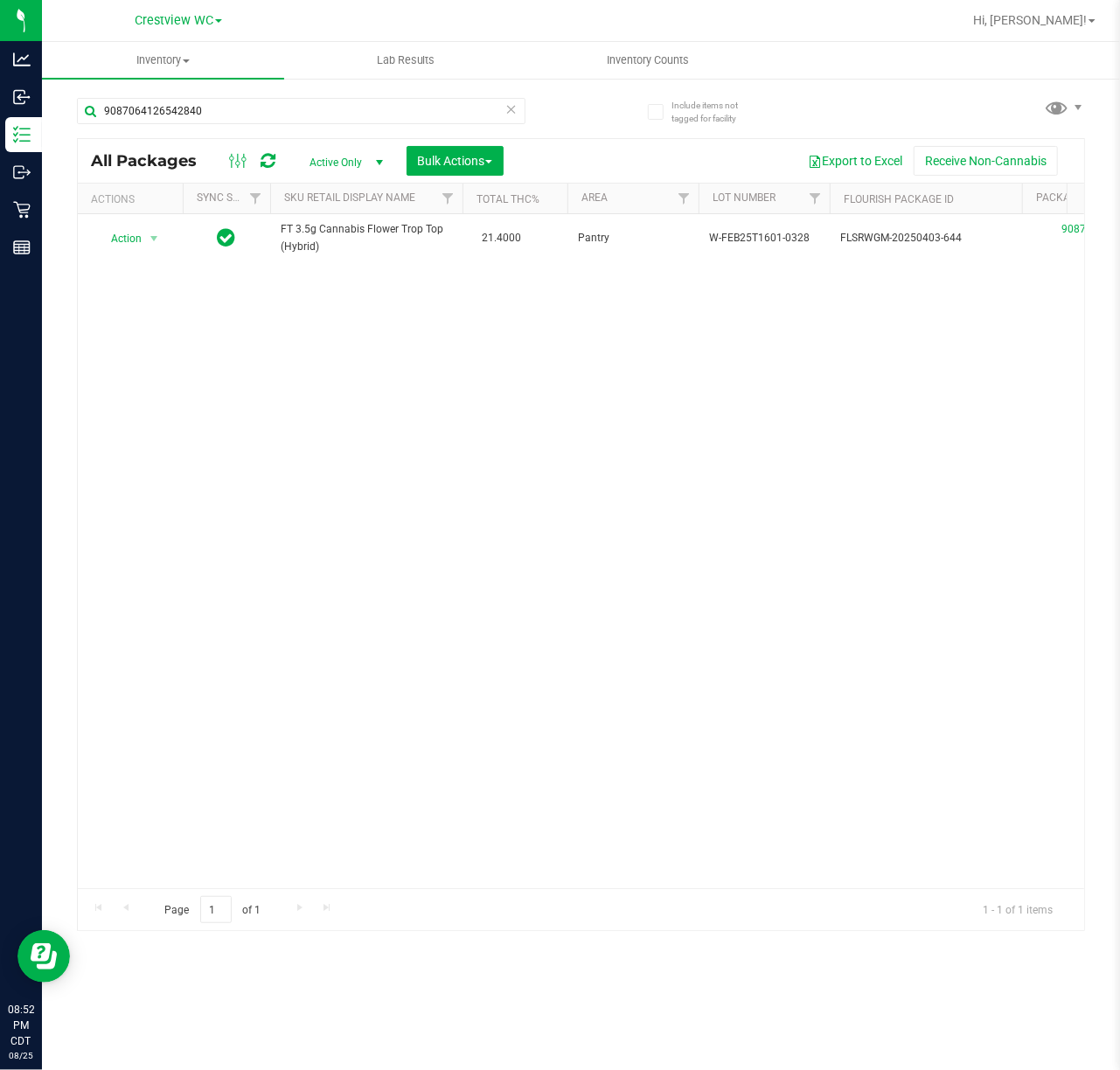
drag, startPoint x: 812, startPoint y: 740, endPoint x: 47, endPoint y: 698, distance: 766.2
click at [810, 740] on div "Action Action Edit attributes Global inventory Locate package Package audit log…" at bounding box center [580, 551] width 1006 height 674
click at [241, 111] on input "9087064126542840" at bounding box center [301, 111] width 449 height 26
paste input "8529413009442911"
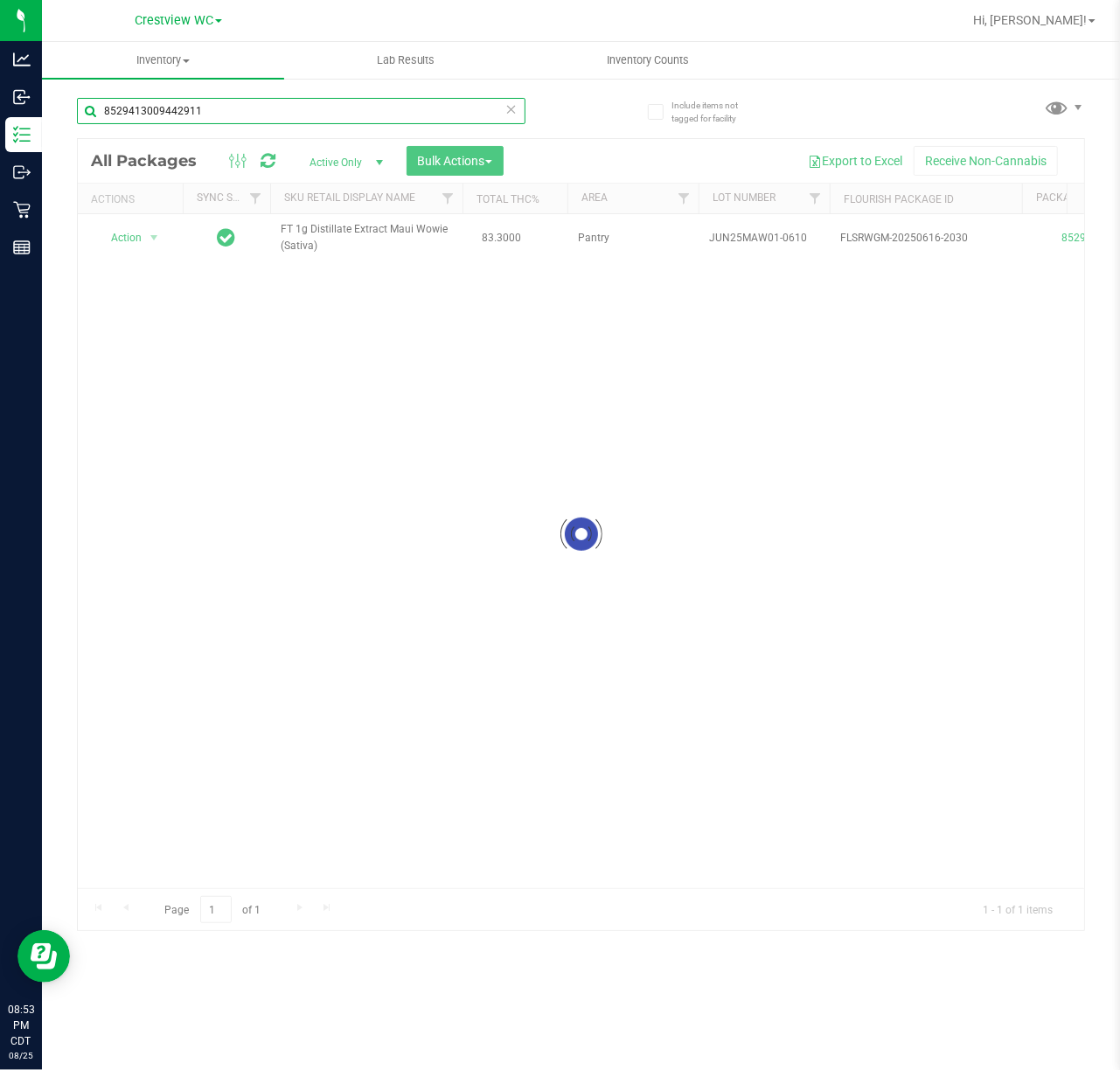
type input "8529413009442911"
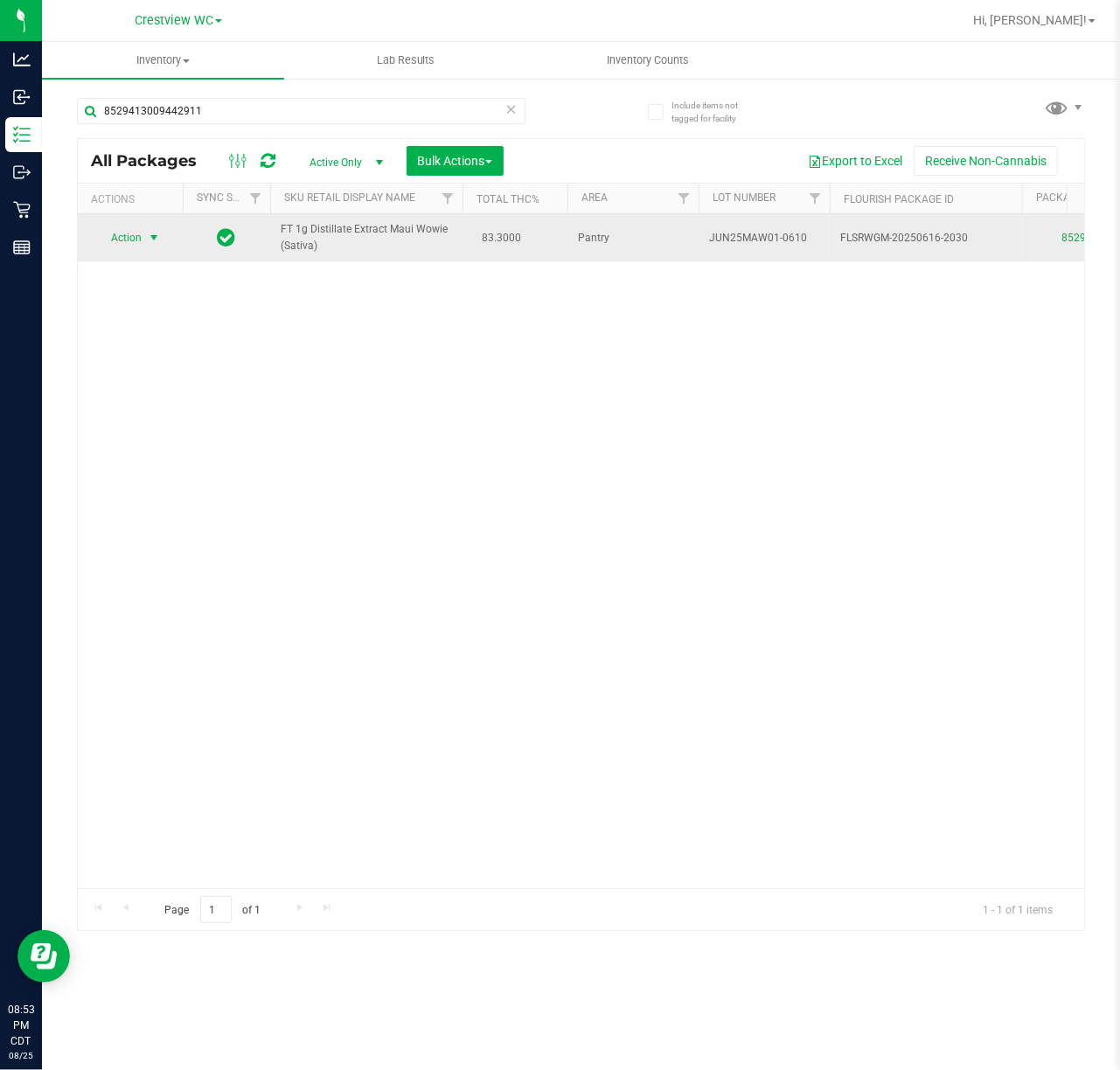
click at [131, 243] on span "Action" at bounding box center [119, 237] width 47 height 25
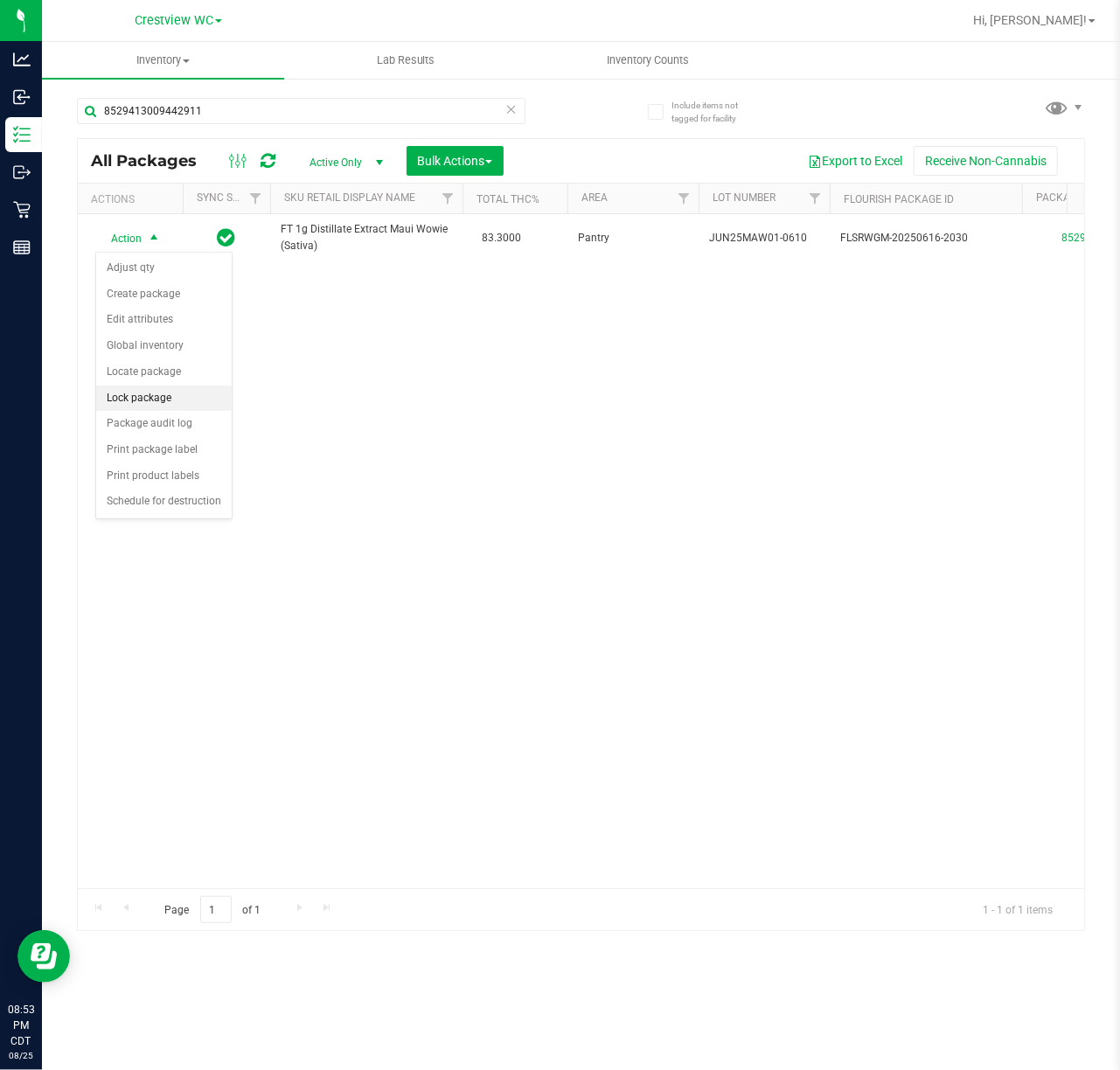
click at [181, 406] on li "Lock package" at bounding box center [164, 399] width 136 height 26
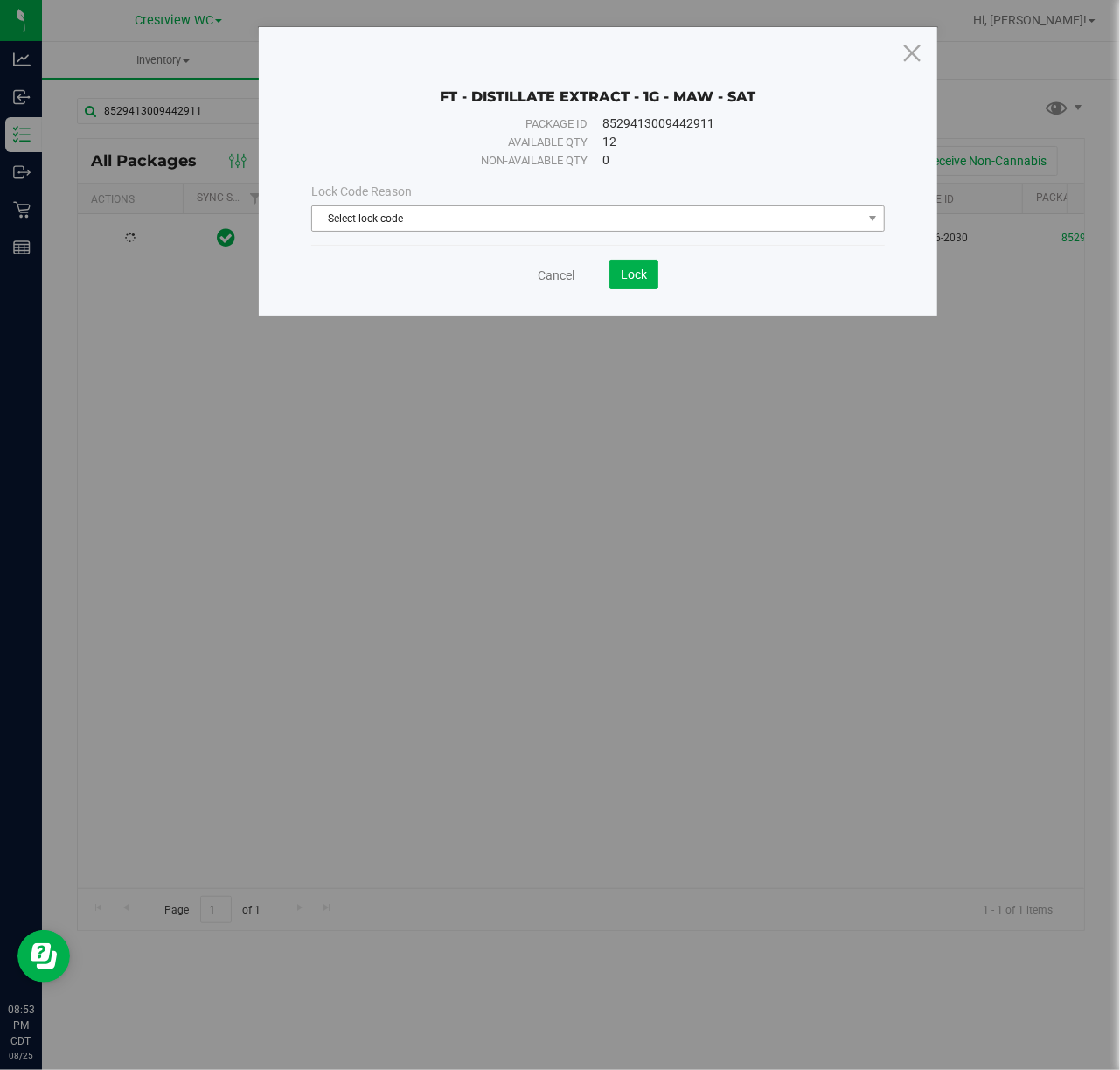
click at [420, 231] on span "Select lock code" at bounding box center [597, 218] width 573 height 26
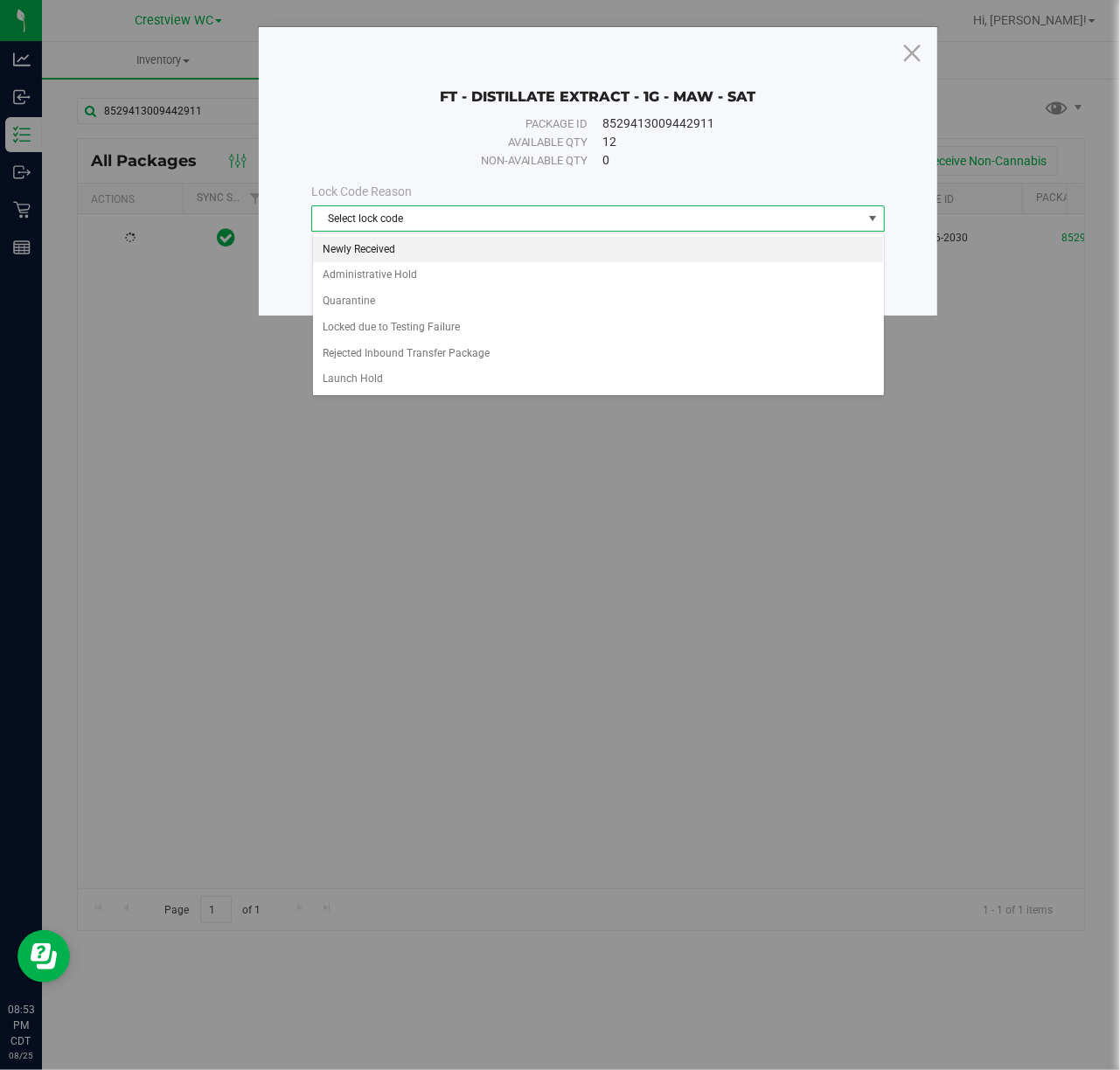
click at [399, 248] on li "Newly Received" at bounding box center [598, 250] width 571 height 26
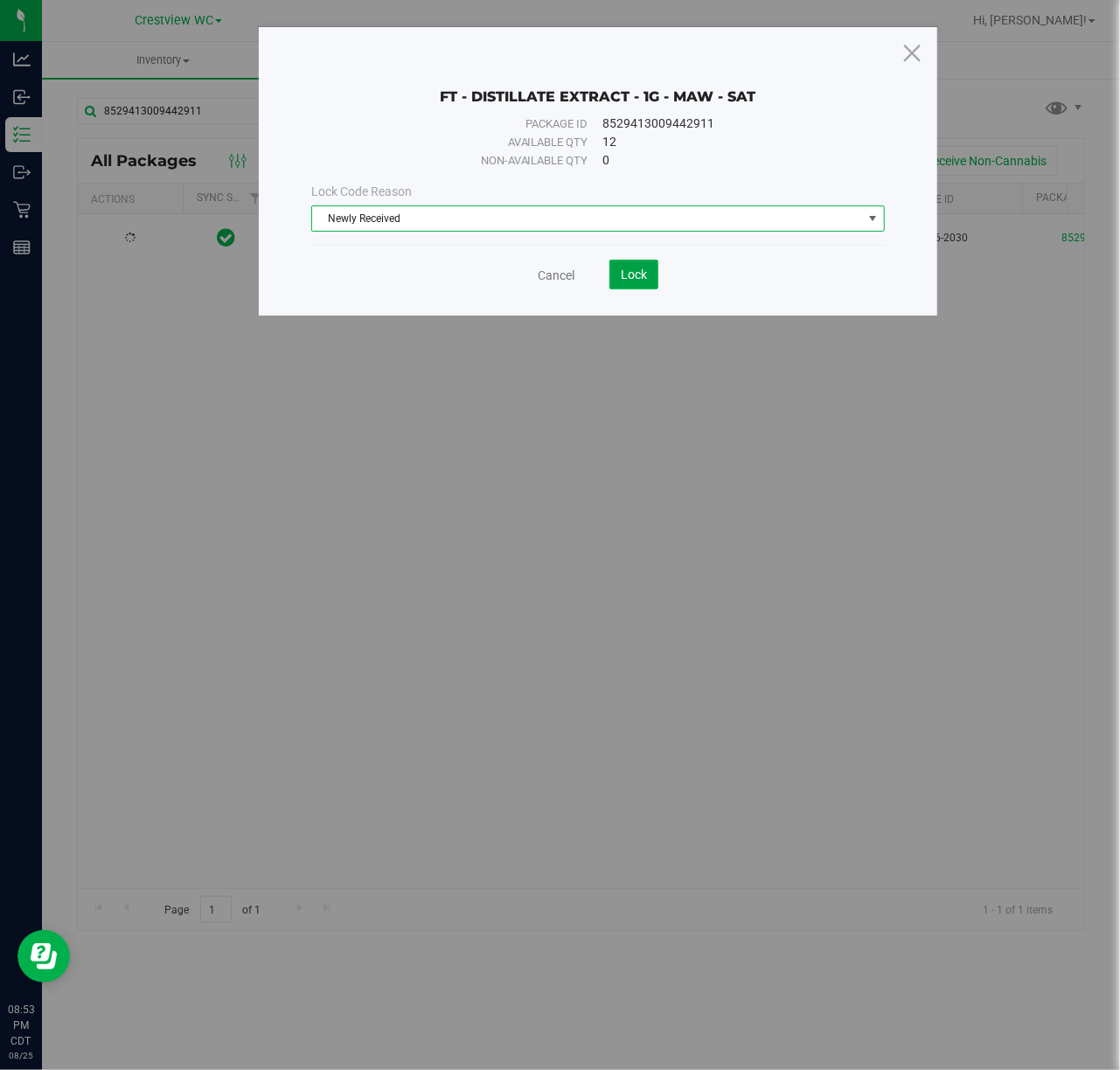
click at [647, 276] on span "Lock" at bounding box center [634, 274] width 26 height 14
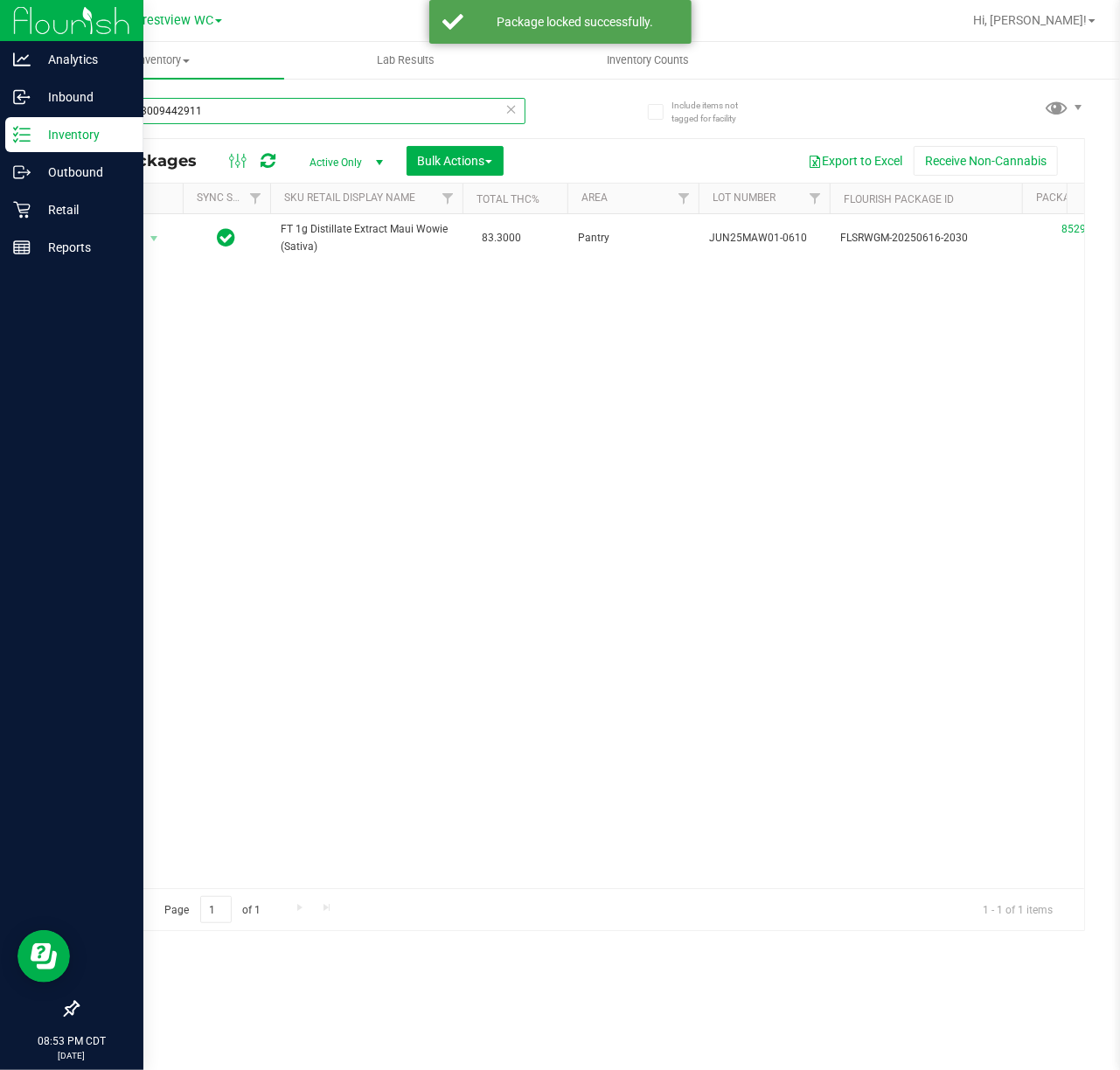
drag, startPoint x: 257, startPoint y: 107, endPoint x: 25, endPoint y: 135, distance: 233.7
click at [25, 135] on div "Analytics Inbound Inventory Outbound Retail Reports 08:53 PM CDT 08/25/2025 08/…" at bounding box center [560, 535] width 1120 height 1070
paste input "83671285198677"
type input "8583671285198677"
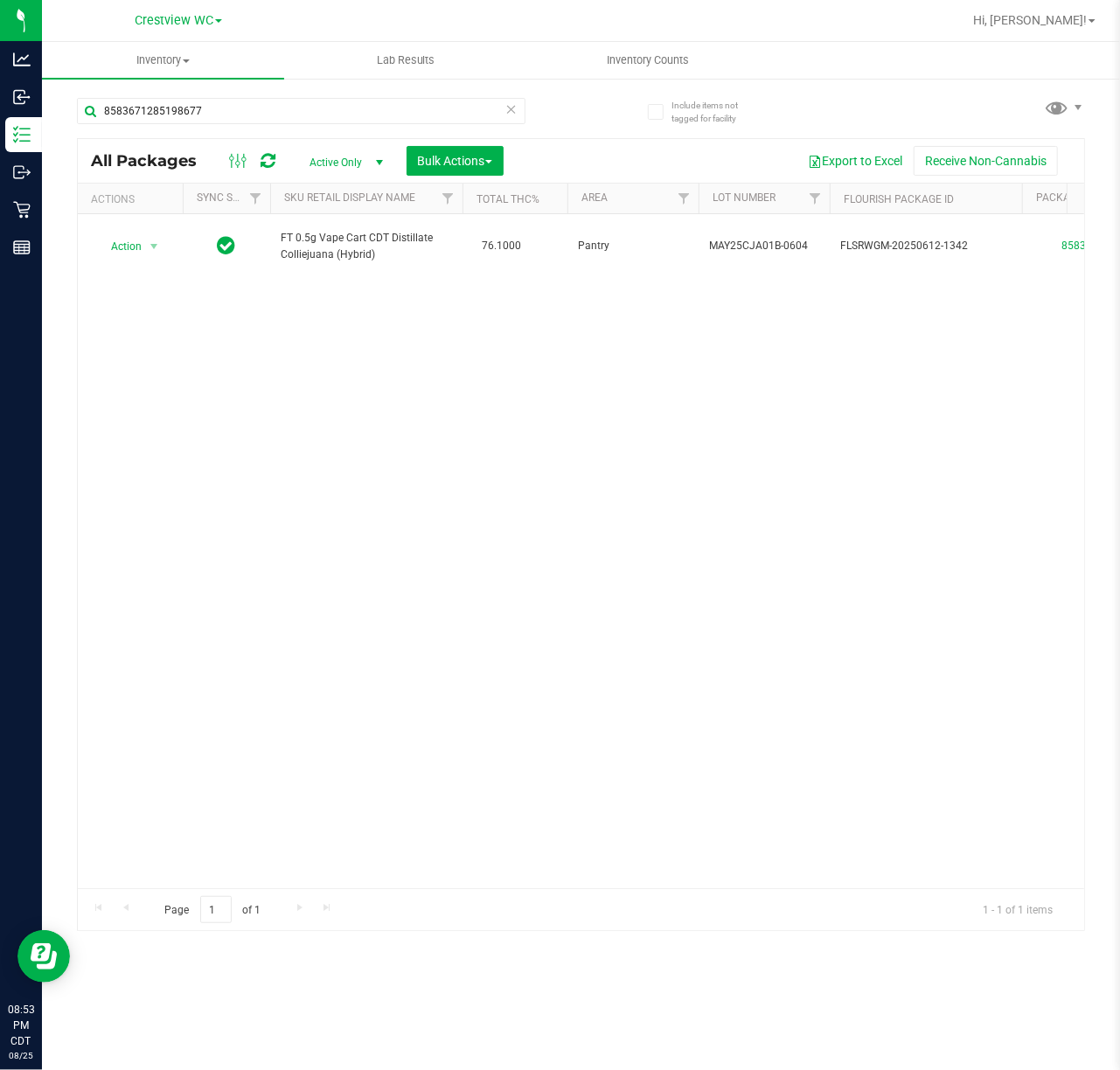
click at [283, 375] on div "Action Action Adjust qty Create package Edit attributes Global inventory Locate…" at bounding box center [580, 551] width 1006 height 674
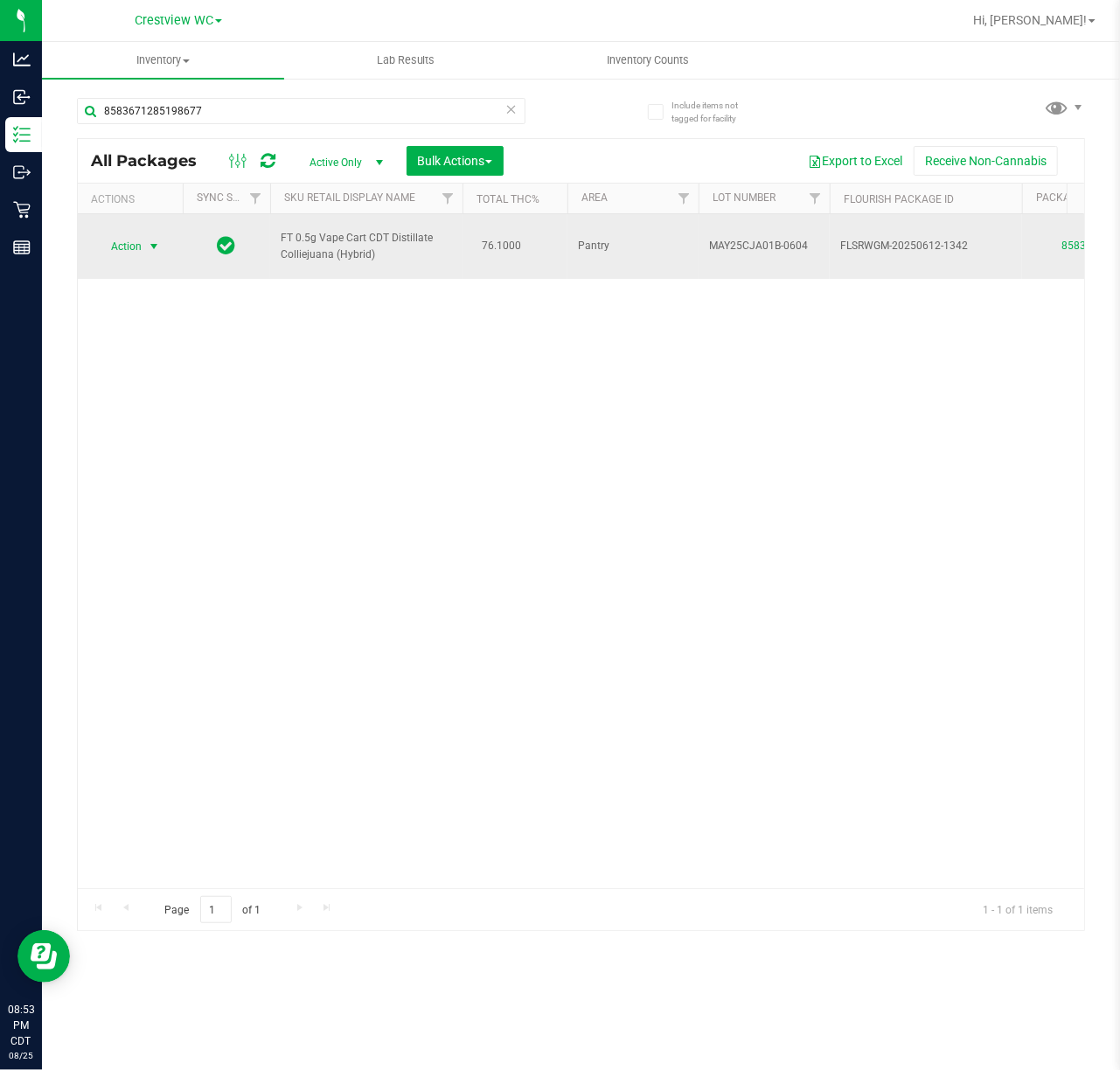
click at [148, 249] on span "select" at bounding box center [154, 246] width 14 height 14
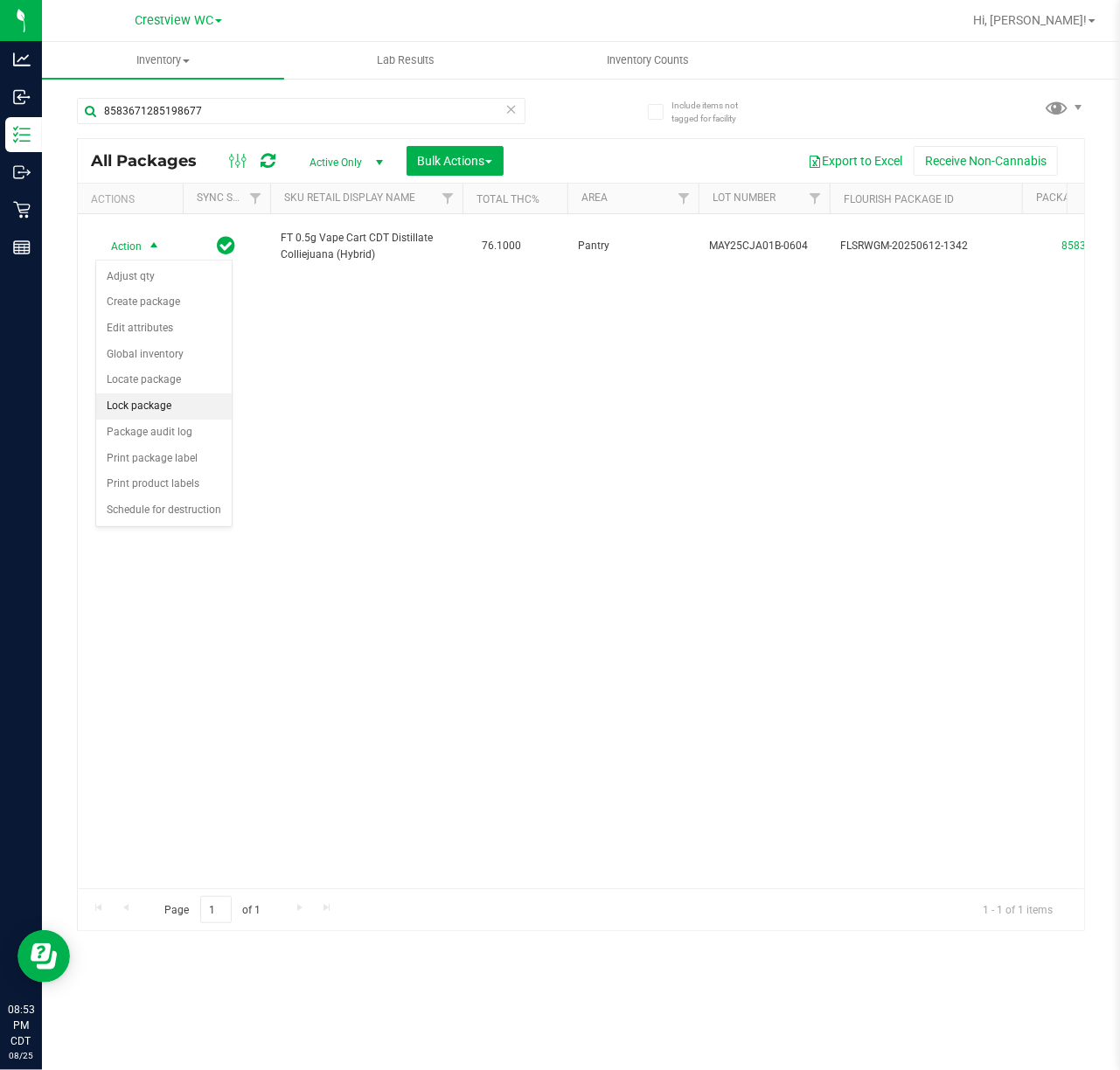
click at [177, 414] on li "Lock package" at bounding box center [164, 407] width 136 height 26
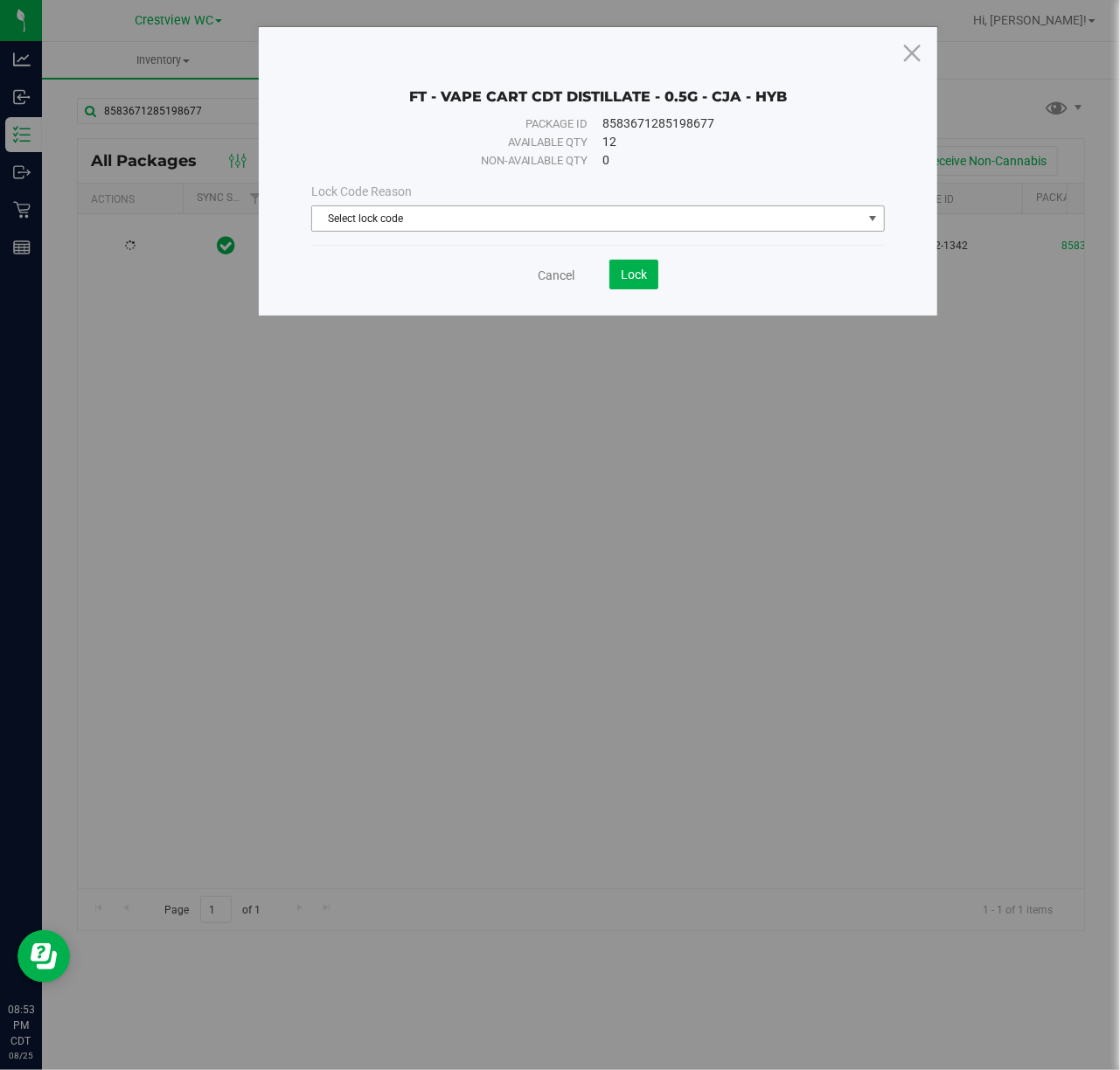
click at [417, 231] on span "Select lock code" at bounding box center [587, 218] width 551 height 25
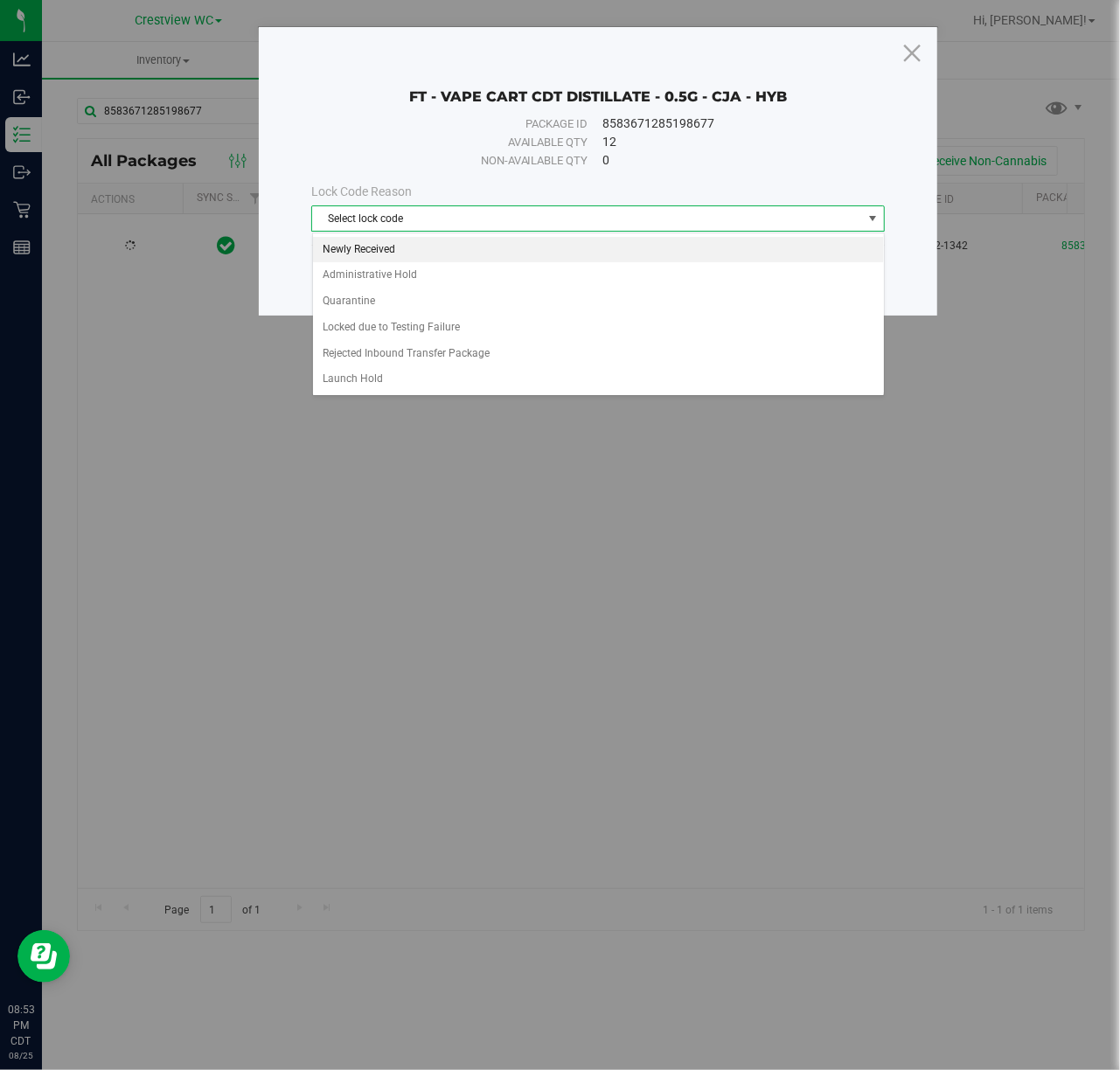
click at [400, 252] on li "Newly Received" at bounding box center [598, 250] width 571 height 26
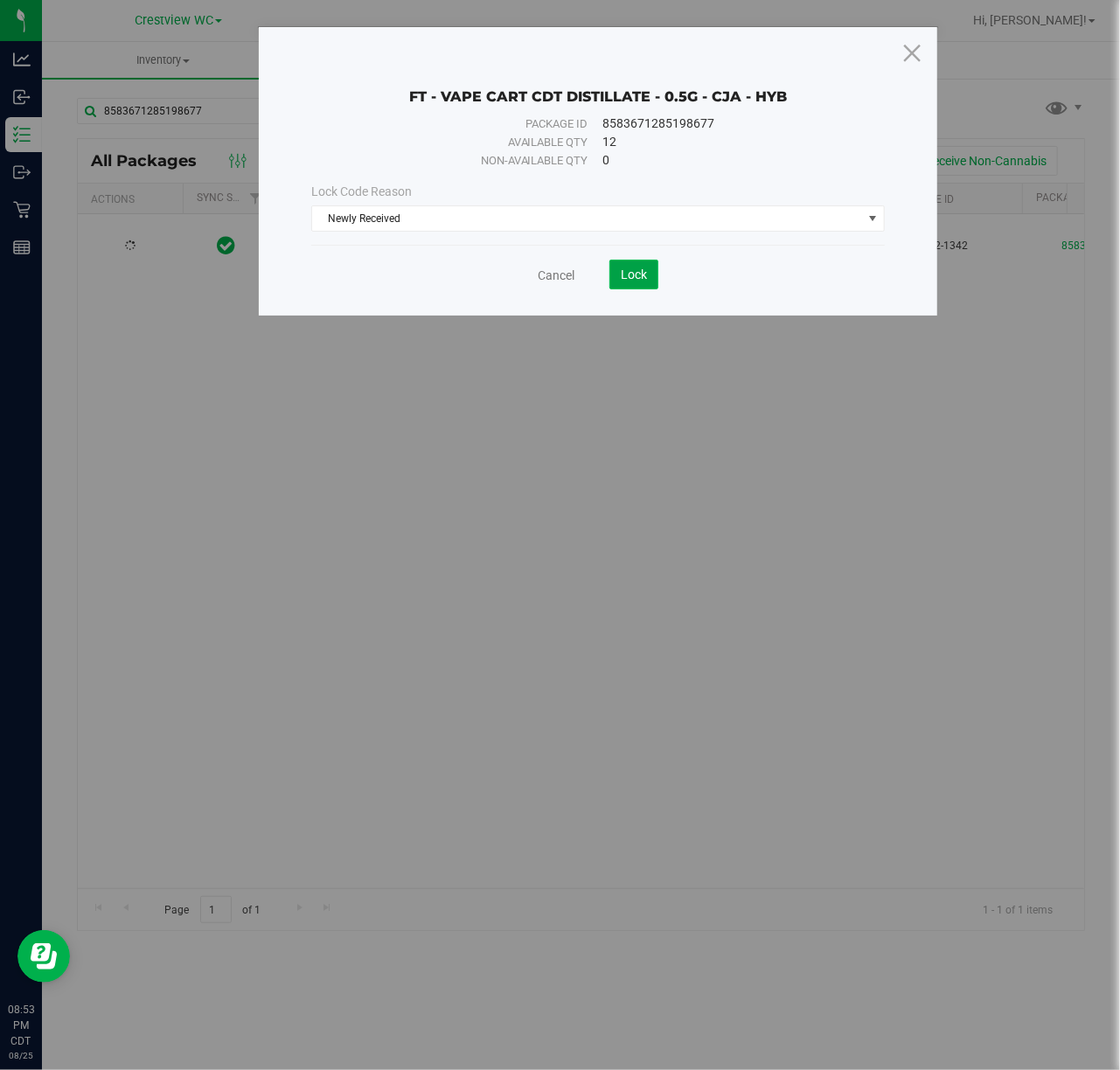
click at [636, 280] on span "Lock" at bounding box center [634, 274] width 26 height 14
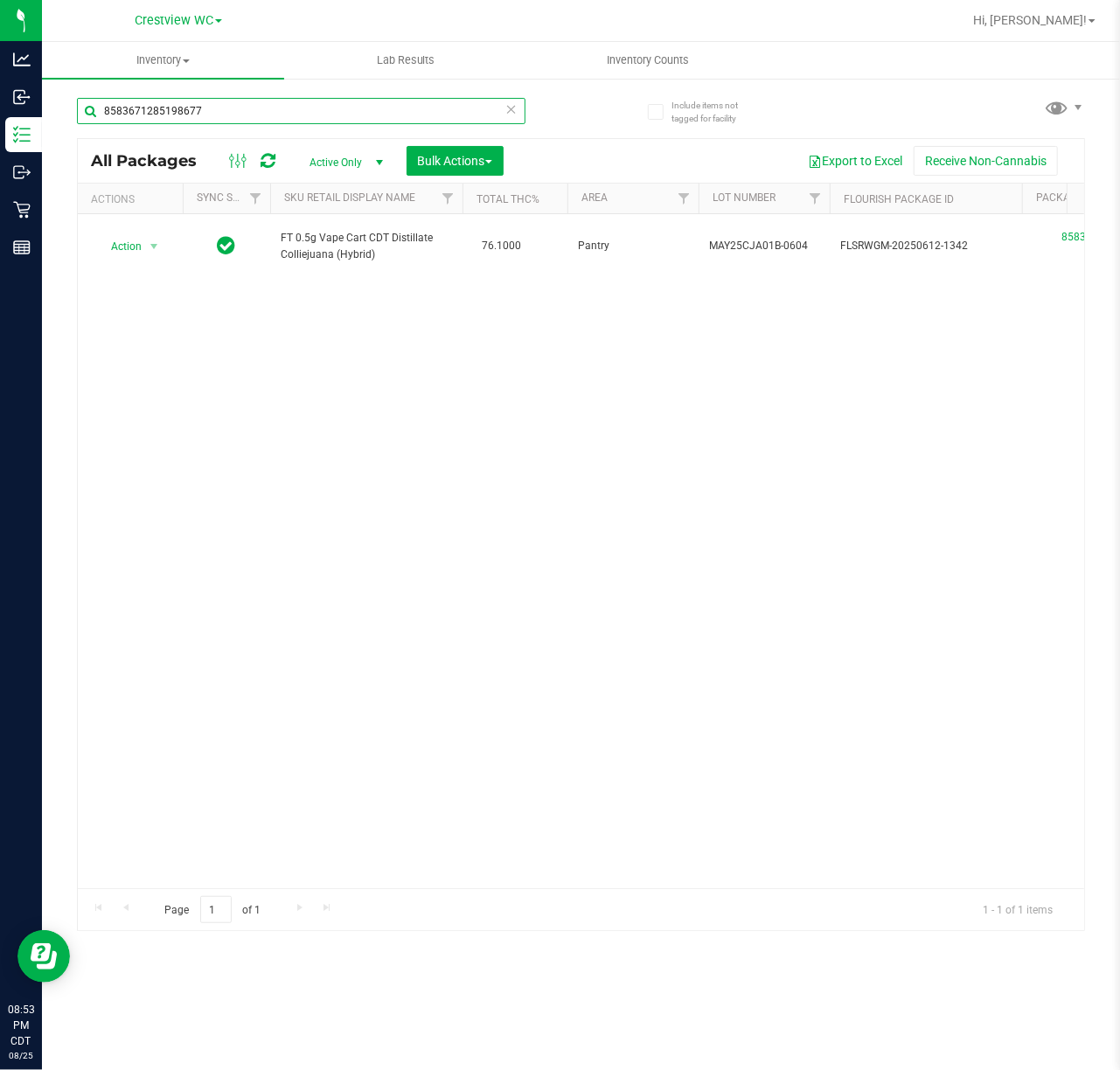
click at [253, 124] on input "8583671285198677" at bounding box center [301, 111] width 449 height 26
paste input "9761080529118444"
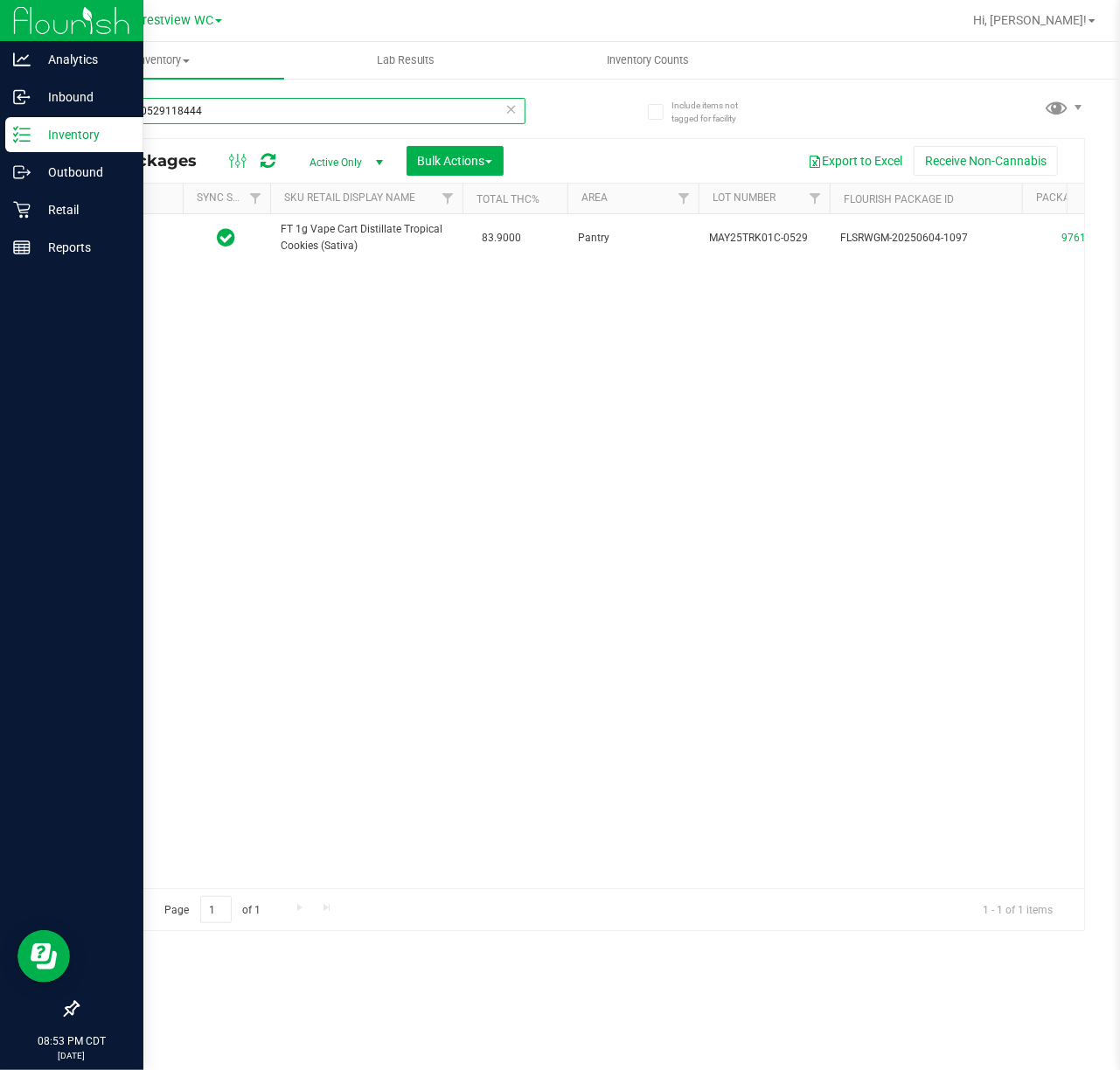
type input "9761080529118444"
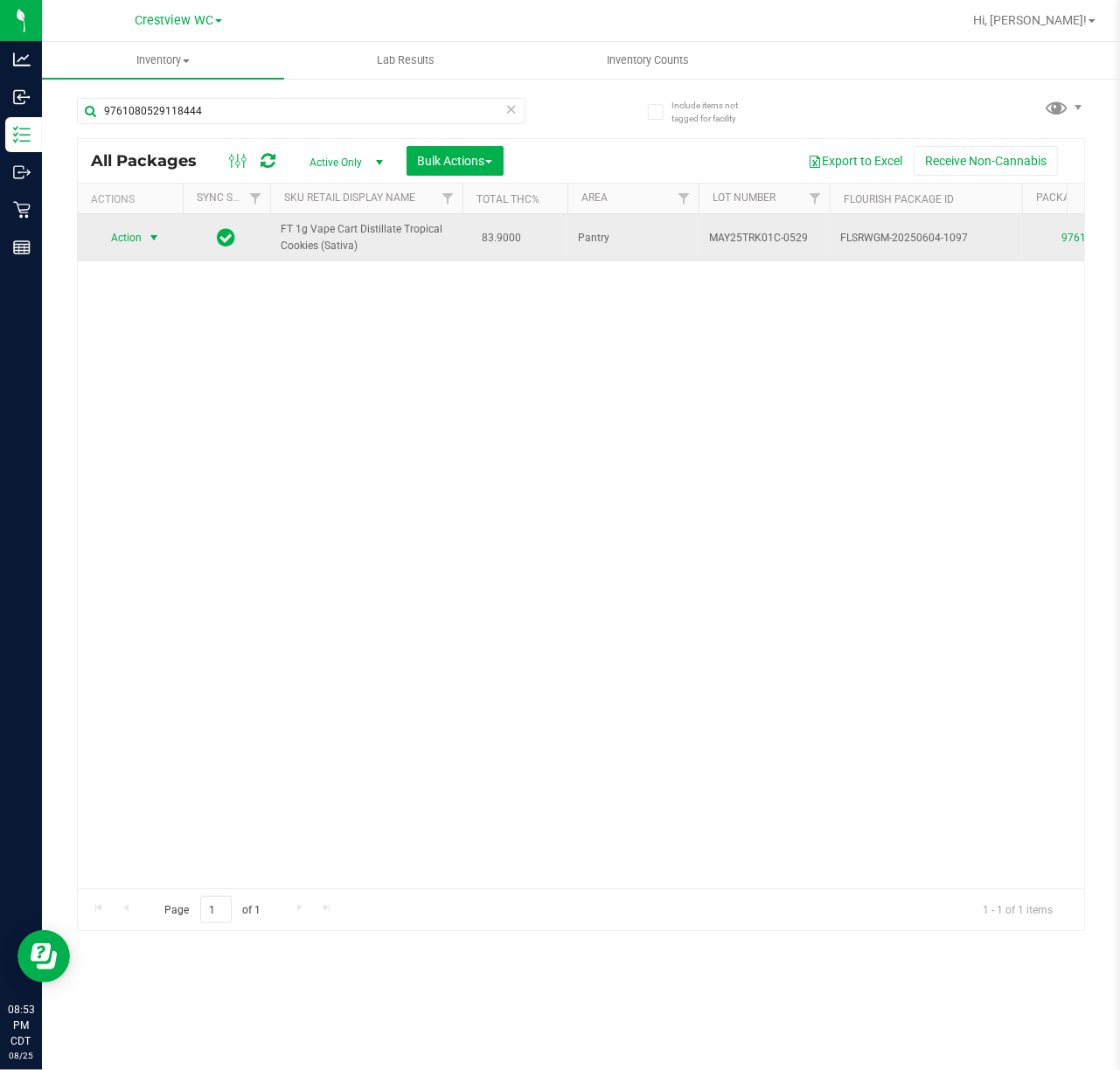
click at [127, 231] on span "Action" at bounding box center [119, 237] width 47 height 25
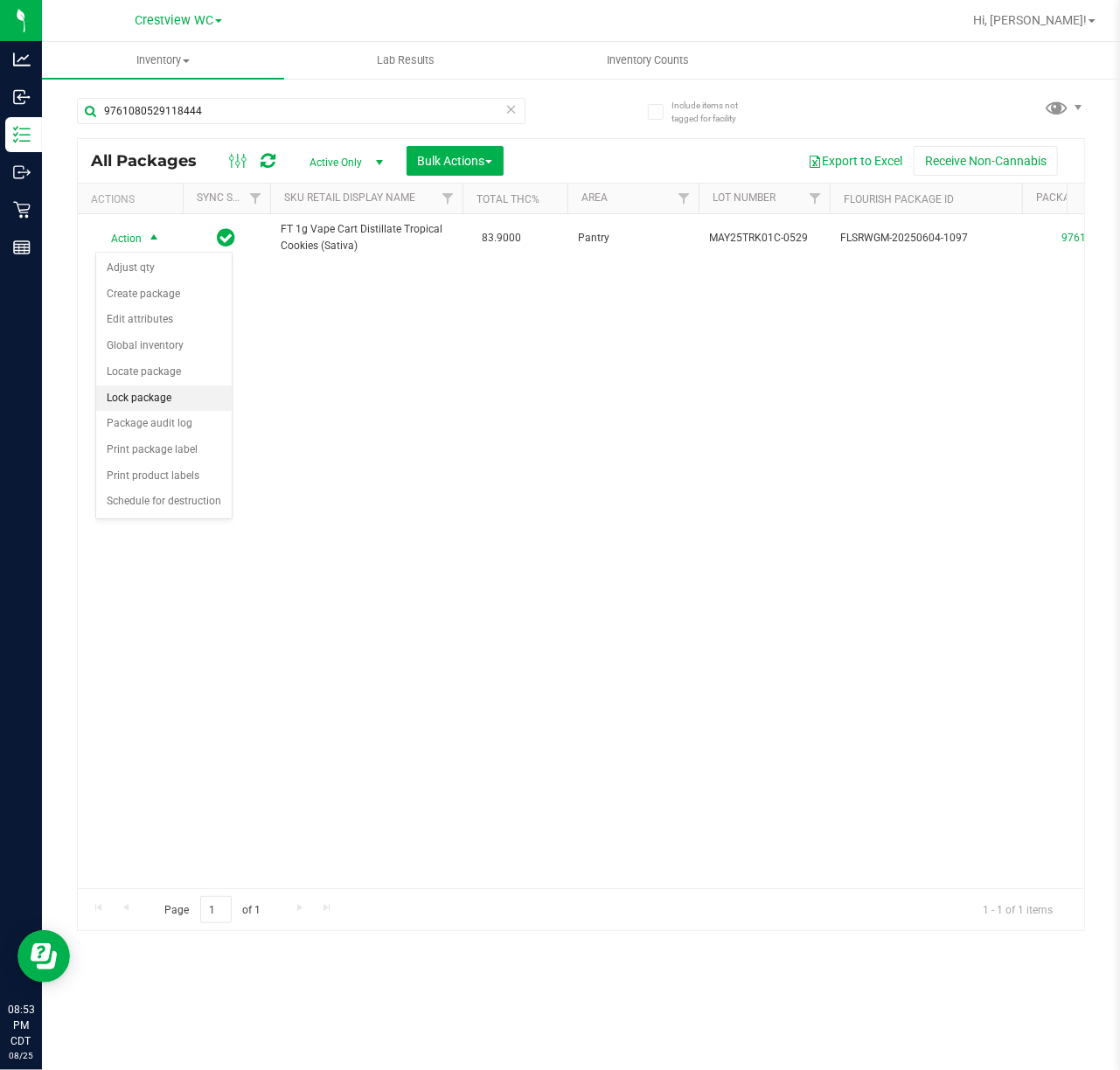
click at [131, 408] on li "Lock package" at bounding box center [164, 399] width 136 height 26
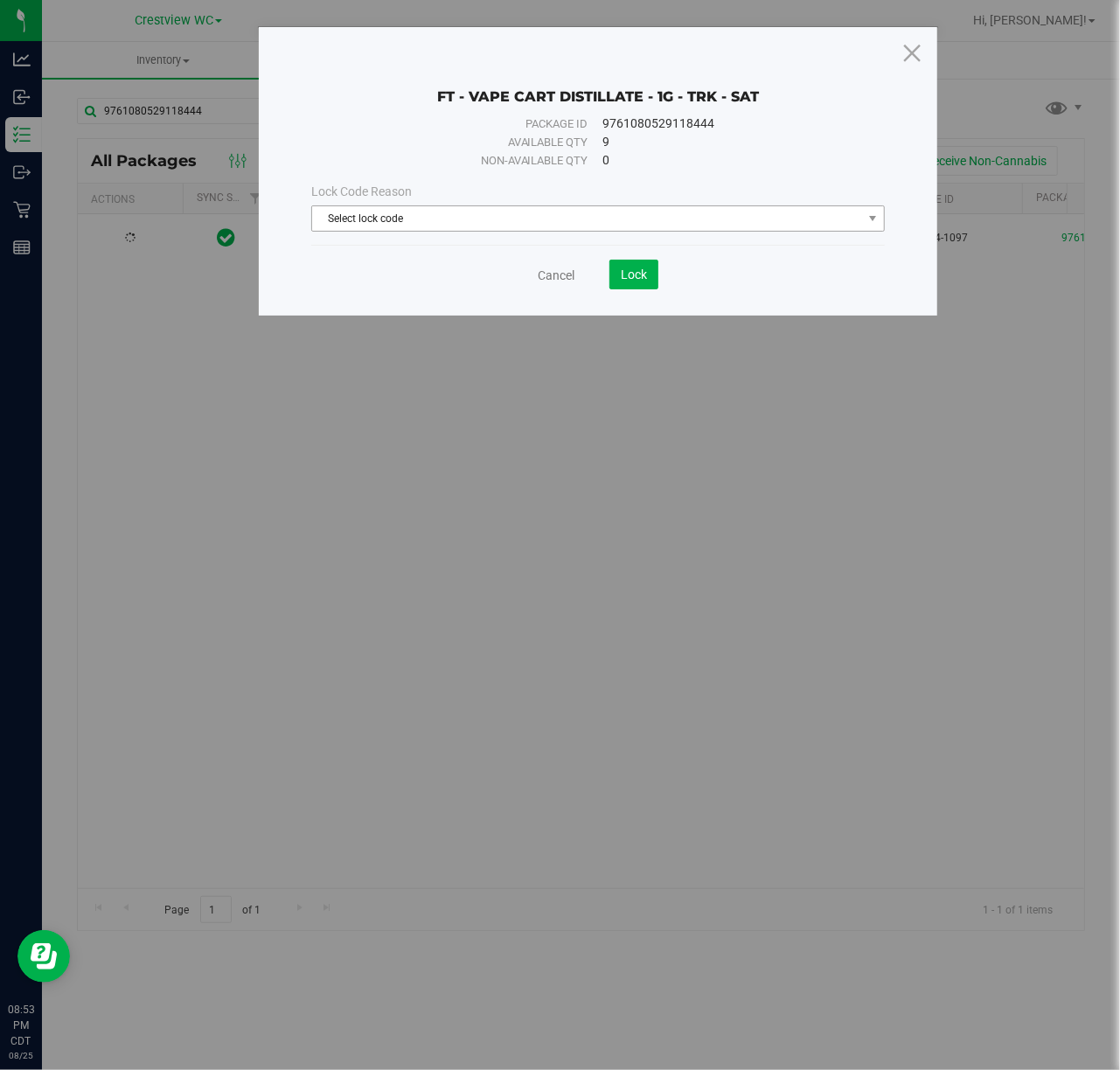
click at [431, 229] on span "Select lock code" at bounding box center [587, 218] width 551 height 25
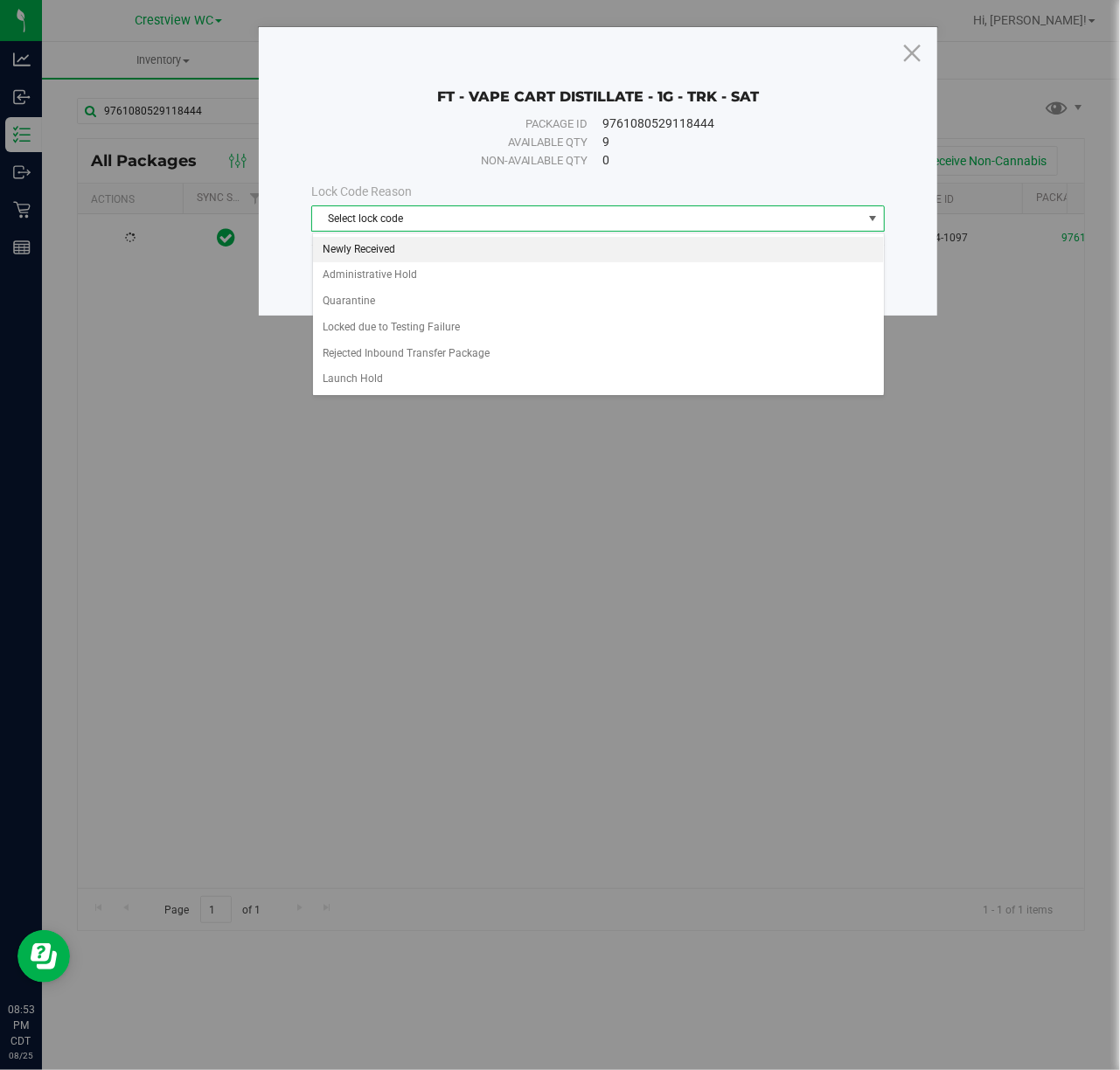
click at [399, 253] on li "Newly Received" at bounding box center [598, 250] width 571 height 26
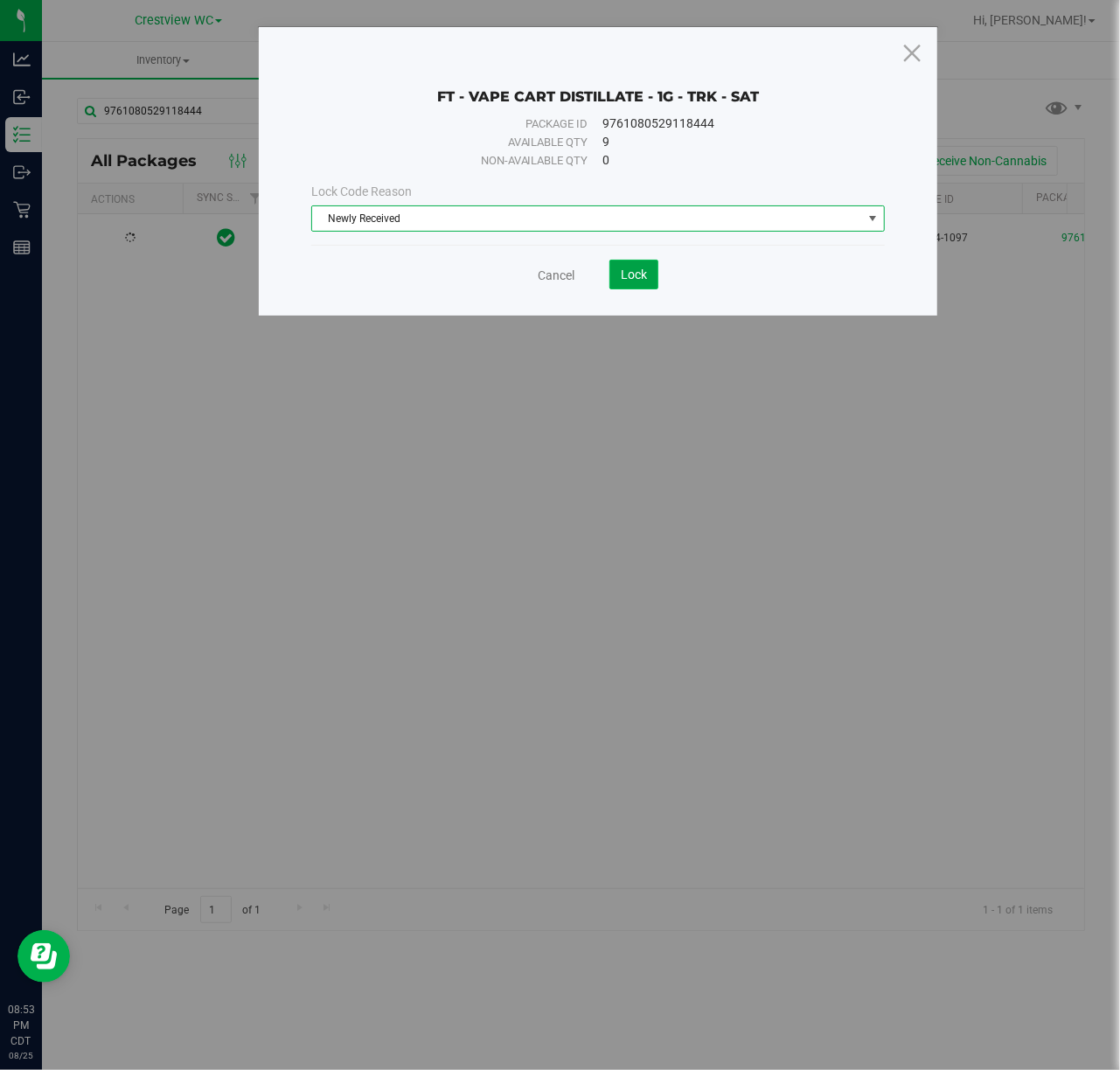
click at [629, 281] on span "Lock" at bounding box center [634, 274] width 26 height 14
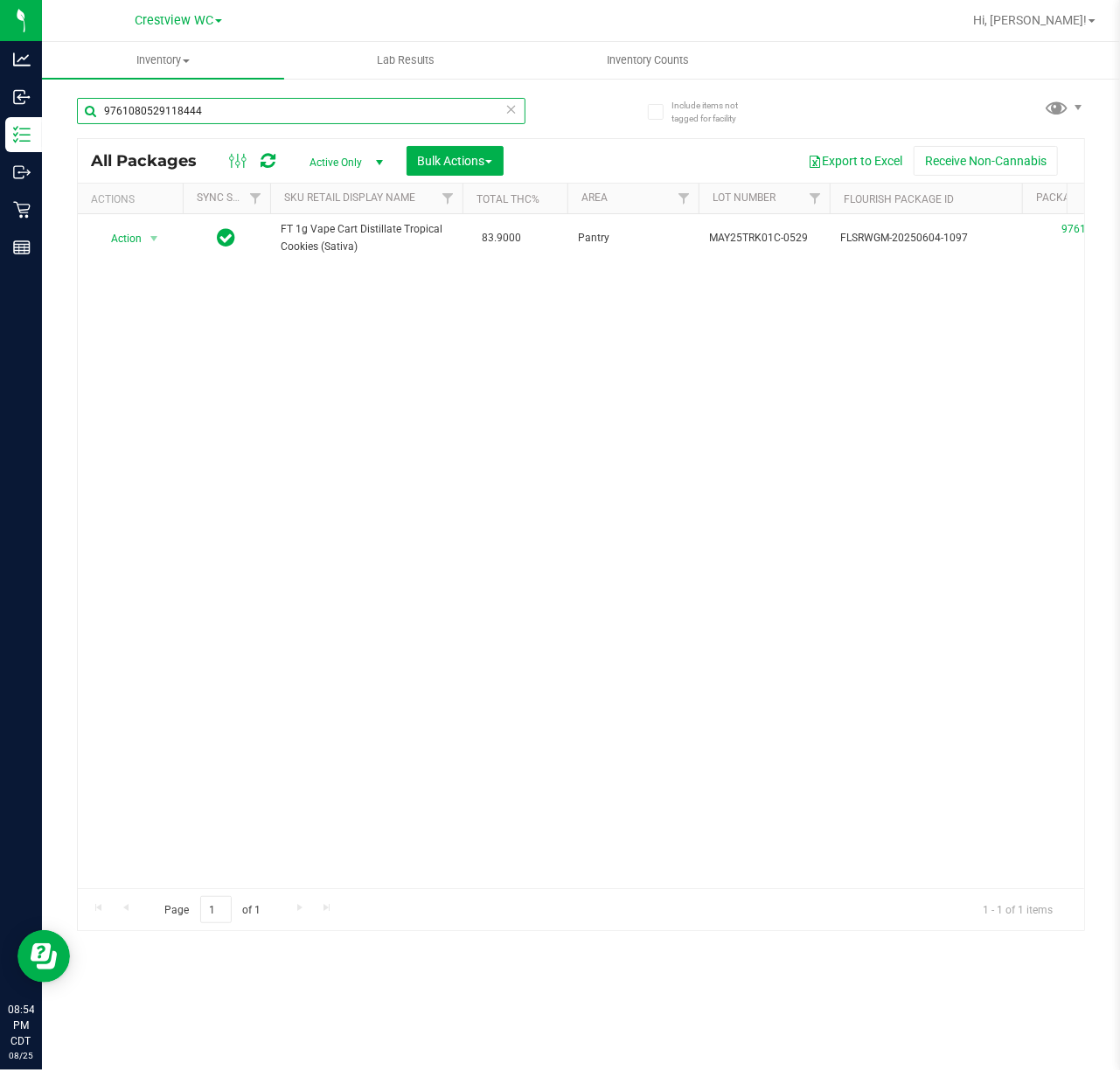
click at [234, 110] on input "9761080529118444" at bounding box center [301, 111] width 449 height 26
click at [231, 110] on input "9761080529118444" at bounding box center [301, 111] width 449 height 26
paste input "2235755283220488"
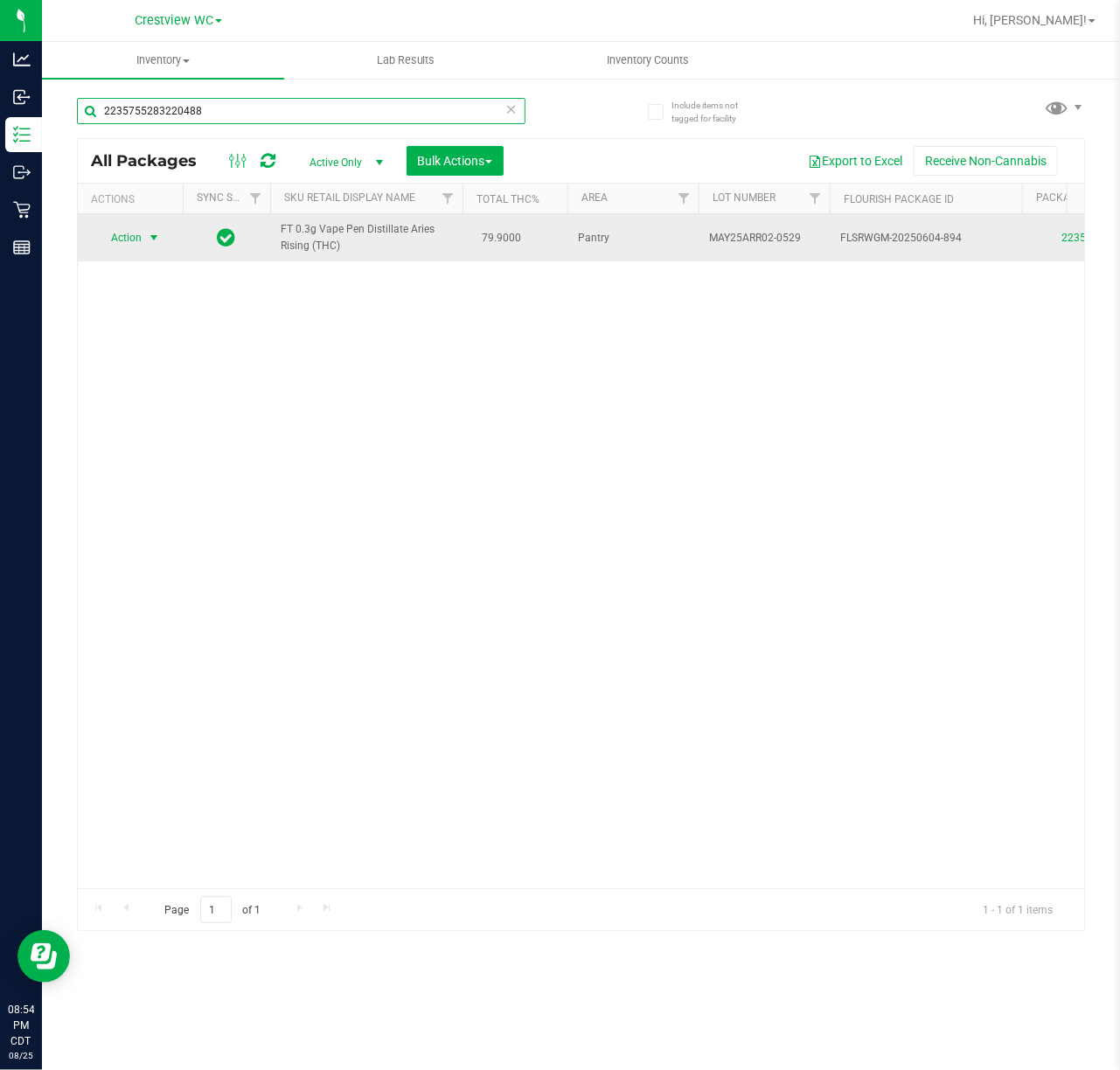
type input "2235755283220488"
click at [124, 231] on span "Action" at bounding box center [119, 237] width 47 height 25
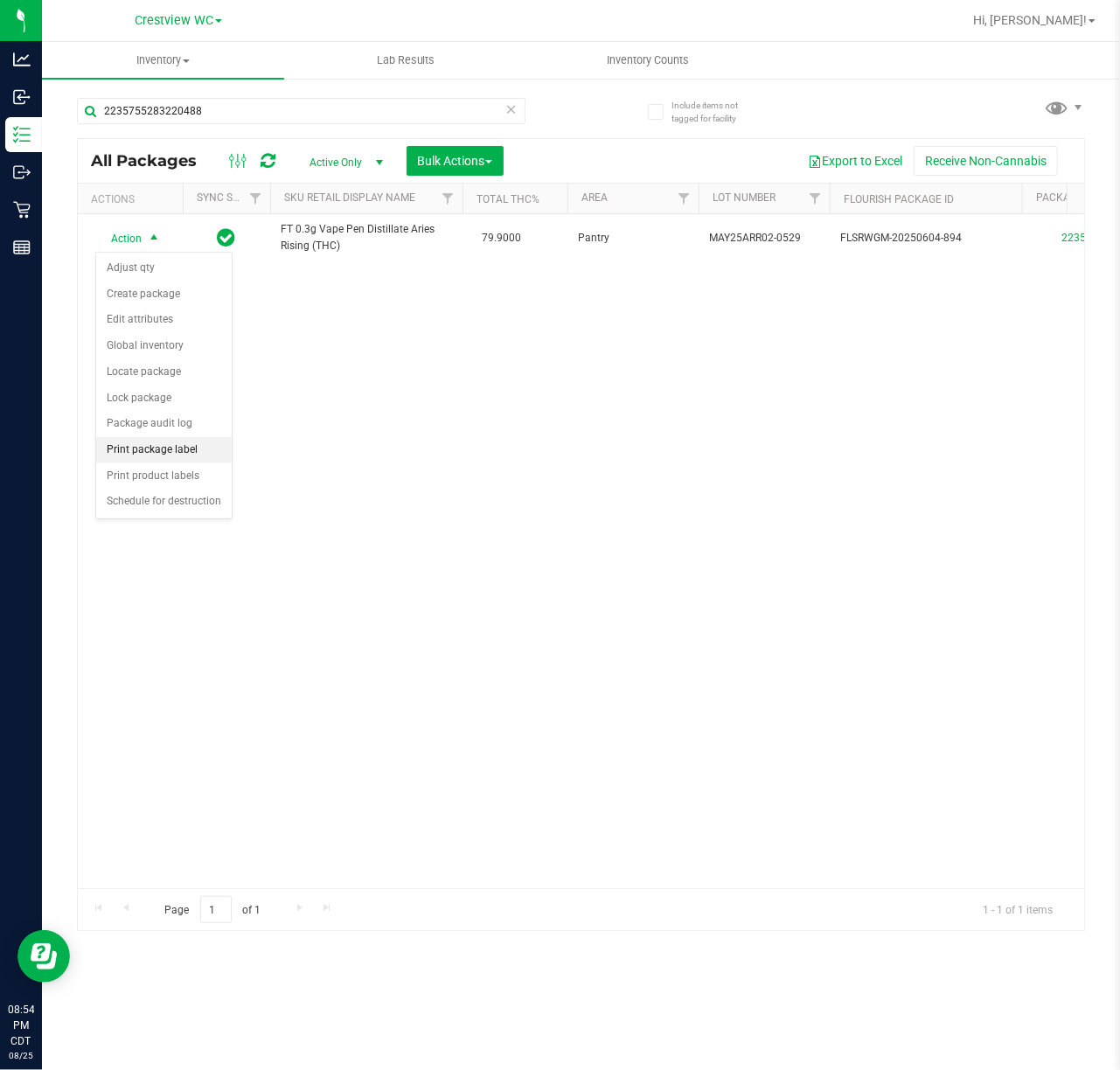
click at [161, 460] on li "Print package label" at bounding box center [164, 450] width 136 height 26
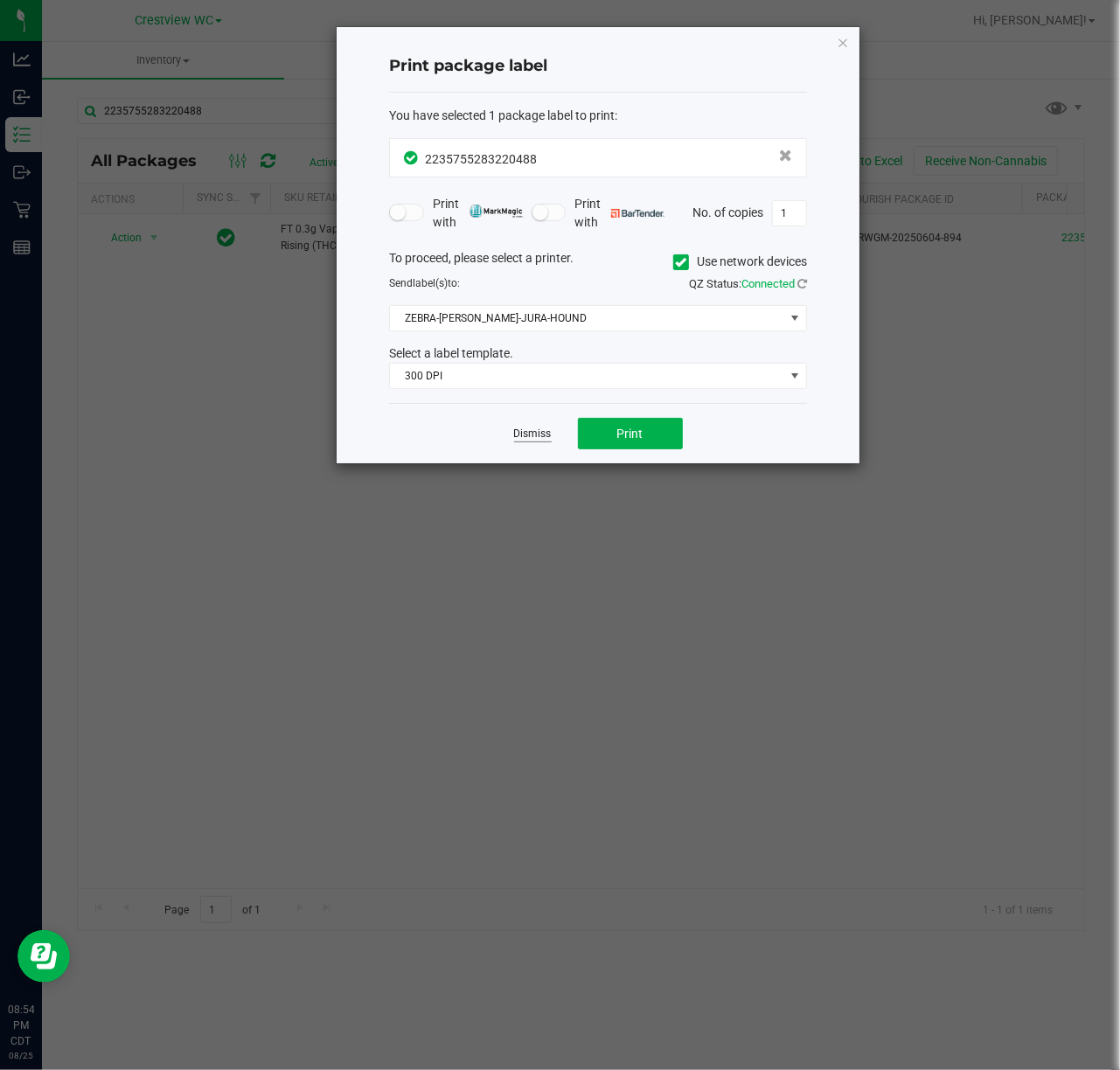
click at [516, 431] on link "Dismiss" at bounding box center [534, 434] width 38 height 15
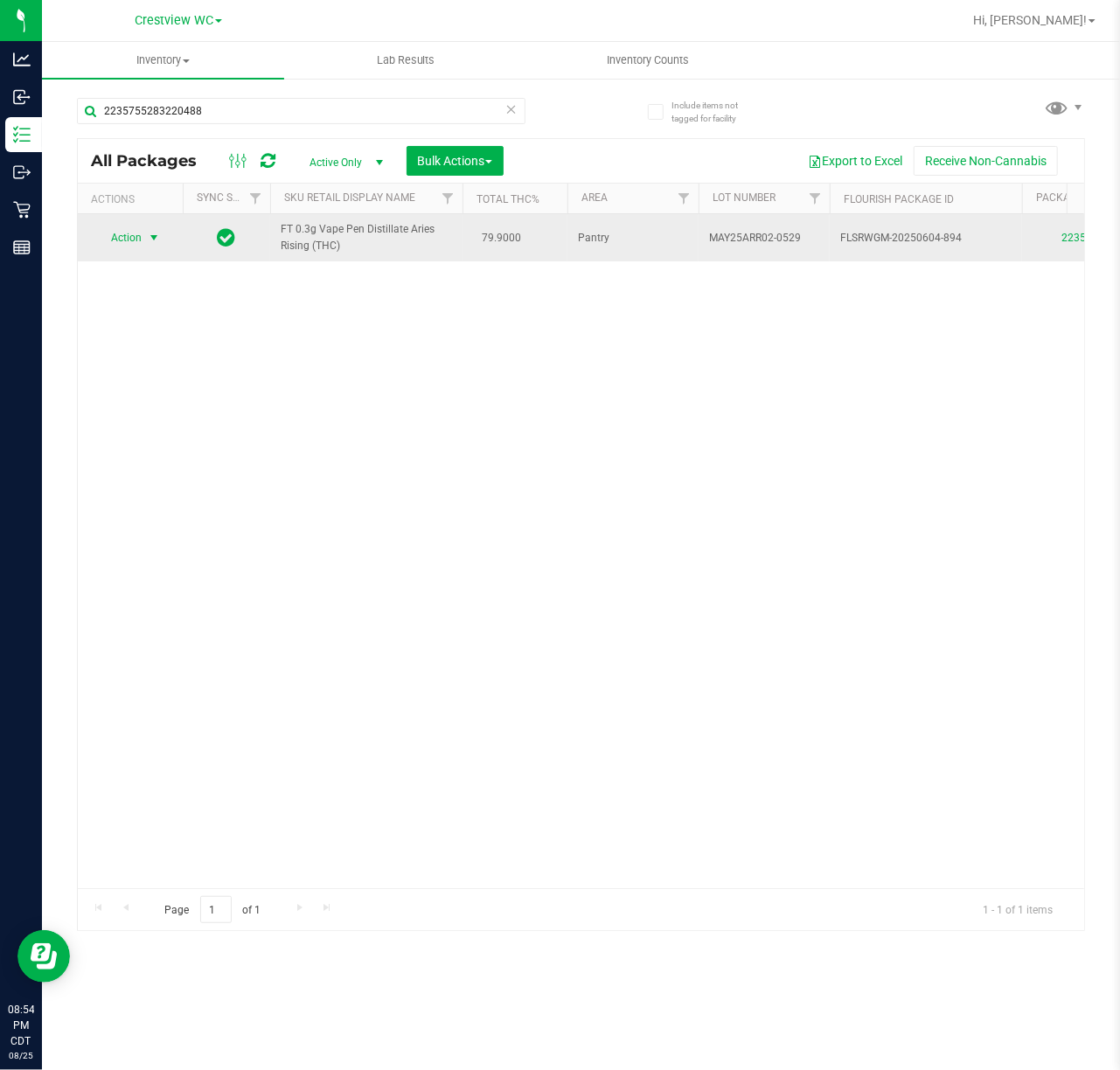
click at [145, 235] on span "select" at bounding box center [155, 237] width 22 height 25
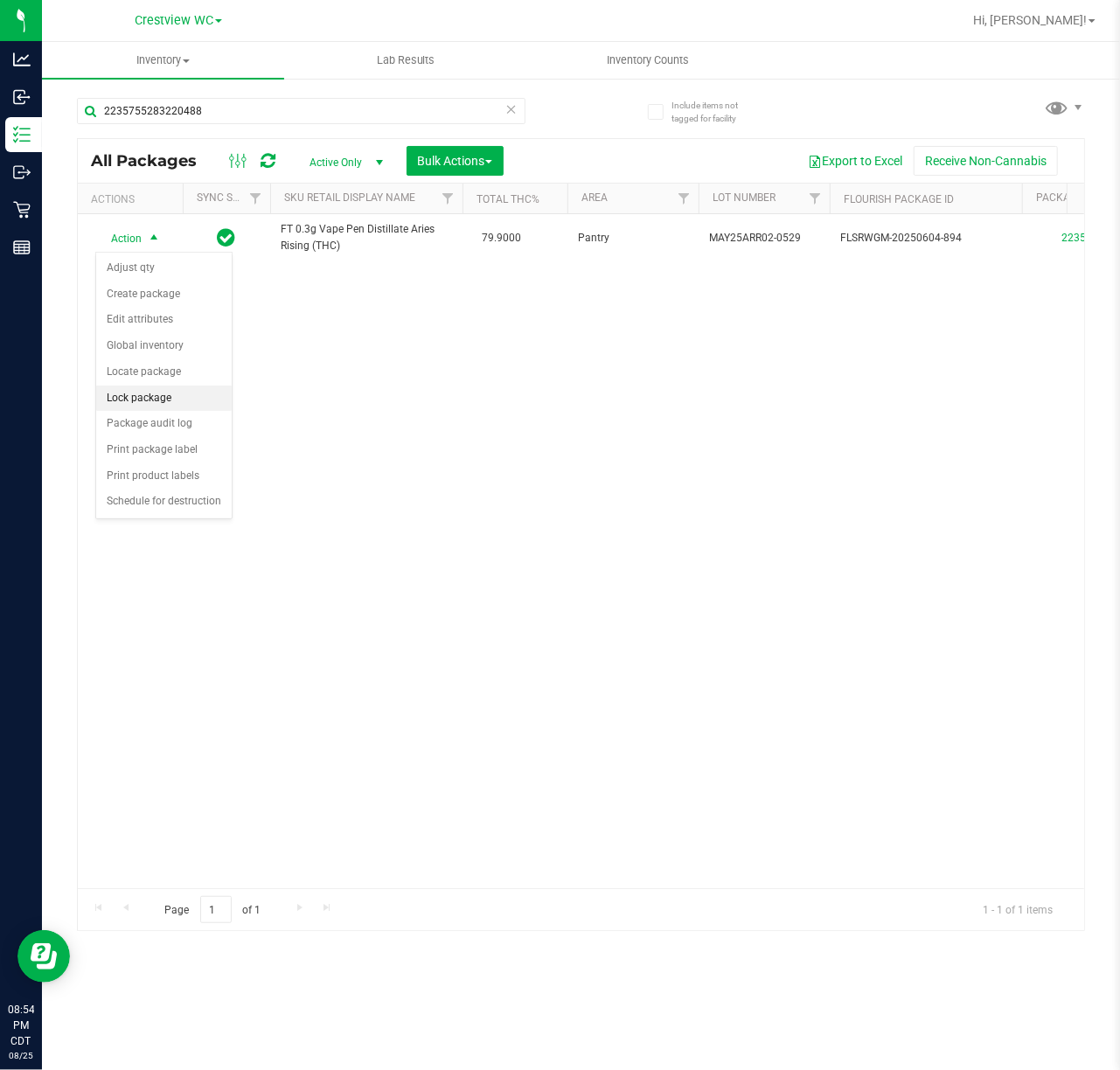
click at [175, 403] on li "Lock package" at bounding box center [164, 399] width 136 height 26
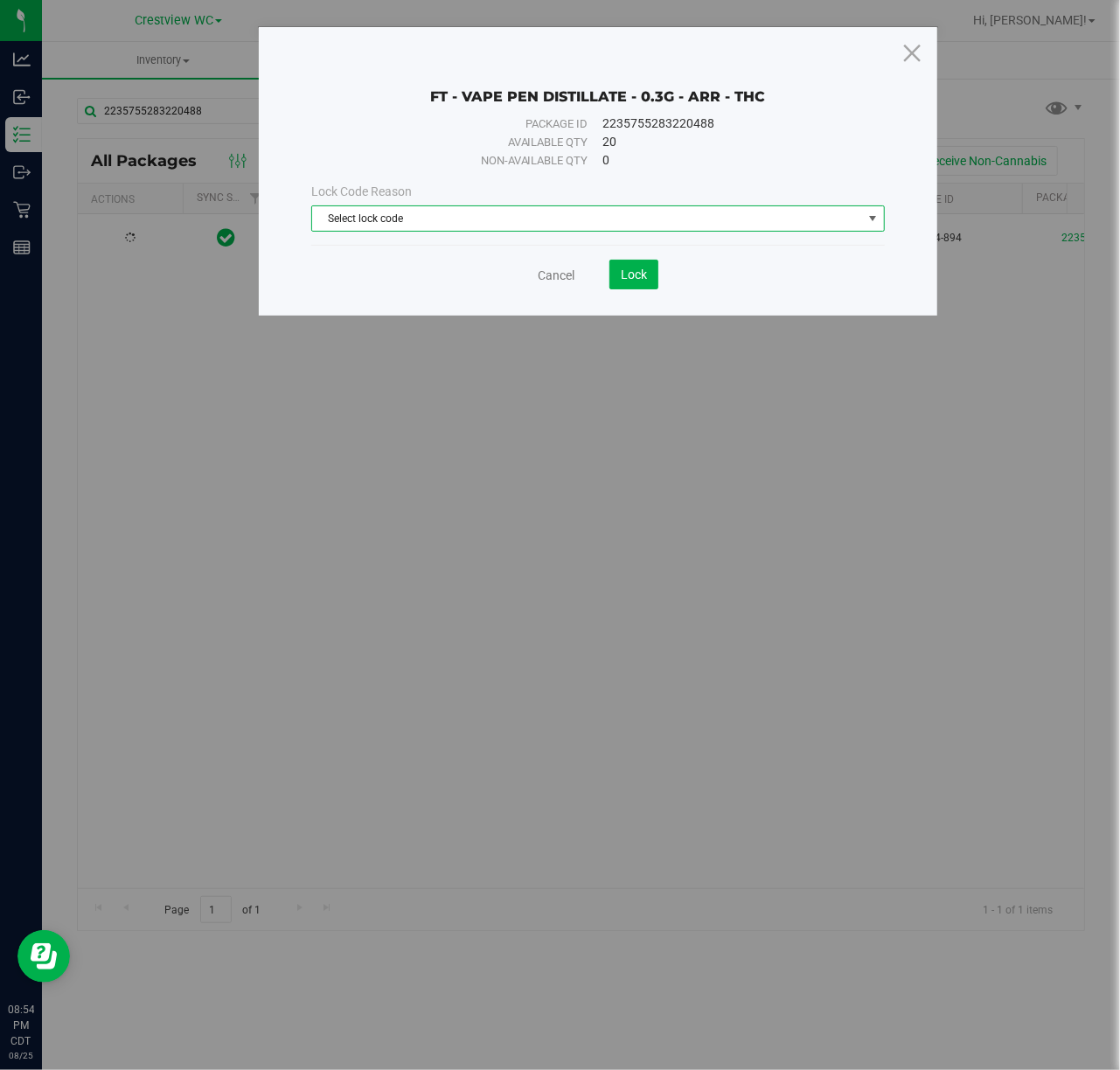
click at [380, 205] on span "Select lock code" at bounding box center [597, 218] width 573 height 26
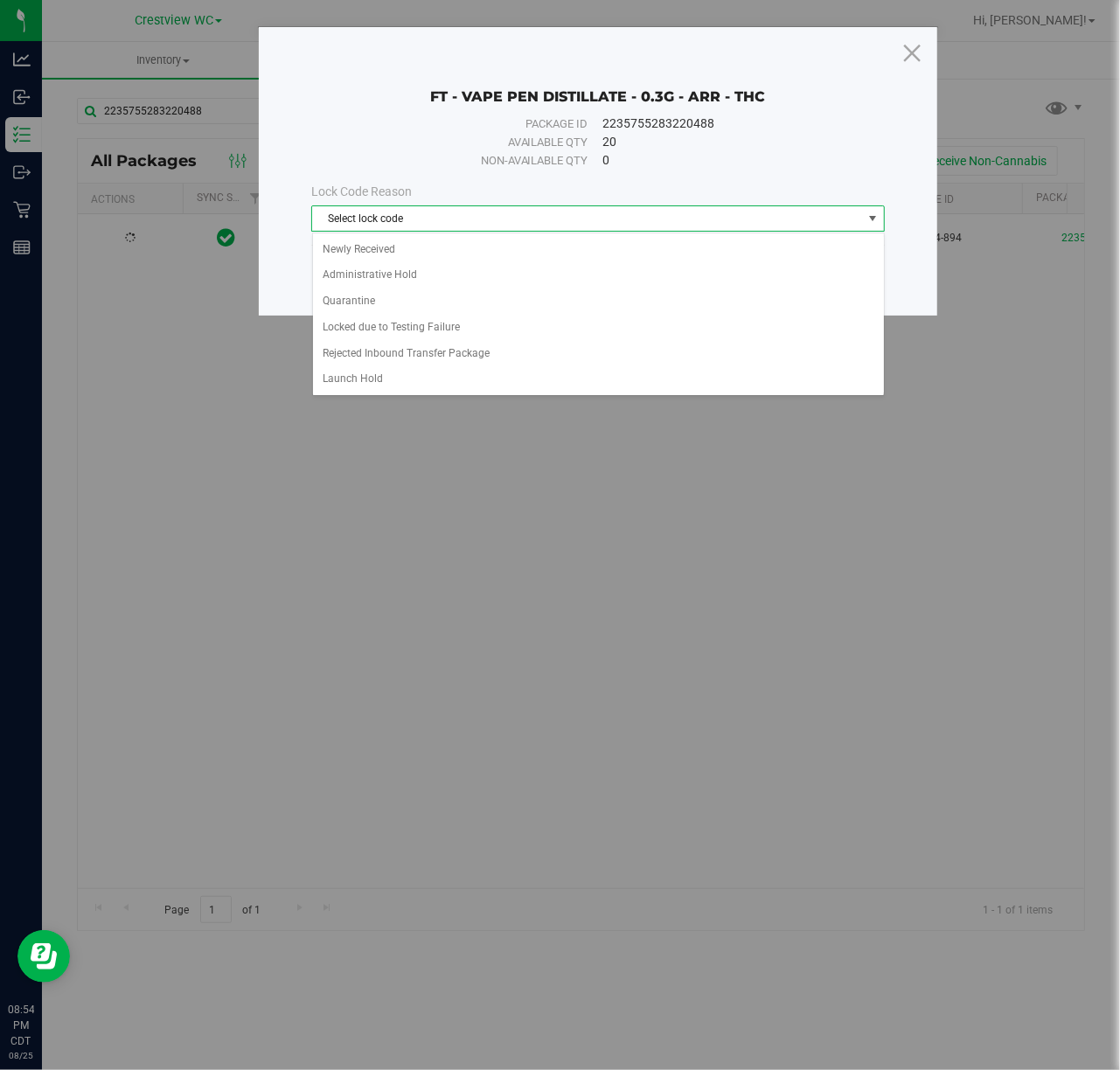
click at [395, 234] on div "Select lock code Newly Received Administrative Hold Quarantine Locked due to Te…" at bounding box center [598, 314] width 572 height 164
click at [400, 245] on li "Newly Received" at bounding box center [598, 250] width 571 height 26
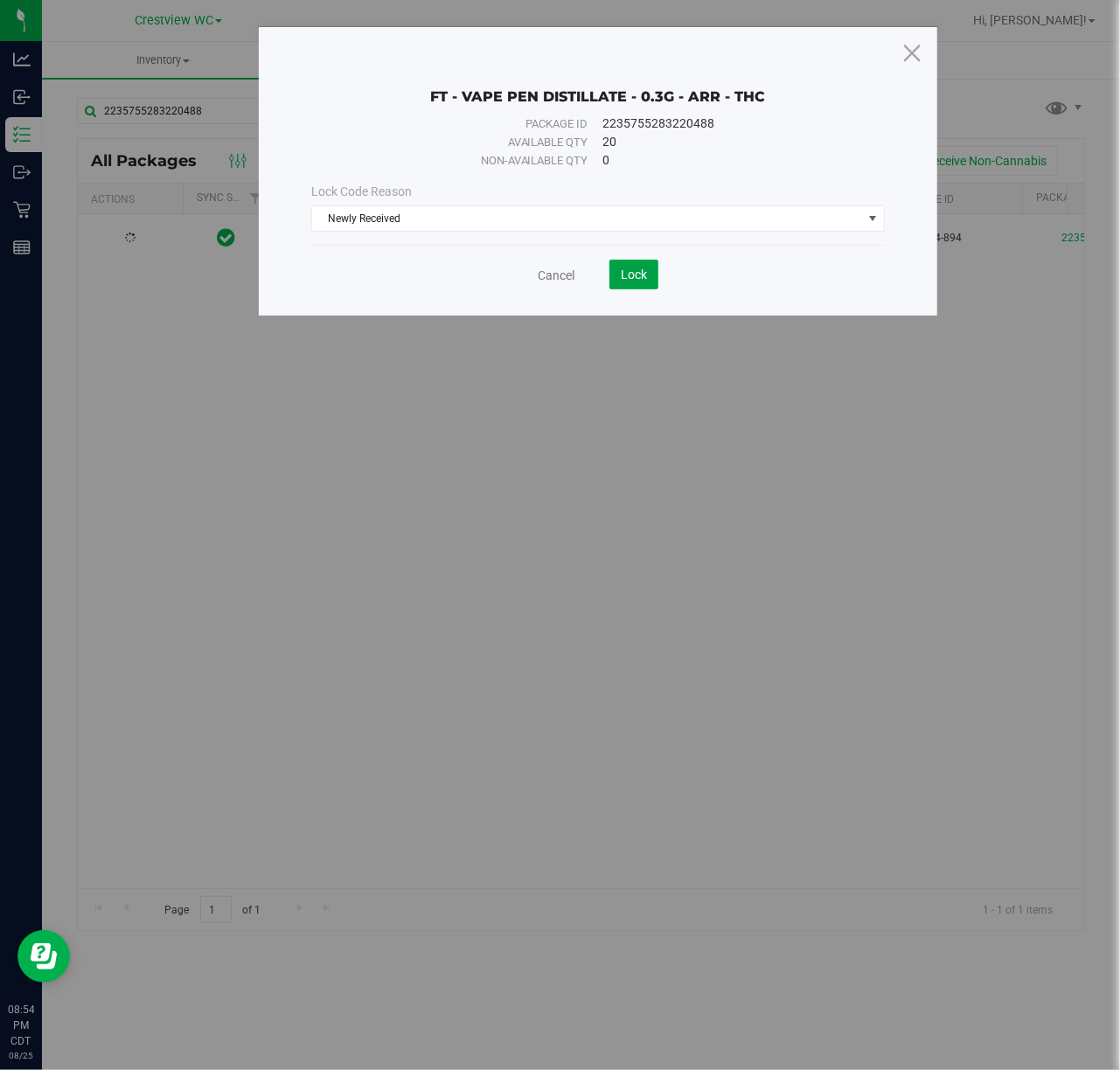
drag, startPoint x: 633, startPoint y: 266, endPoint x: 650, endPoint y: 291, distance: 30.2
click at [635, 271] on button "Lock" at bounding box center [633, 274] width 49 height 30
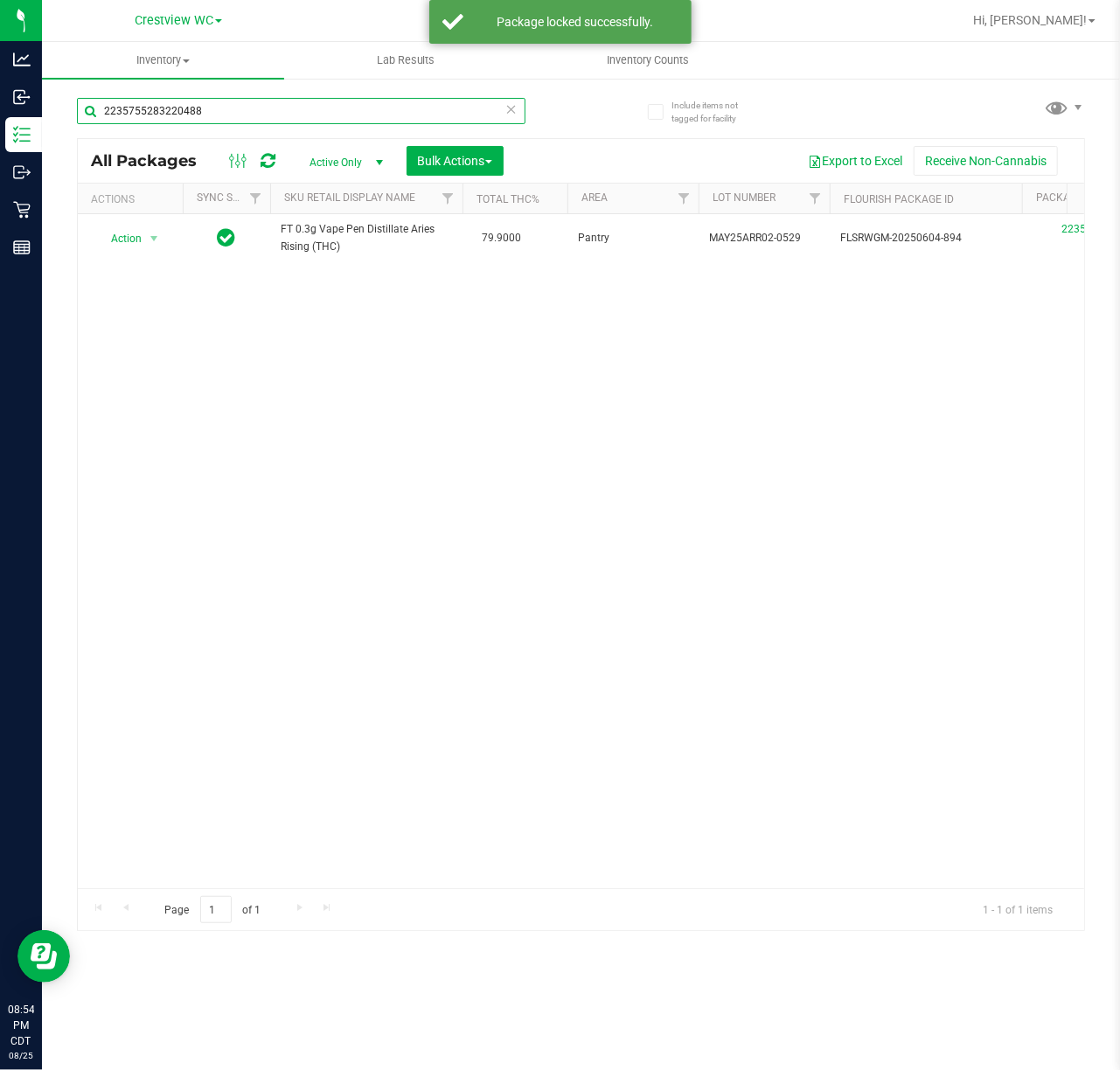
drag, startPoint x: 216, startPoint y: 116, endPoint x: -248, endPoint y: 168, distance: 466.9
click at [0, 168] on html "Analytics Inbound Inventory Outbound Retail Reports 08:54 PM CDT 08/25/2025 08/…" at bounding box center [560, 535] width 1120 height 1070
paste input "302259199898847"
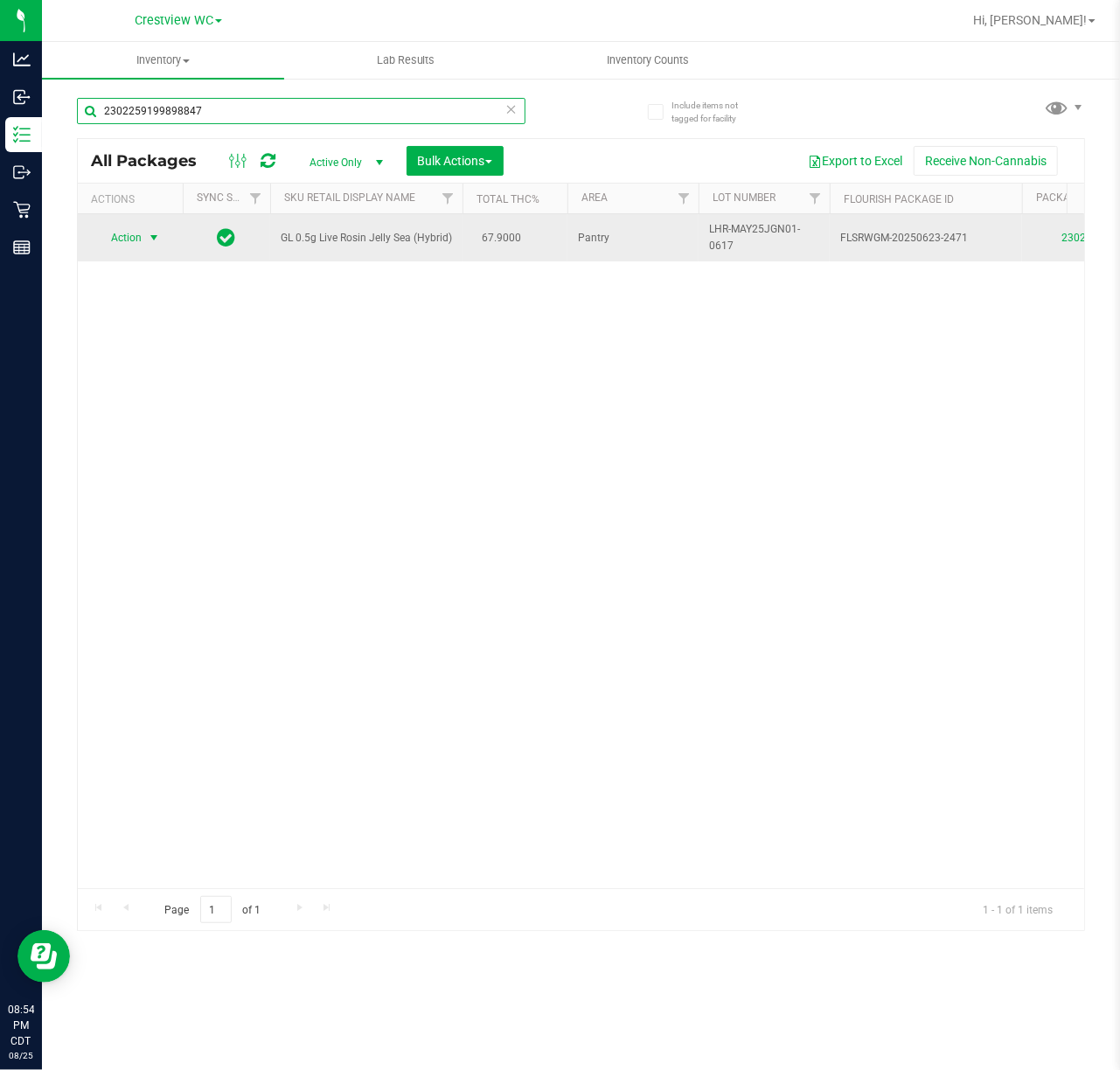
type input "2302259199898847"
click at [133, 241] on span "Action" at bounding box center [119, 237] width 47 height 25
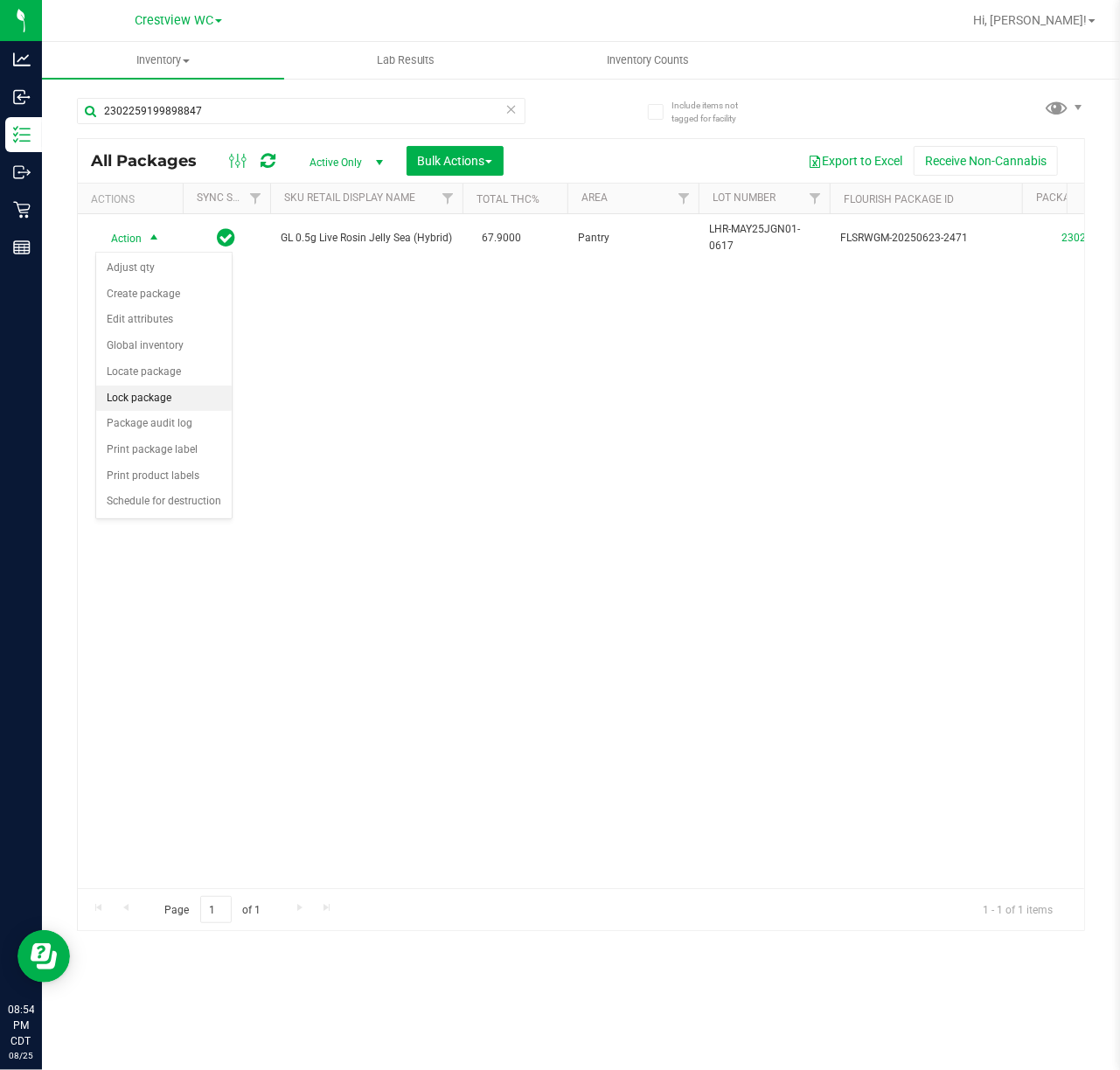
click at [165, 400] on li "Lock package" at bounding box center [164, 399] width 136 height 26
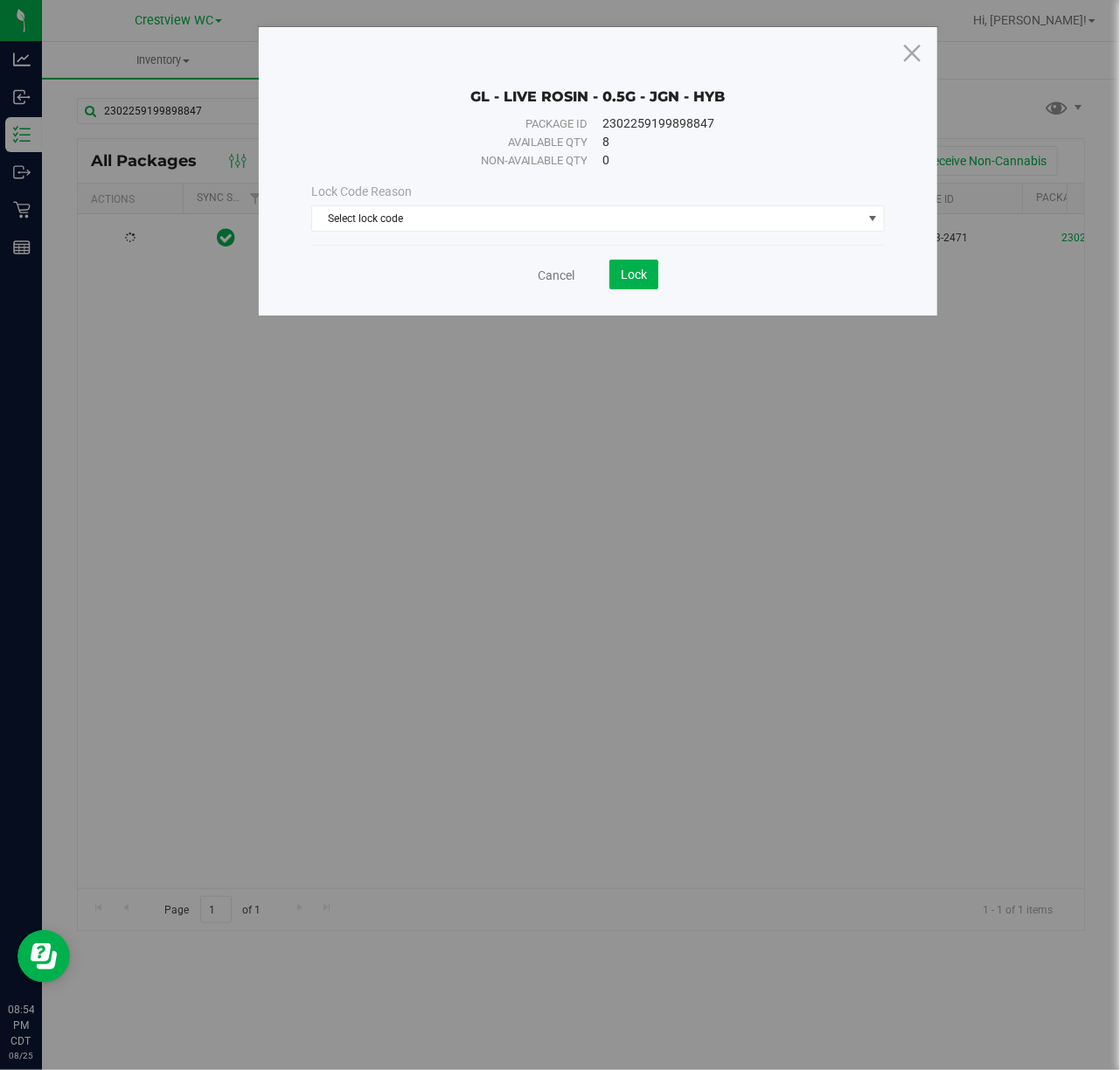
click at [463, 195] on div "Lock Code Reason" at bounding box center [597, 191] width 573 height 18
click at [466, 216] on span "Select lock code" at bounding box center [587, 218] width 551 height 25
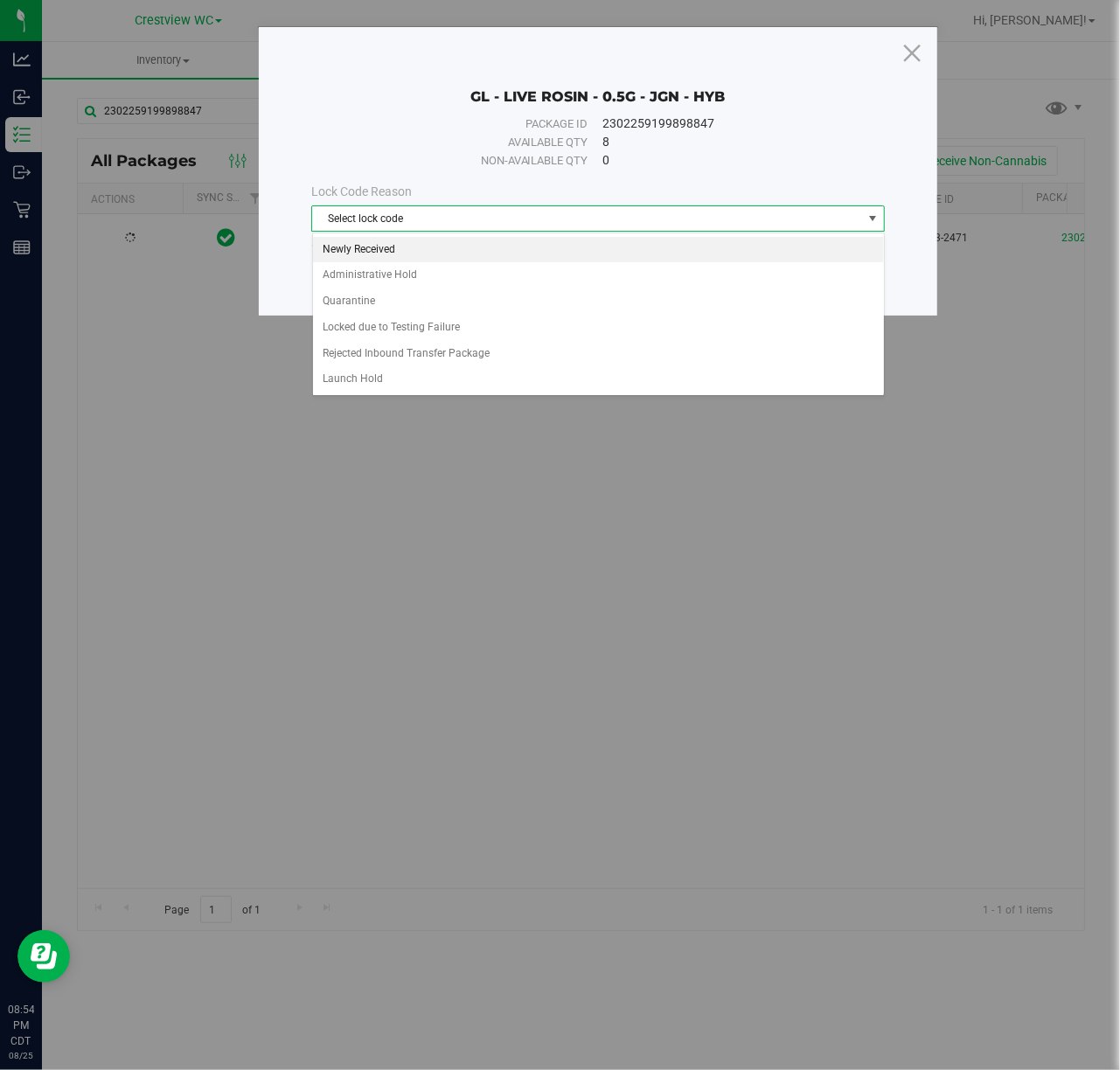
click at [389, 255] on li "Newly Received" at bounding box center [598, 250] width 571 height 26
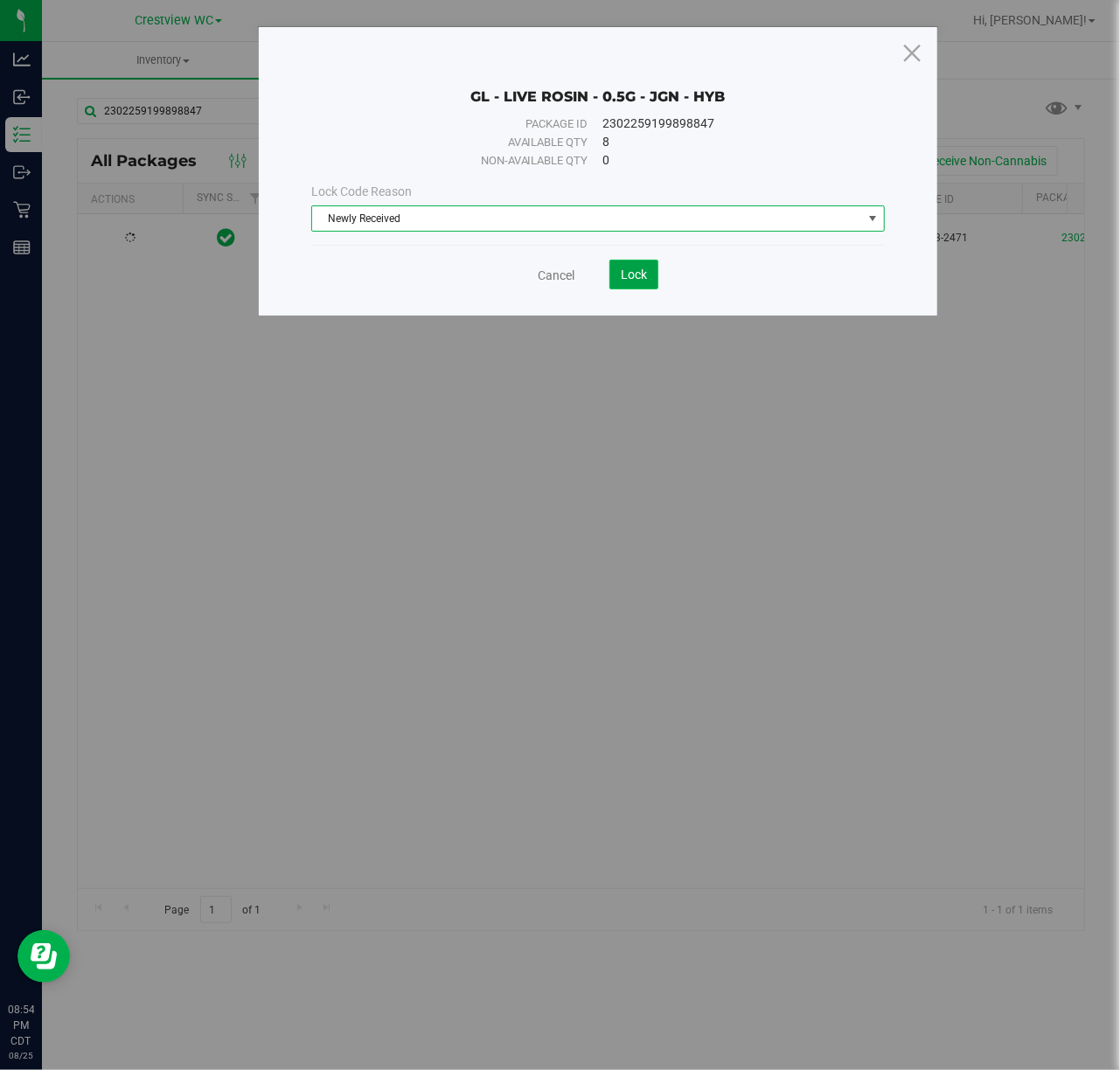
drag, startPoint x: 614, startPoint y: 270, endPoint x: 606, endPoint y: 274, distance: 8.9
click at [615, 270] on button "Lock" at bounding box center [633, 274] width 49 height 30
